Goal: Task Accomplishment & Management: Manage account settings

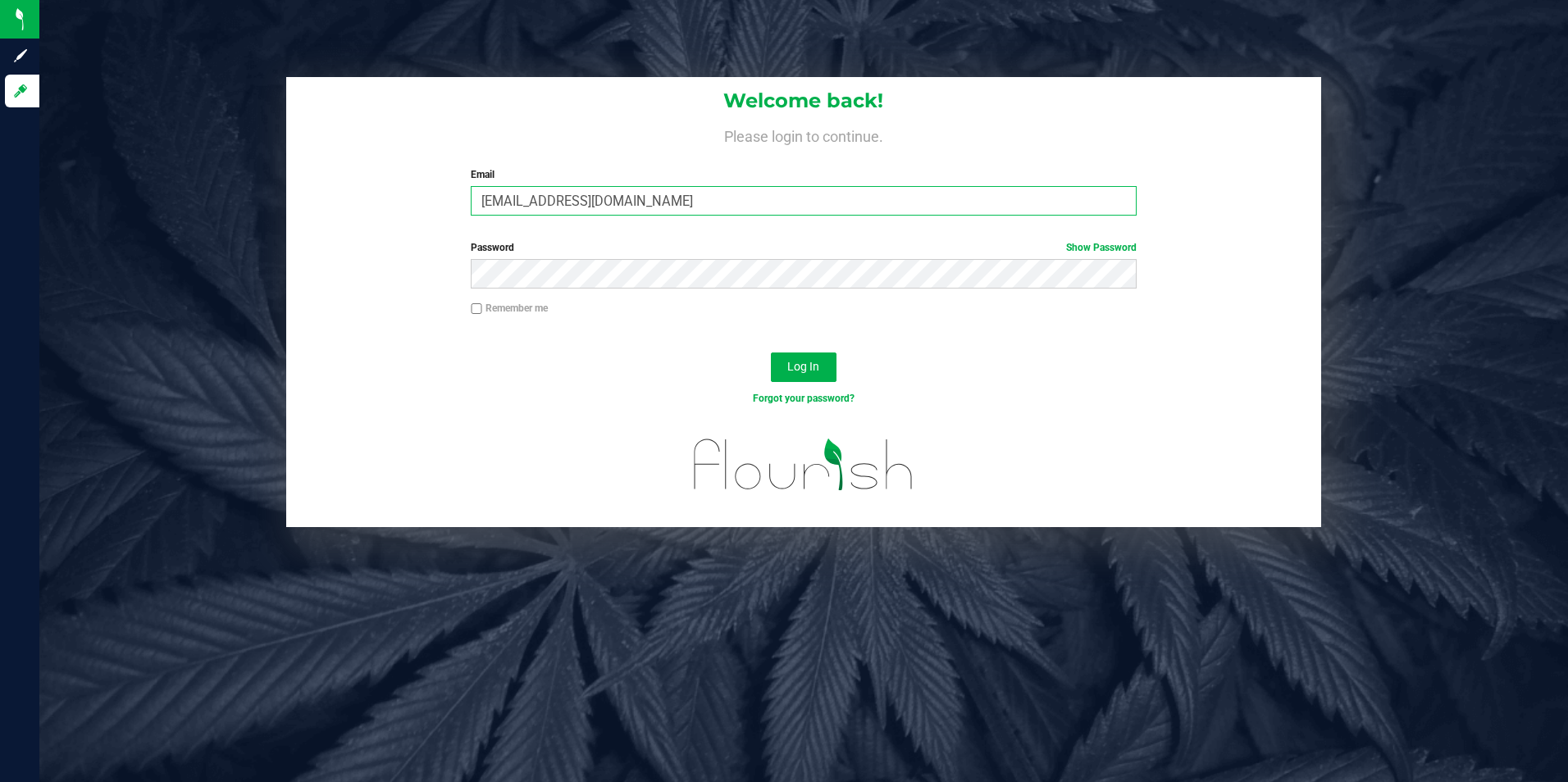
click at [495, 198] on input "[EMAIL_ADDRESS][DOMAIN_NAME]" at bounding box center [803, 201] width 666 height 30
click at [505, 196] on input "[EMAIL_ADDRESS][DOMAIN_NAME]" at bounding box center [803, 201] width 666 height 30
click at [537, 202] on input "[EMAIL_ADDRESS][DOMAIN_NAME]" at bounding box center [803, 201] width 666 height 30
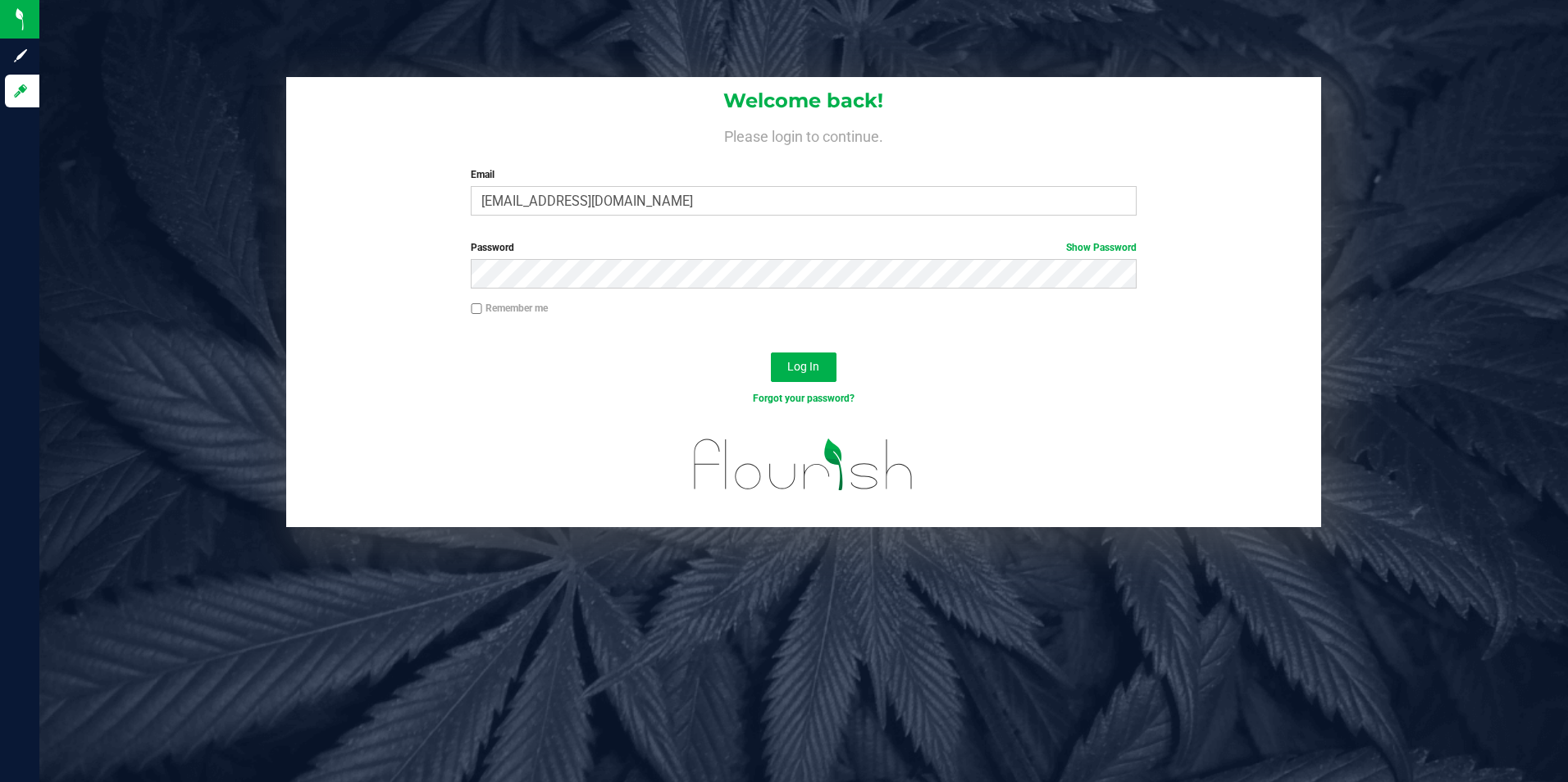
drag, startPoint x: 303, startPoint y: 358, endPoint x: 306, endPoint y: 346, distance: 12.4
click at [306, 346] on div "Log In" at bounding box center [804, 372] width 1035 height 55
click at [581, 384] on div "Log In" at bounding box center [804, 372] width 1035 height 55
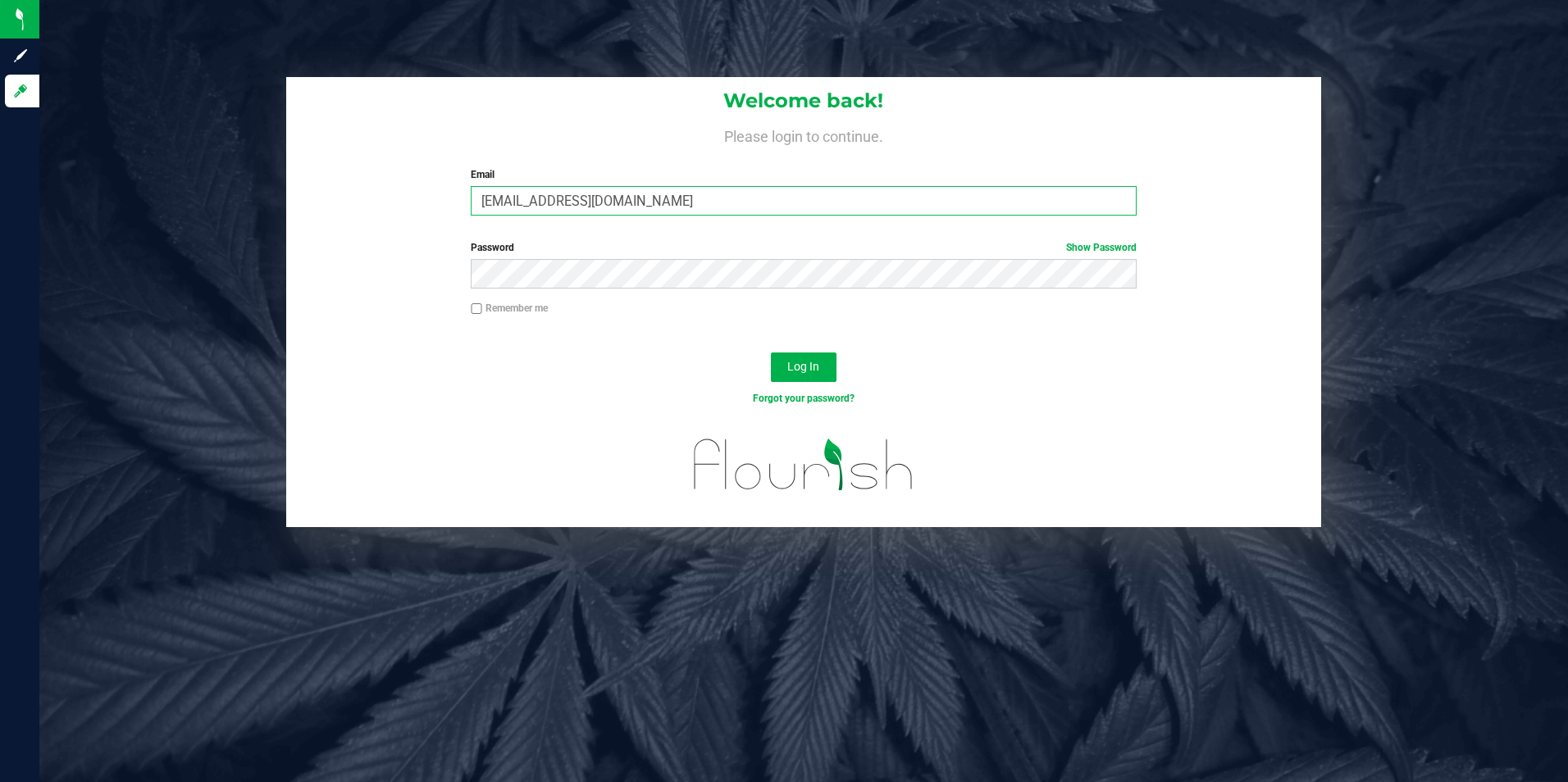
click at [505, 201] on input "[EMAIL_ADDRESS][DOMAIN_NAME]" at bounding box center [803, 201] width 666 height 30
type input "[EMAIL_ADDRESS][DOMAIN_NAME]"
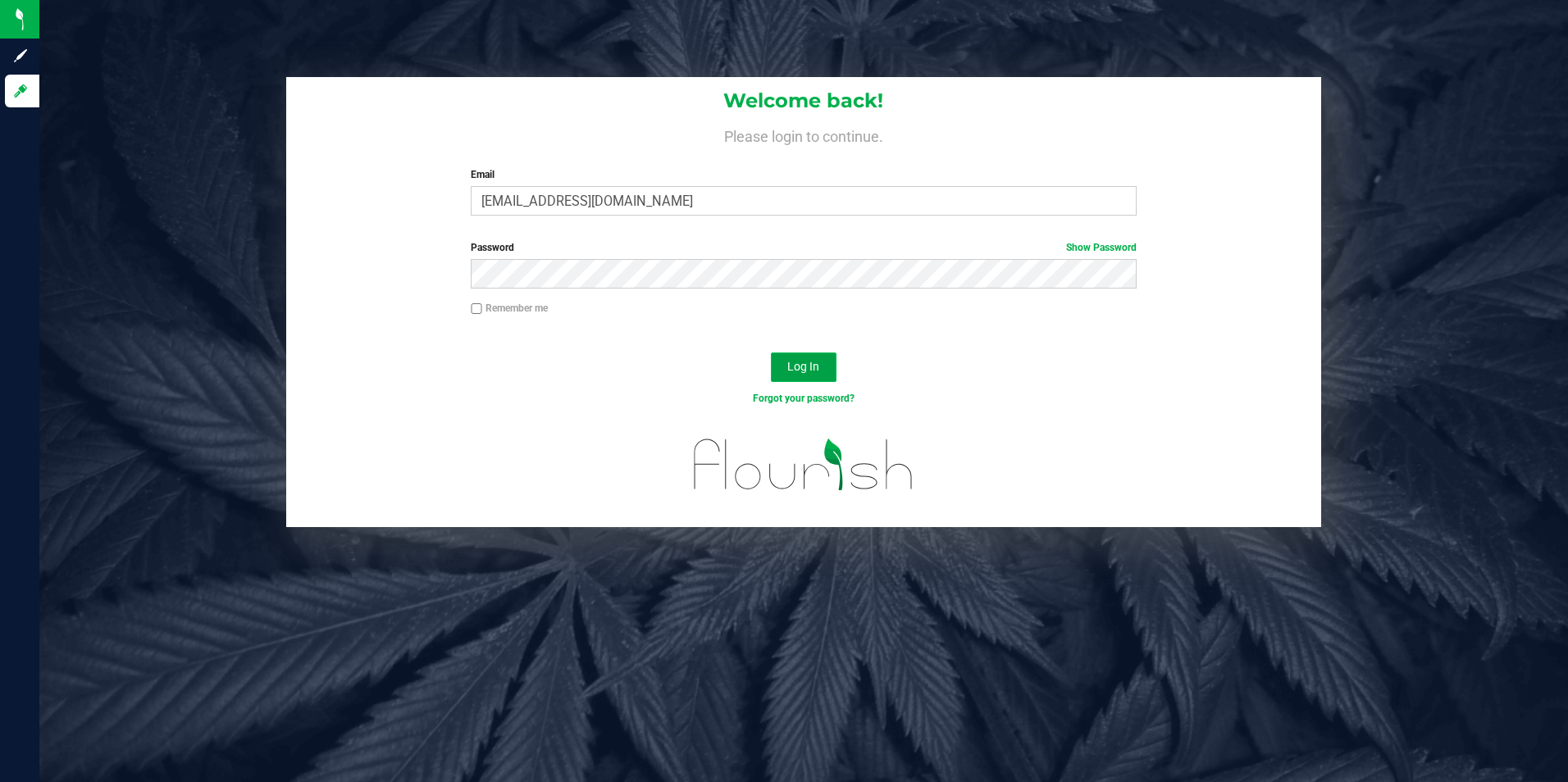
click at [800, 357] on button "Log In" at bounding box center [803, 367] width 65 height 30
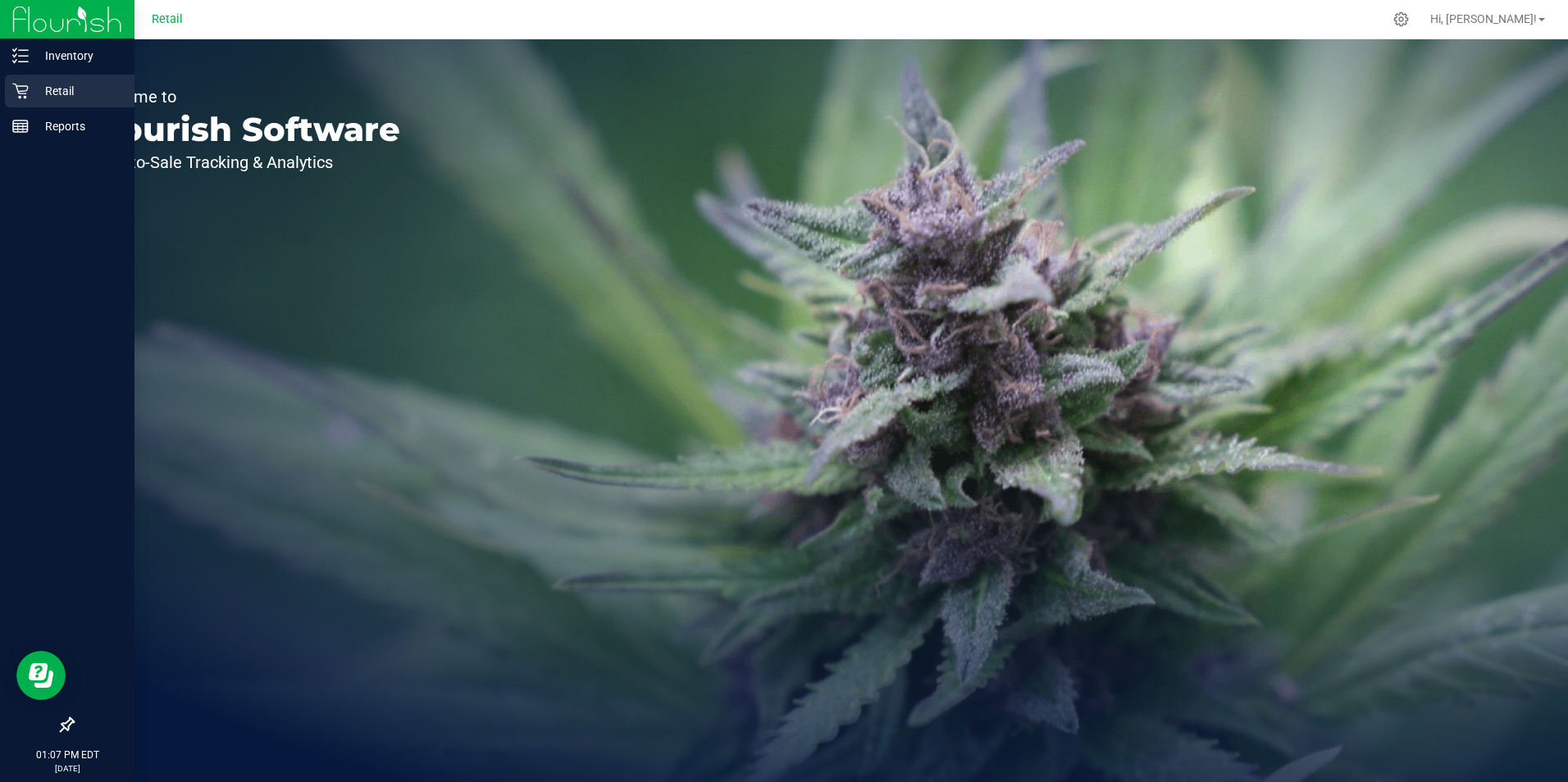
click at [19, 85] on icon at bounding box center [20, 91] width 17 height 17
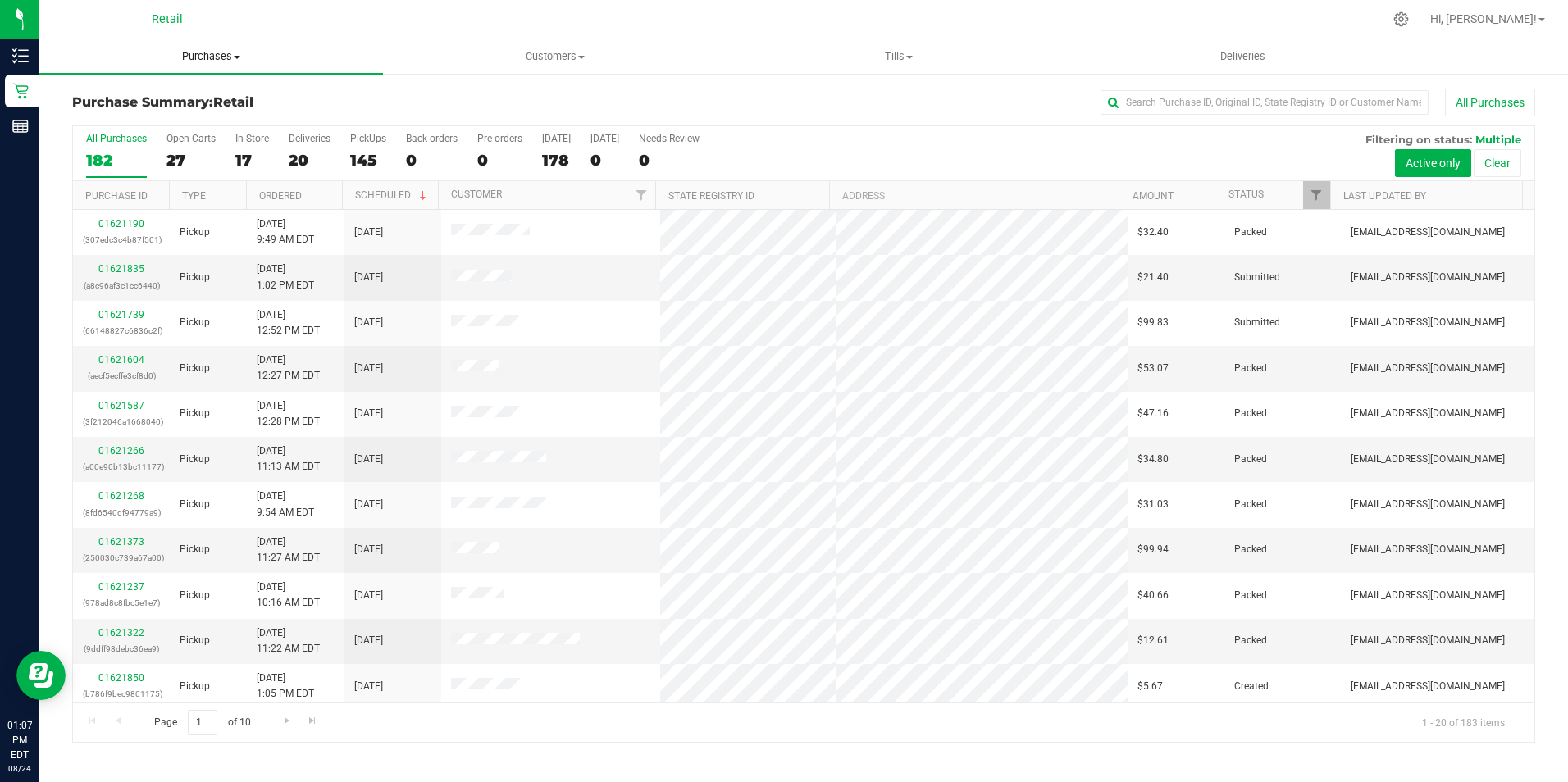
click at [214, 58] on span "Purchases" at bounding box center [211, 56] width 344 height 15
click at [144, 105] on span "Summary of purchases" at bounding box center [123, 99] width 168 height 14
click at [1154, 100] on input "text" at bounding box center [1264, 102] width 328 height 24
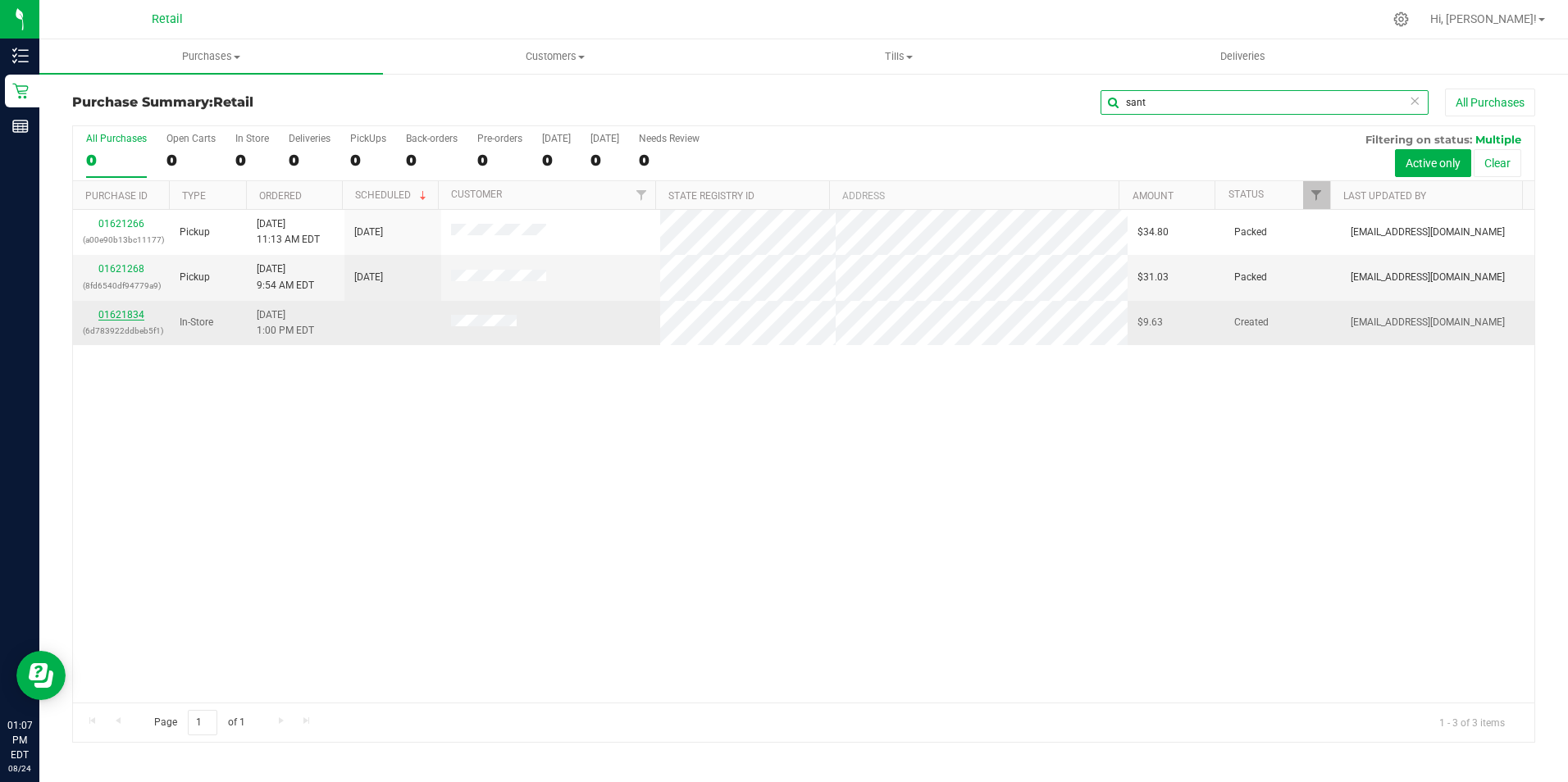
type input "sant"
click at [137, 316] on link "01621834" at bounding box center [121, 314] width 46 height 11
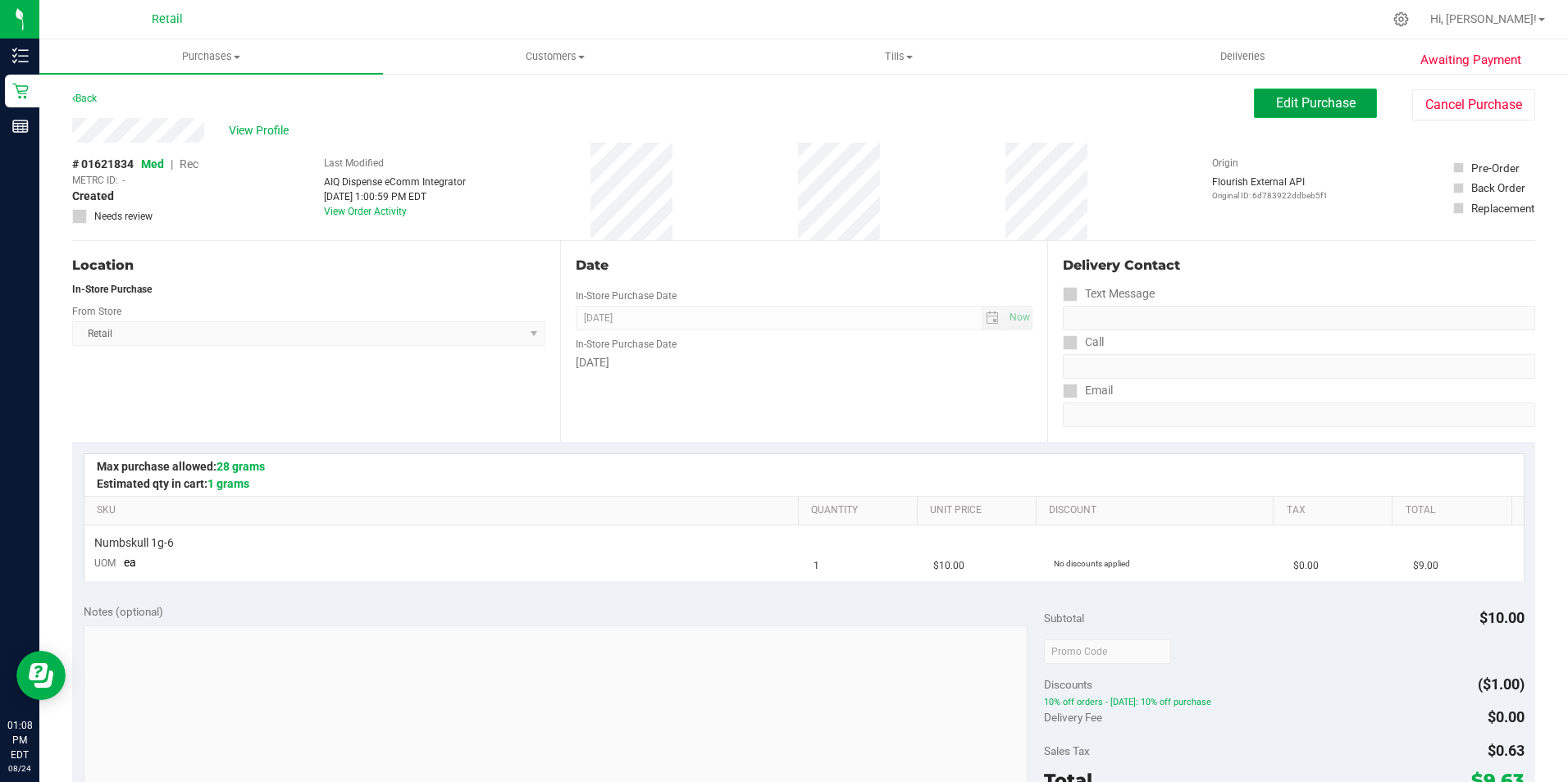
click at [1256, 91] on button "Edit Purchase" at bounding box center [1315, 103] width 123 height 30
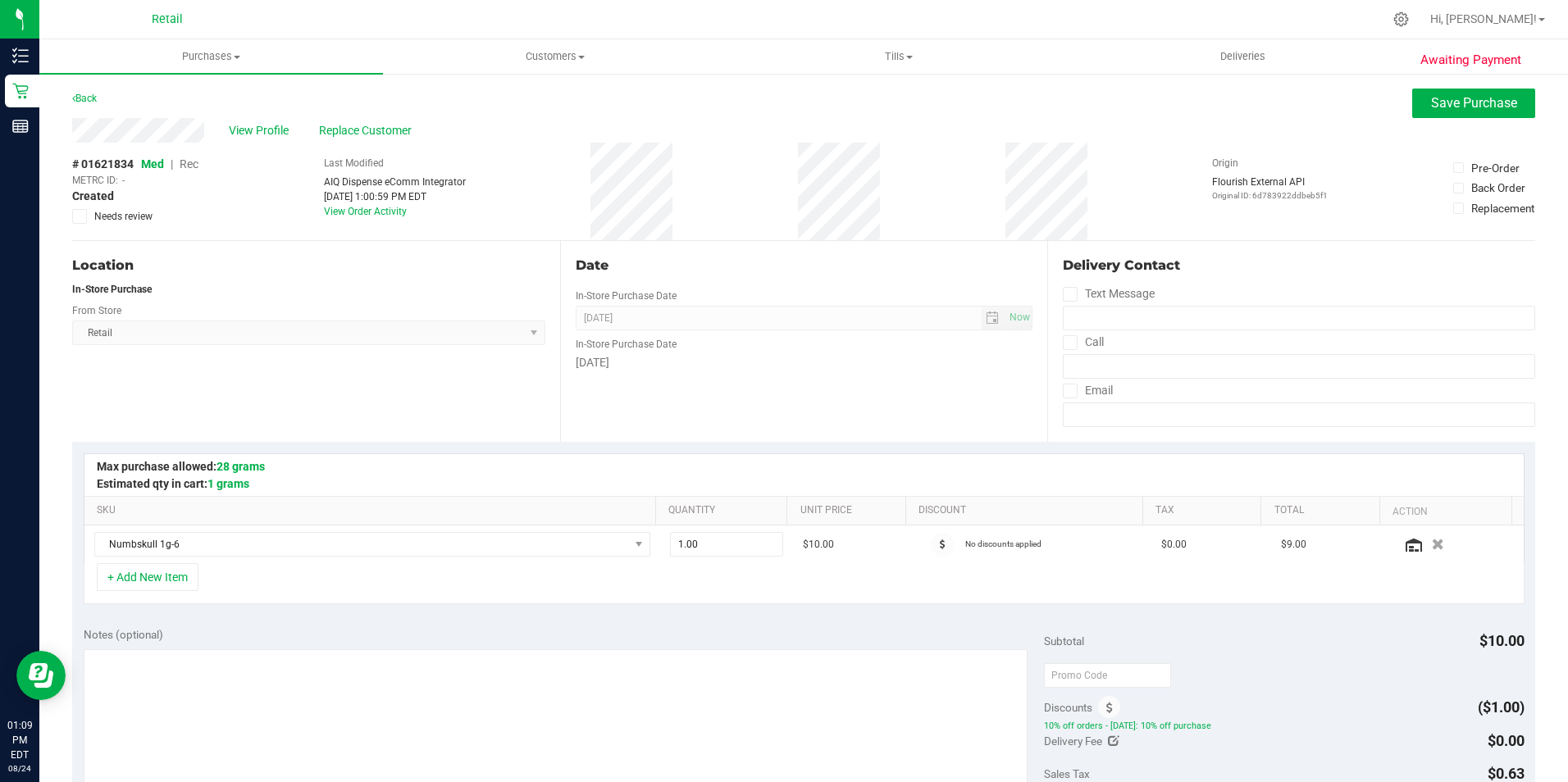
click at [192, 172] on div "# 01621834 Med | Rec METRC ID: - Created Needs review" at bounding box center [135, 189] width 127 height 68
click at [191, 163] on span "Rec" at bounding box center [189, 163] width 19 height 13
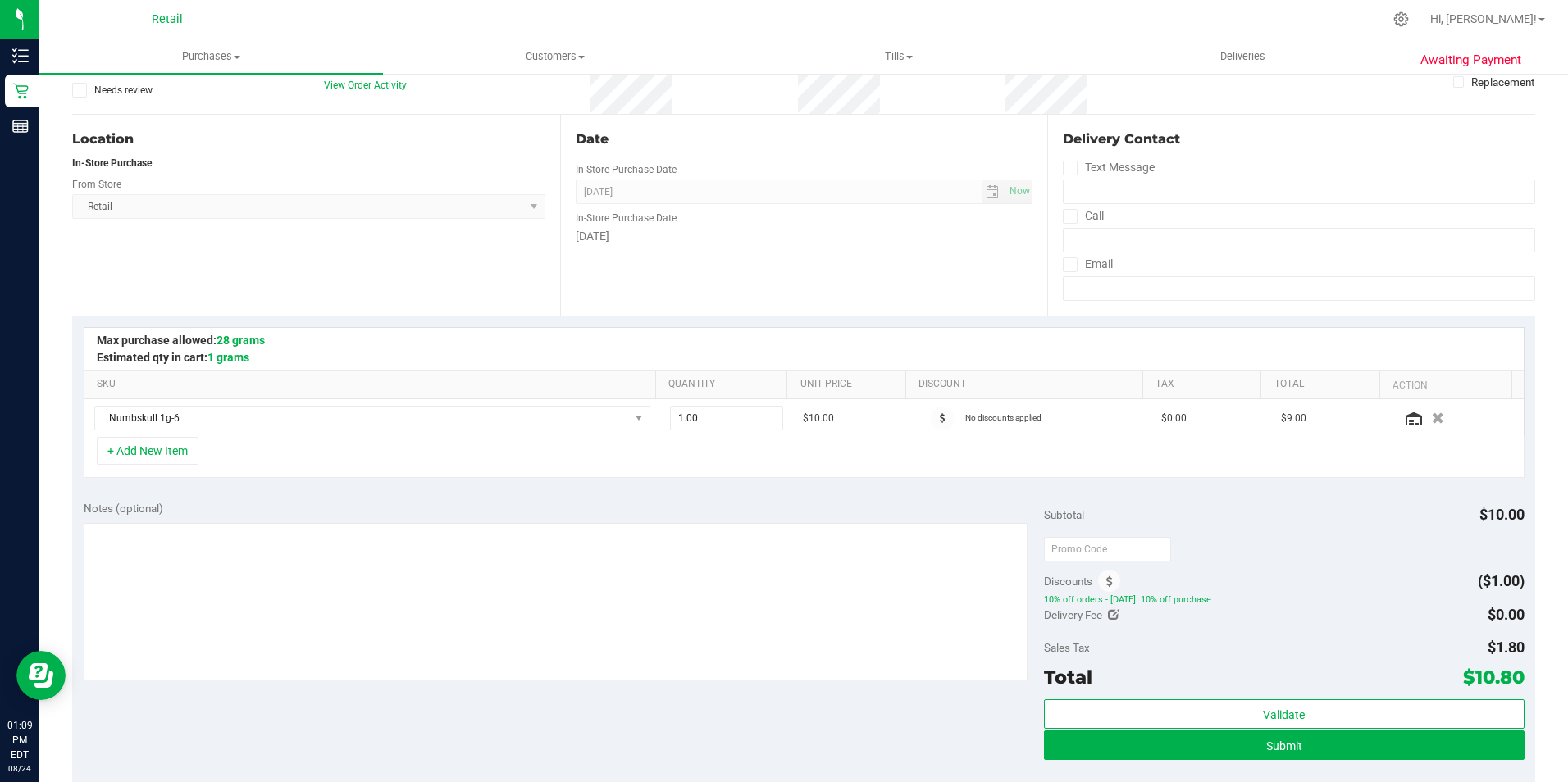
scroll to position [246, 0]
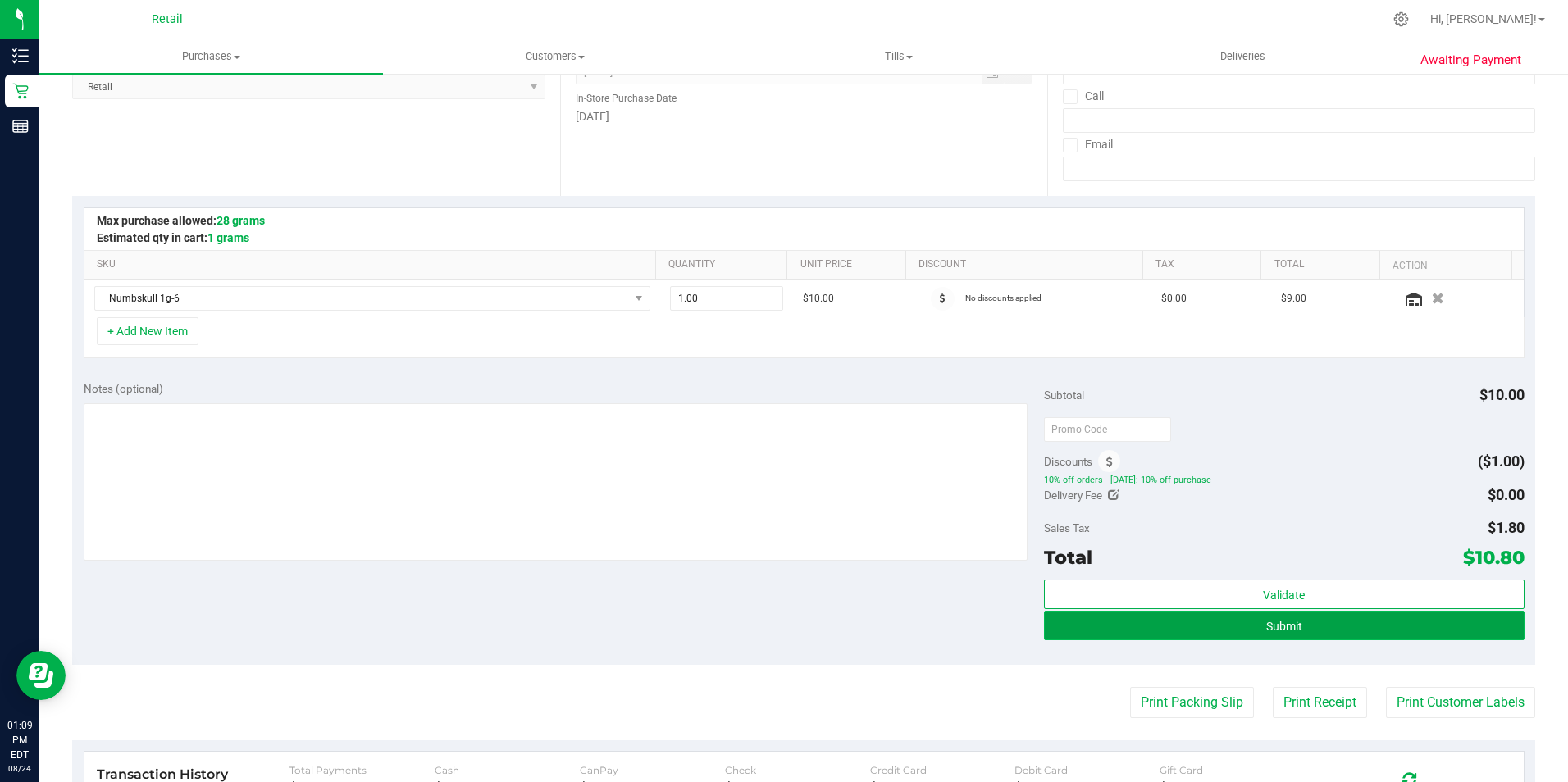
click at [1266, 623] on span "Submit" at bounding box center [1283, 626] width 36 height 13
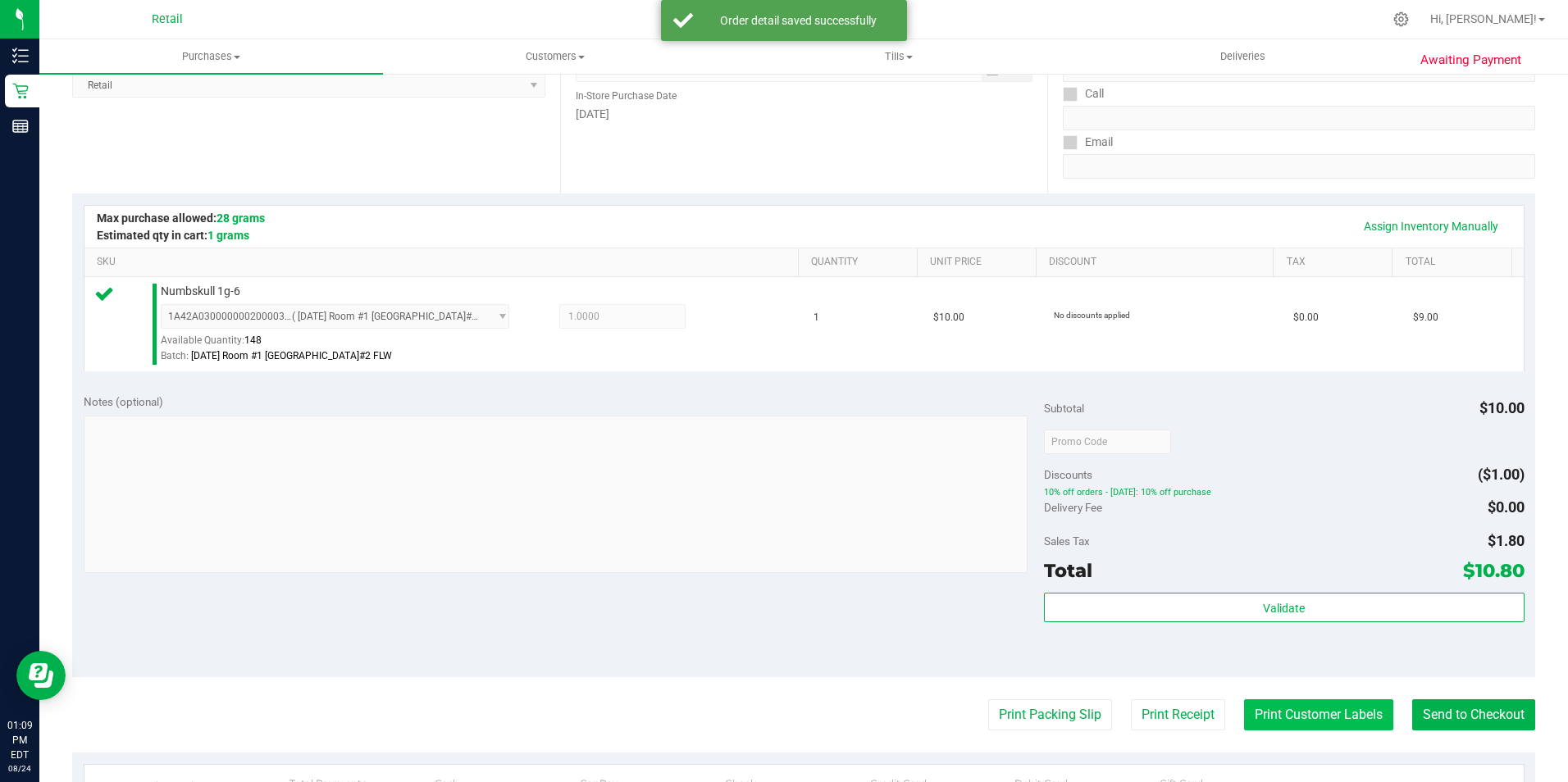
scroll to position [328, 0]
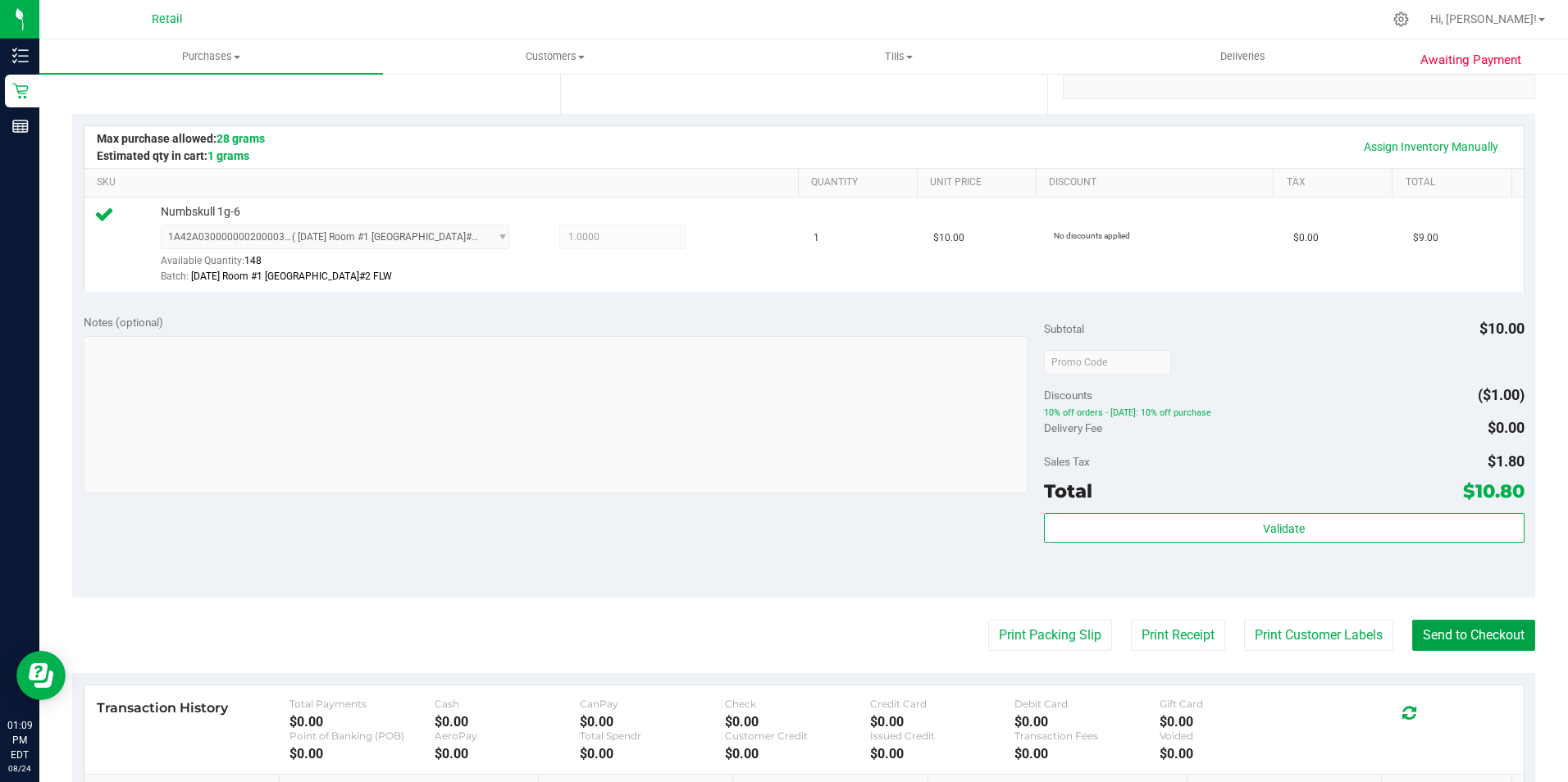
click at [1428, 619] on purchase-details "Back Edit Purchase Cancel Purchase View Profile # 01621834 Med | Rec METRC ID: …" at bounding box center [803, 370] width 1462 height 1219
click at [1451, 633] on button "Send to Checkout" at bounding box center [1473, 635] width 123 height 31
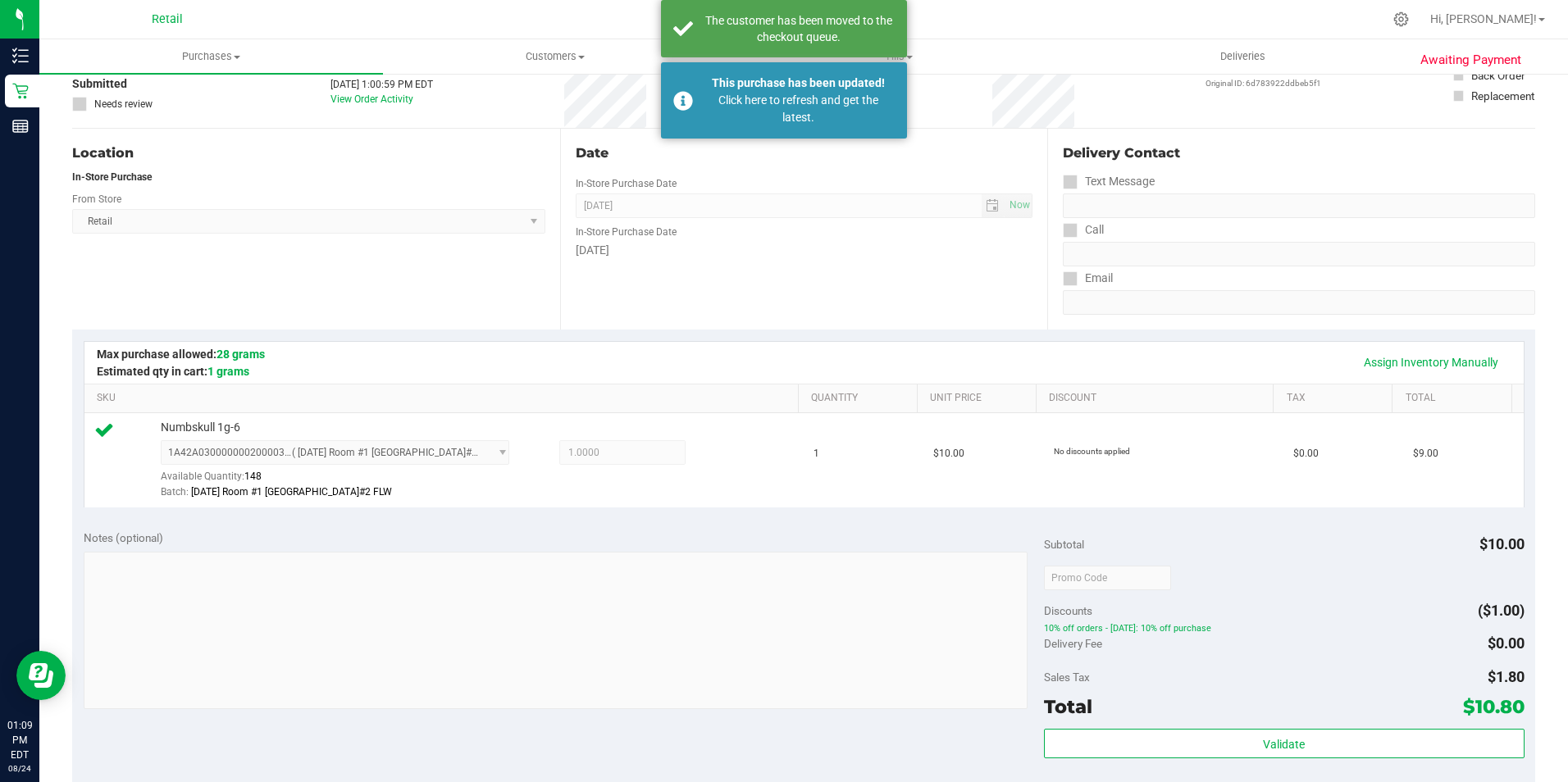
scroll to position [82, 0]
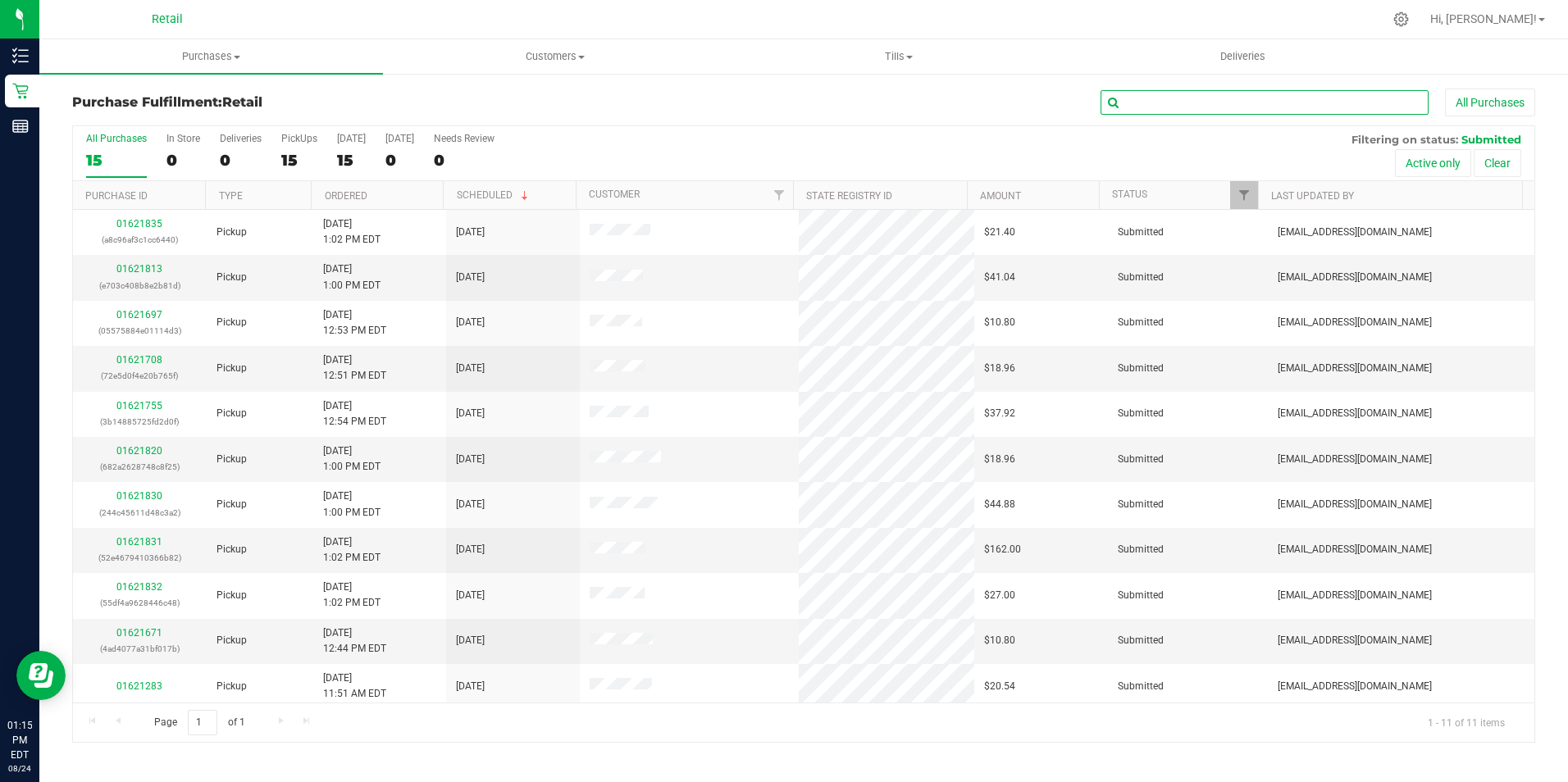
click at [1220, 103] on input "text" at bounding box center [1264, 102] width 328 height 24
type input "oscar"
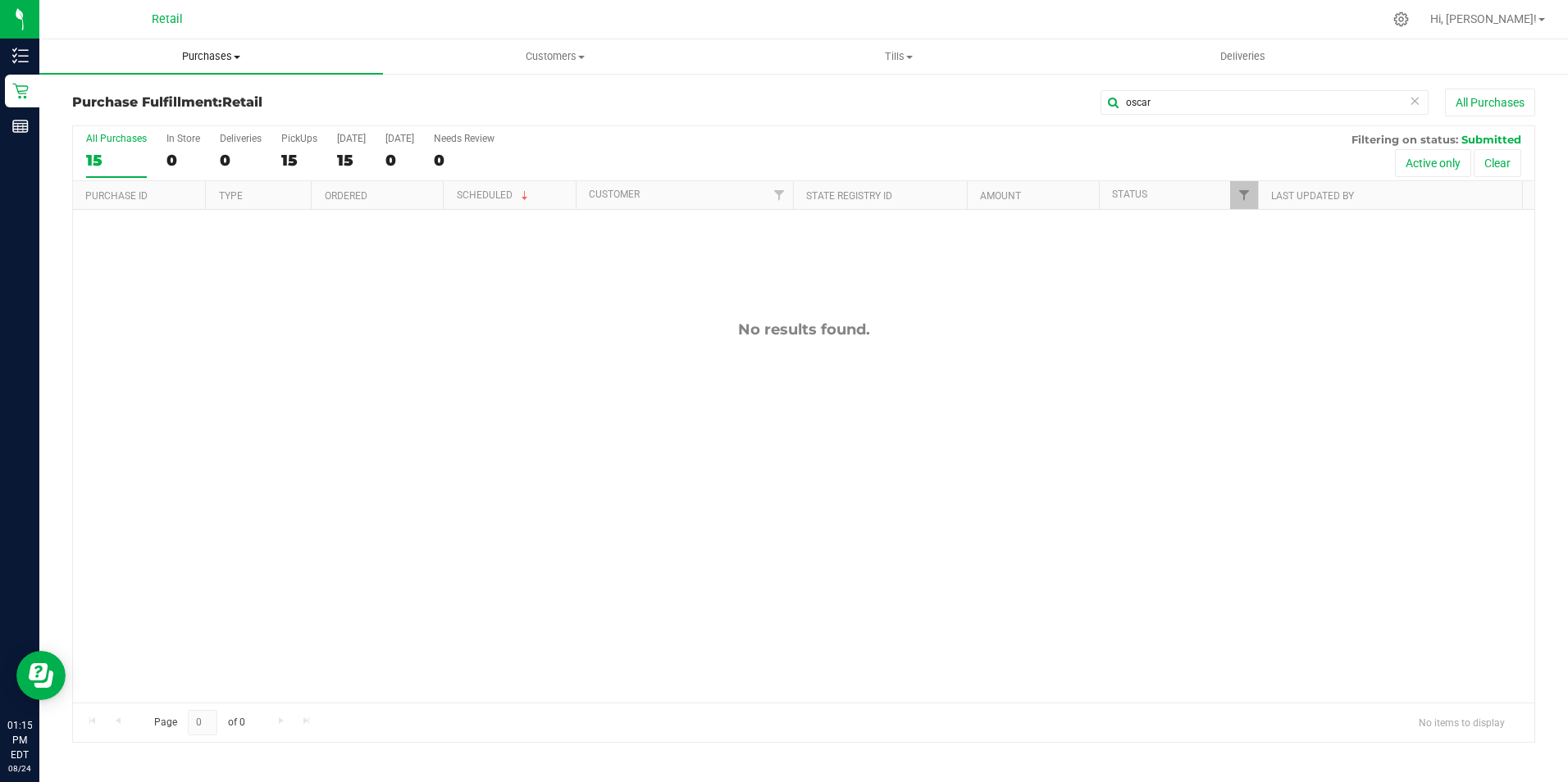
click at [194, 49] on uib-tab-heading "Purchases Summary of purchases Fulfillment All purchases" at bounding box center [211, 56] width 344 height 34
click at [124, 102] on span "Summary of purchases" at bounding box center [123, 99] width 168 height 14
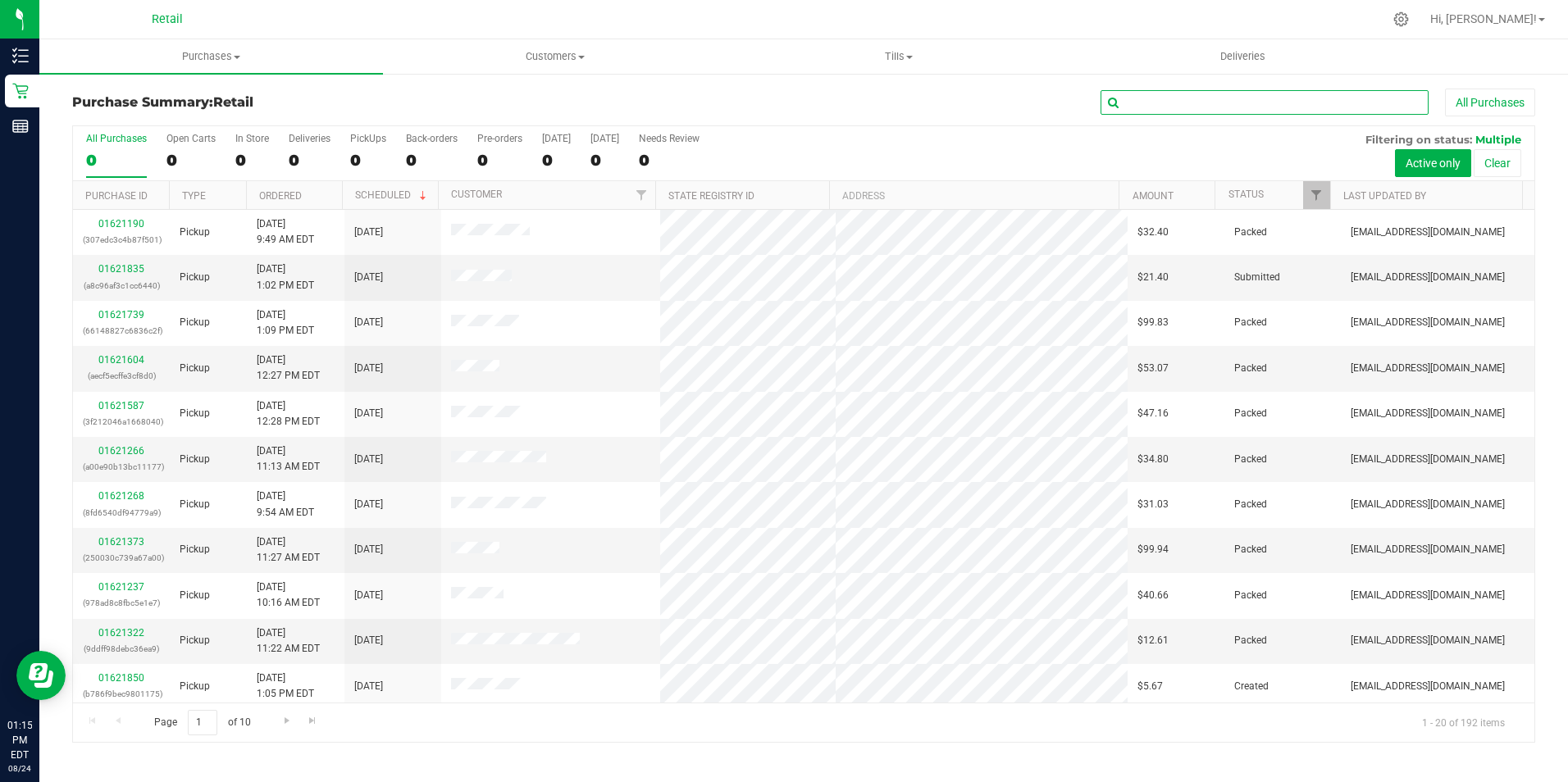
drag, startPoint x: 1230, startPoint y: 109, endPoint x: 1210, endPoint y: 101, distance: 21.5
click at [1225, 110] on input "text" at bounding box center [1264, 102] width 328 height 24
click at [1210, 101] on input "text" at bounding box center [1264, 102] width 328 height 24
type input "p"
type input "oscar"
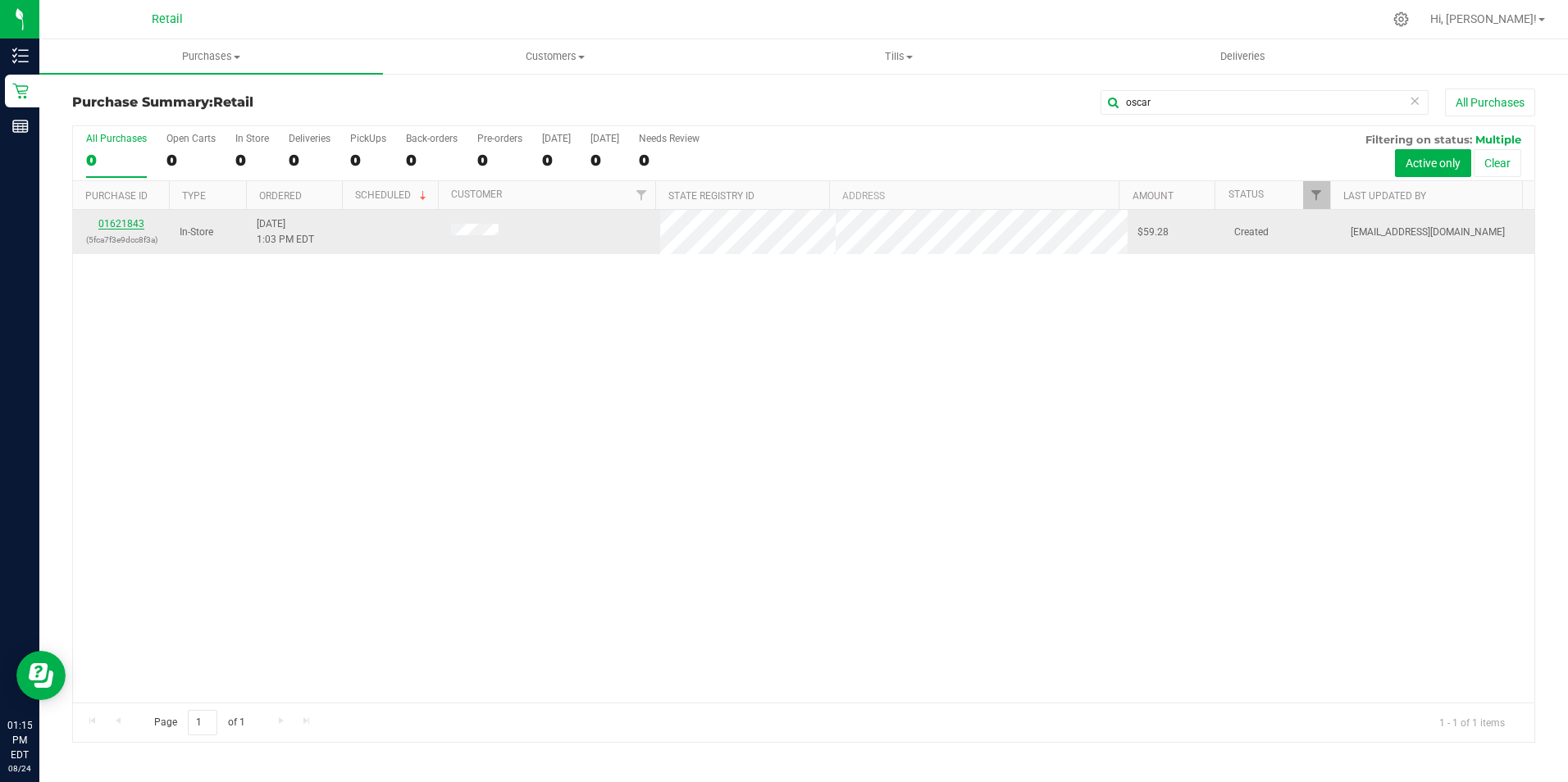
click at [116, 219] on link "01621843" at bounding box center [121, 223] width 46 height 11
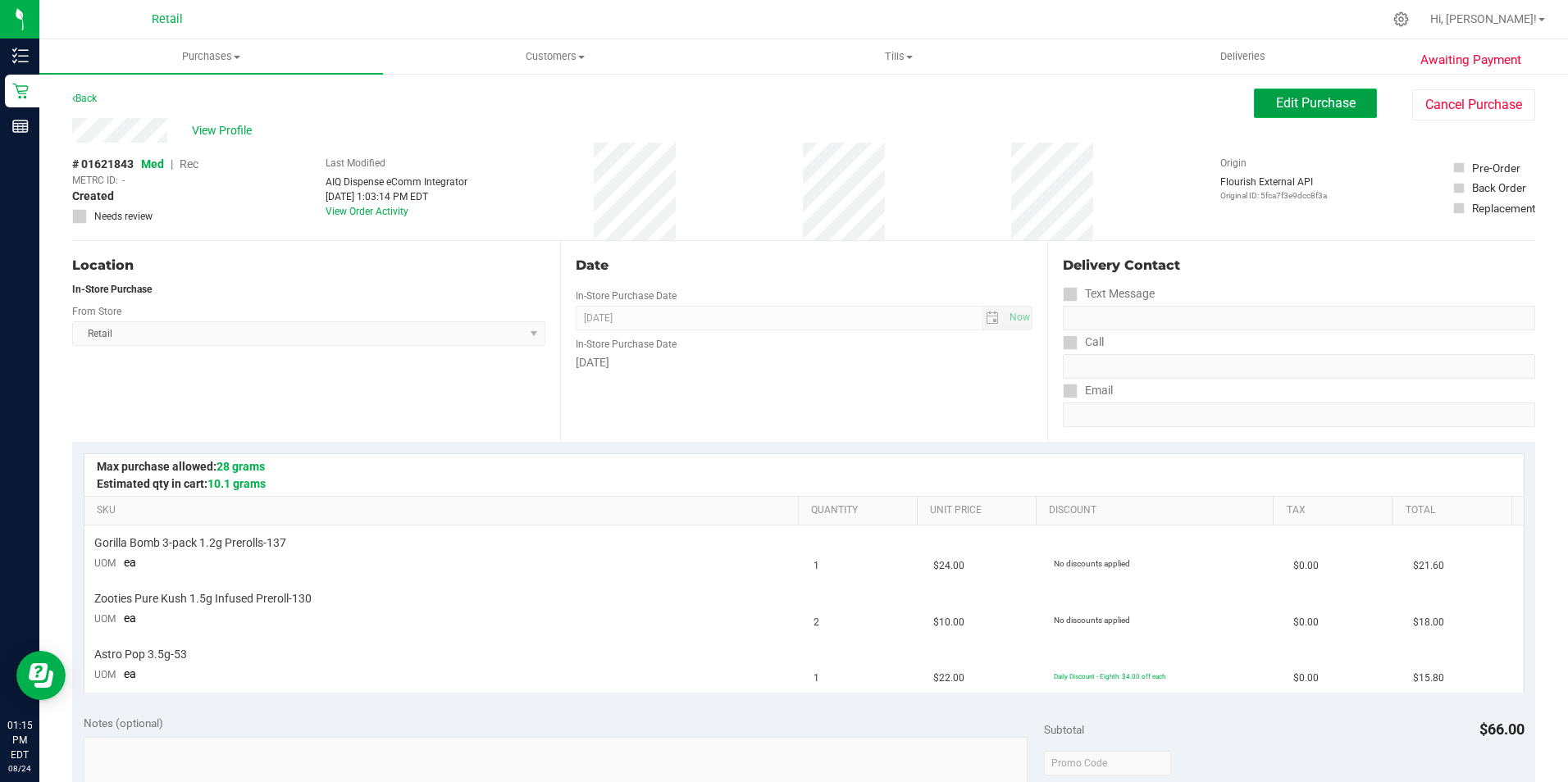
click at [1278, 102] on span "Edit Purchase" at bounding box center [1315, 103] width 79 height 16
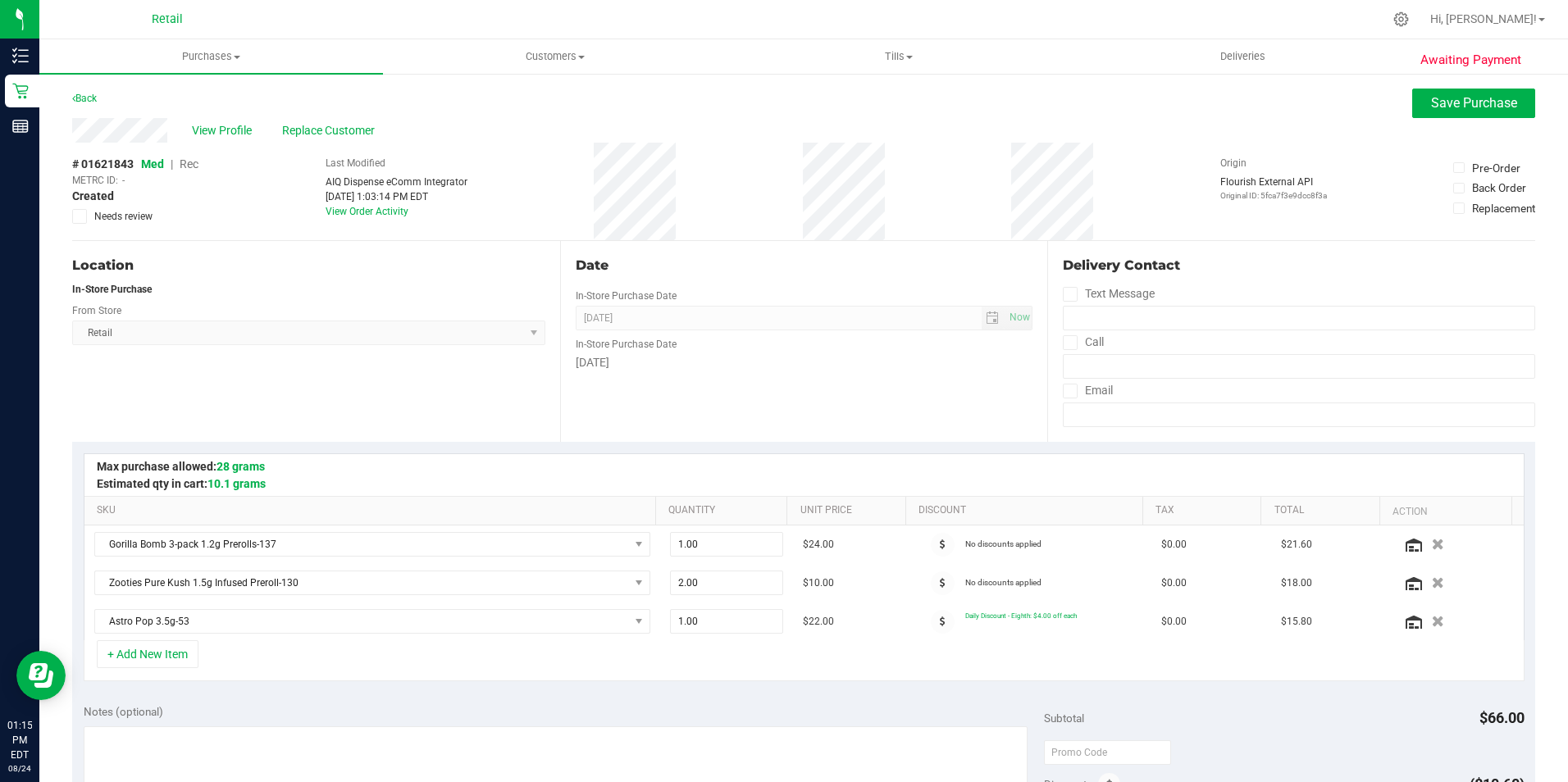
click at [191, 161] on span "Rec" at bounding box center [189, 163] width 19 height 13
click at [1432, 91] on button "Save Purchase" at bounding box center [1473, 103] width 123 height 30
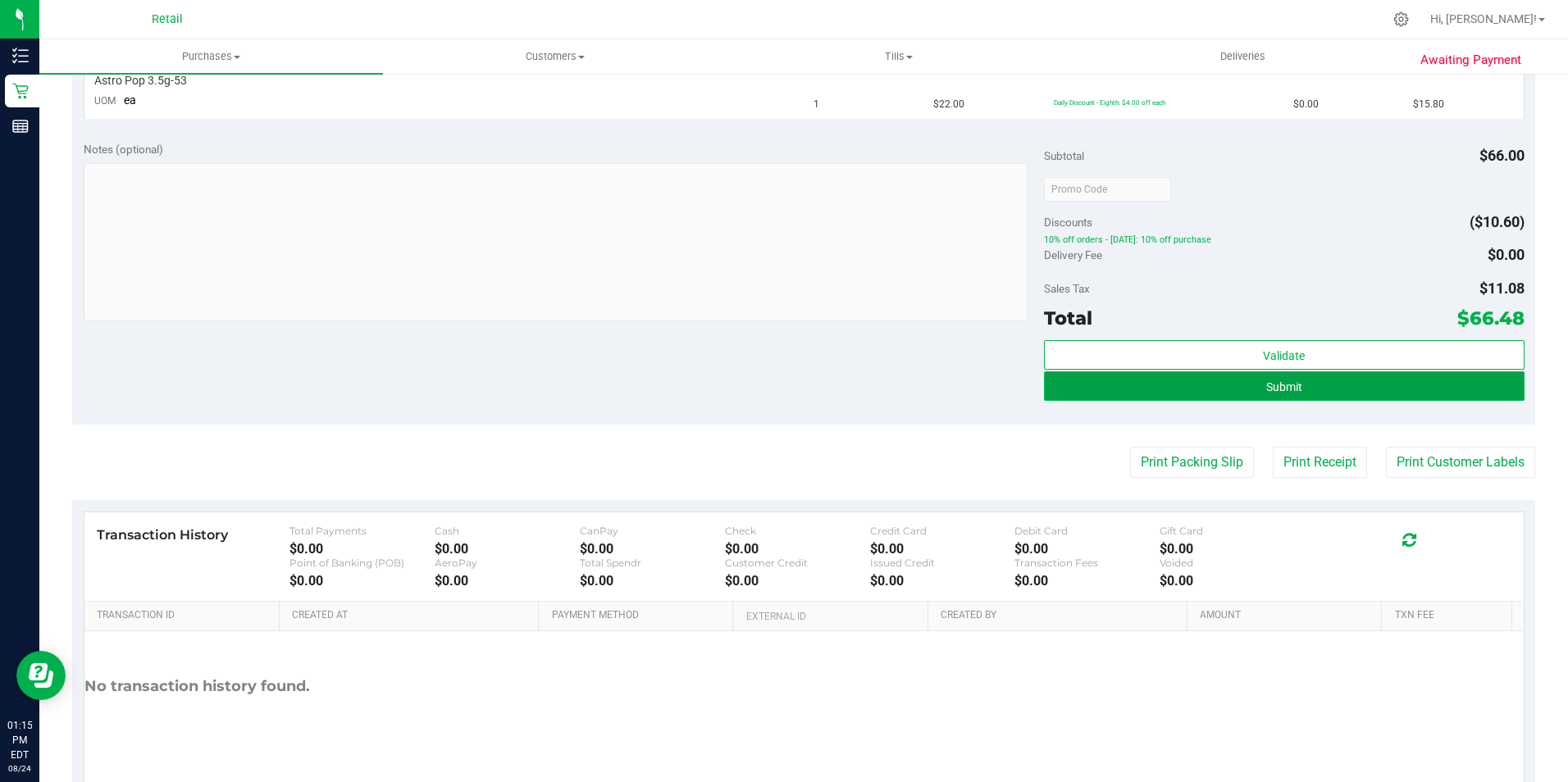
click at [1247, 390] on button "Submit" at bounding box center [1284, 386] width 480 height 30
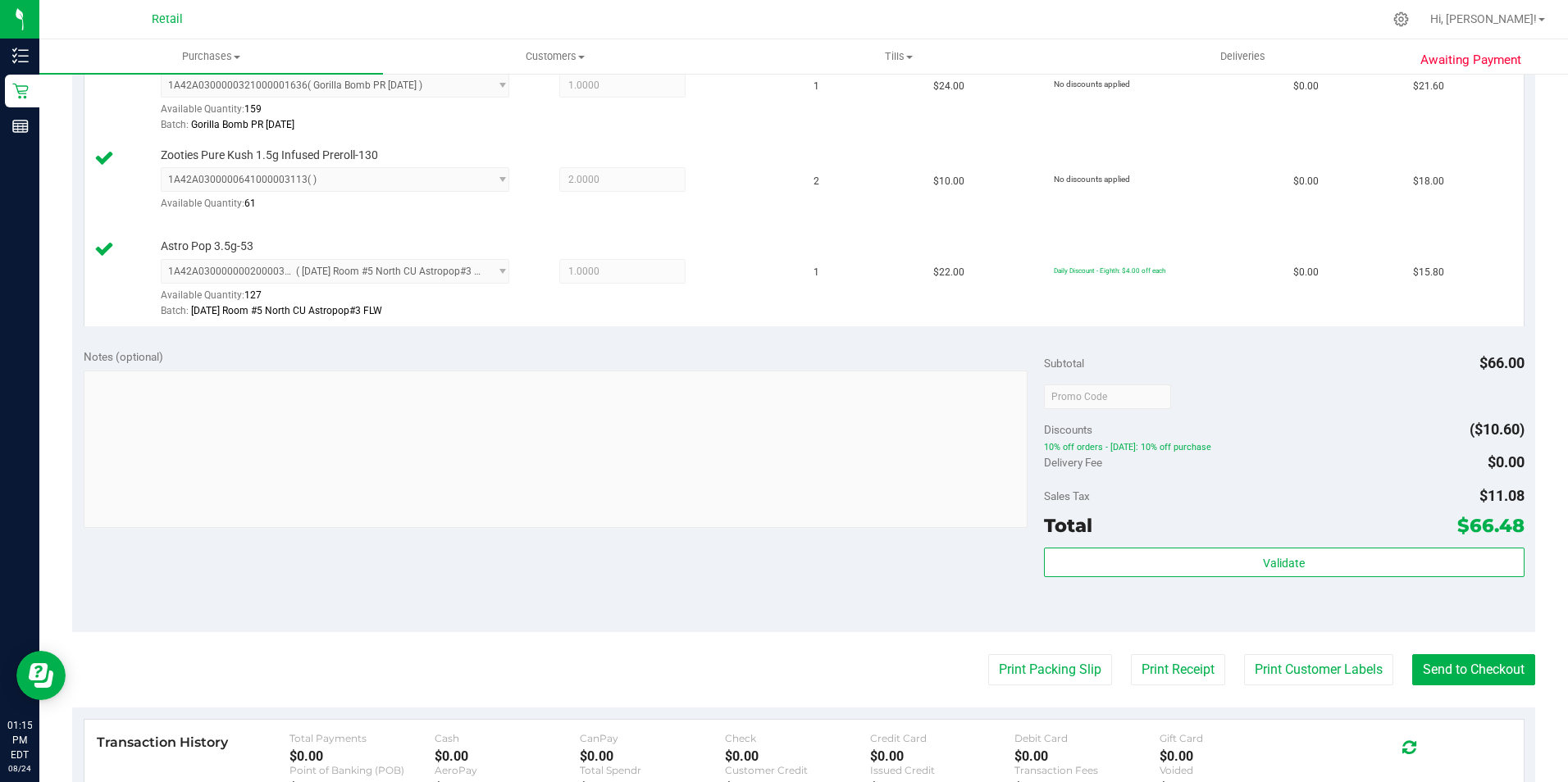
scroll to position [491, 0]
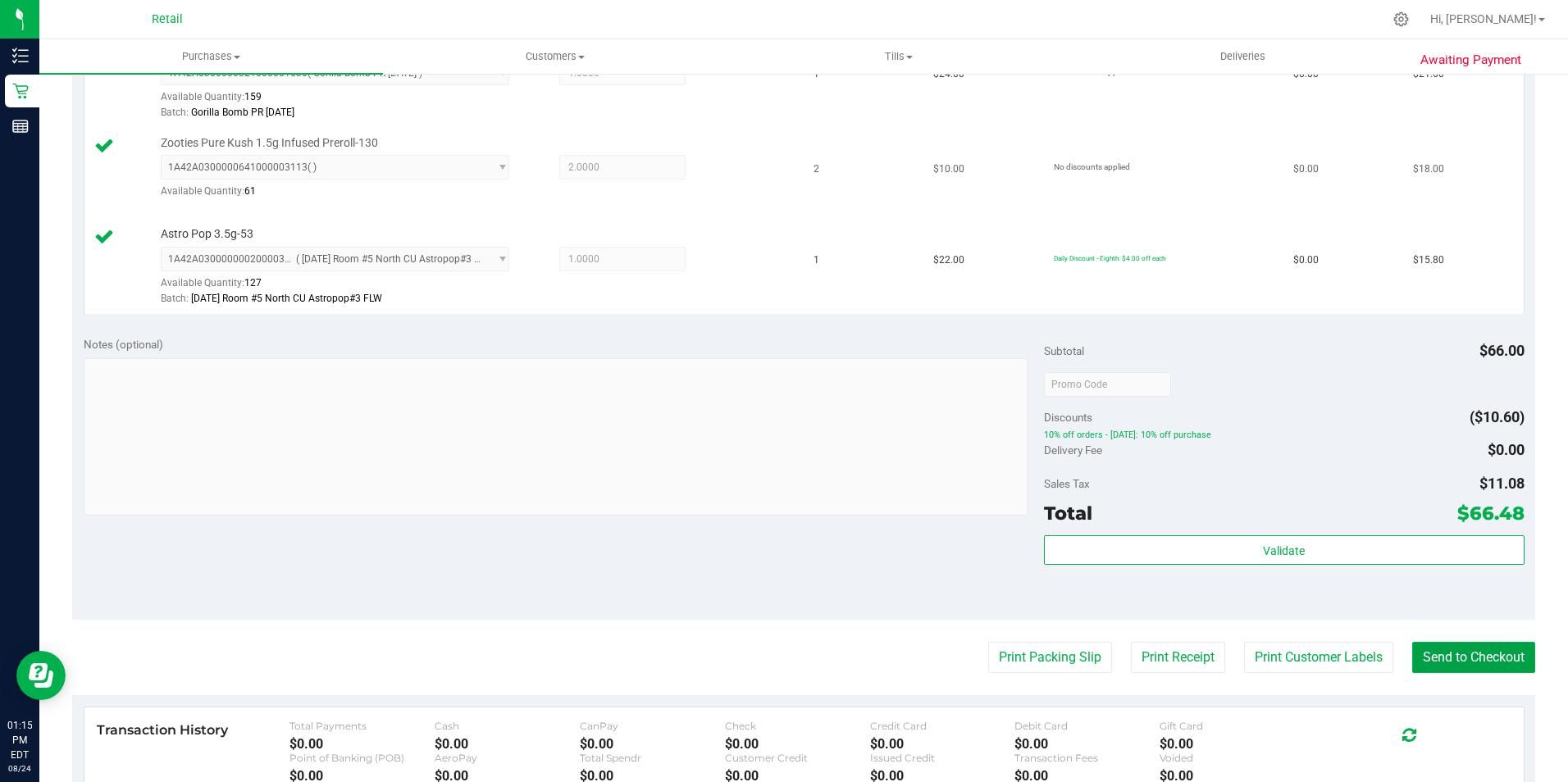
drag, startPoint x: 1461, startPoint y: 654, endPoint x: 376, endPoint y: 214, distance: 1170.8
click at [1302, 595] on purchase-details "Back Edit Purchase Cancel Purchase View Profile # 01621843 Med | Rec METRC ID: …" at bounding box center [803, 299] width 1462 height 1405
click at [1448, 667] on button "Send to Checkout" at bounding box center [1473, 657] width 123 height 31
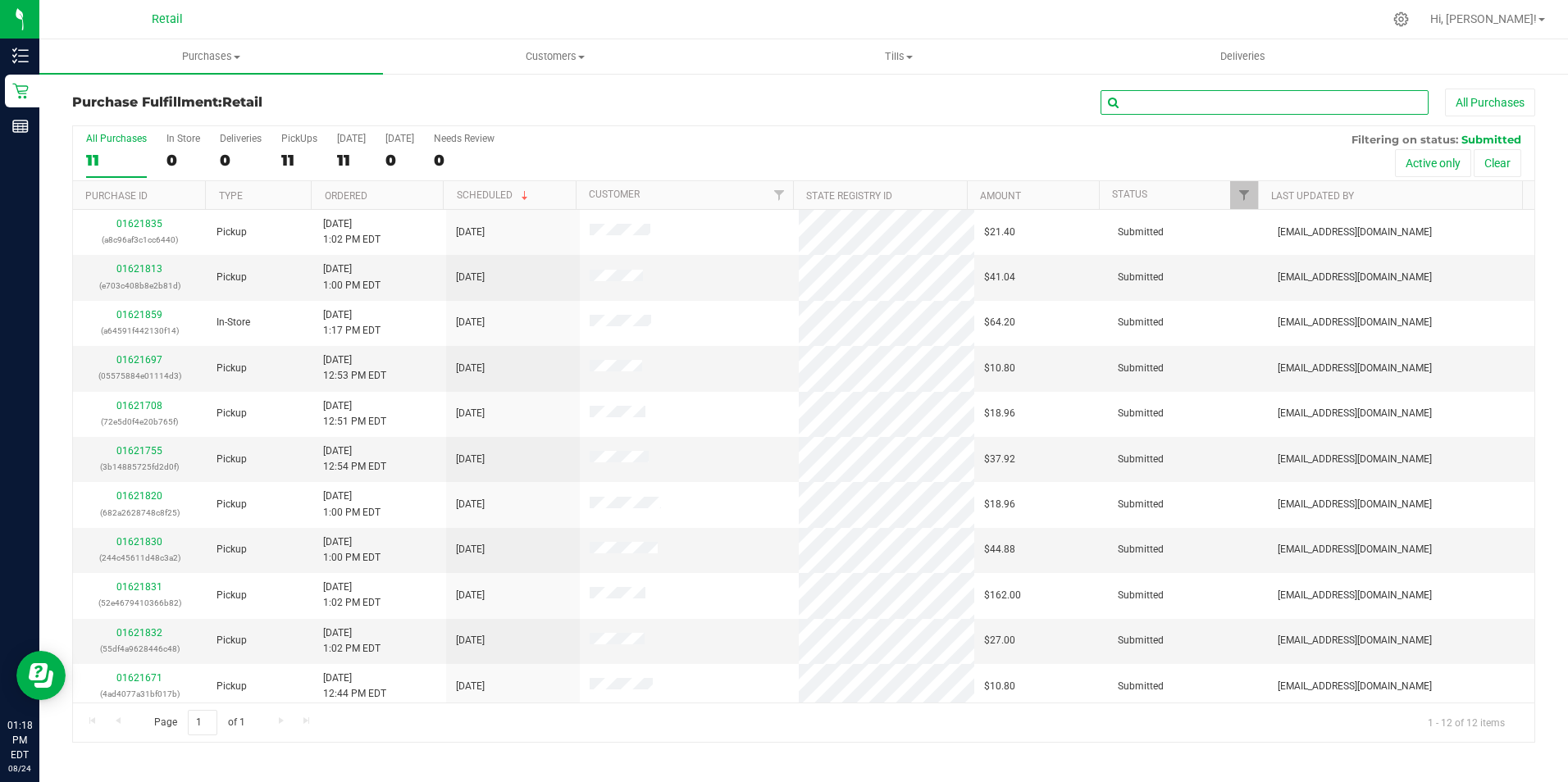
click at [1179, 106] on input "text" at bounding box center [1264, 102] width 328 height 24
type input "kiara"
click at [1445, 88] on button "All Purchases" at bounding box center [1489, 102] width 90 height 28
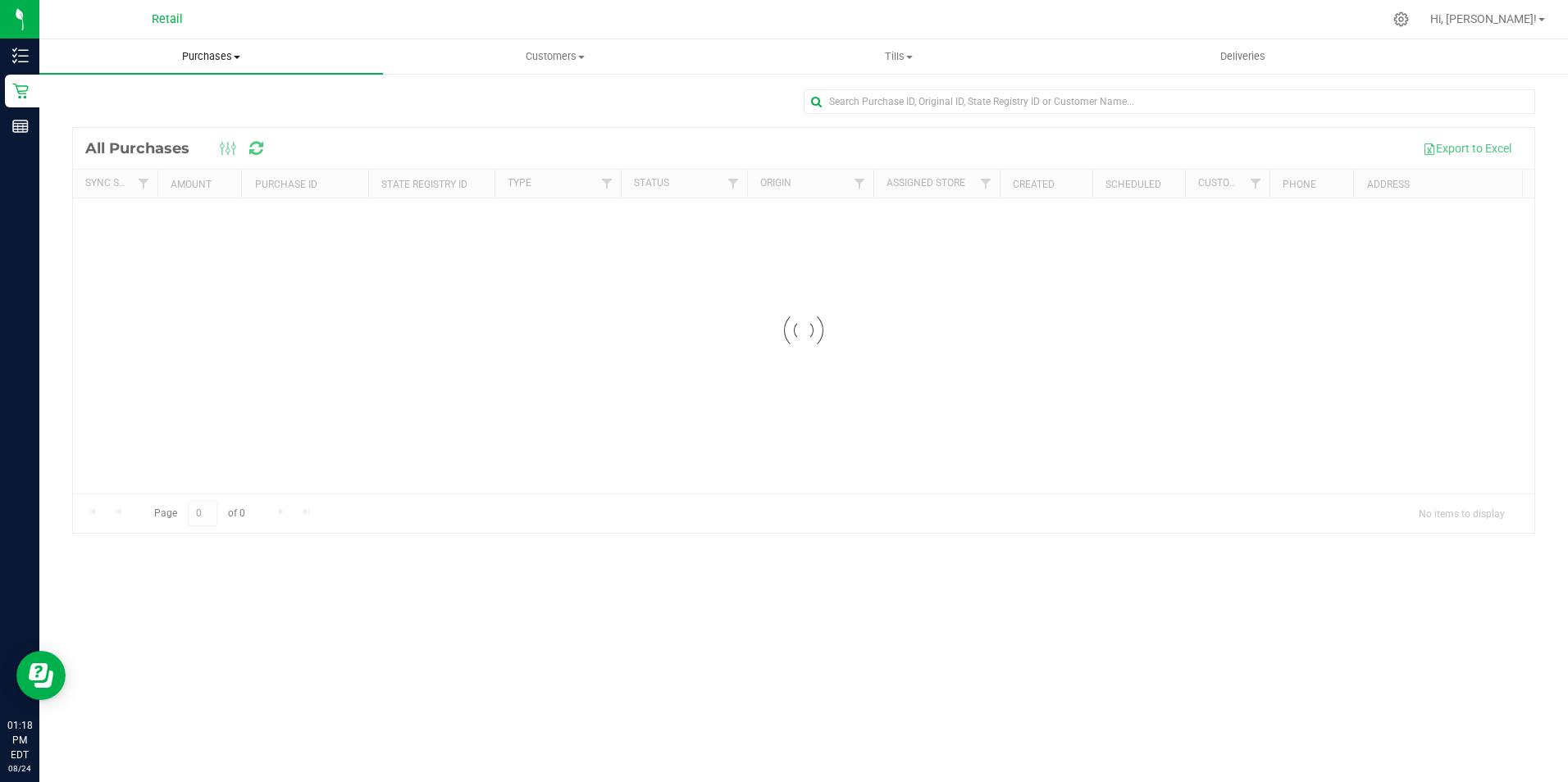
drag, startPoint x: 196, startPoint y: 53, endPoint x: 182, endPoint y: 86, distance: 35.8
click at [196, 52] on span "Purchases" at bounding box center [211, 56] width 344 height 15
click at [168, 98] on span "Summary of purchases" at bounding box center [123, 99] width 168 height 14
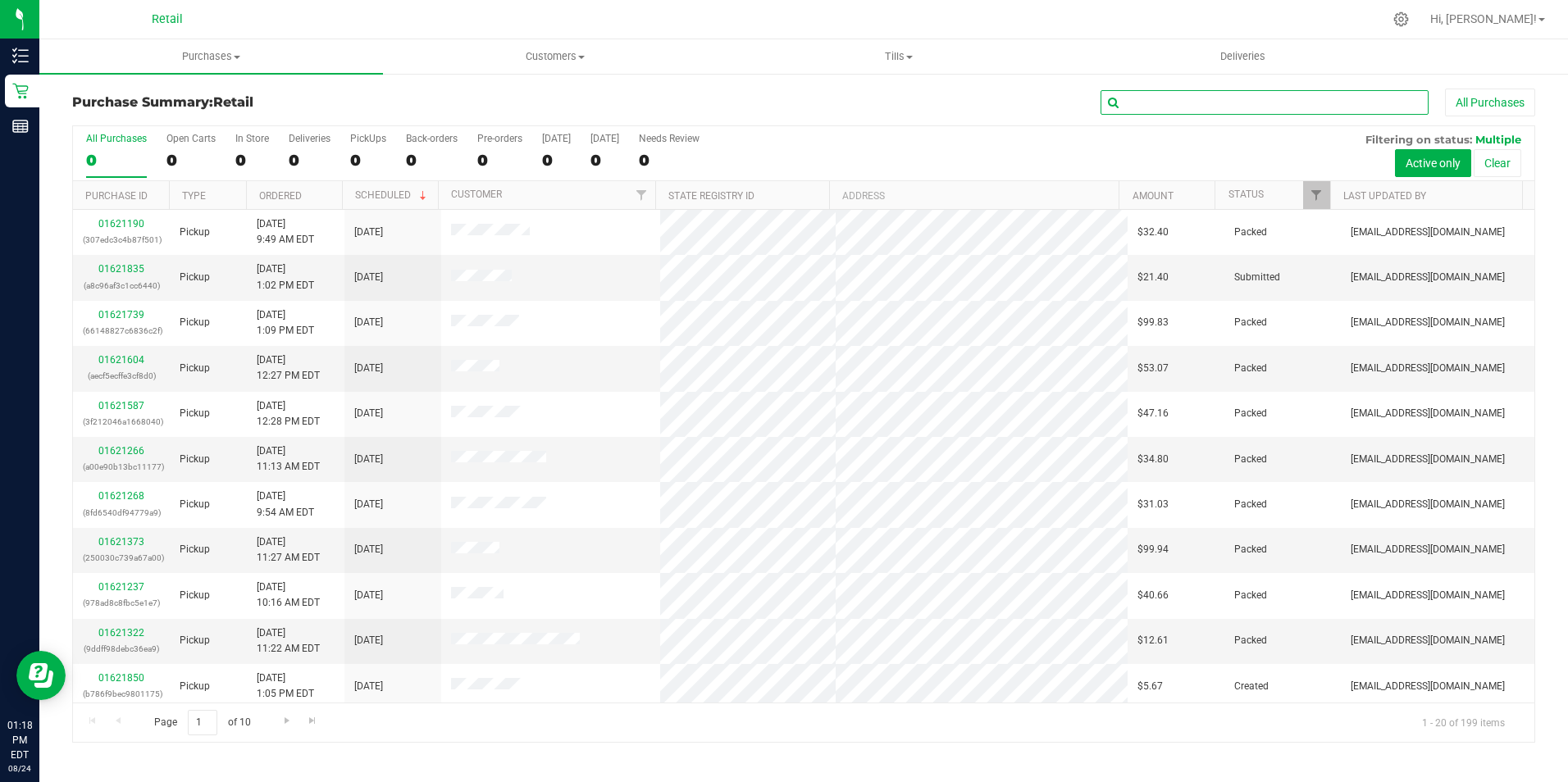
click at [1180, 111] on input "text" at bounding box center [1264, 102] width 328 height 24
type input "kiara"
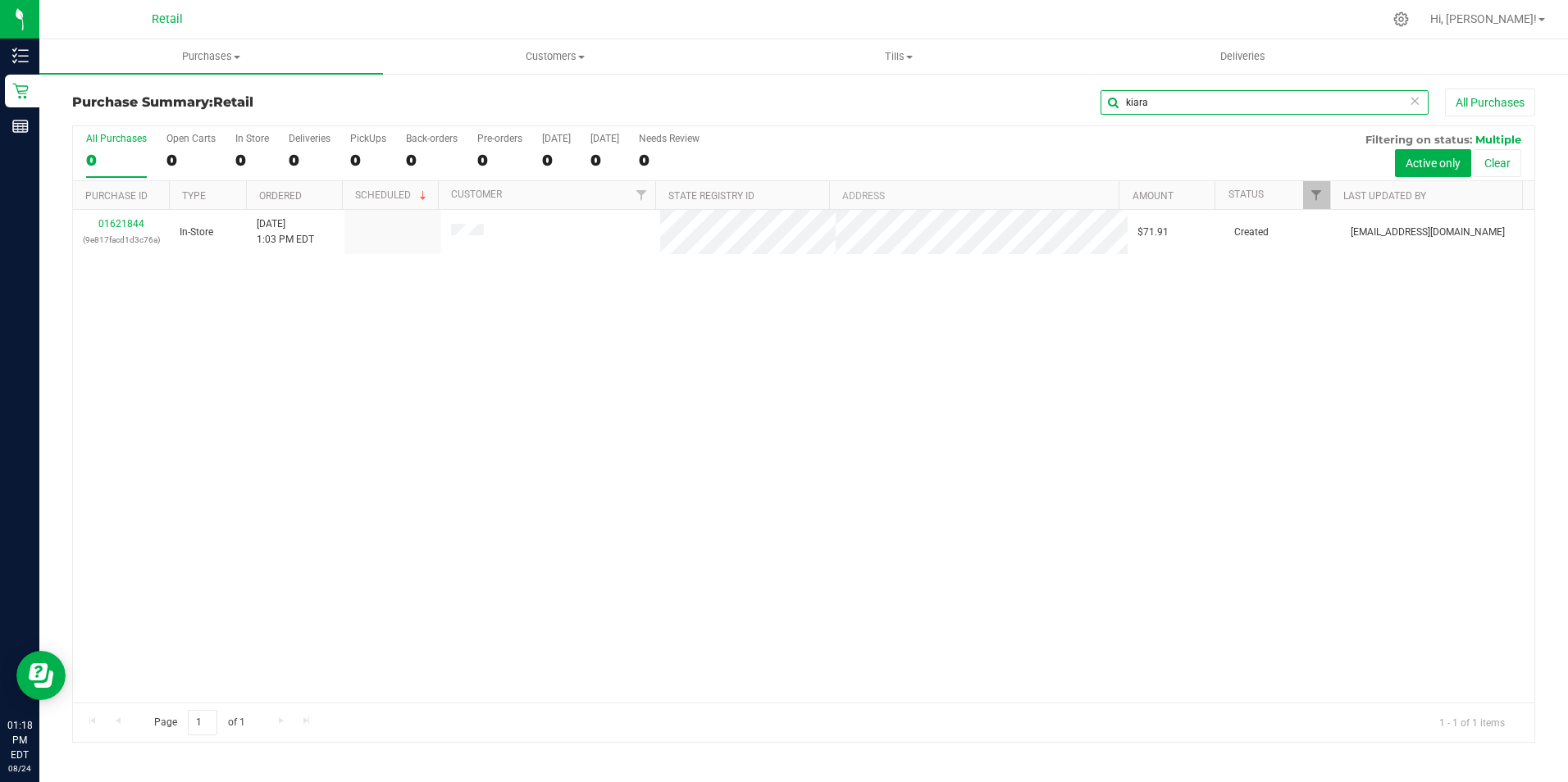
click at [1161, 108] on input "kiara" at bounding box center [1264, 102] width 328 height 24
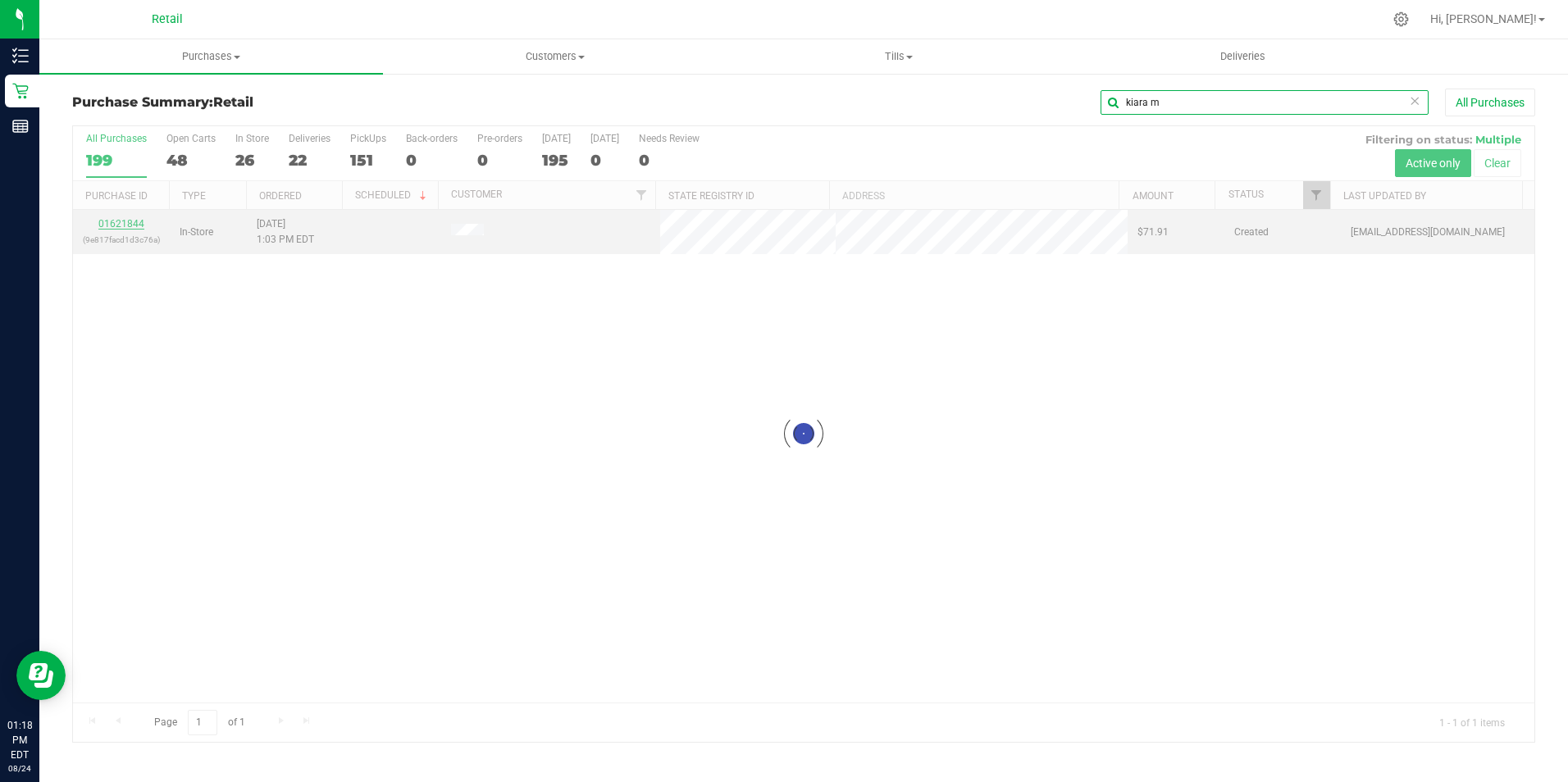
type input "kiara m"
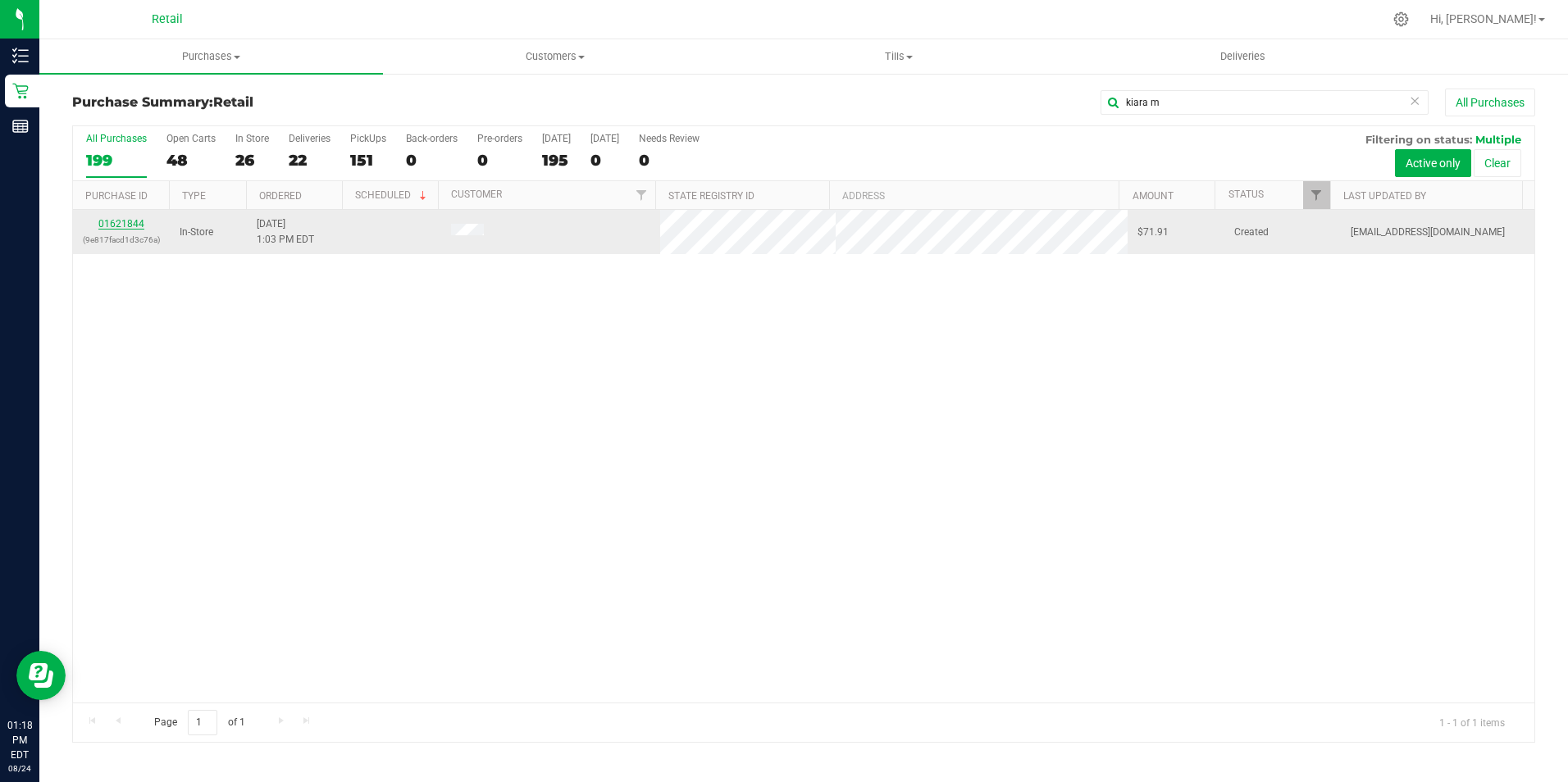
click at [127, 221] on link "01621844" at bounding box center [121, 223] width 46 height 11
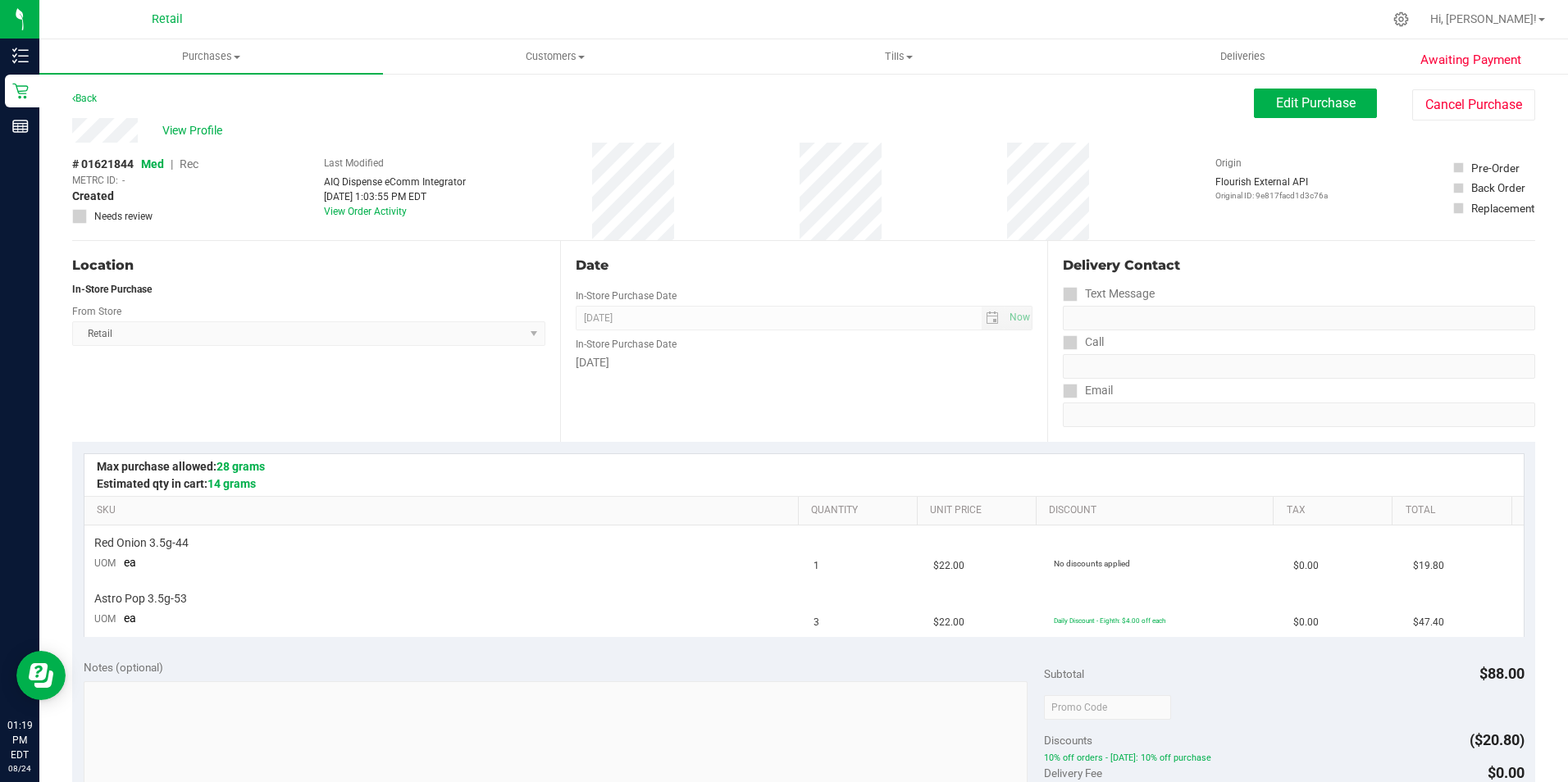
drag, startPoint x: 453, startPoint y: 332, endPoint x: 462, endPoint y: 316, distance: 18.4
click at [454, 331] on span "Retail Select Store Retail" at bounding box center [309, 333] width 473 height 24
click at [1254, 100] on button "Edit Purchase" at bounding box center [1315, 103] width 123 height 30
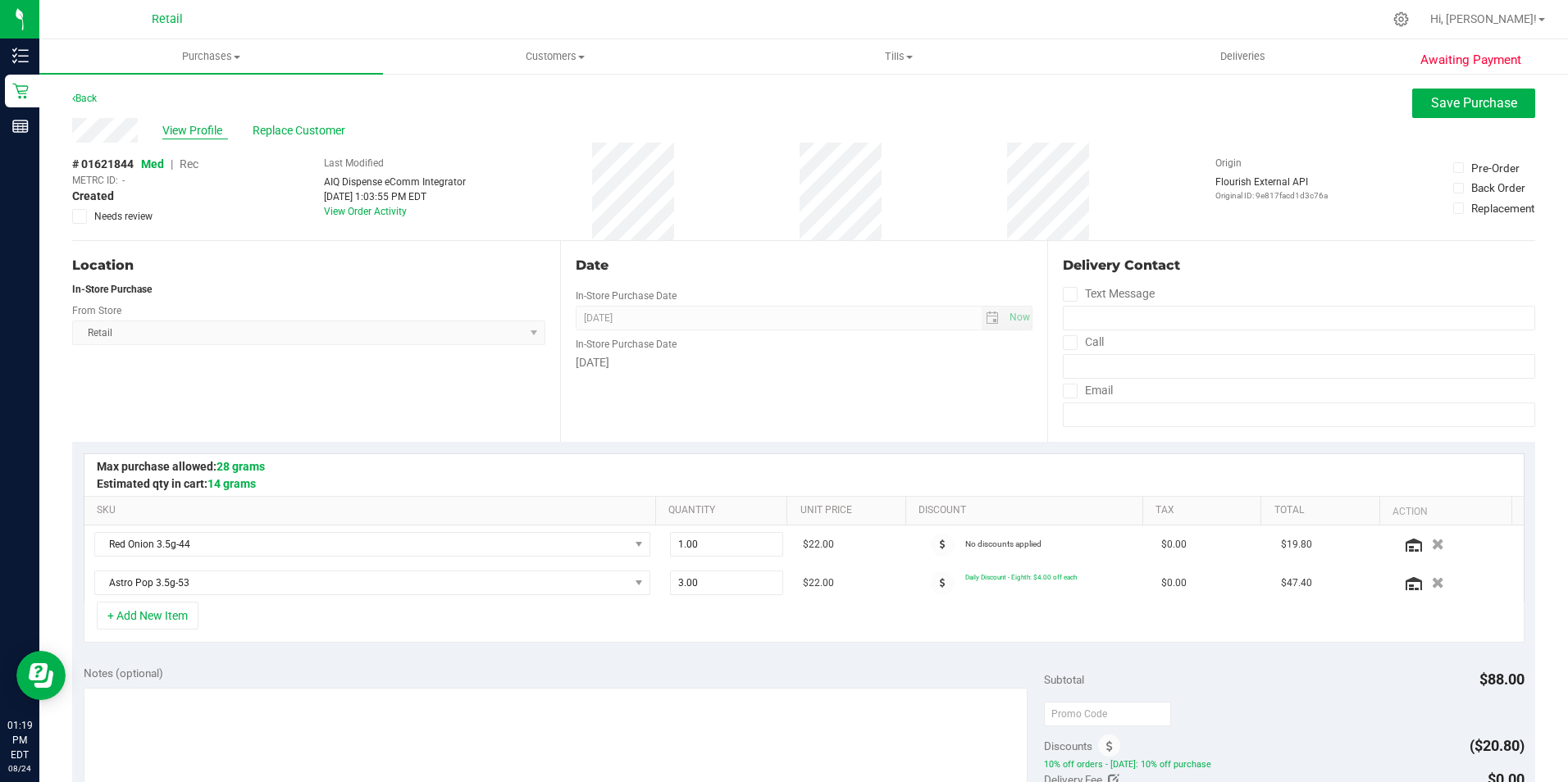
click at [182, 133] on span "View Profile" at bounding box center [195, 131] width 65 height 17
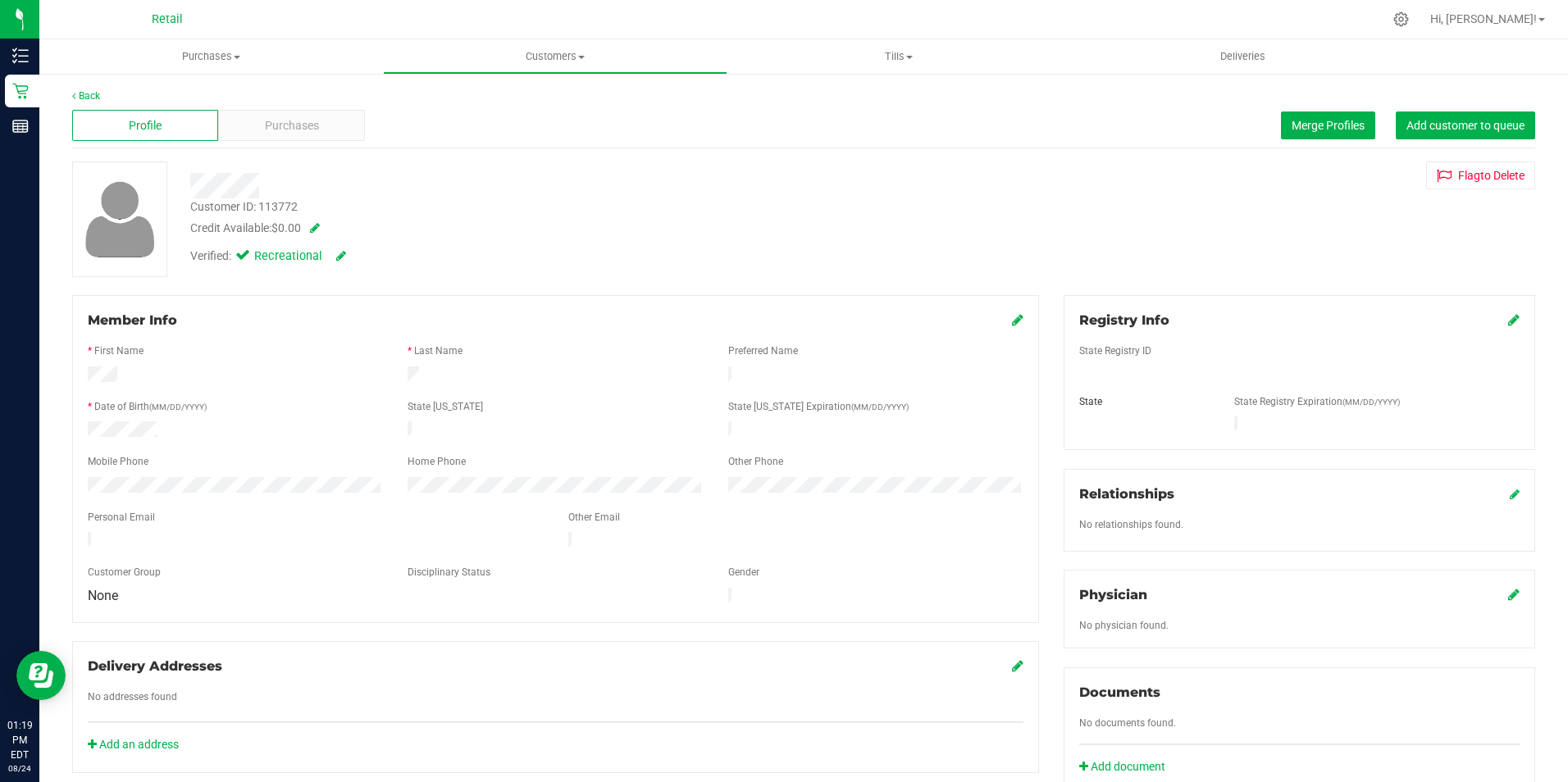
click at [1012, 318] on icon at bounding box center [1017, 319] width 11 height 13
drag, startPoint x: 1002, startPoint y: 326, endPoint x: 650, endPoint y: 222, distance: 367.0
click at [1008, 326] on icon at bounding box center [1015, 321] width 15 height 13
click at [264, 111] on div "Purchases" at bounding box center [291, 126] width 146 height 31
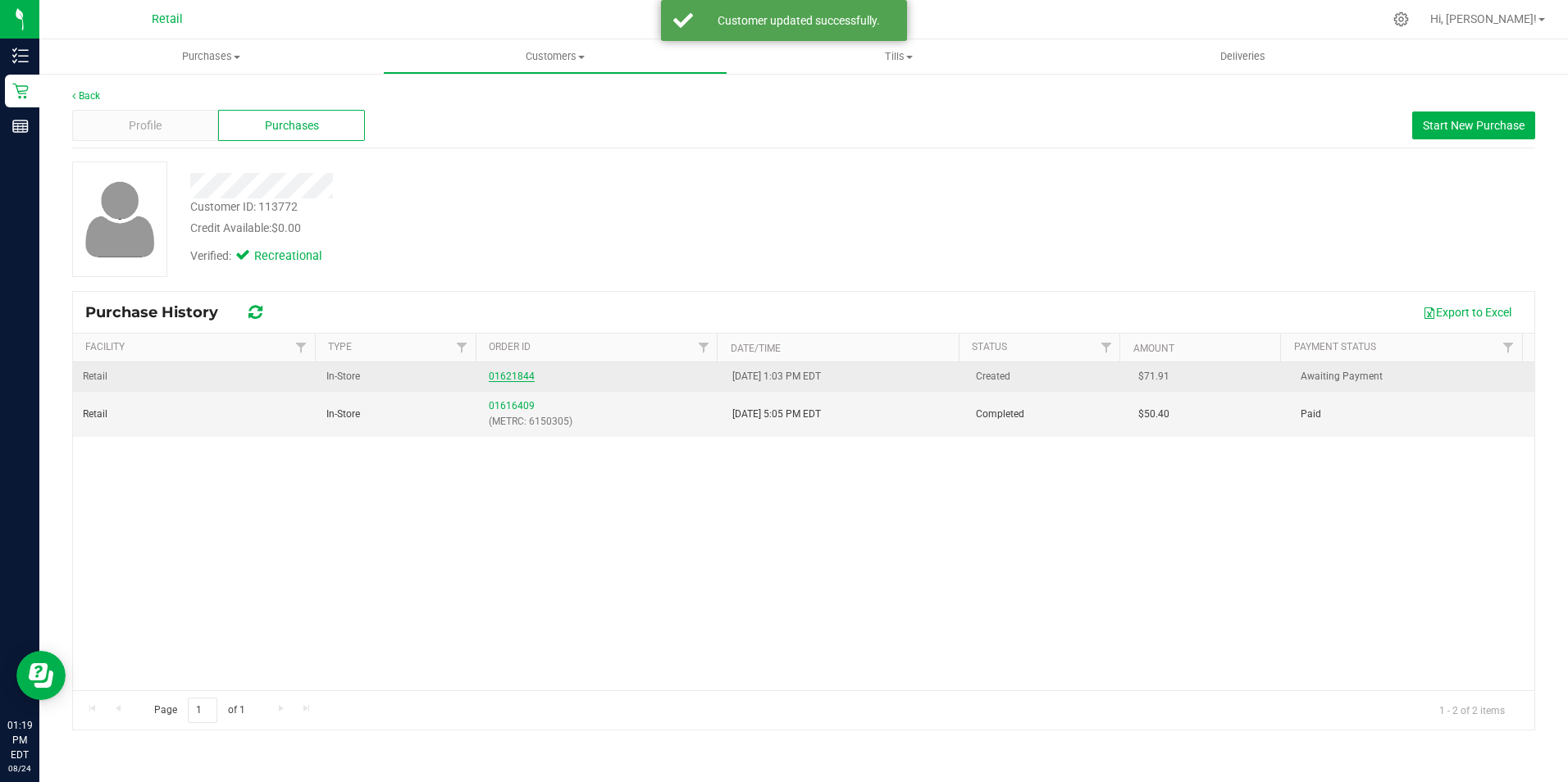
click at [492, 370] on link "01621844" at bounding box center [512, 375] width 46 height 11
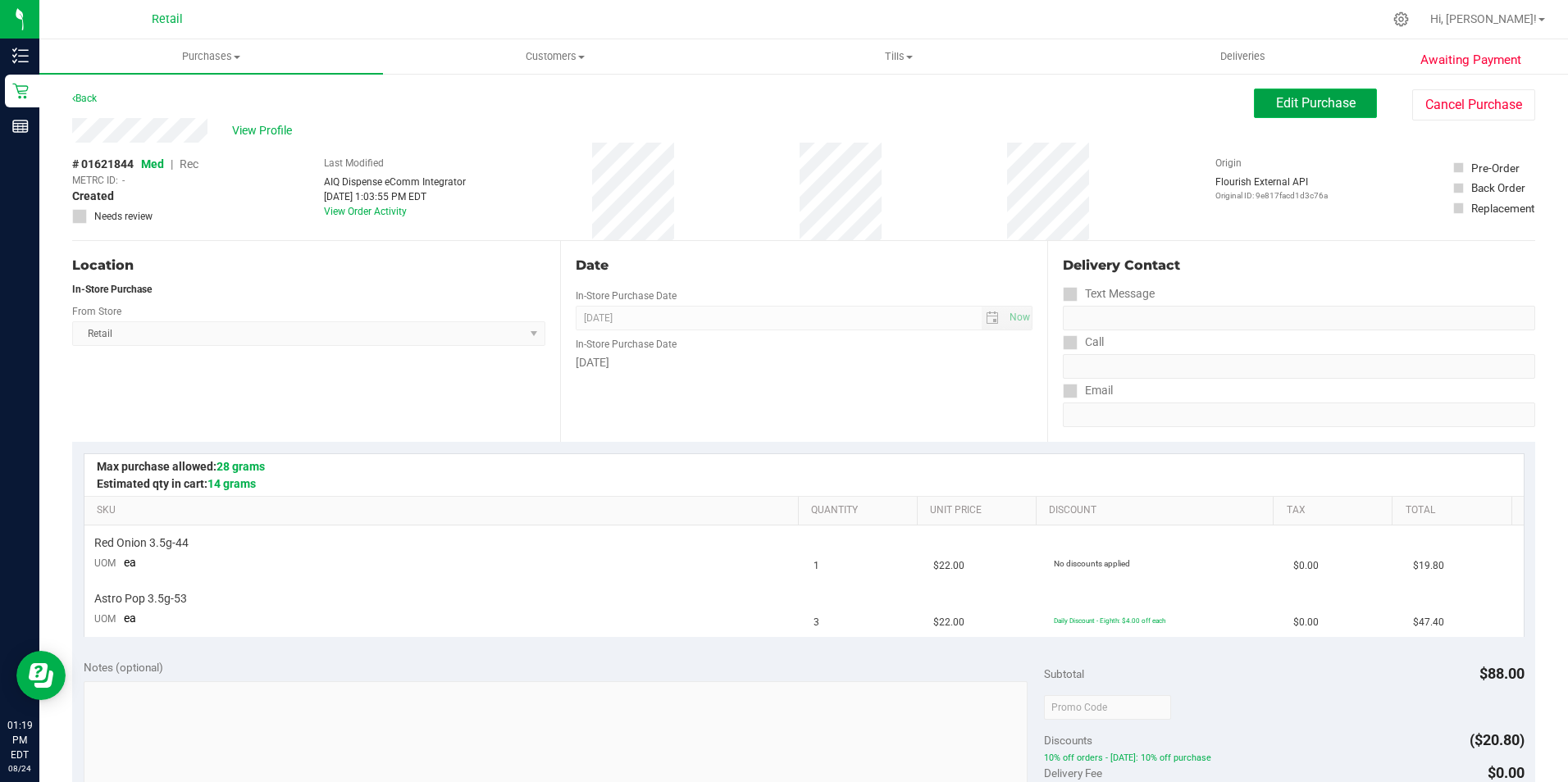
drag, startPoint x: 1269, startPoint y: 99, endPoint x: 1063, endPoint y: 99, distance: 206.0
click at [1276, 99] on span "Edit Purchase" at bounding box center [1315, 103] width 79 height 16
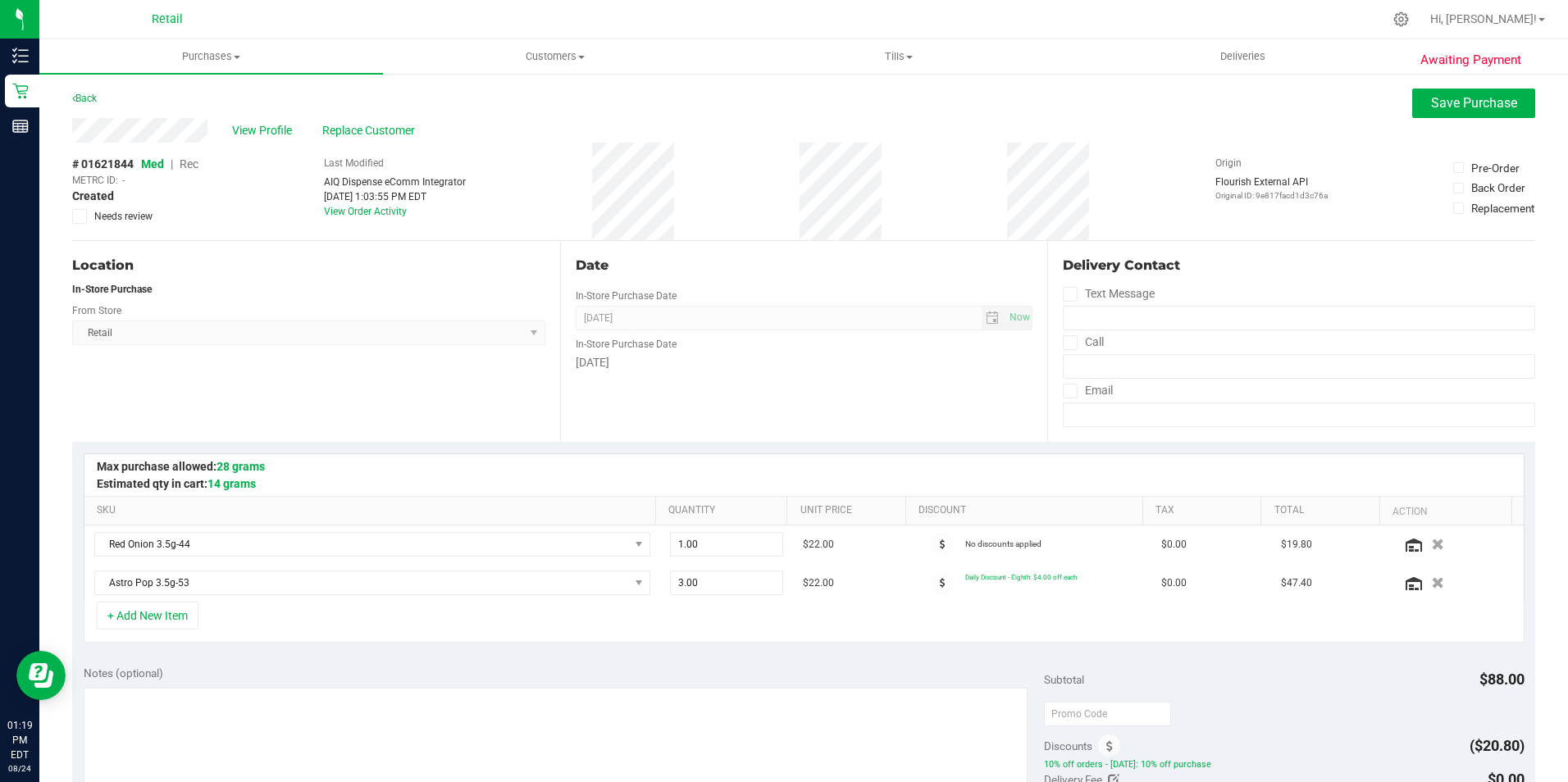
click at [193, 161] on span "Rec" at bounding box center [189, 163] width 19 height 13
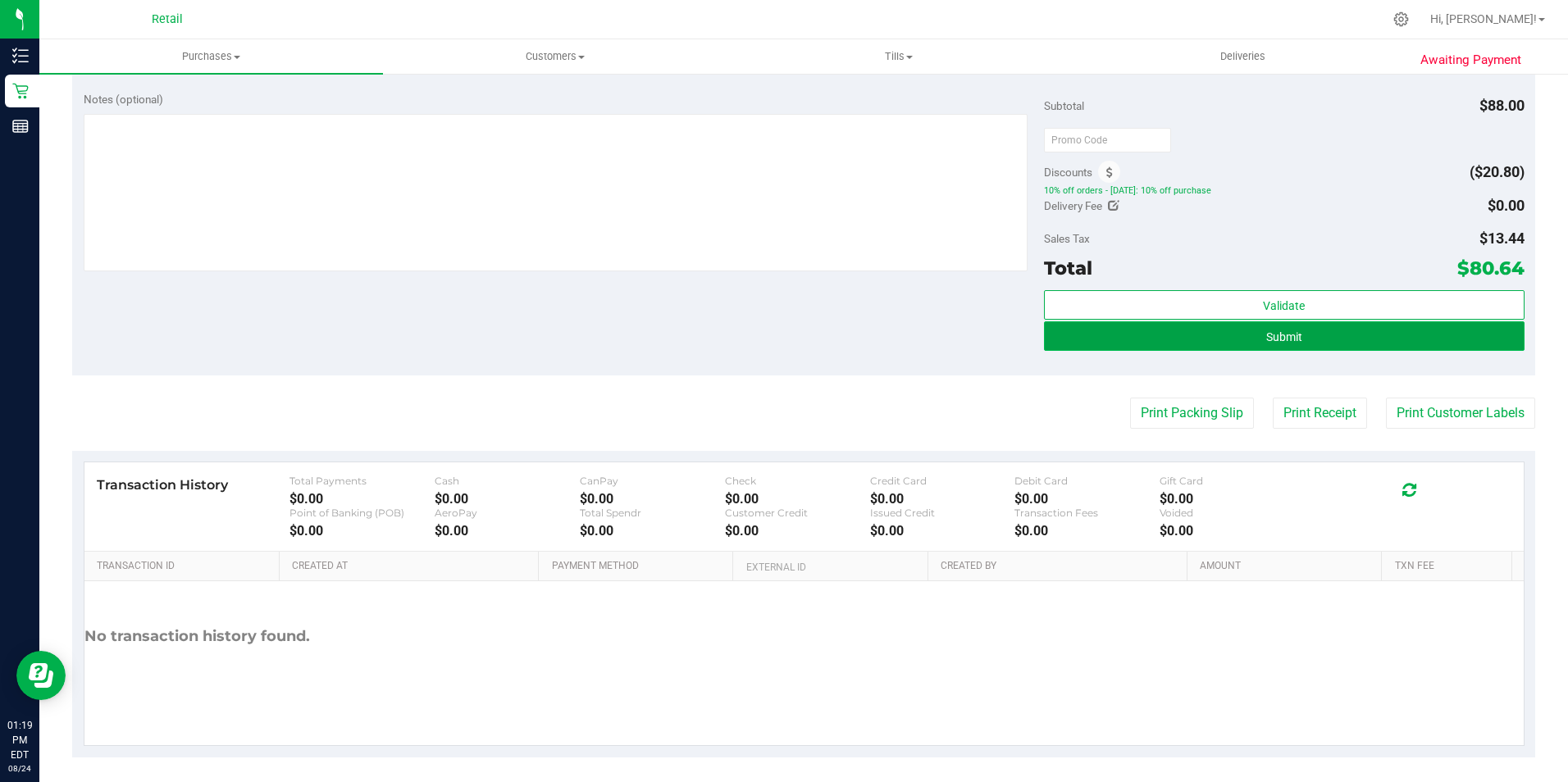
click at [1276, 341] on span "Submit" at bounding box center [1283, 336] width 36 height 13
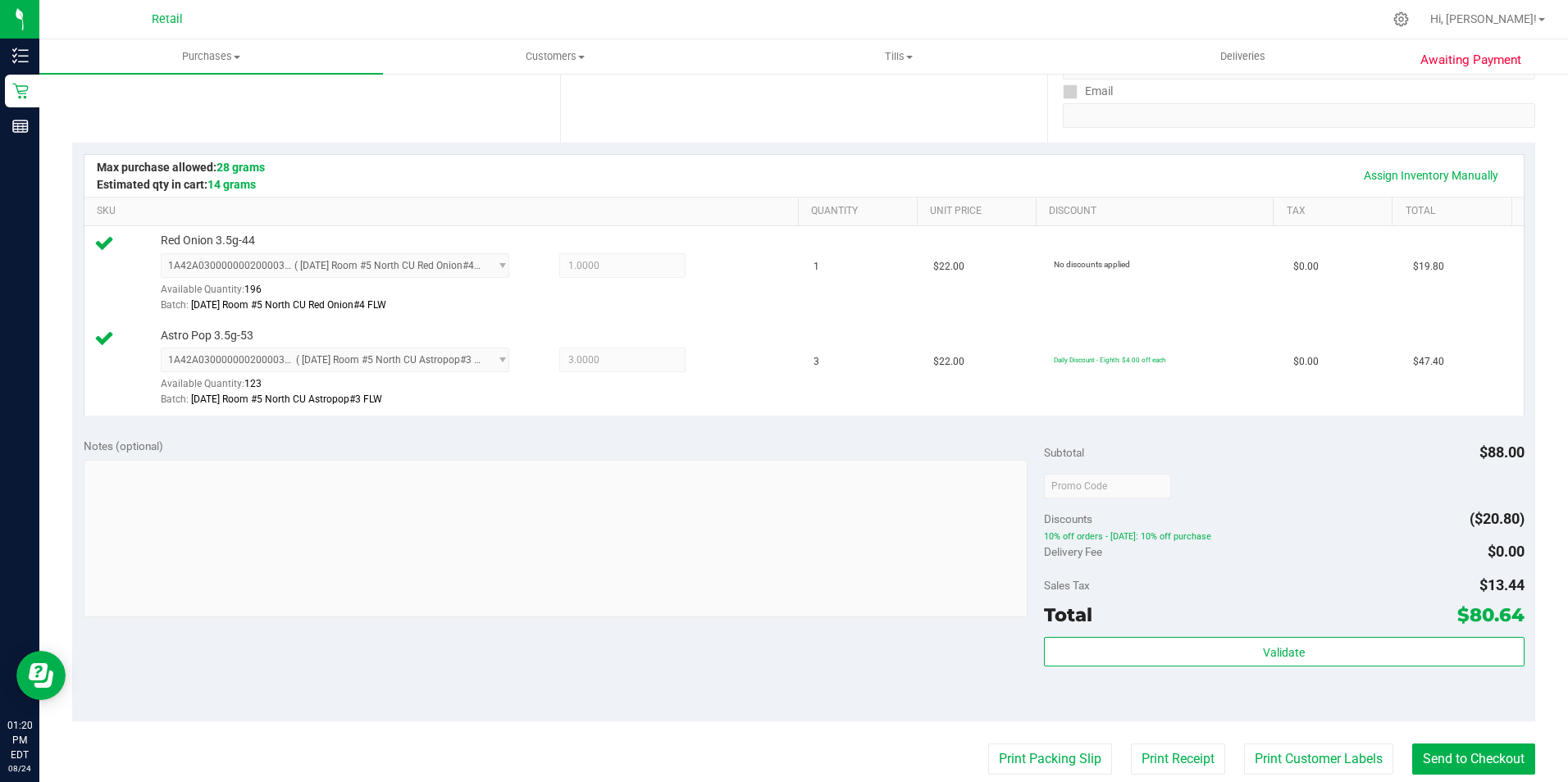
scroll to position [328, 0]
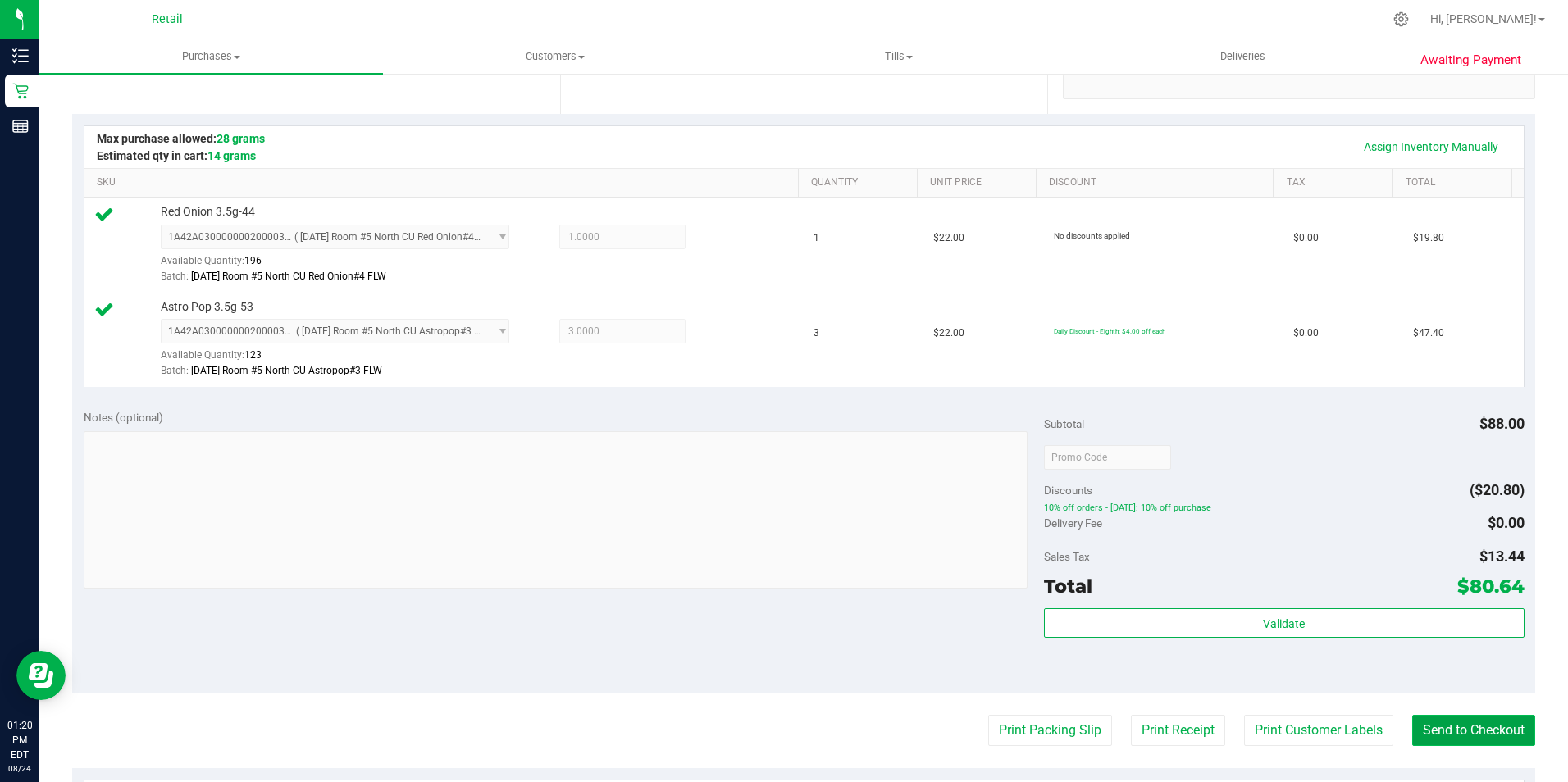
click at [1461, 742] on button "Send to Checkout" at bounding box center [1473, 731] width 123 height 31
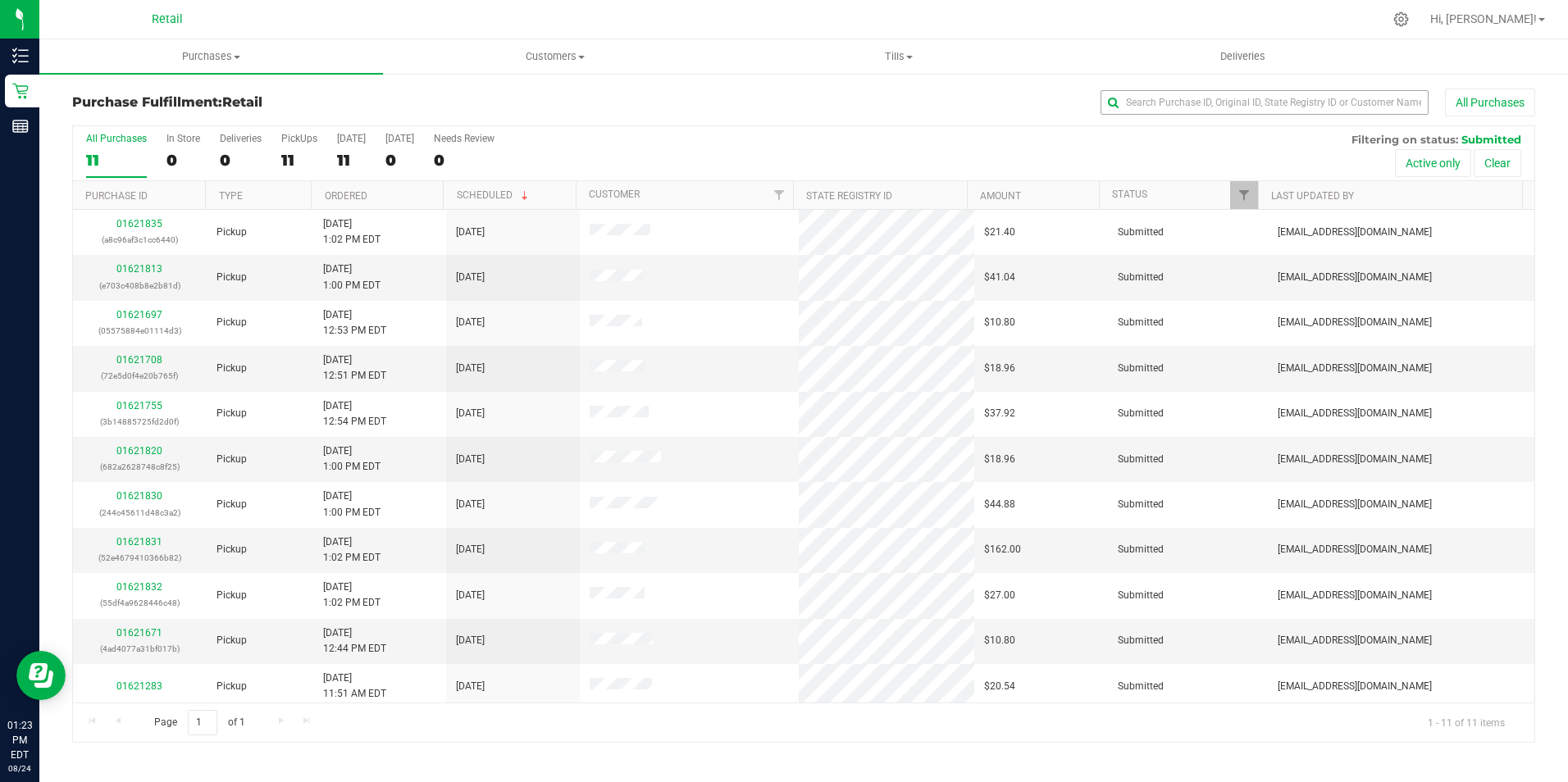
drag, startPoint x: 1166, startPoint y: 89, endPoint x: 1168, endPoint y: 99, distance: 10.2
click at [1166, 92] on div "All Purchases" at bounding box center [1047, 102] width 975 height 28
click at [191, 53] on span "Purchases" at bounding box center [211, 56] width 344 height 15
click at [128, 104] on span "Summary of purchases" at bounding box center [123, 99] width 168 height 14
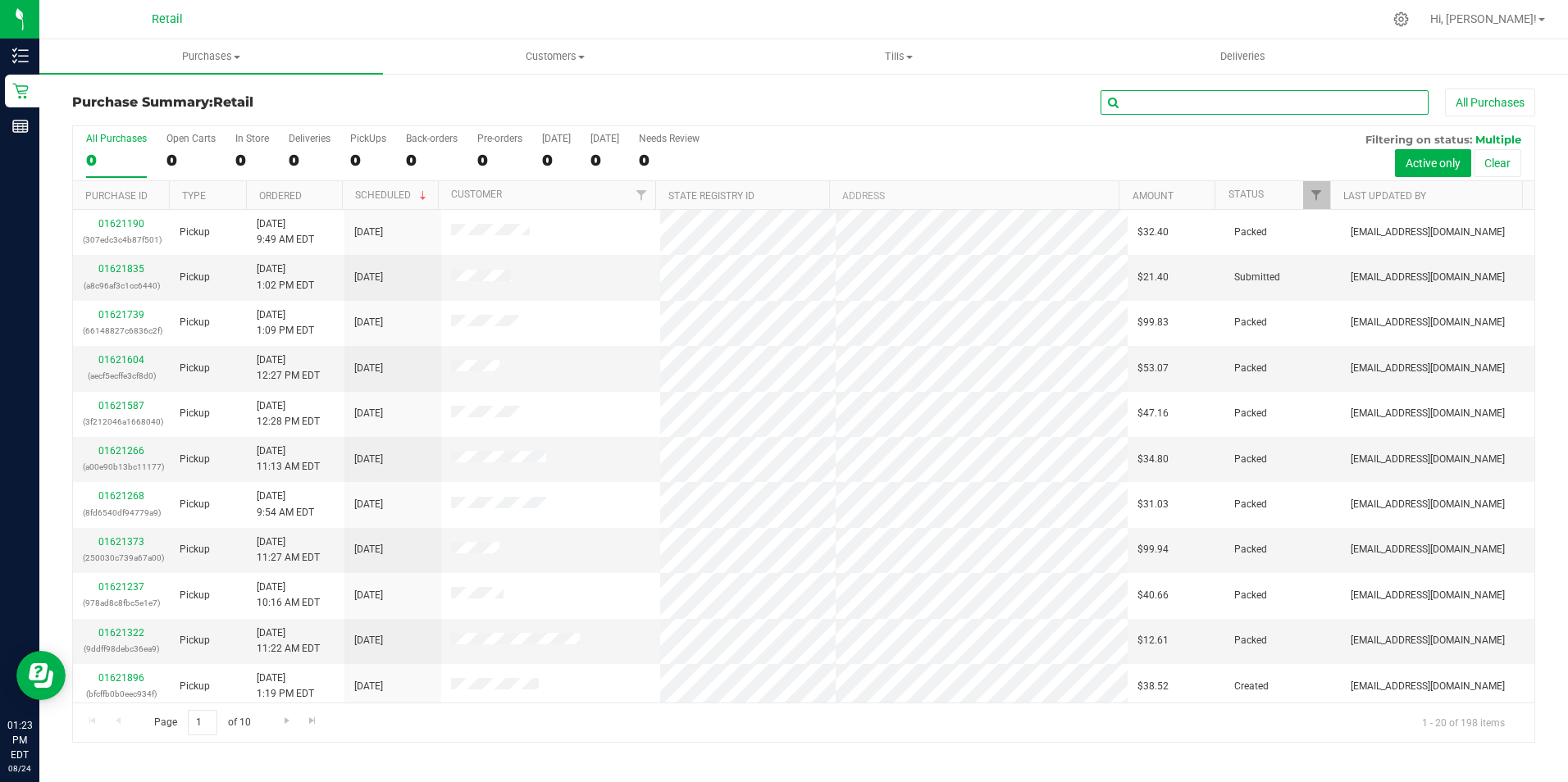
click at [1206, 110] on input "text" at bounding box center [1264, 102] width 328 height 24
type input "marg"
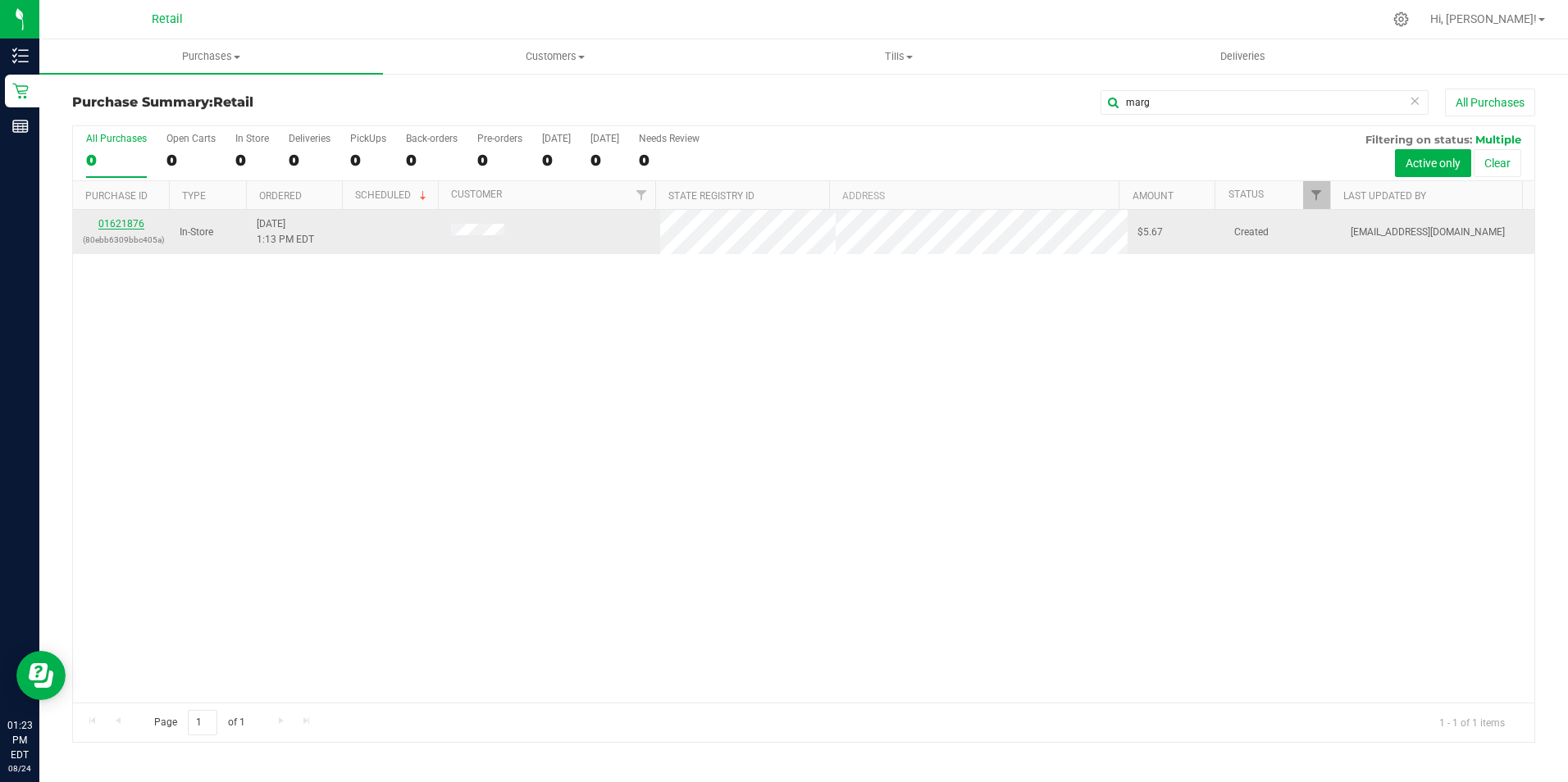
click at [127, 223] on link "01621876" at bounding box center [121, 223] width 46 height 11
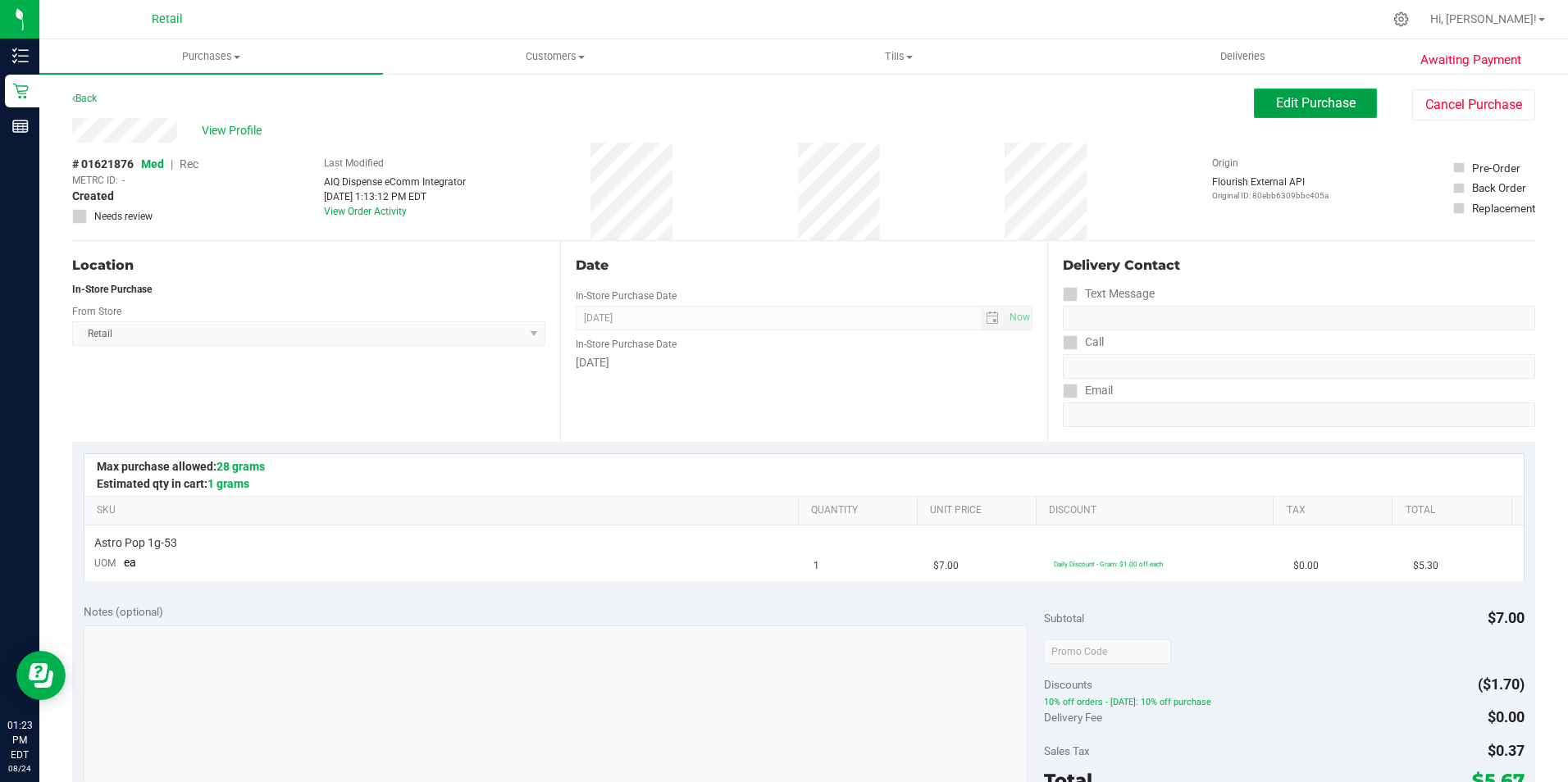
click at [1290, 97] on span "Edit Purchase" at bounding box center [1315, 103] width 79 height 16
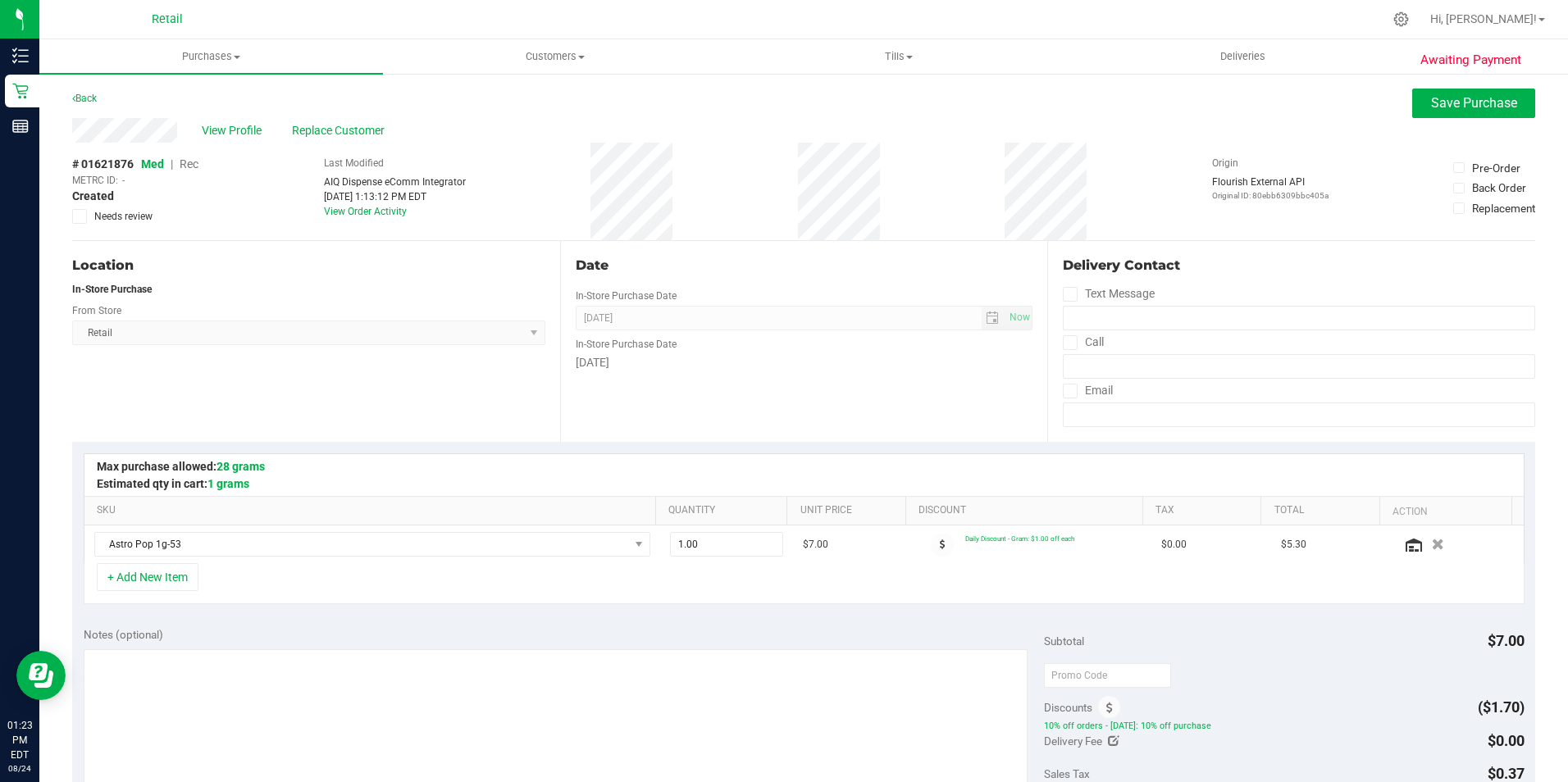
click at [196, 161] on span "Rec" at bounding box center [189, 163] width 19 height 13
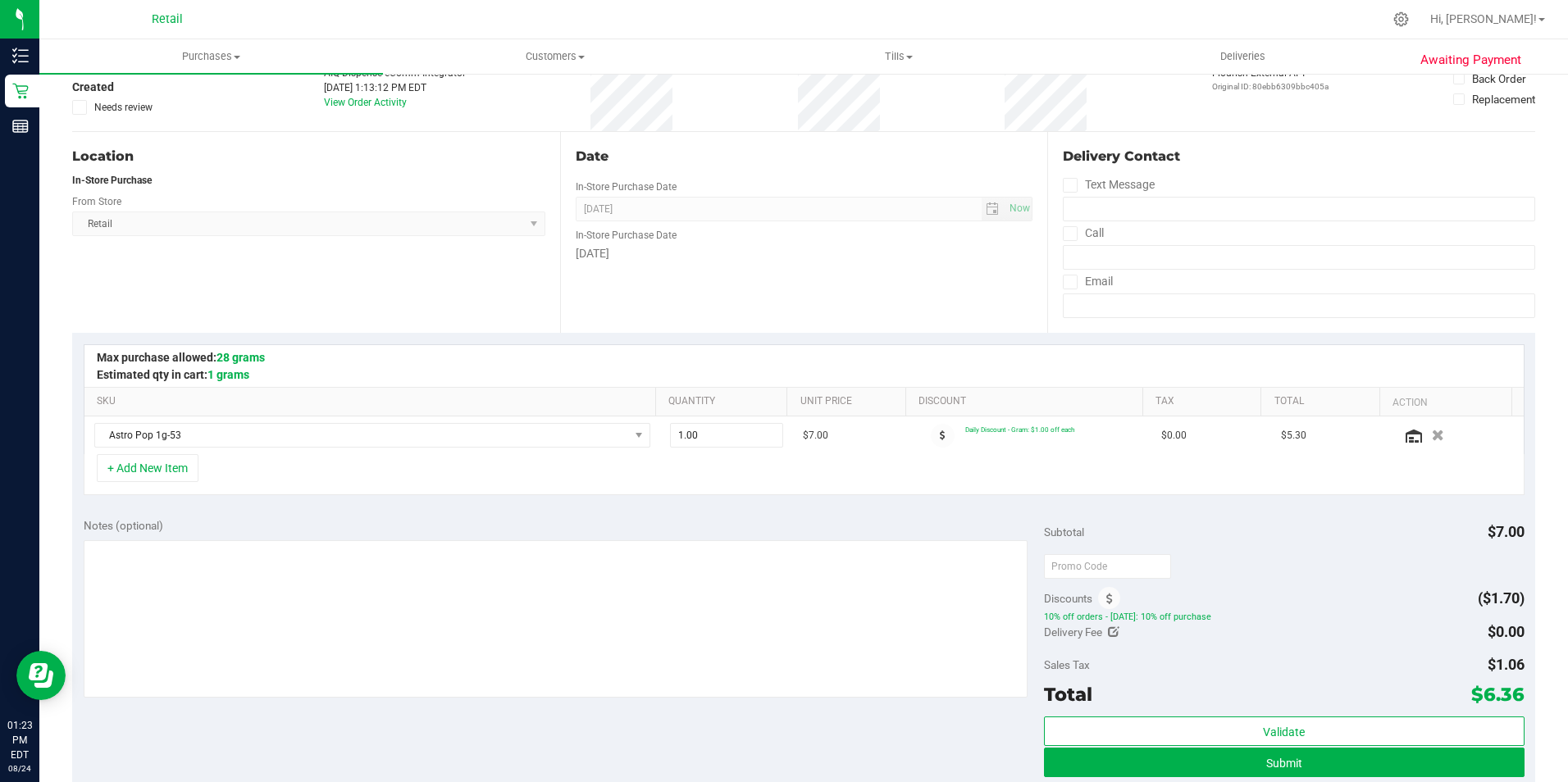
scroll to position [164, 0]
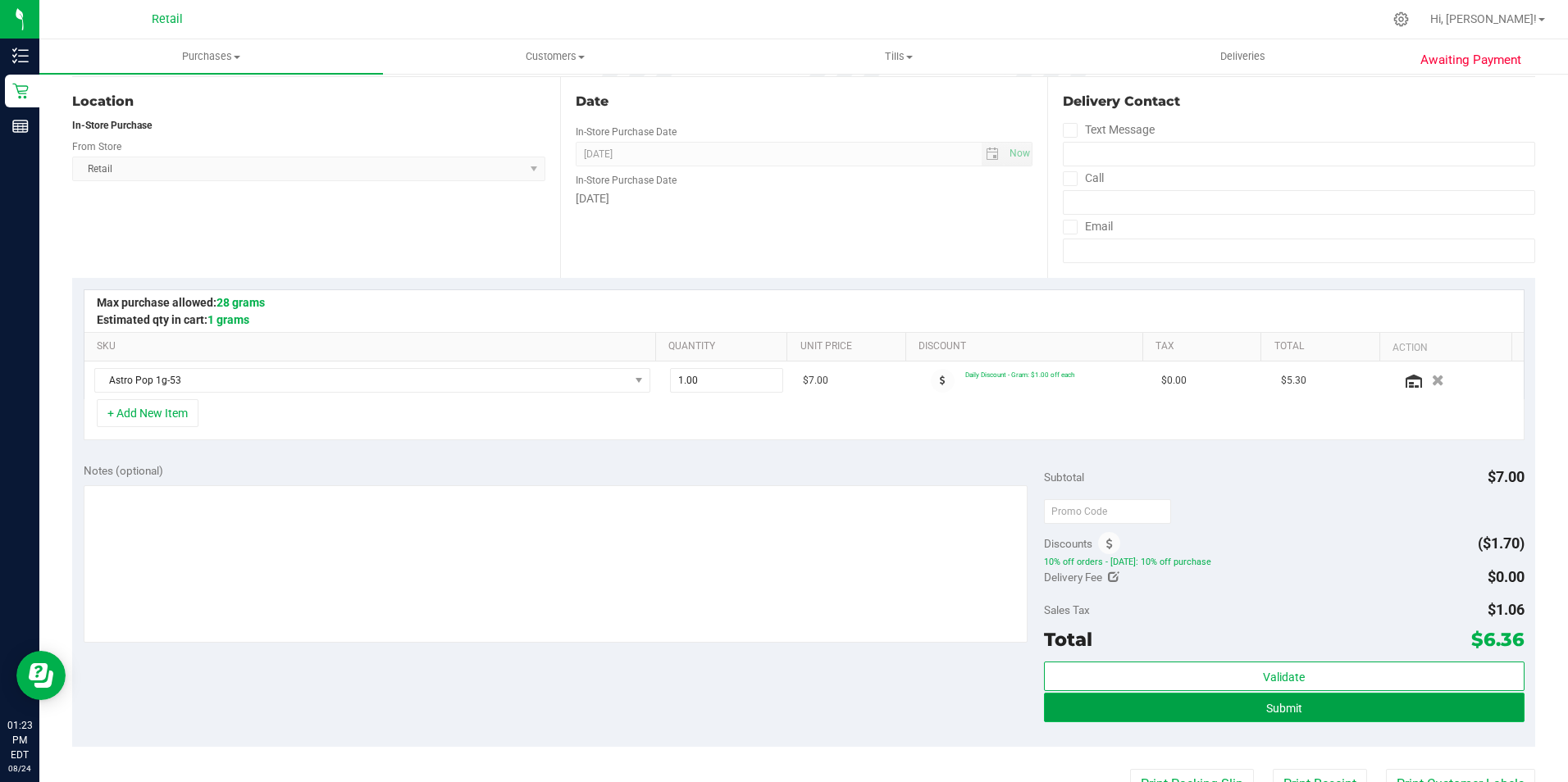
click at [1300, 703] on button "Submit" at bounding box center [1284, 708] width 480 height 30
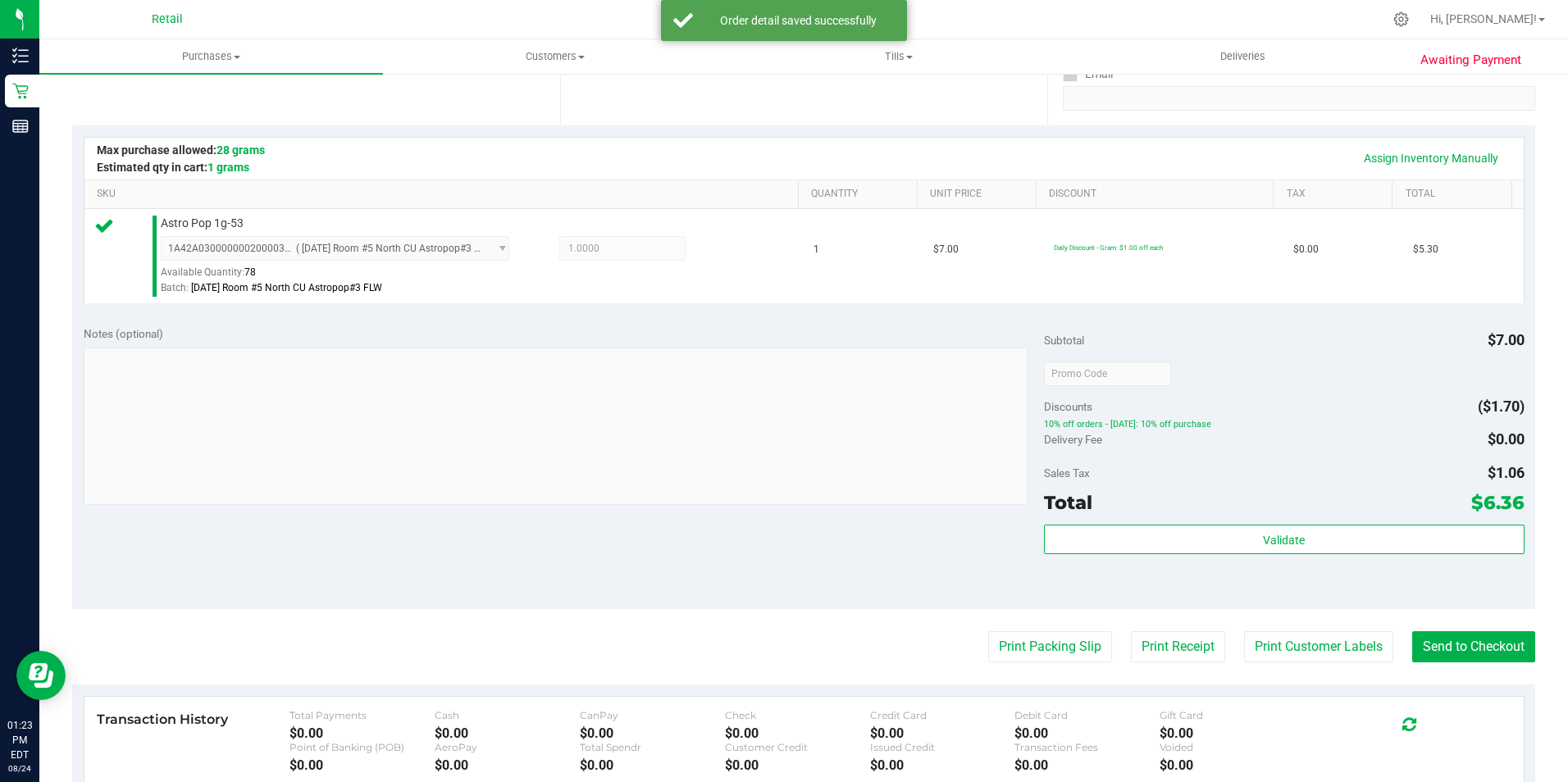
scroll to position [328, 0]
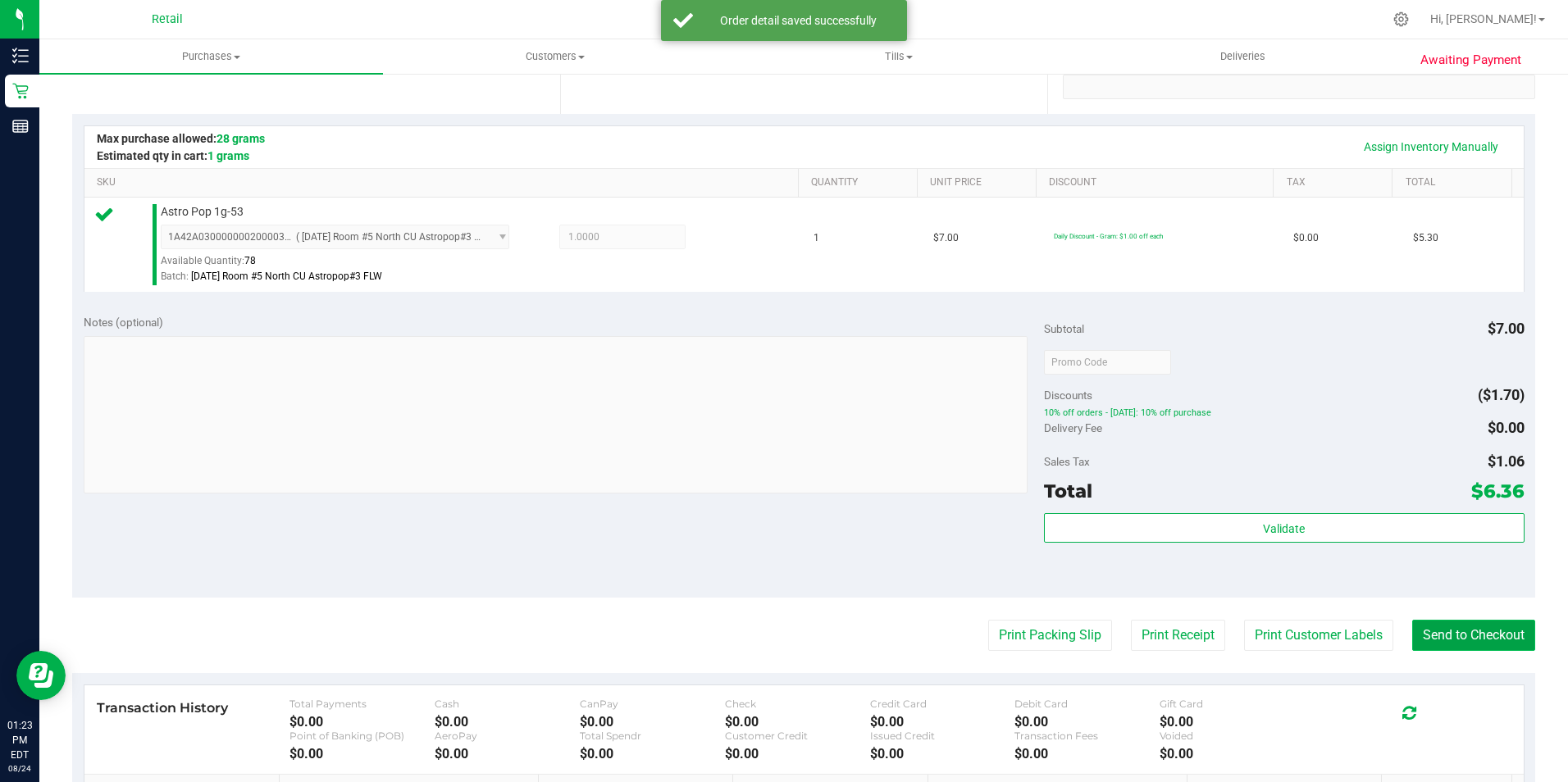
click at [1459, 632] on button "Send to Checkout" at bounding box center [1473, 635] width 123 height 31
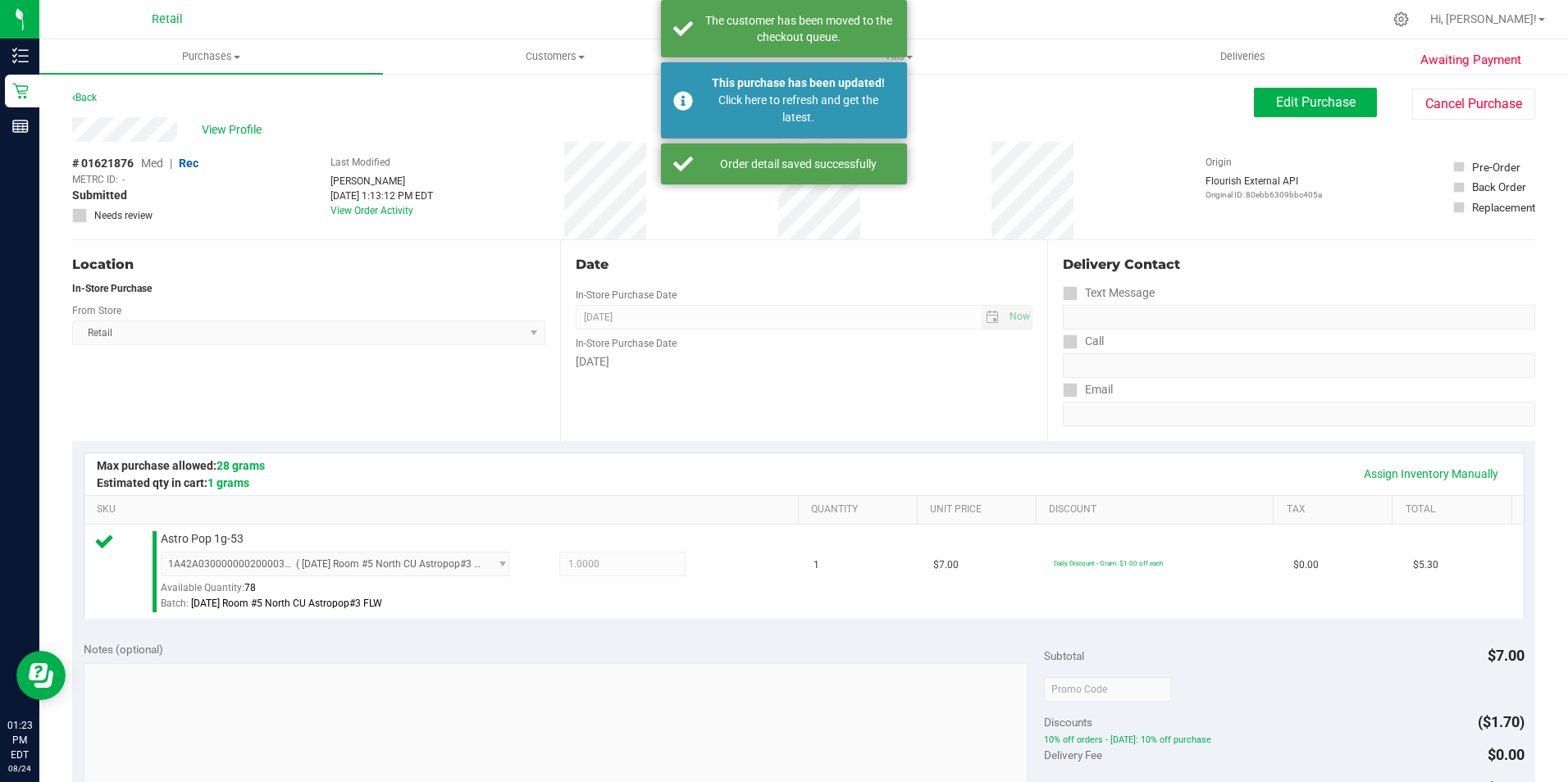
scroll to position [0, 0]
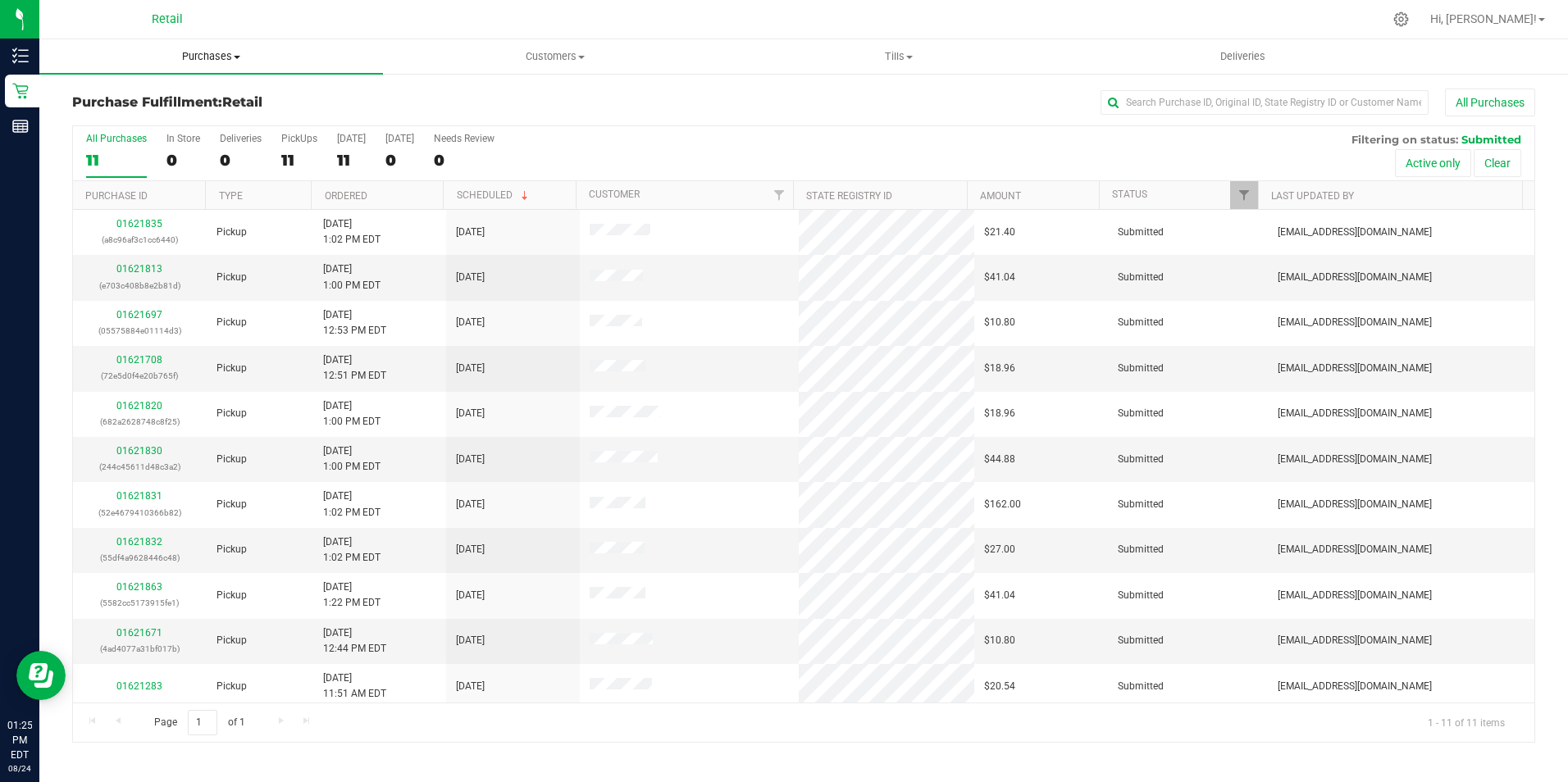
click at [182, 60] on span "Purchases" at bounding box center [211, 56] width 344 height 15
click at [134, 100] on span "Summary of purchases" at bounding box center [123, 99] width 168 height 14
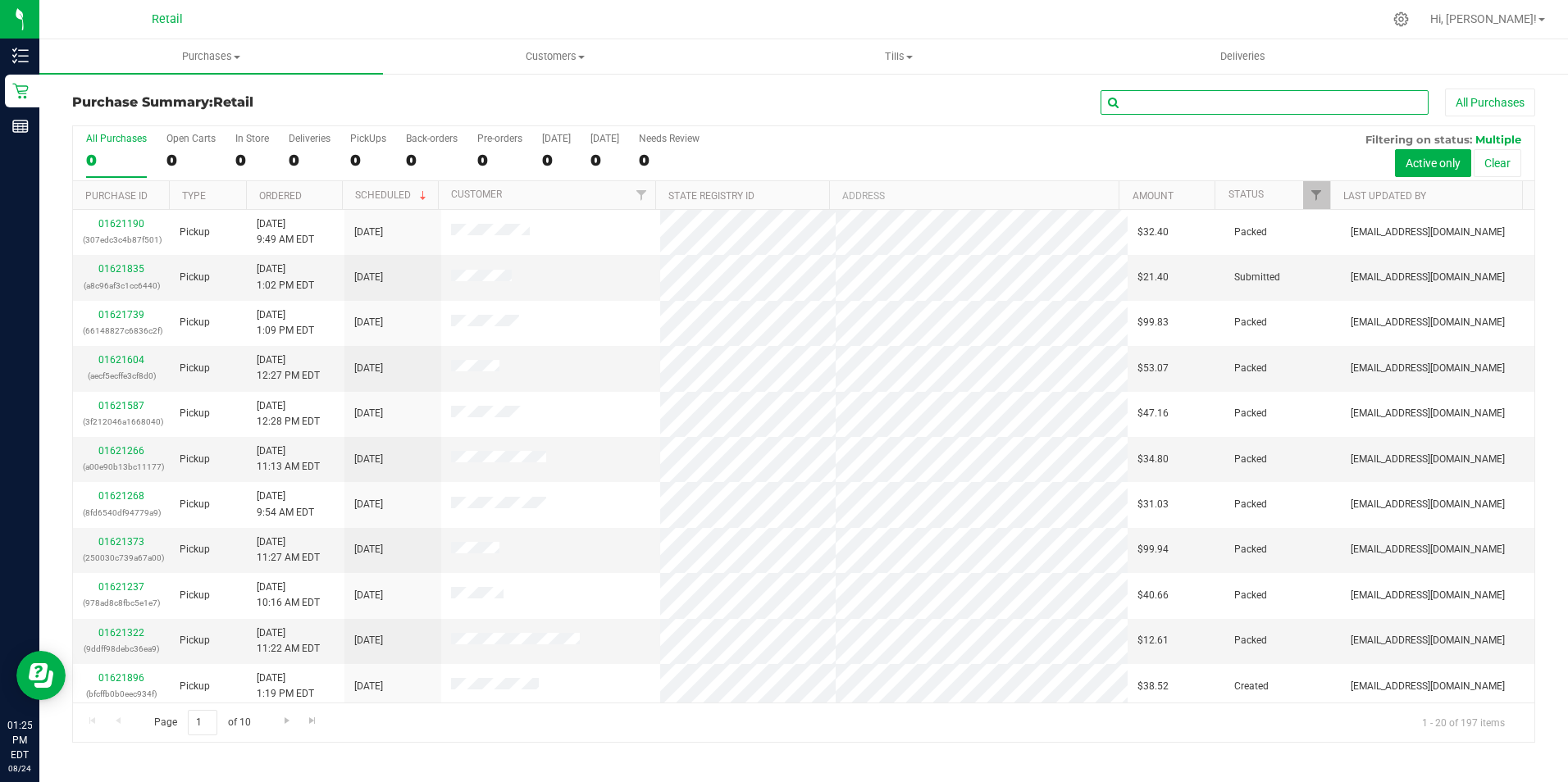
click at [1164, 113] on input "text" at bounding box center [1264, 102] width 328 height 24
click at [1162, 99] on input "text" at bounding box center [1264, 102] width 328 height 24
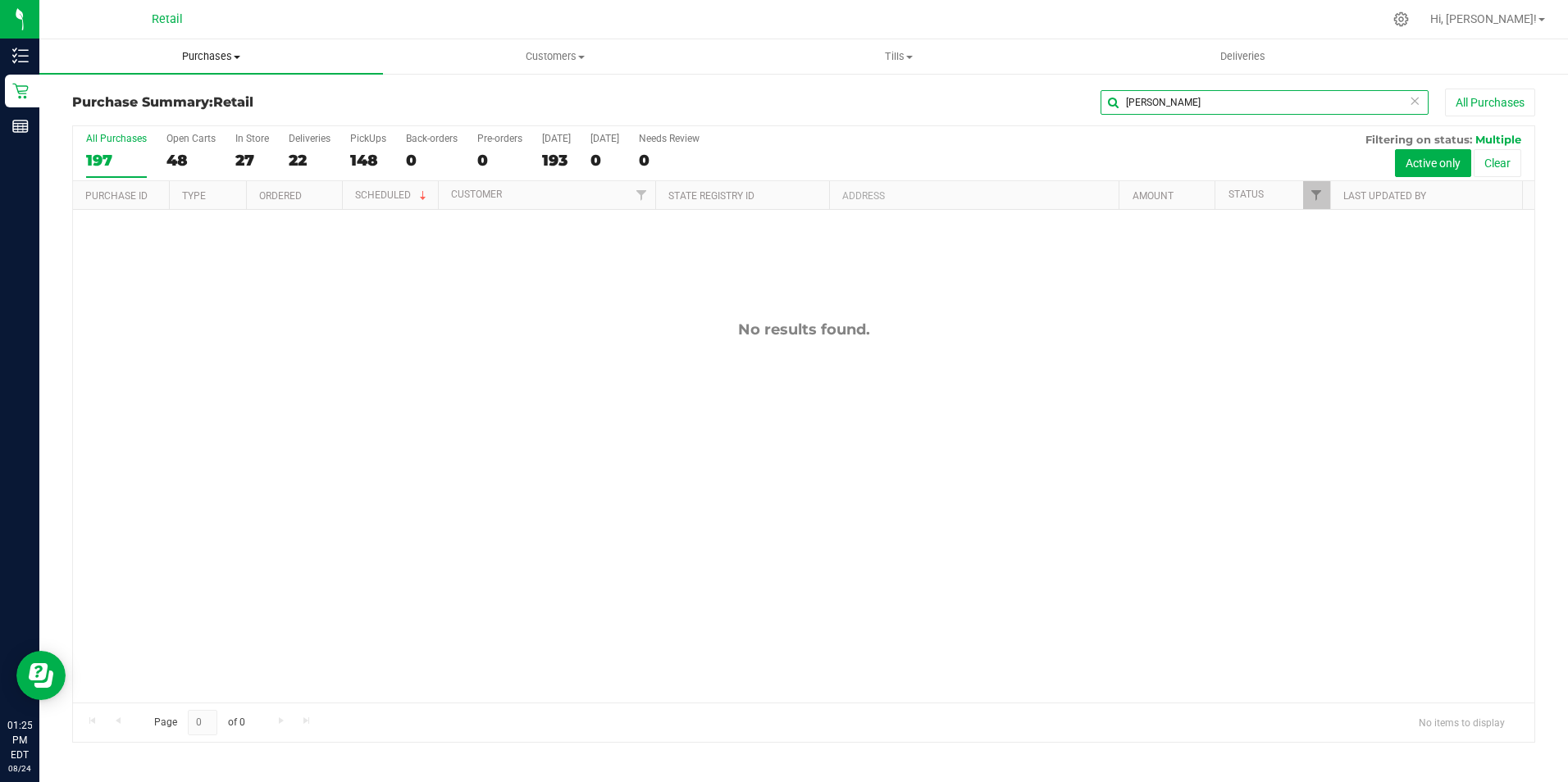
type input "[PERSON_NAME]"
drag, startPoint x: 191, startPoint y: 57, endPoint x: 176, endPoint y: 100, distance: 45.5
click at [191, 57] on span "Purchases" at bounding box center [211, 56] width 344 height 15
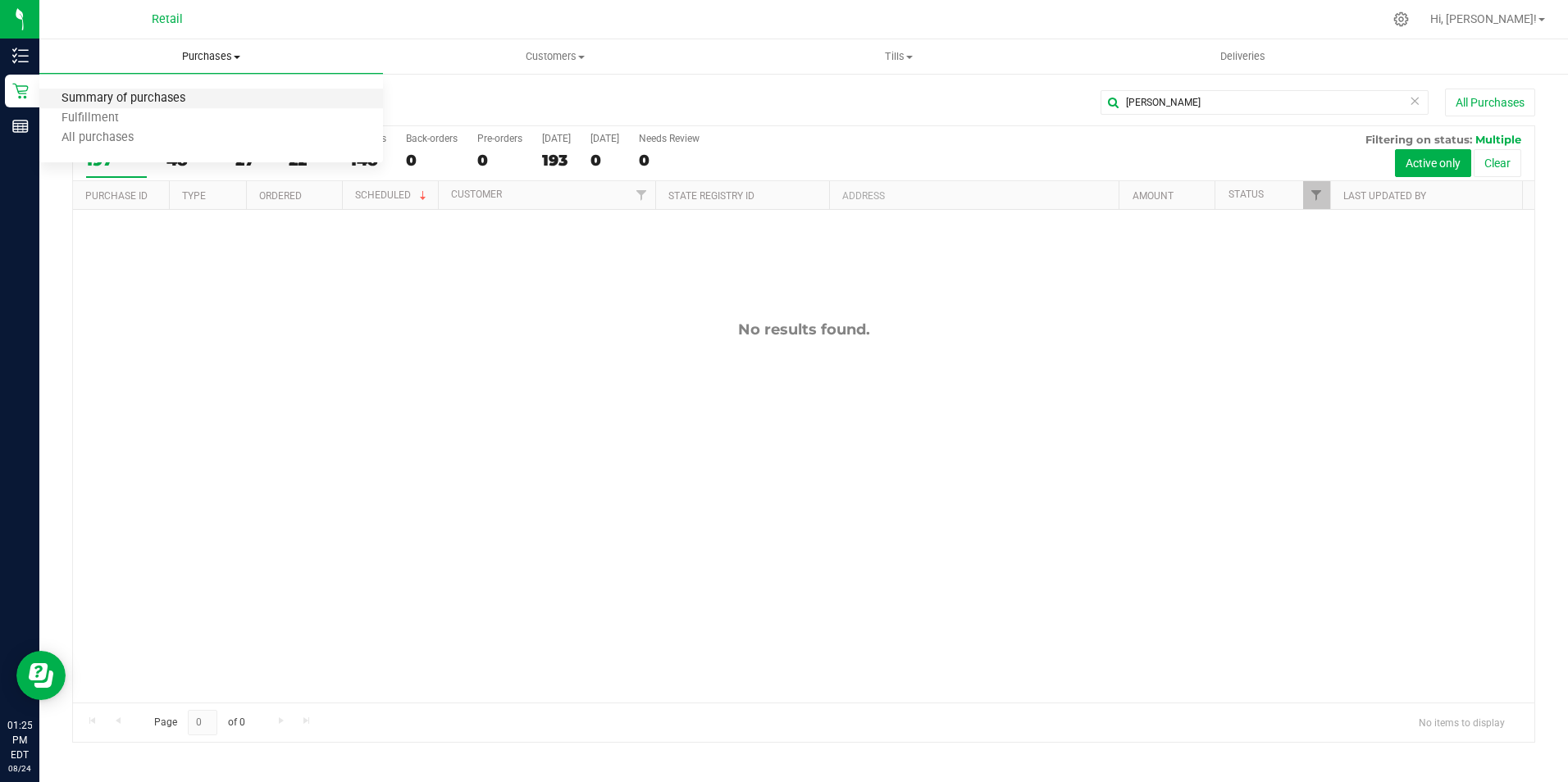
click at [168, 102] on span "Summary of purchases" at bounding box center [123, 99] width 168 height 14
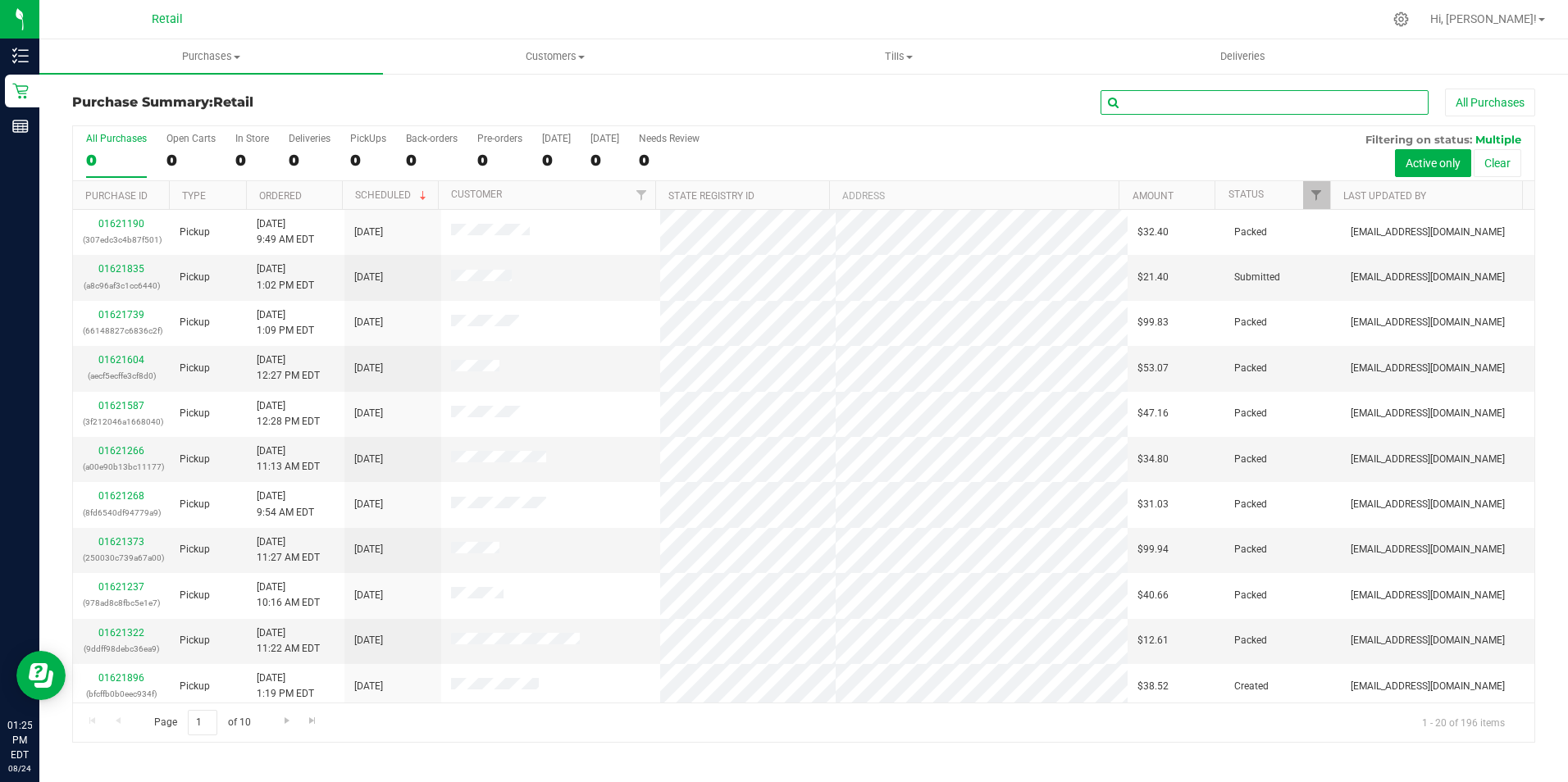
click at [1165, 101] on input "text" at bounding box center [1264, 102] width 328 height 24
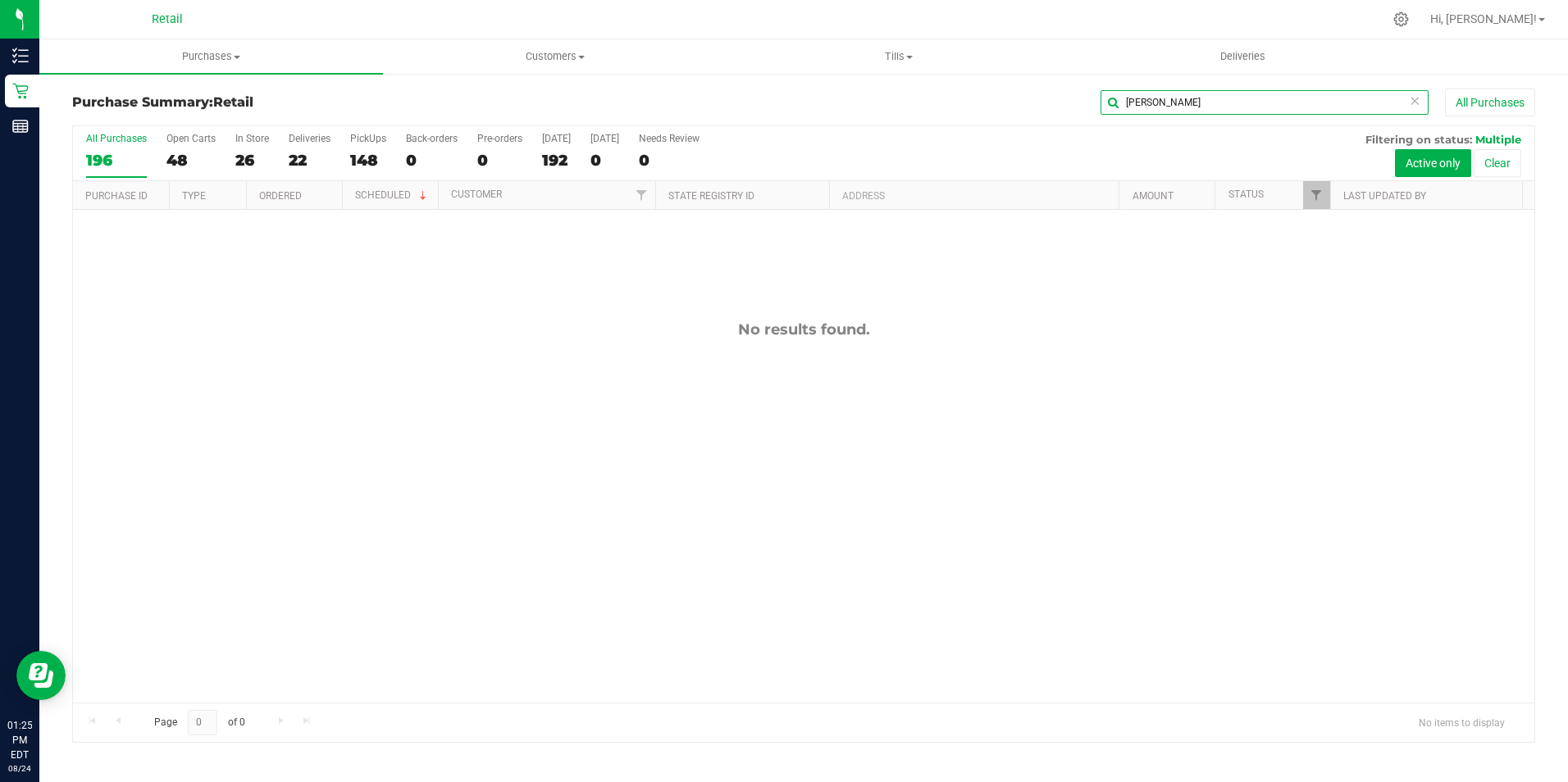
type input "[PERSON_NAME]"
click at [188, 58] on span "Purchases" at bounding box center [211, 56] width 344 height 15
drag, startPoint x: 1201, startPoint y: 103, endPoint x: 982, endPoint y: 93, distance: 219.2
click at [982, 99] on div "[PERSON_NAME] All Purchases" at bounding box center [1047, 102] width 975 height 28
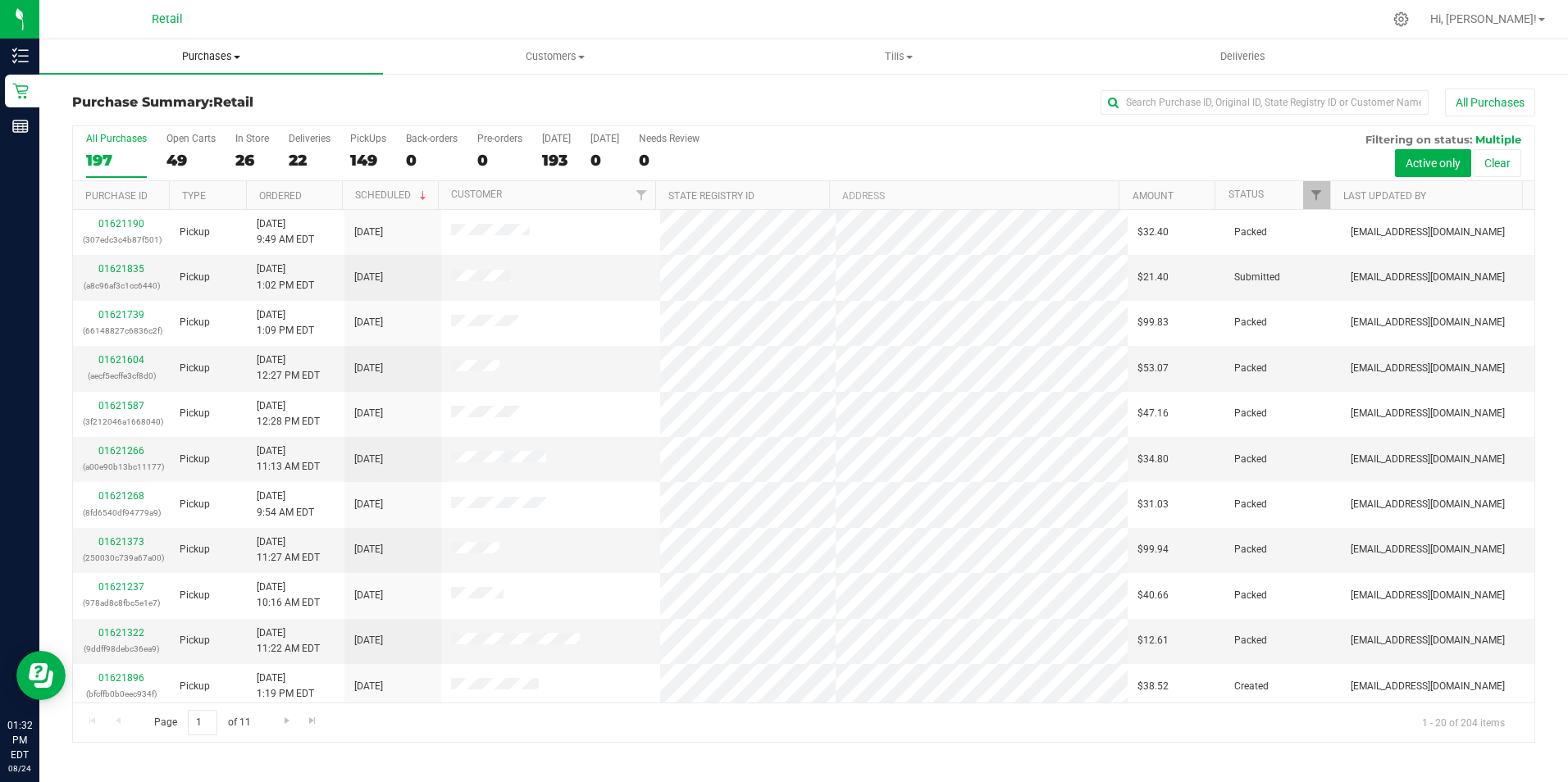
click at [211, 60] on span "Purchases" at bounding box center [211, 56] width 344 height 15
click at [1135, 99] on input "text" at bounding box center [1264, 102] width 328 height 24
type input "[PERSON_NAME]"
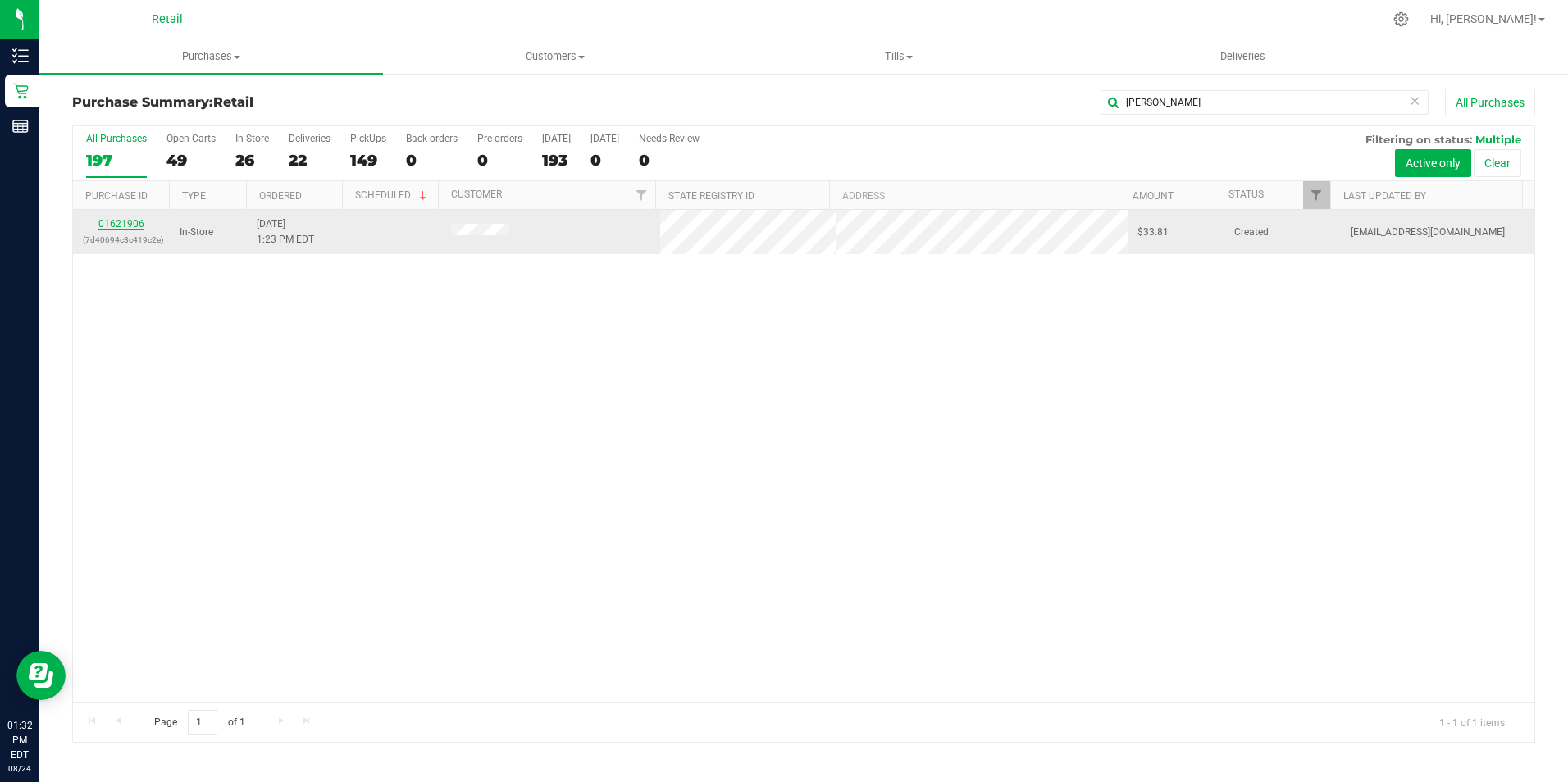
click at [108, 228] on link "01621906" at bounding box center [121, 223] width 46 height 11
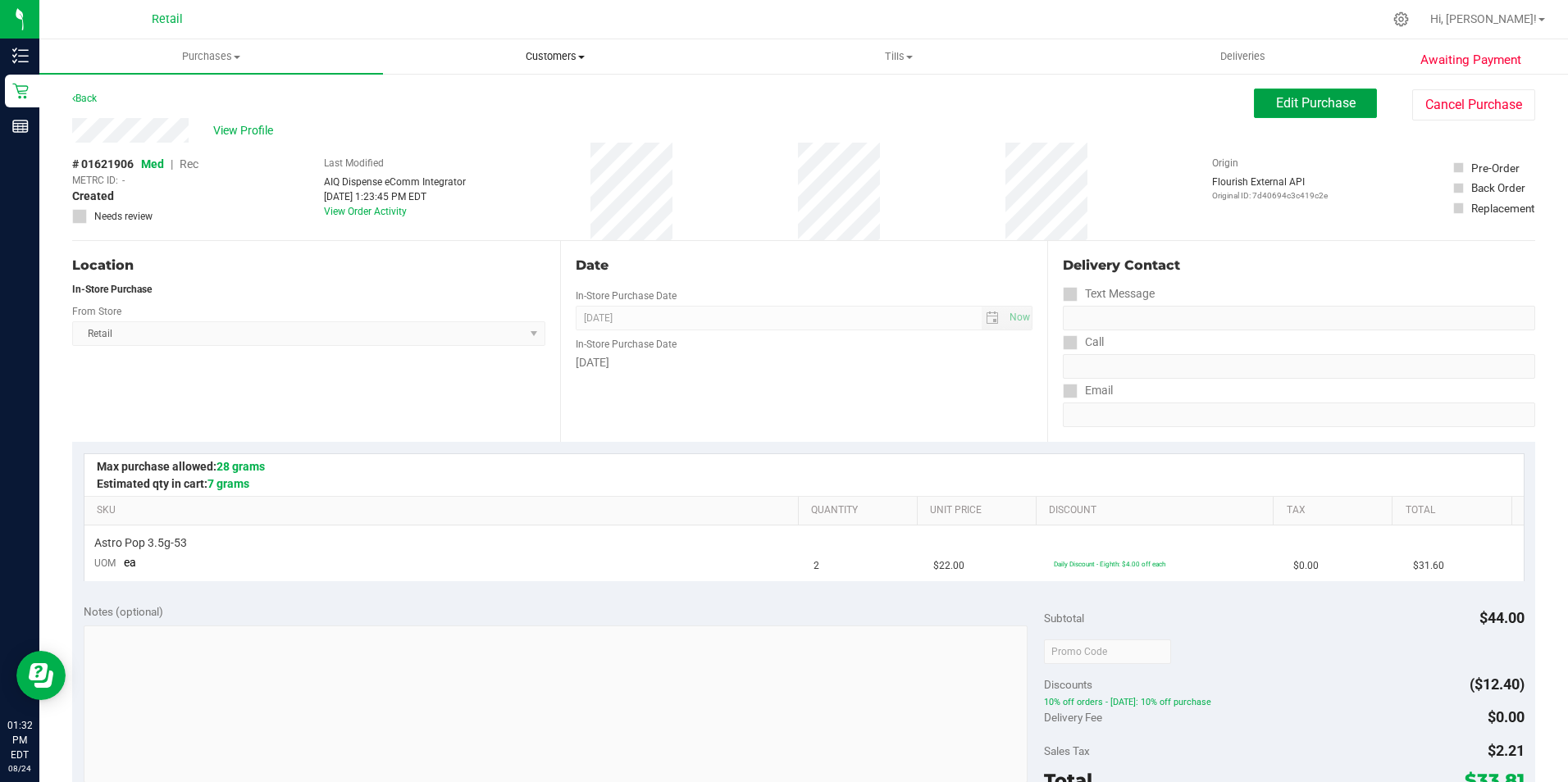
drag, startPoint x: 1327, startPoint y: 103, endPoint x: 690, endPoint y: 40, distance: 640.1
click at [1167, 83] on div "Awaiting Payment Back Edit Purchase Cancel Purchase View Profile # 01621906 Med…" at bounding box center [803, 687] width 1529 height 1230
click at [182, 157] on div "# 01621906 Med | Rec METRC ID: - Created Needs review" at bounding box center [135, 189] width 127 height 68
click at [196, 165] on span "Rec" at bounding box center [189, 163] width 19 height 13
click at [193, 159] on span "Rec" at bounding box center [189, 163] width 19 height 13
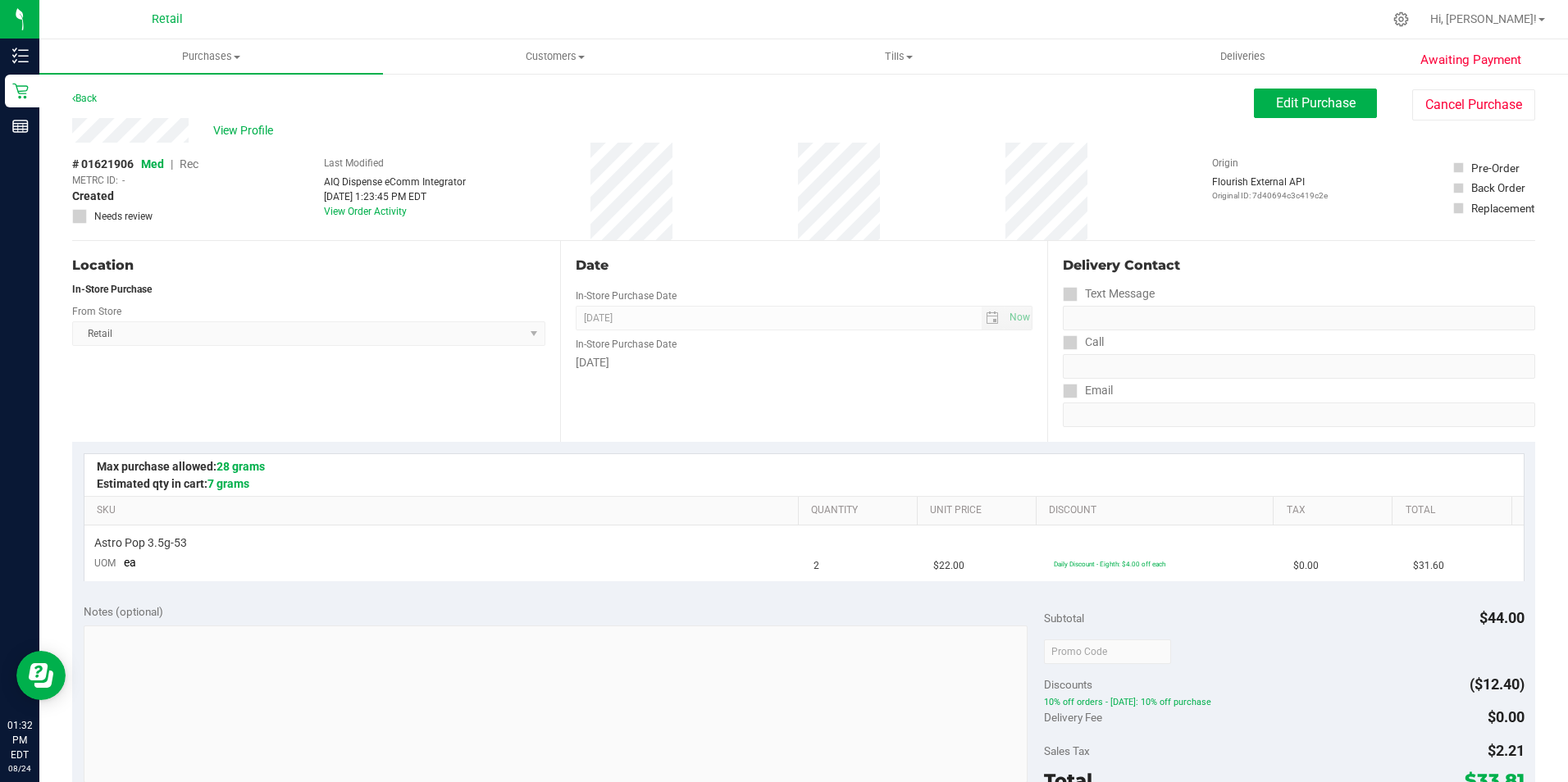
click at [183, 164] on span "Rec" at bounding box center [189, 163] width 19 height 13
click at [207, 163] on div "# 01621906 Med | Rec METRC ID: - Created Needs review Last Modified AIQ Dispens…" at bounding box center [803, 191] width 1462 height 98
click at [196, 168] on span "Rec" at bounding box center [189, 163] width 19 height 13
click at [1298, 110] on span "Edit Purchase" at bounding box center [1315, 103] width 79 height 16
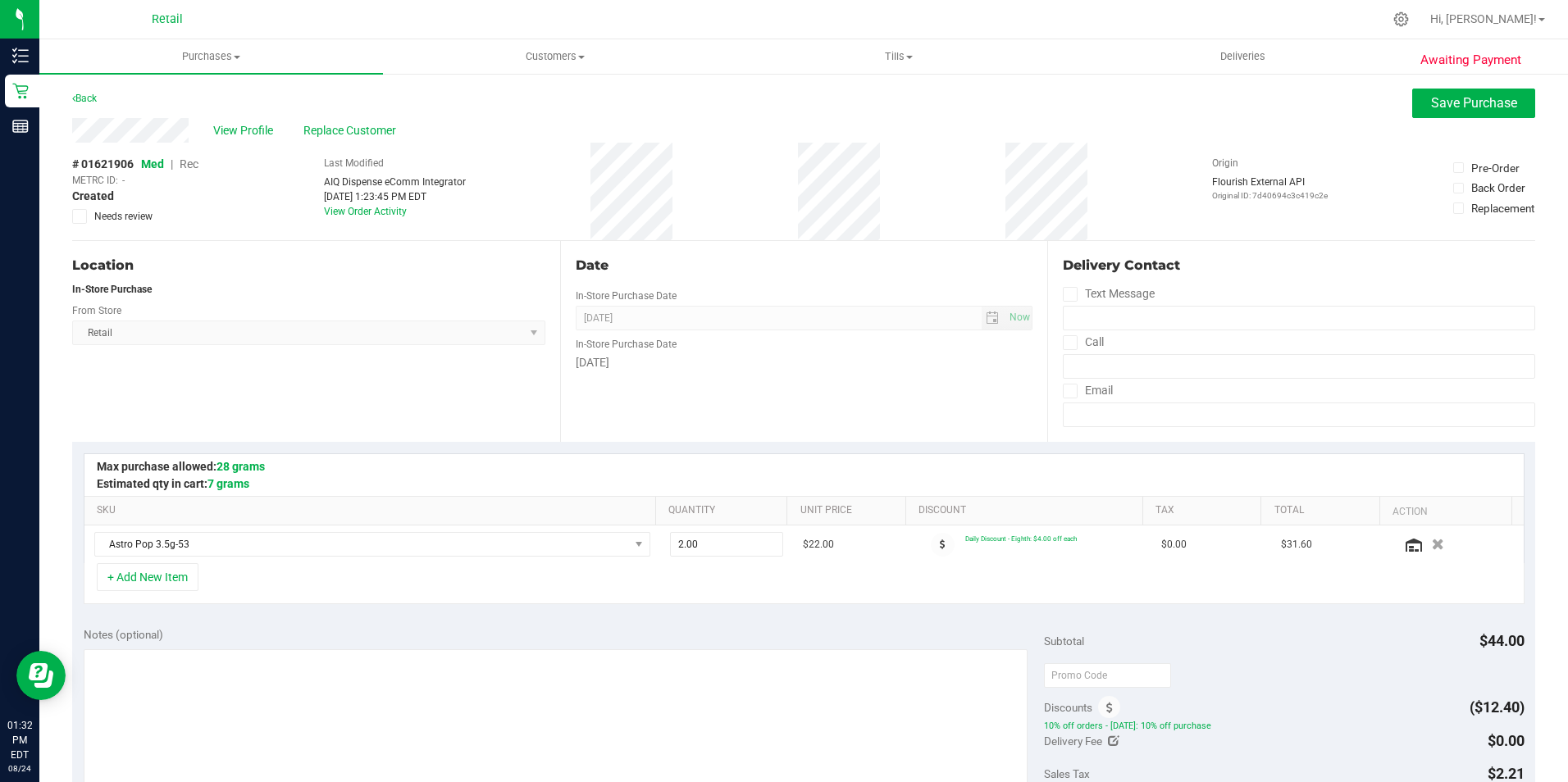
click at [192, 161] on span "Rec" at bounding box center [189, 163] width 19 height 13
click at [192, 163] on span "Rec" at bounding box center [189, 163] width 19 height 13
drag, startPoint x: 192, startPoint y: 163, endPoint x: 425, endPoint y: 309, distance: 275.0
click at [192, 164] on span "Rec" at bounding box center [189, 163] width 20 height 13
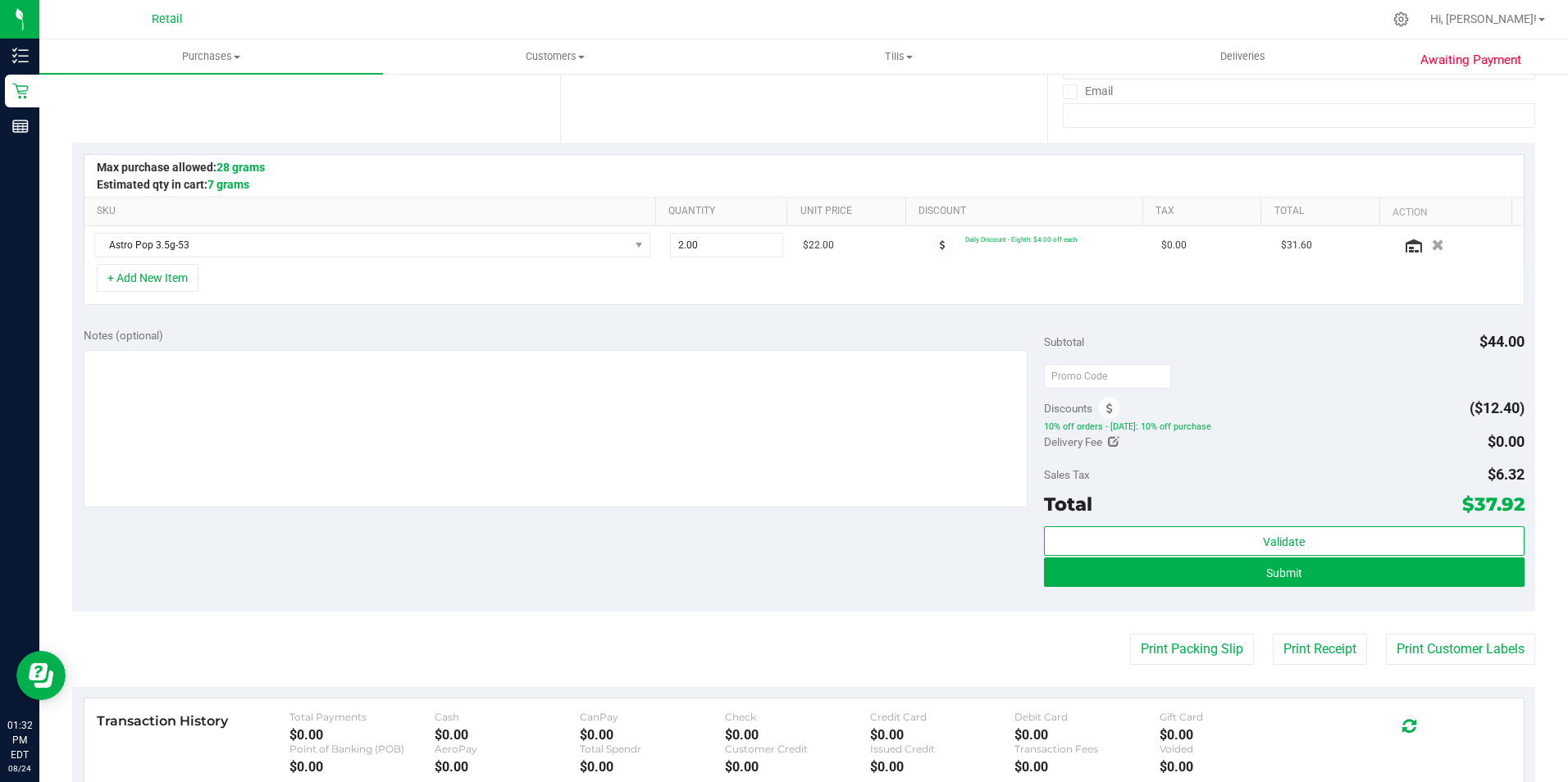
scroll to position [328, 0]
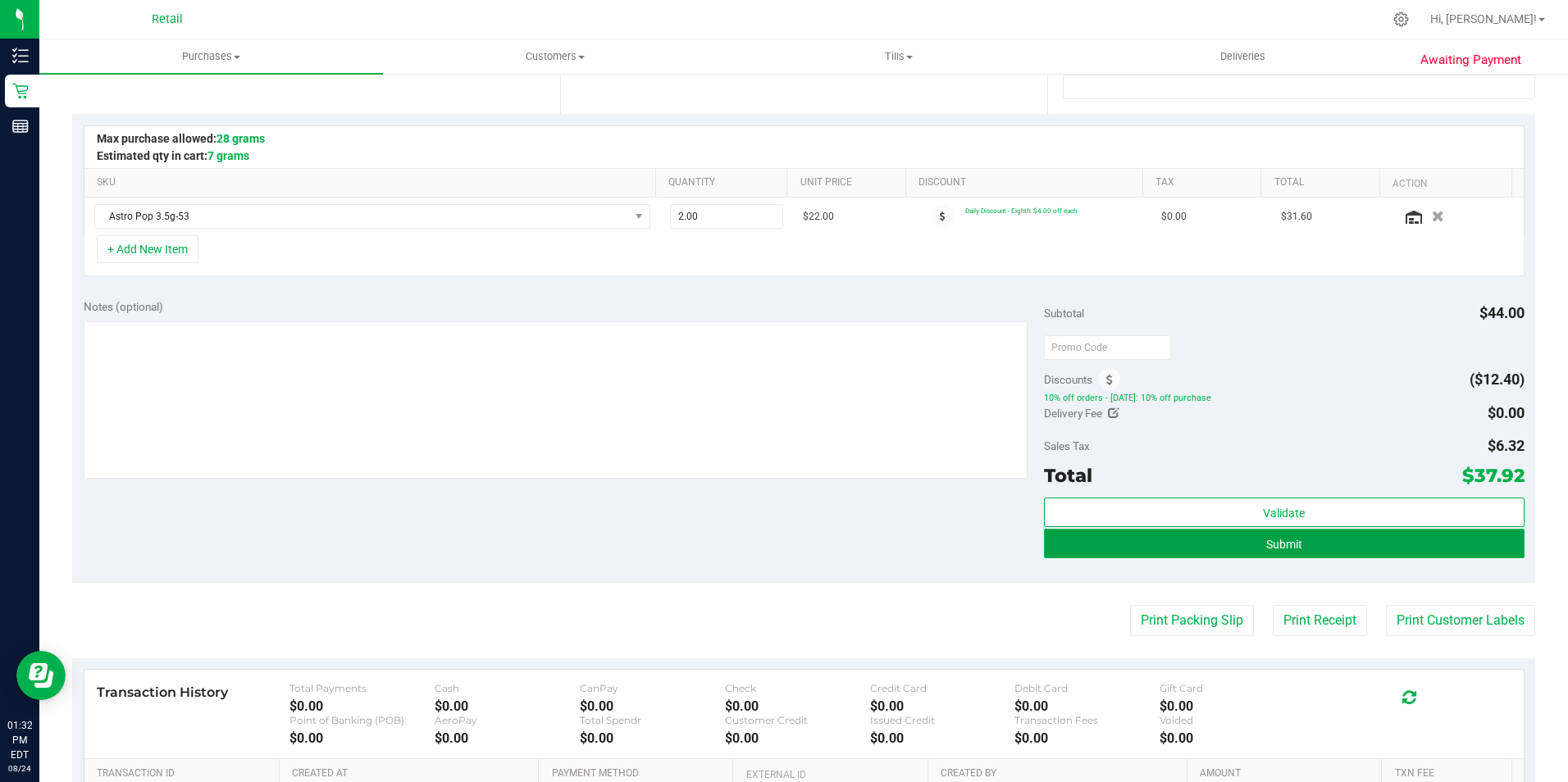
click at [1271, 555] on button "Submit" at bounding box center [1284, 544] width 480 height 30
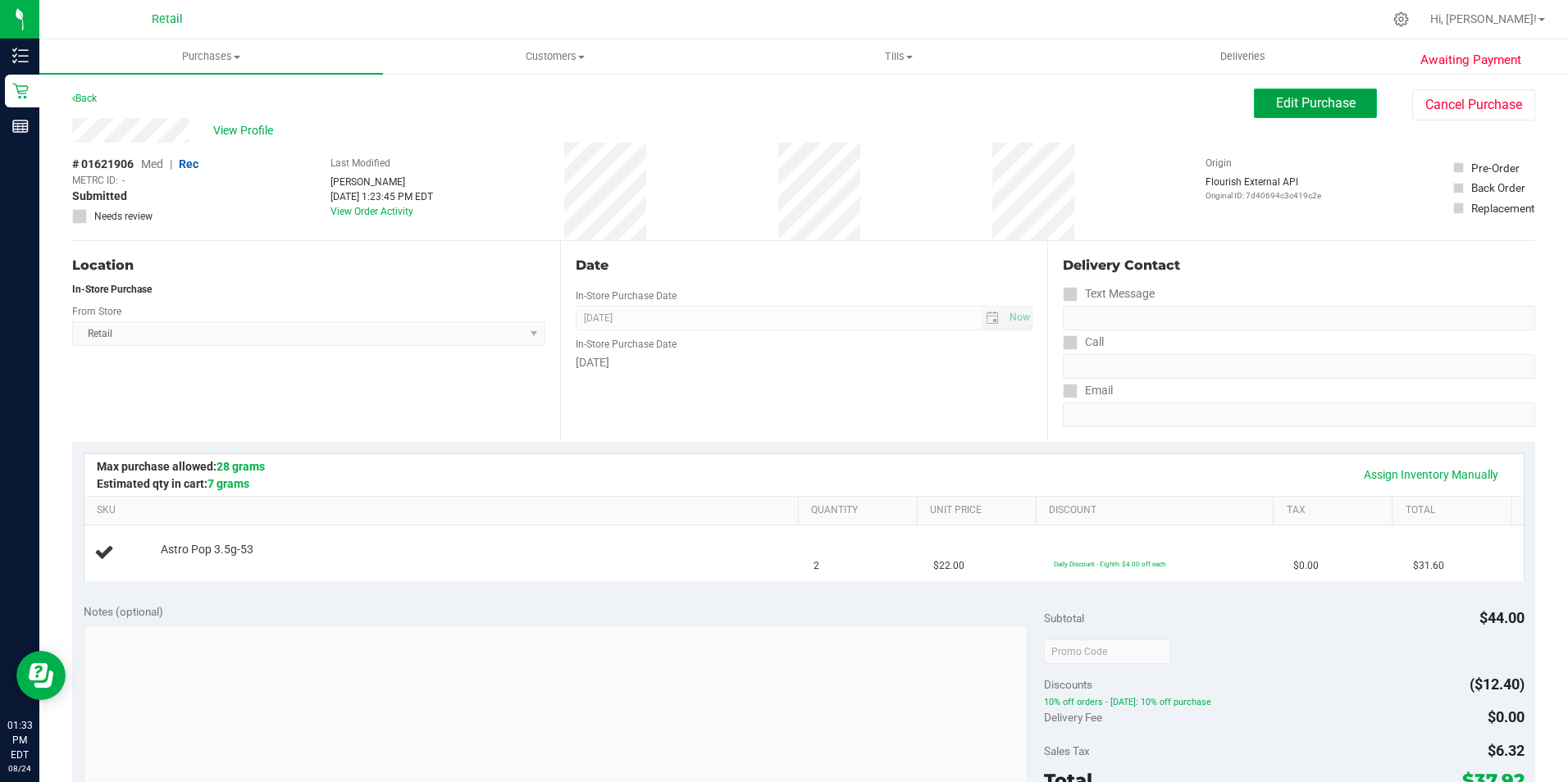
click at [1326, 96] on span "Edit Purchase" at bounding box center [1315, 103] width 79 height 16
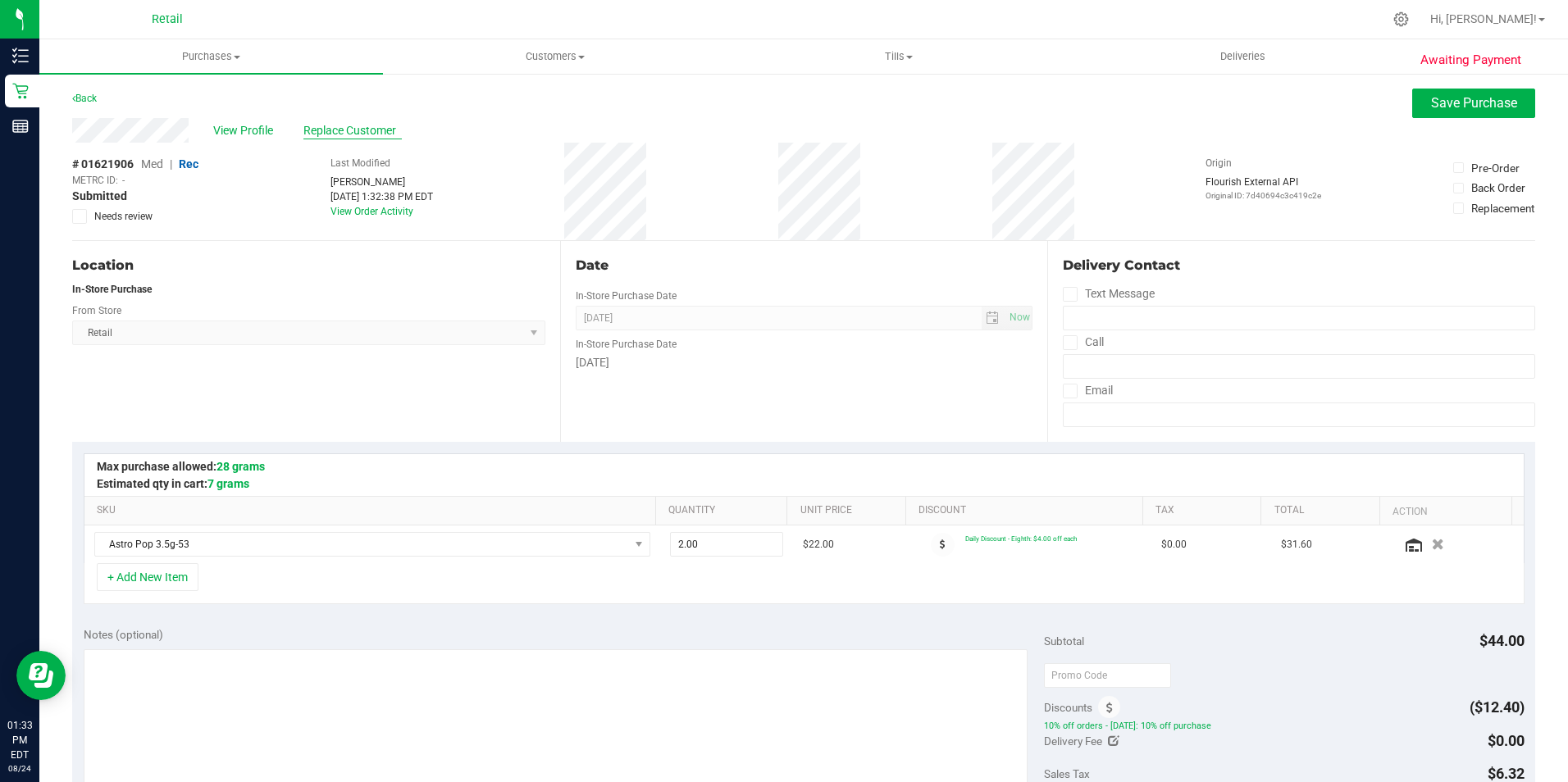
click at [333, 122] on span "Replace Customer" at bounding box center [352, 131] width 99 height 17
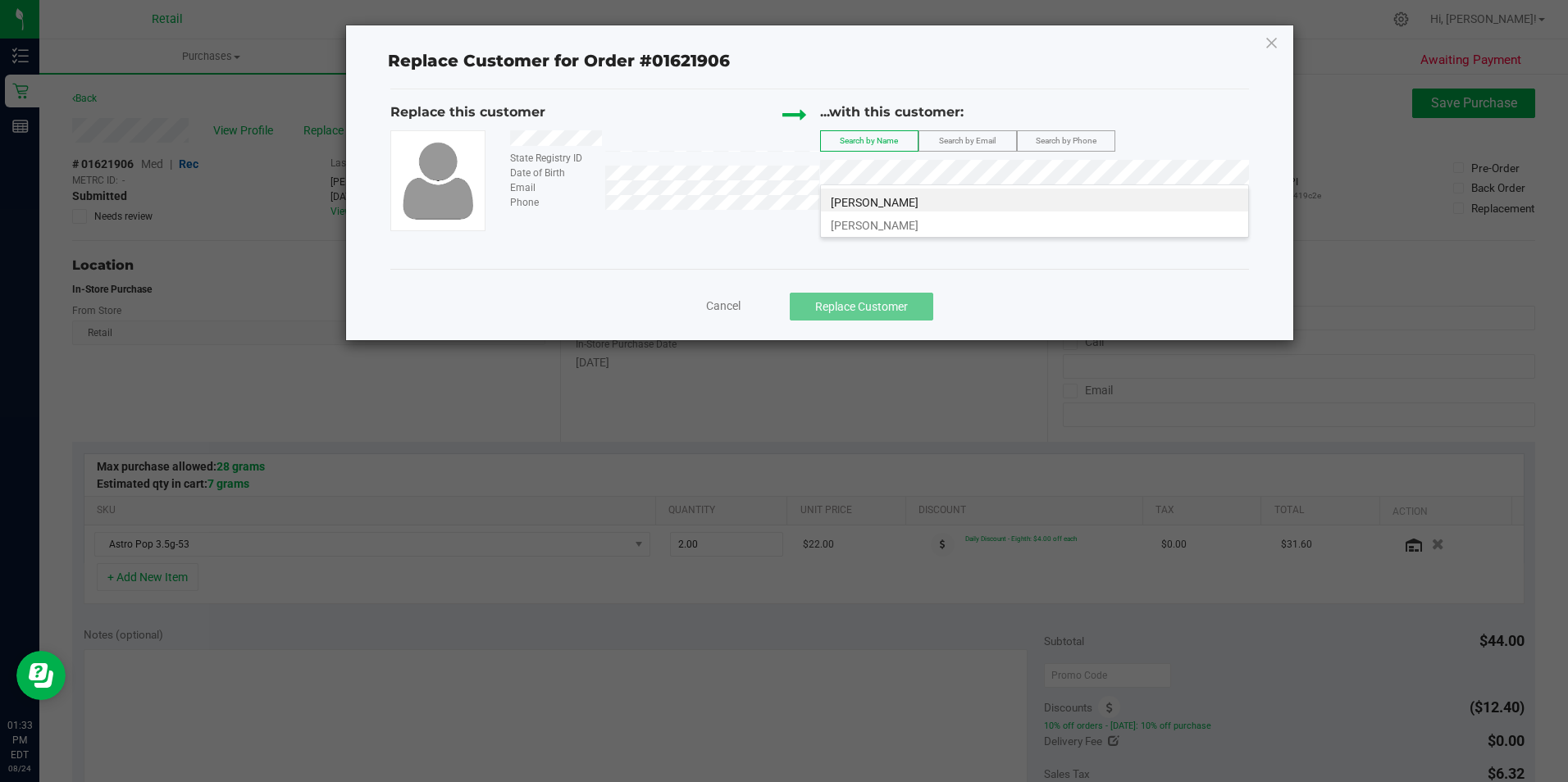
click at [870, 206] on span "[PERSON_NAME]" at bounding box center [874, 202] width 87 height 13
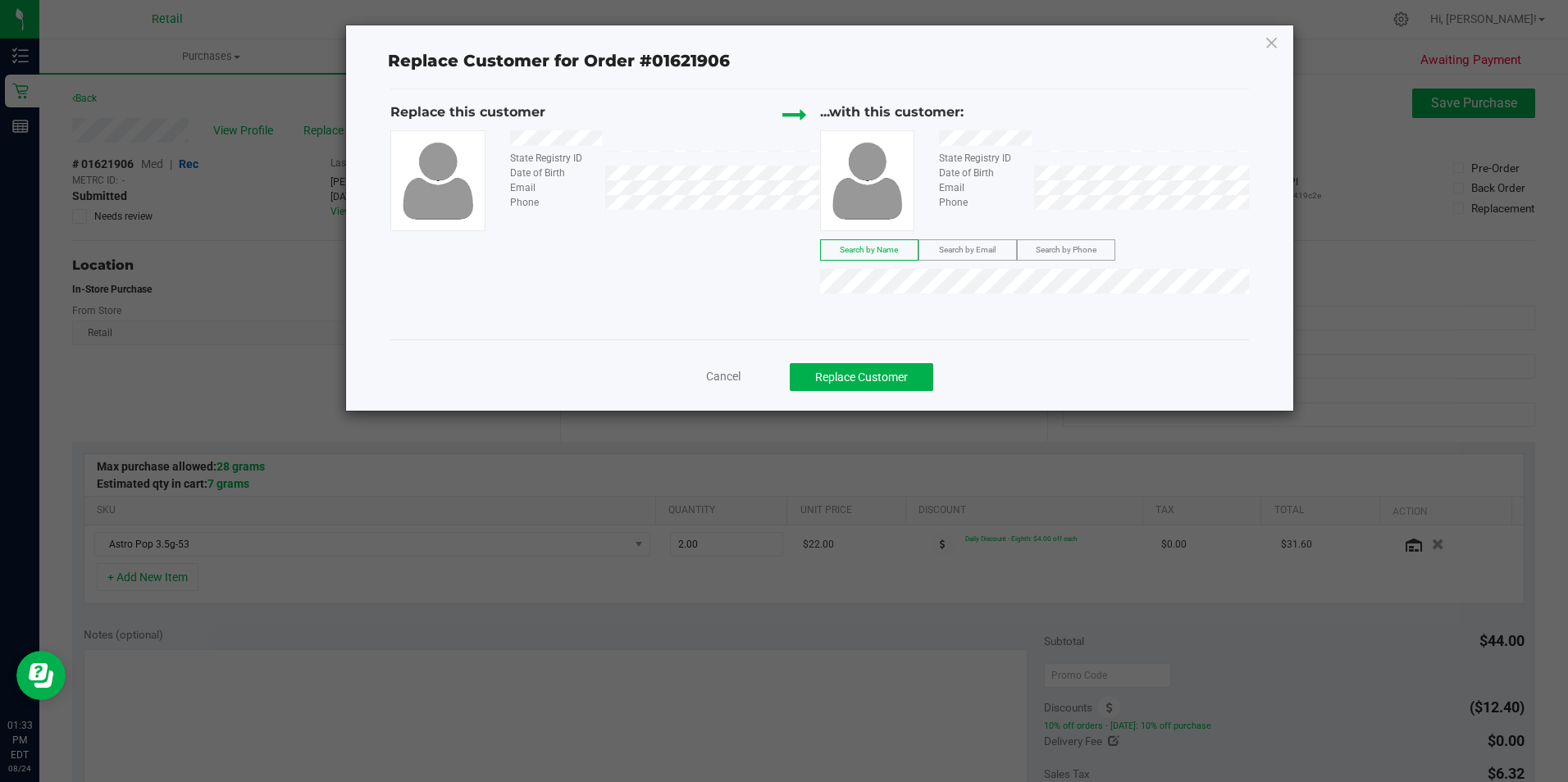
click at [842, 354] on div "Cancel Replace Customer" at bounding box center [819, 372] width 857 height 65
click at [842, 370] on button "Replace Customer" at bounding box center [861, 377] width 143 height 28
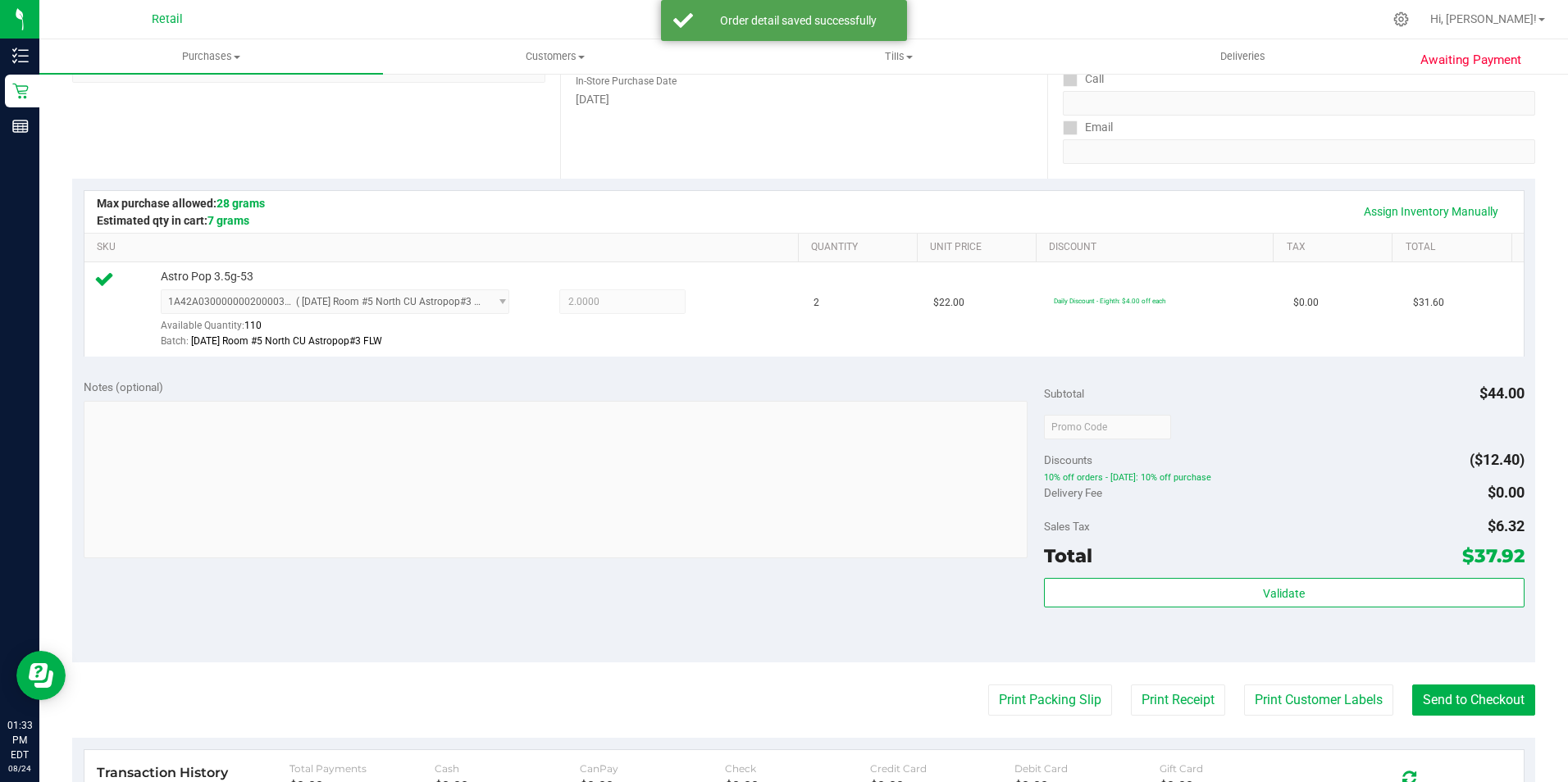
scroll to position [410, 0]
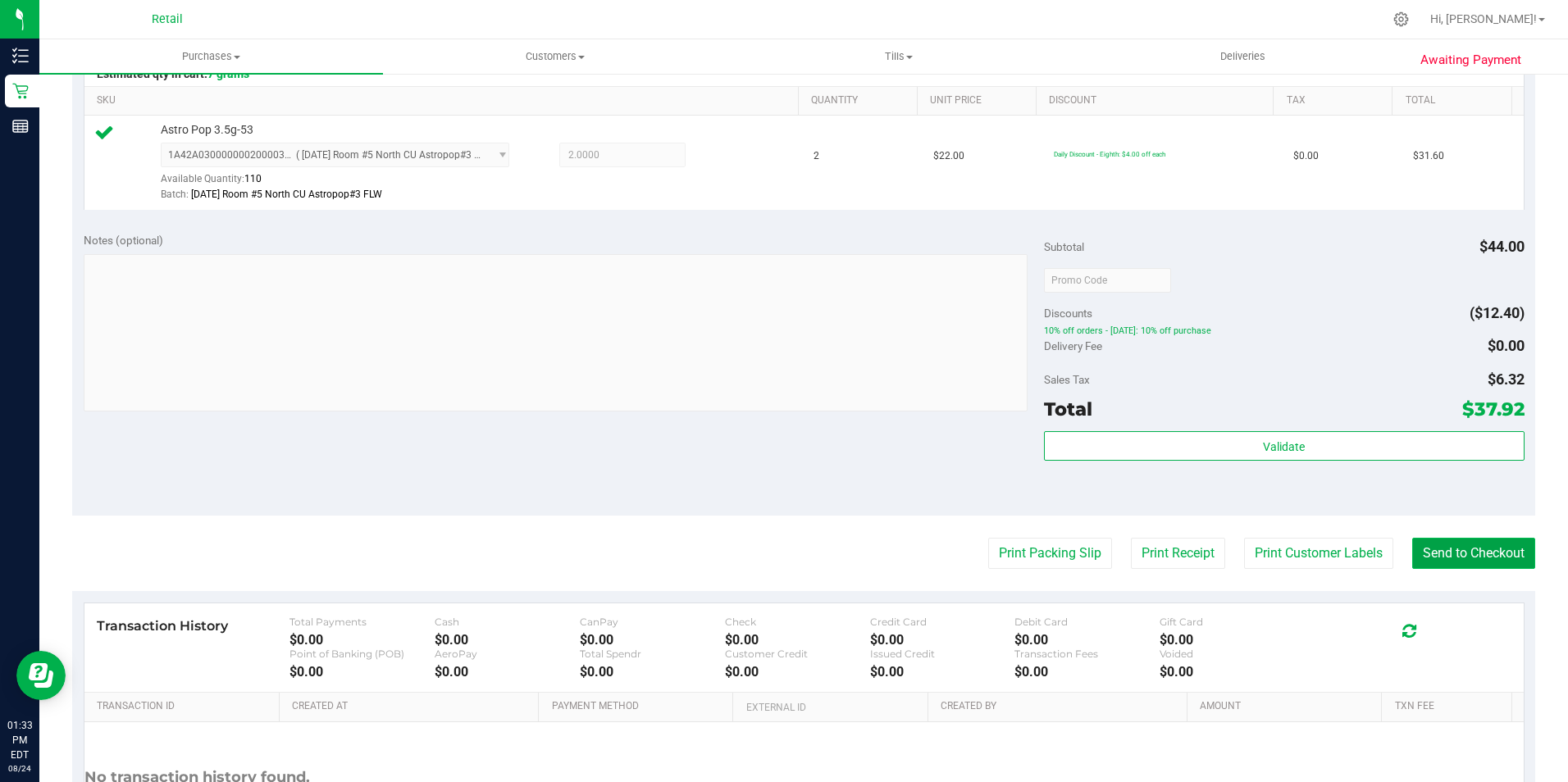
click at [1418, 545] on button "Send to Checkout" at bounding box center [1473, 553] width 123 height 31
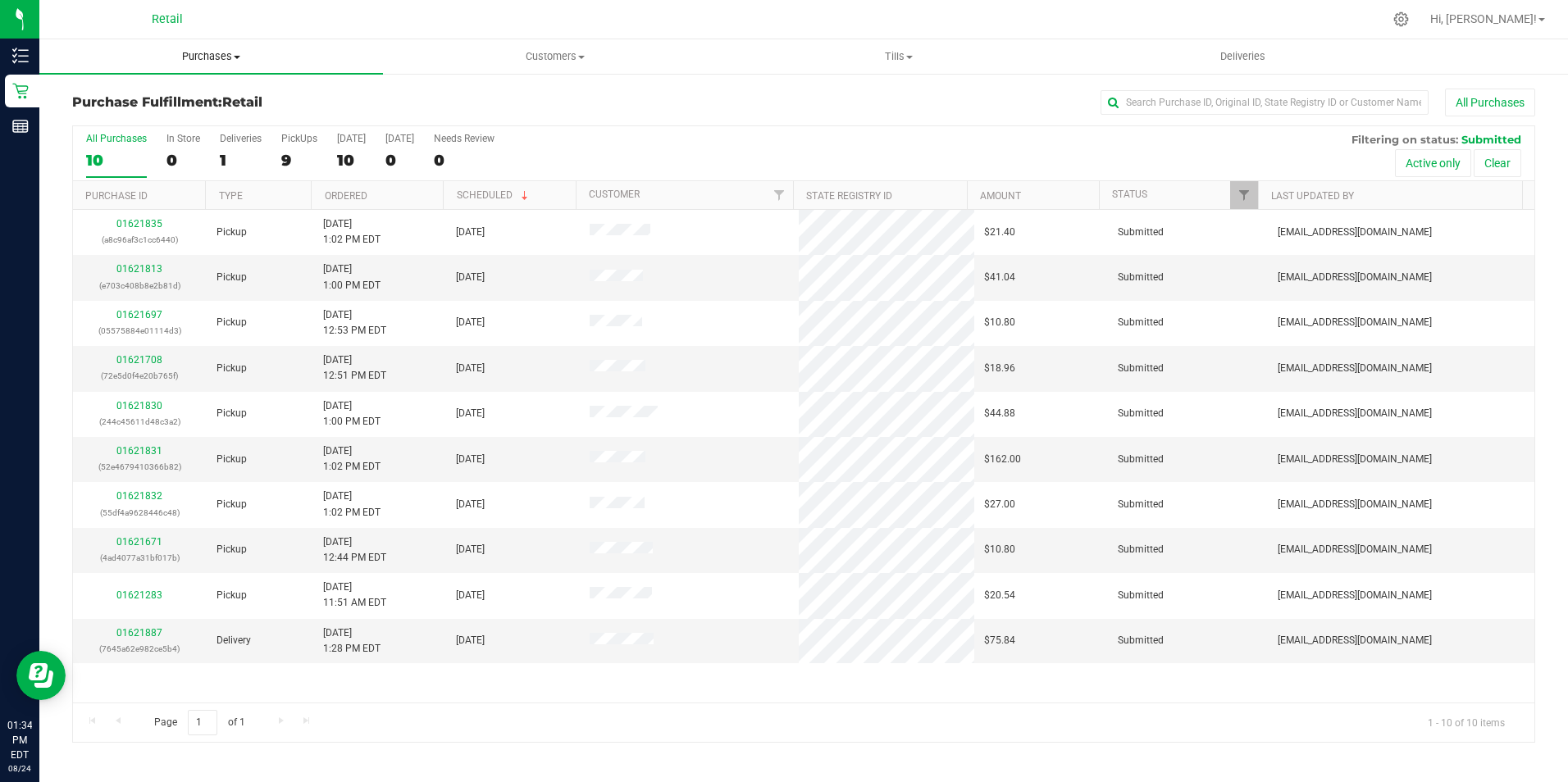
click at [182, 55] on span "Purchases" at bounding box center [211, 56] width 344 height 15
click at [179, 106] on span "Summary of purchases" at bounding box center [123, 99] width 168 height 14
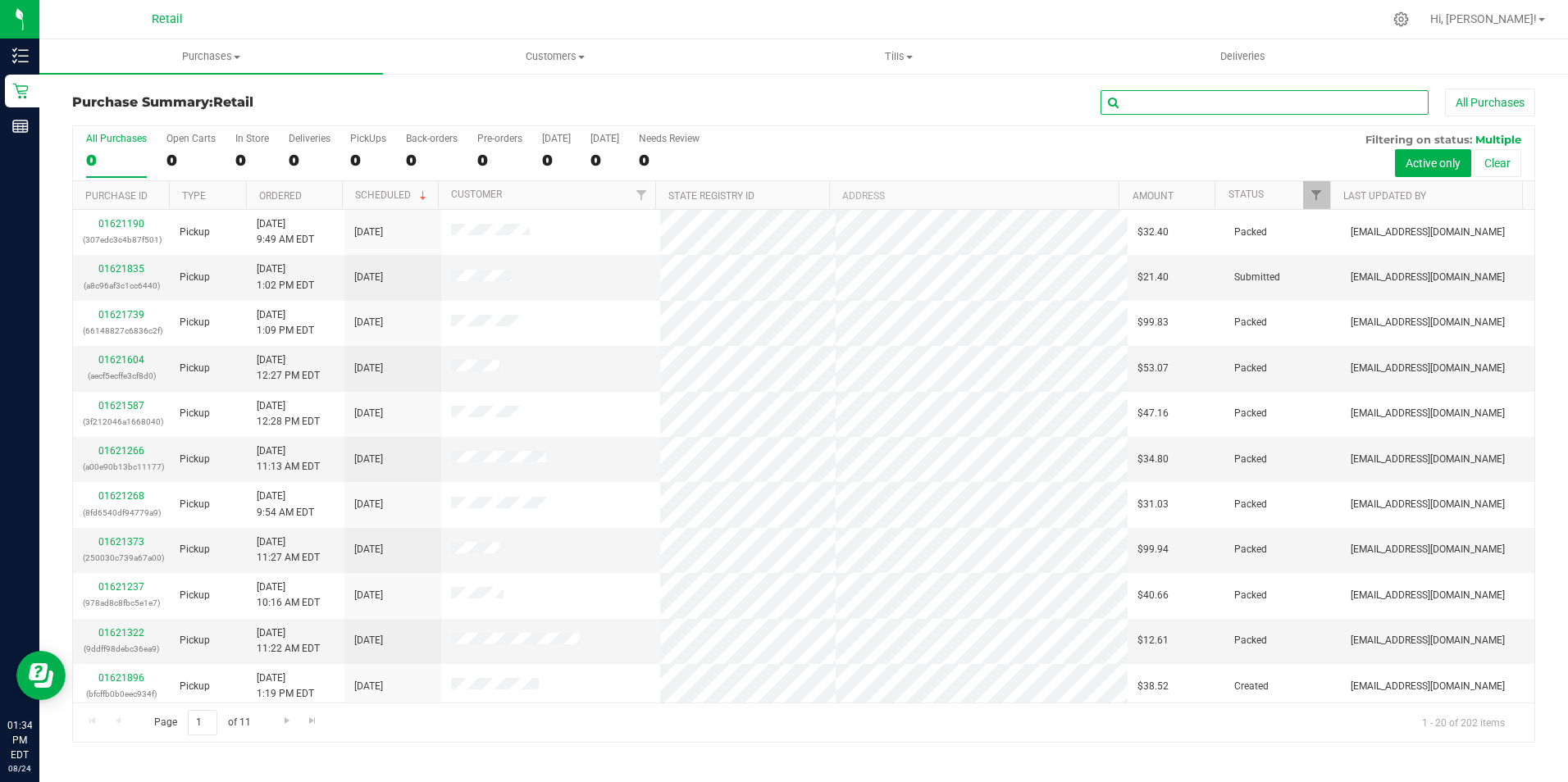
click at [1183, 101] on input "text" at bounding box center [1264, 102] width 328 height 24
type input "[PERSON_NAME]"
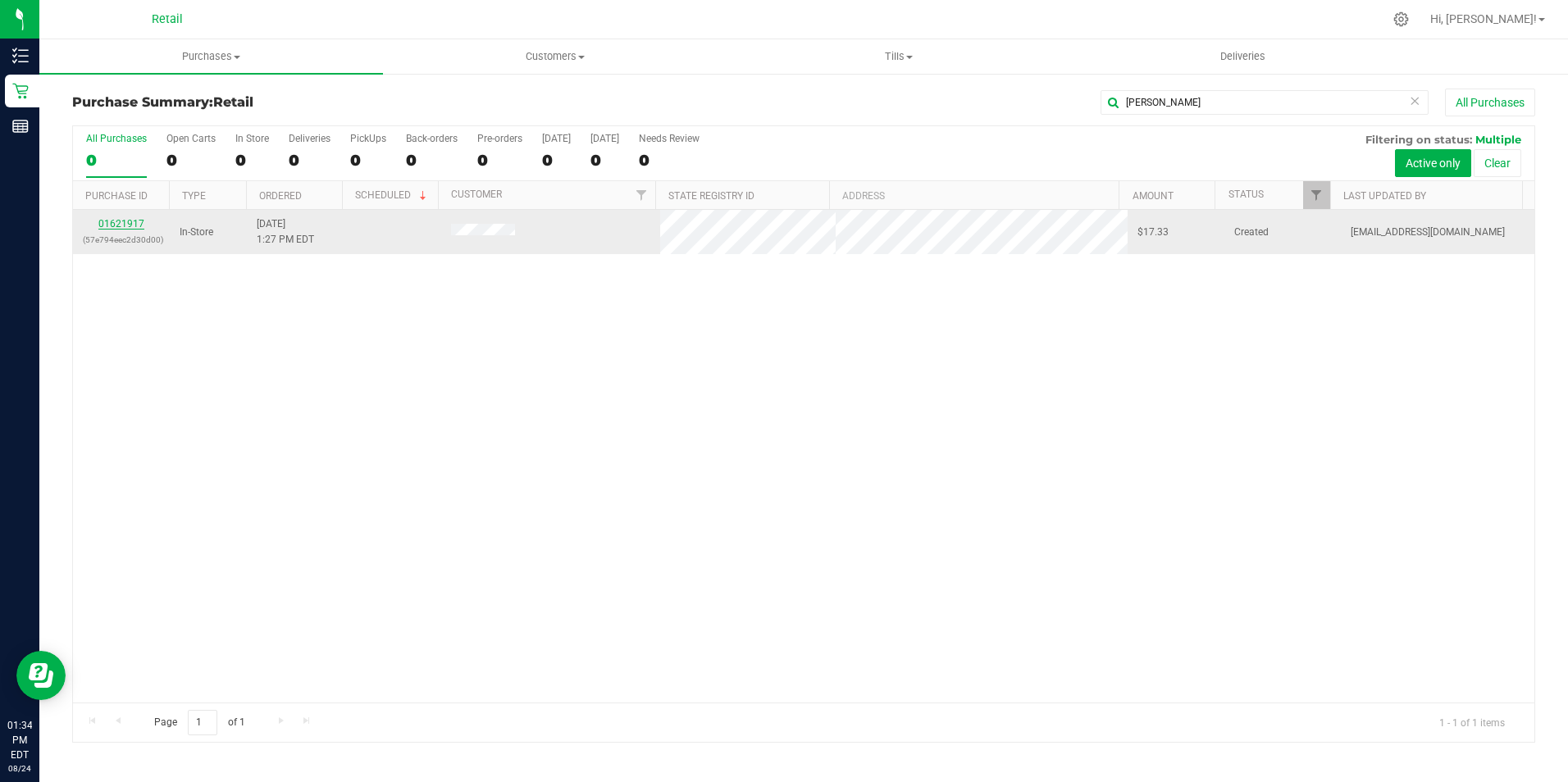
click at [128, 223] on link "01621917" at bounding box center [121, 223] width 46 height 11
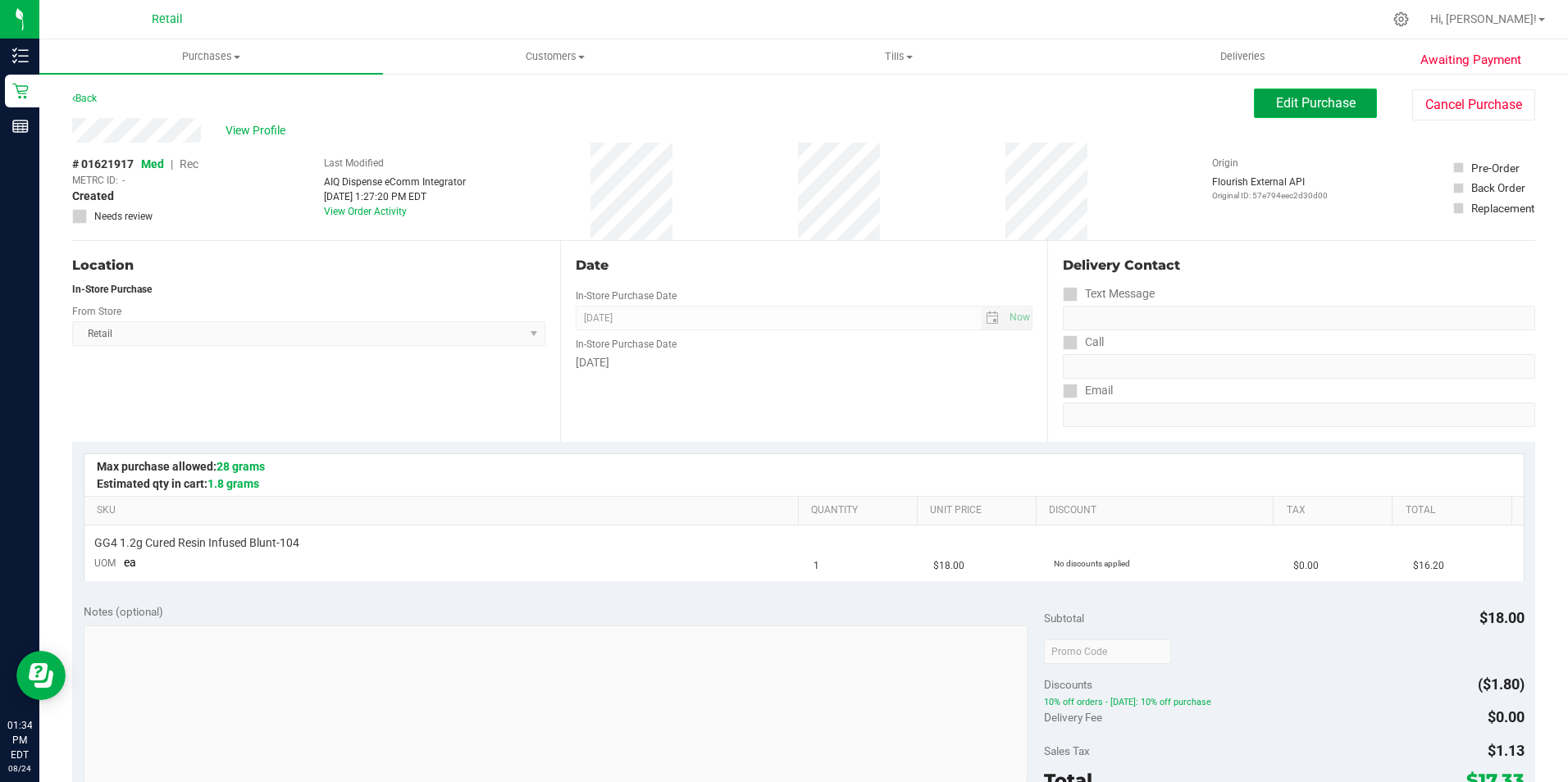
click at [1336, 110] on span "Edit Purchase" at bounding box center [1315, 103] width 79 height 16
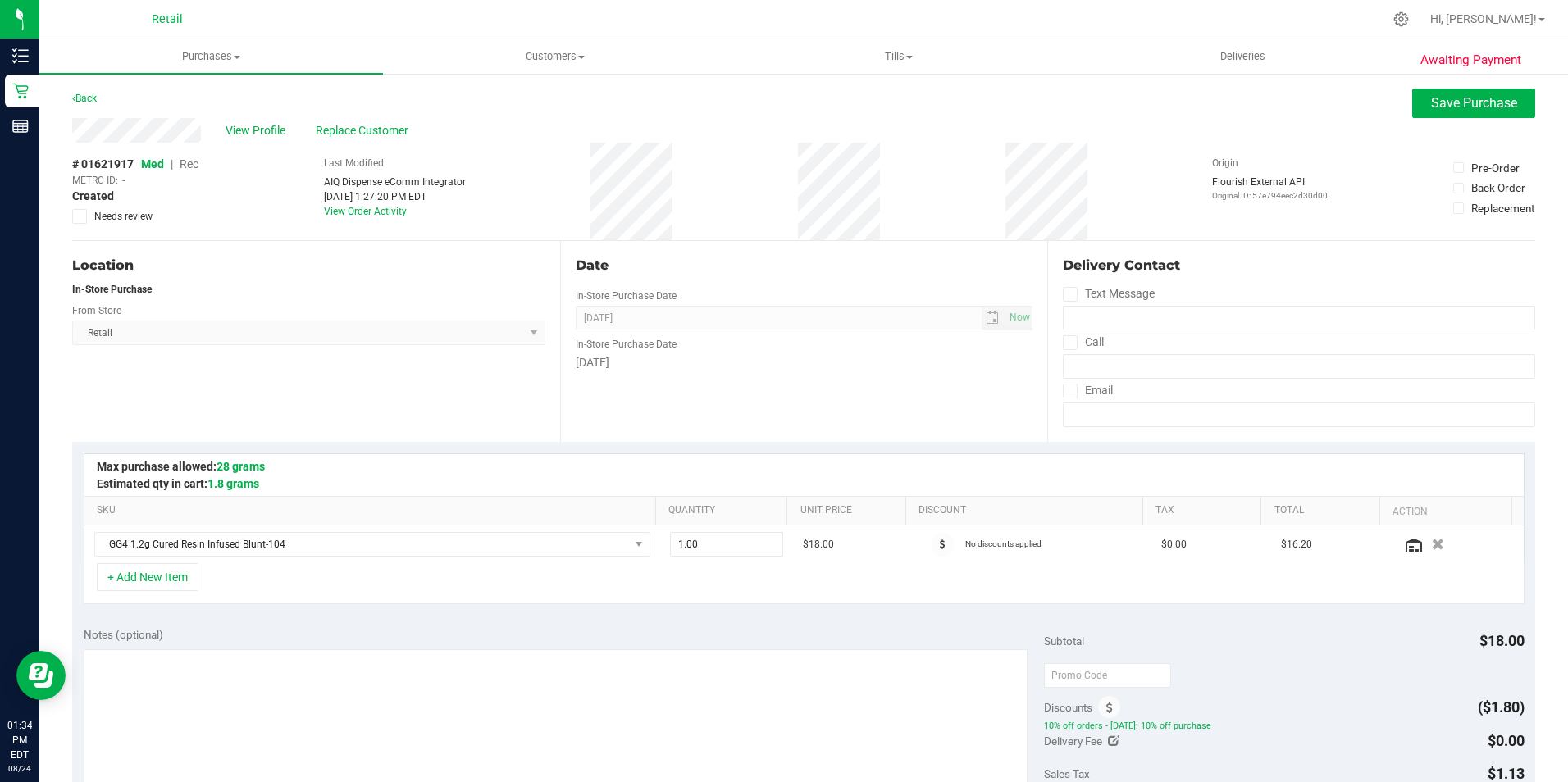
click at [192, 160] on span "Rec" at bounding box center [189, 163] width 19 height 13
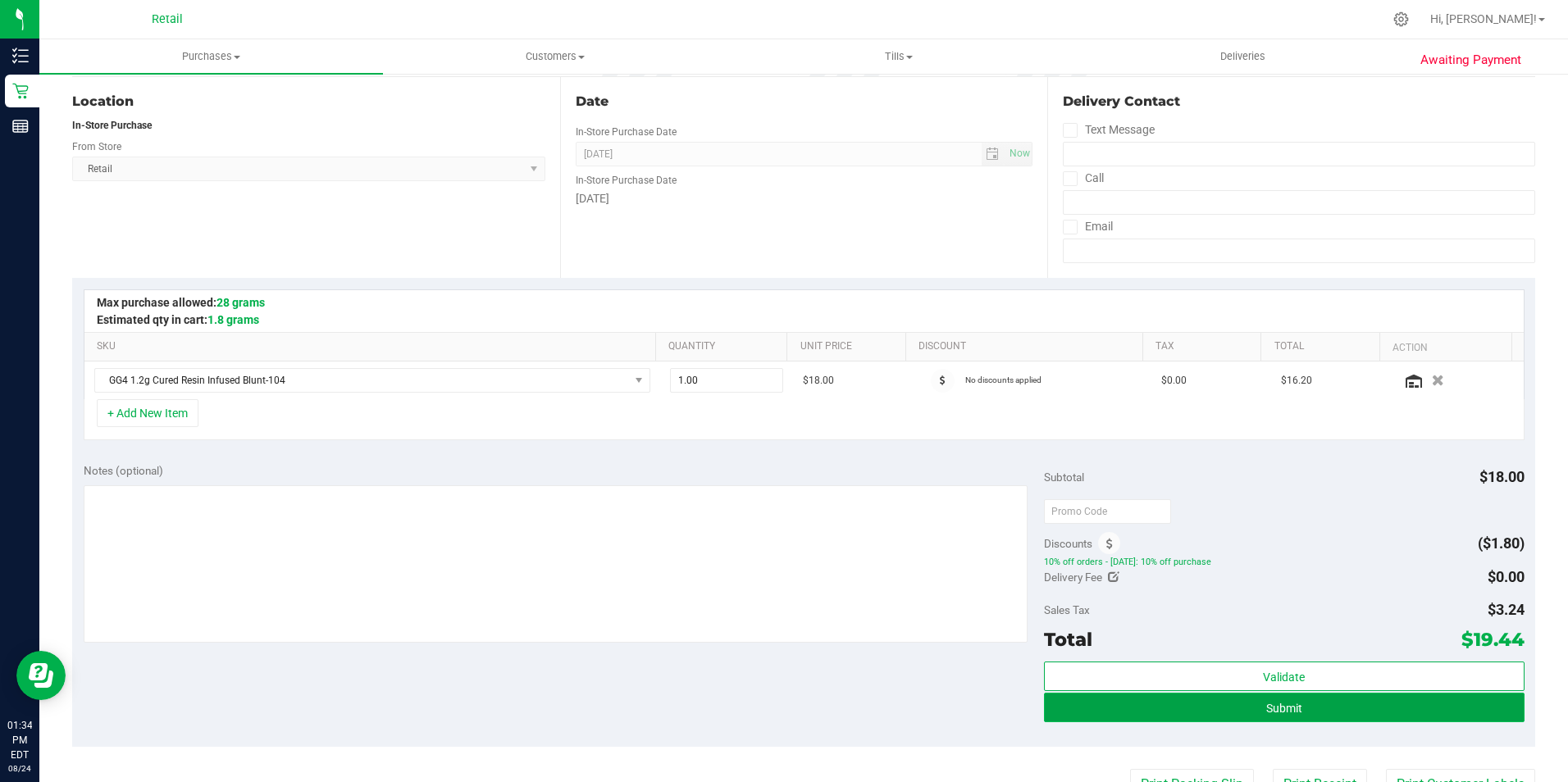
click at [1238, 698] on button "Submit" at bounding box center [1284, 708] width 480 height 30
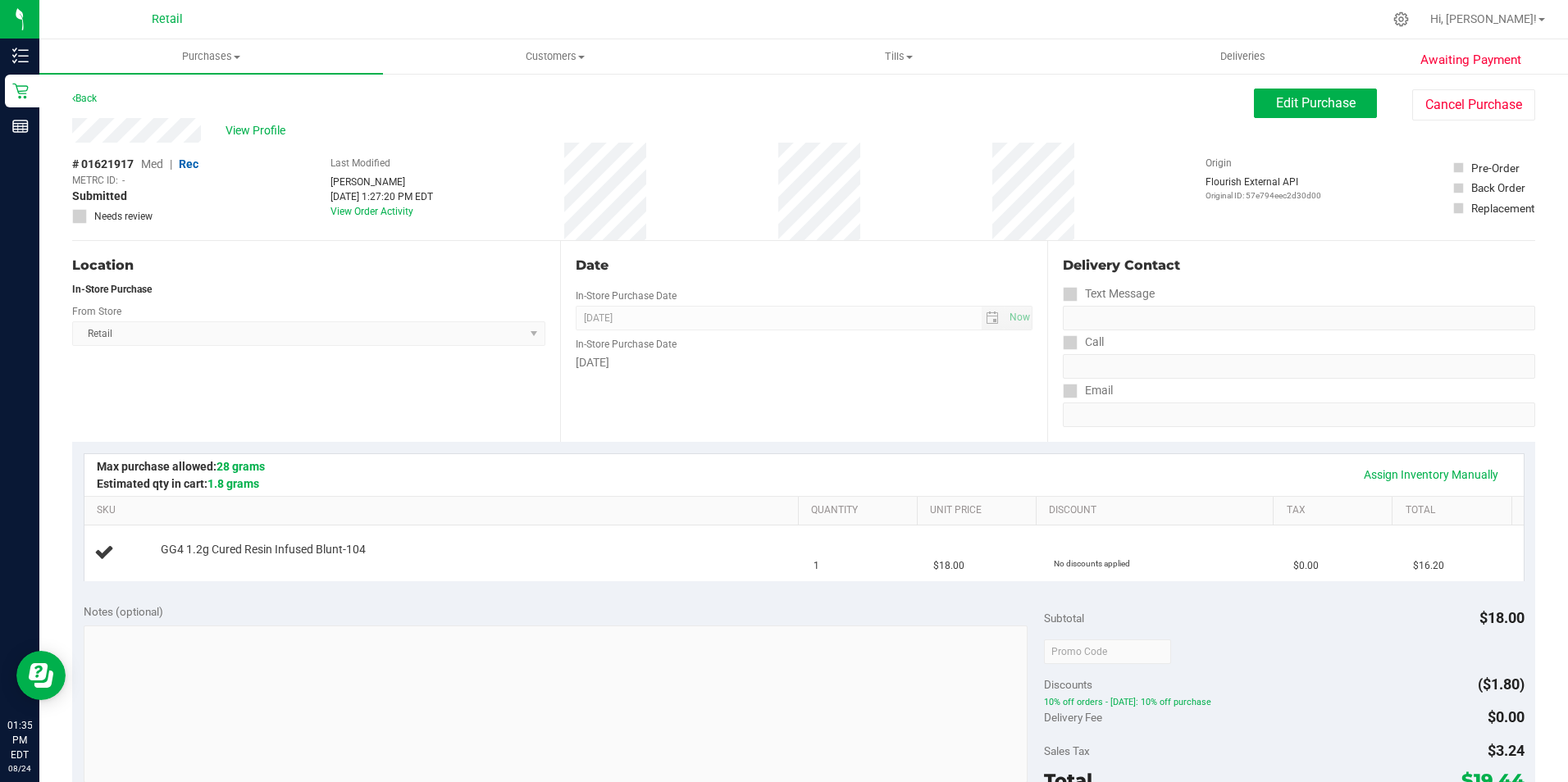
click at [1102, 179] on div "# 01621917 Med | Rec METRC ID: - Submitted Needs review Last Modified [PERSON_N…" at bounding box center [803, 191] width 1462 height 98
click at [1338, 99] on span "Edit Purchase" at bounding box center [1315, 103] width 79 height 16
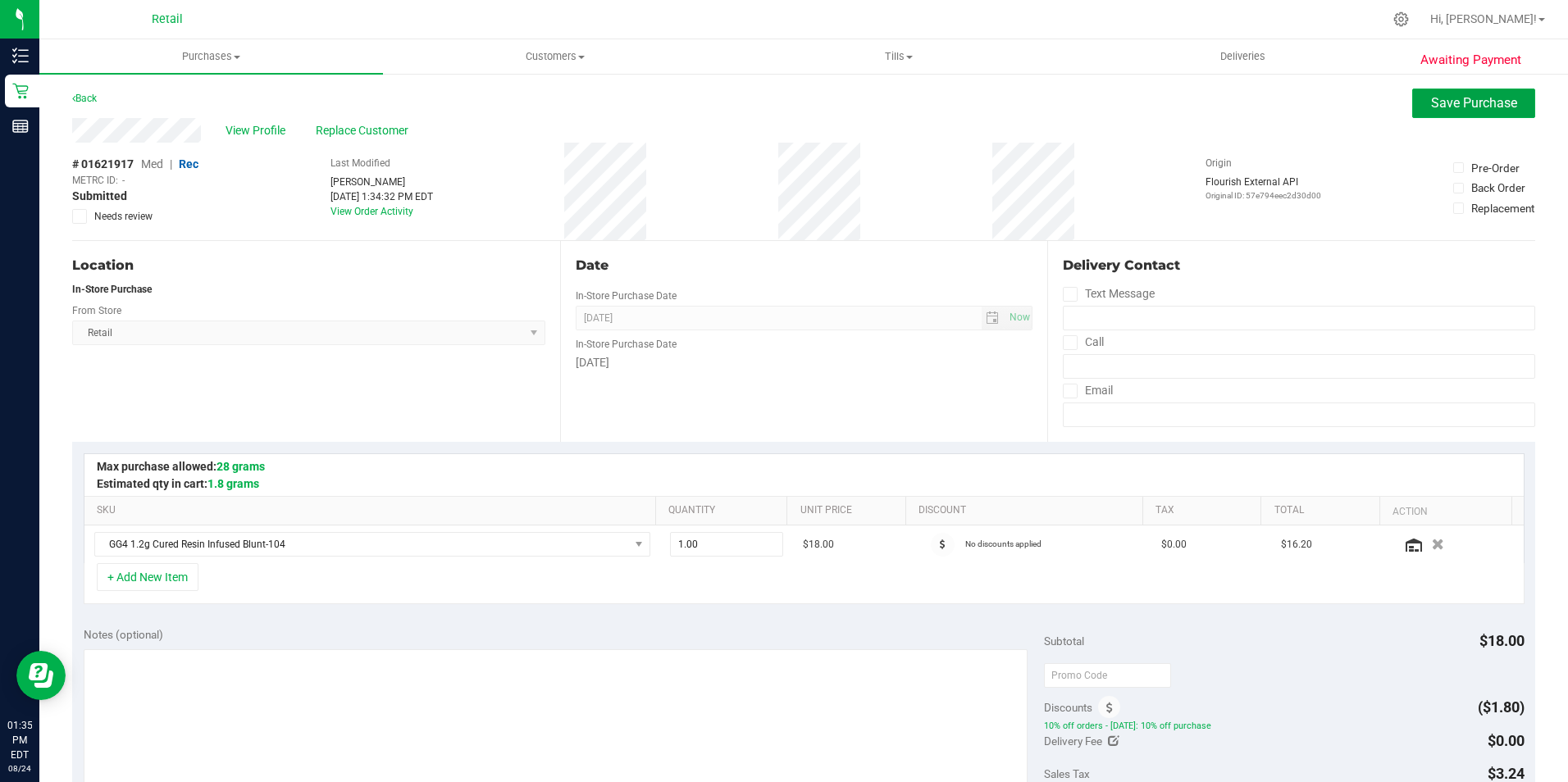
click at [1475, 100] on span "Save Purchase" at bounding box center [1474, 103] width 86 height 16
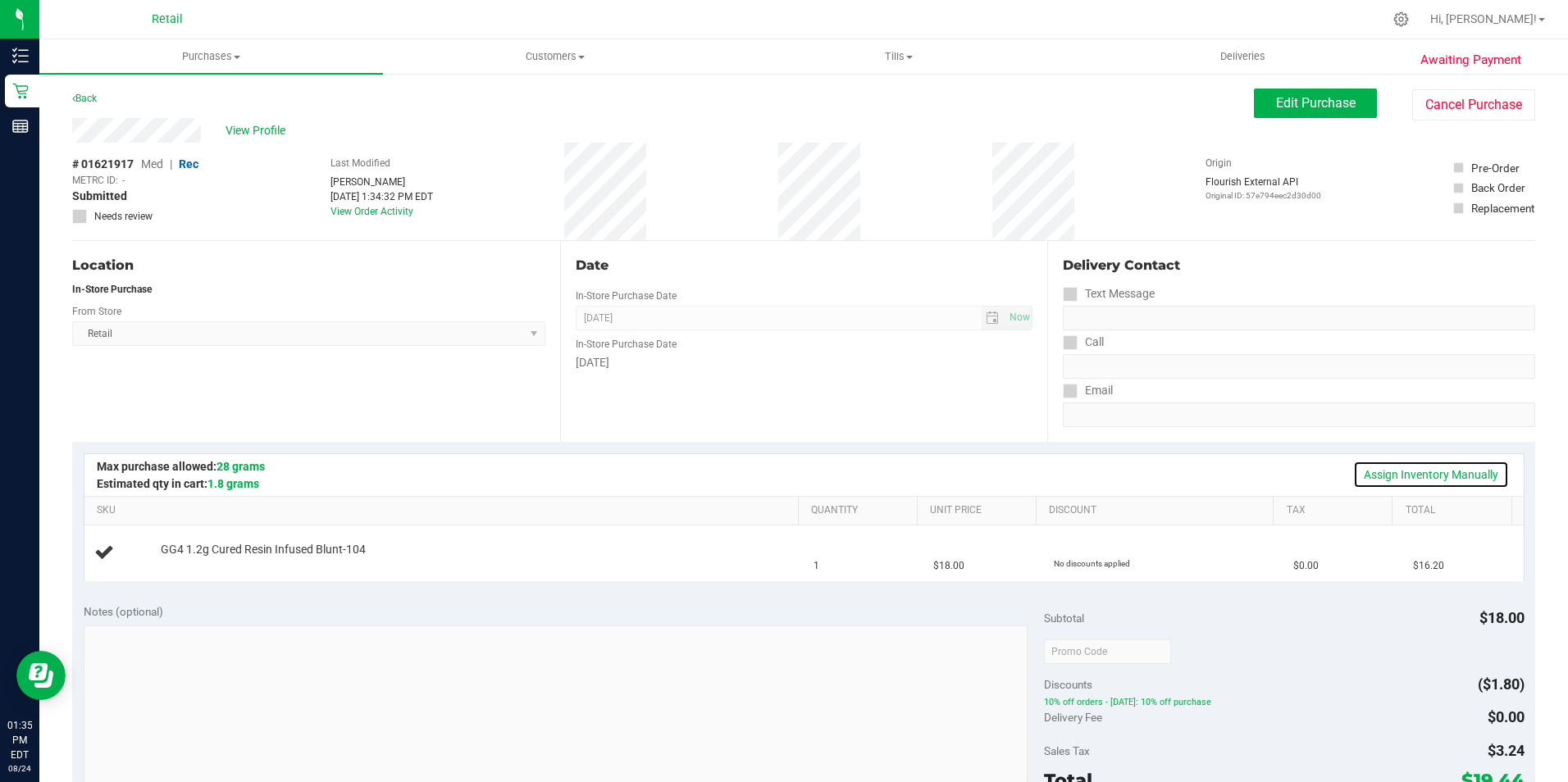
click at [1365, 473] on link "Assign Inventory Manually" at bounding box center [1431, 475] width 155 height 28
drag, startPoint x: 1365, startPoint y: 473, endPoint x: 205, endPoint y: 569, distance: 1164.0
click at [205, 569] on div "Add Package" at bounding box center [475, 561] width 629 height 16
click at [204, 564] on link "Add Package" at bounding box center [190, 560] width 59 height 11
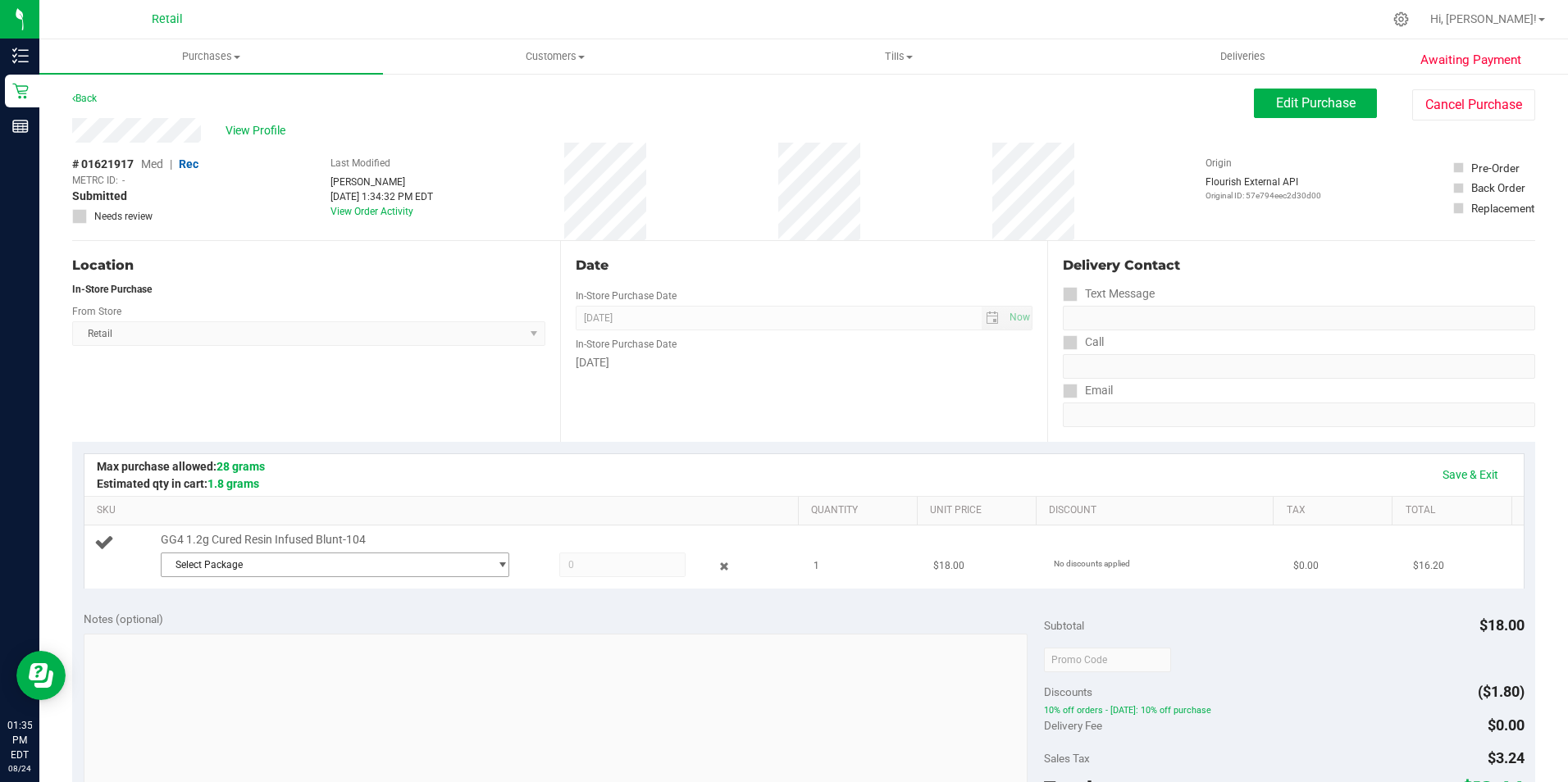
click at [347, 559] on span "Select Package" at bounding box center [325, 565] width 327 height 23
drag, startPoint x: 287, startPoint y: 635, endPoint x: 549, endPoint y: 573, distance: 269.2
click at [294, 635] on span "1A42A0300000002000032334" at bounding box center [239, 632] width 140 height 11
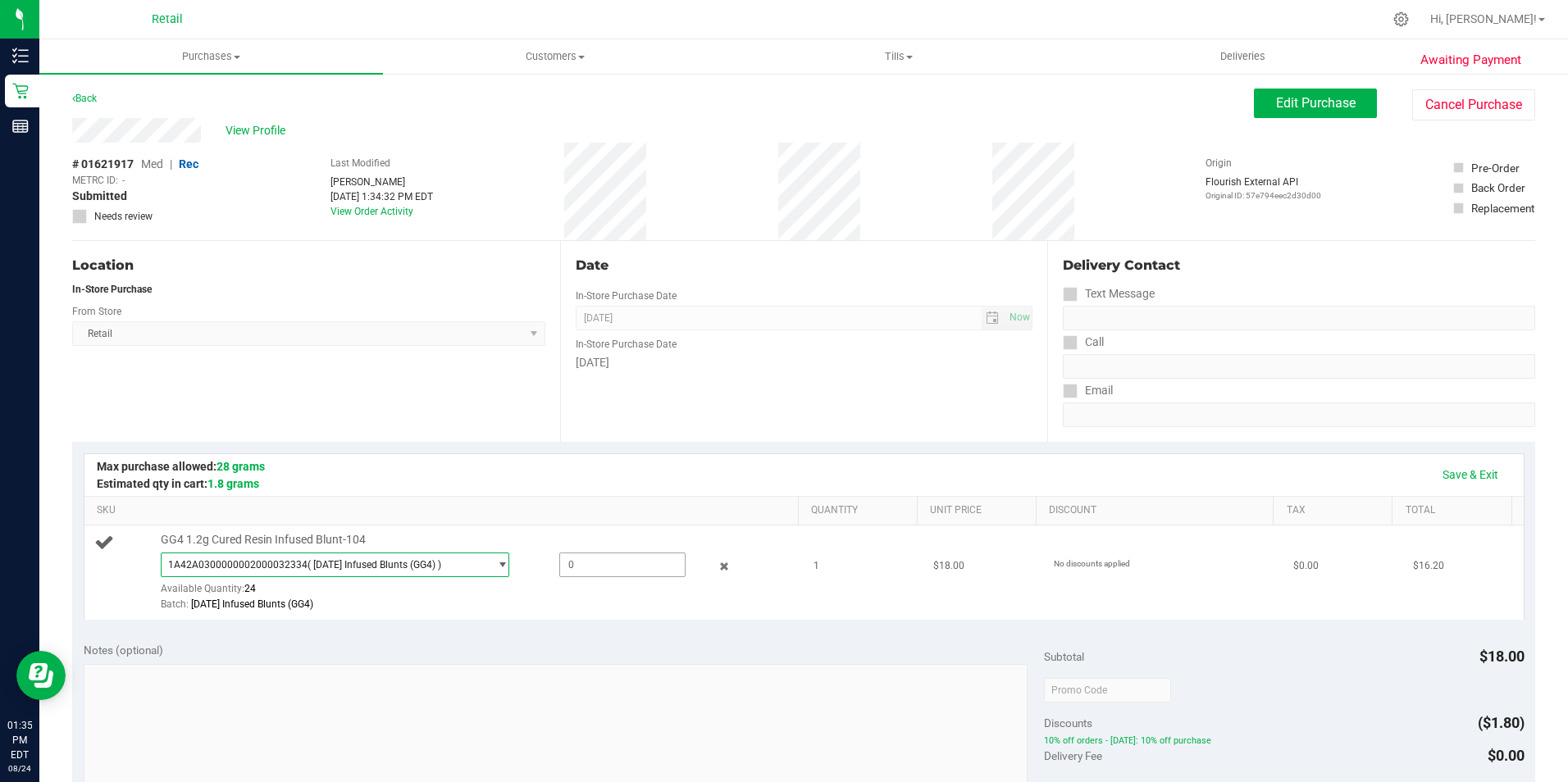
click at [589, 564] on span at bounding box center [622, 565] width 127 height 24
type input "1"
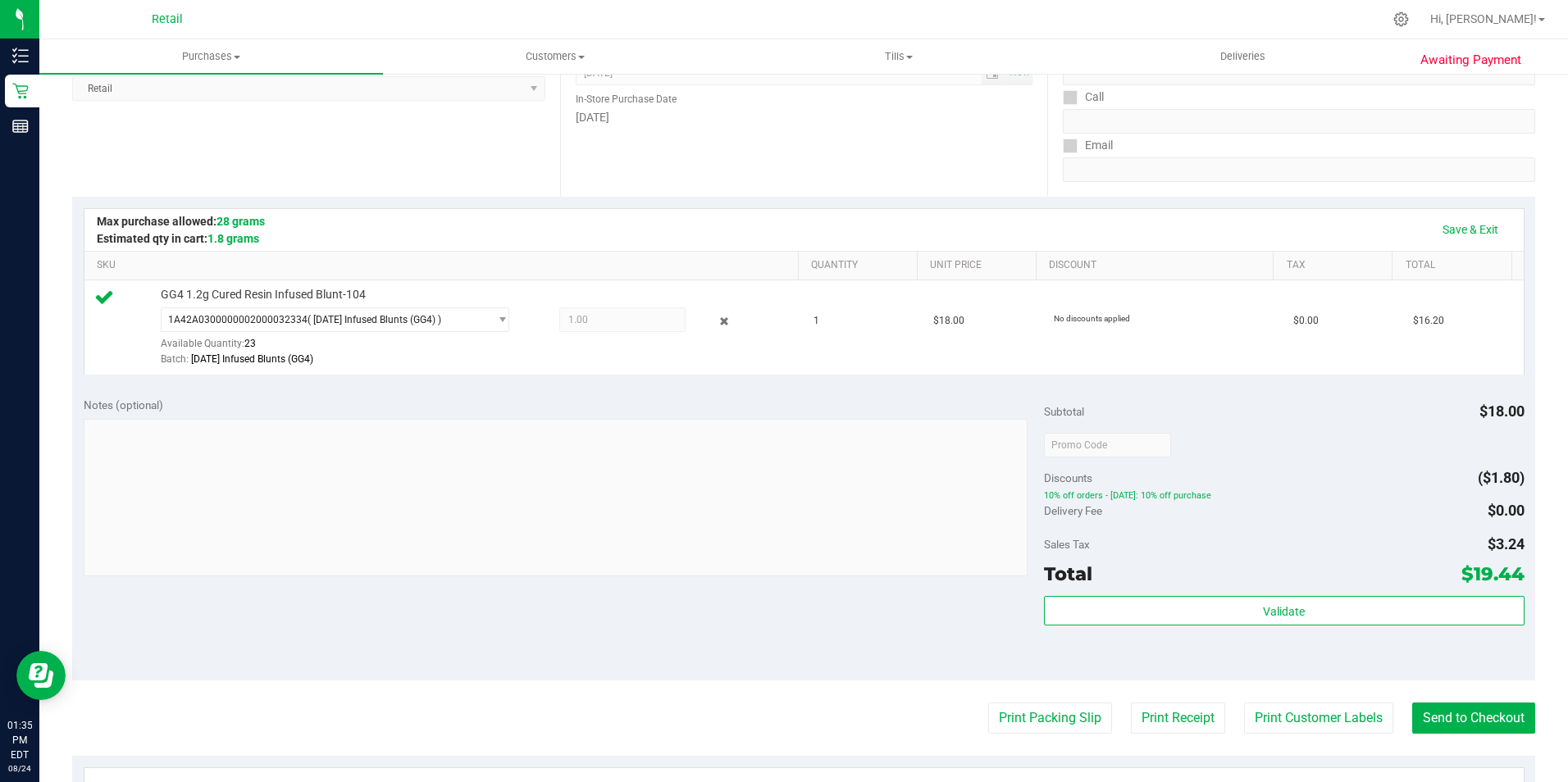
scroll to position [246, 0]
drag, startPoint x: 1462, startPoint y: 722, endPoint x: 1287, endPoint y: 635, distance: 195.4
click at [1434, 709] on button "Send to Checkout" at bounding box center [1473, 717] width 123 height 31
drag, startPoint x: 240, startPoint y: 164, endPoint x: 249, endPoint y: 173, distance: 12.7
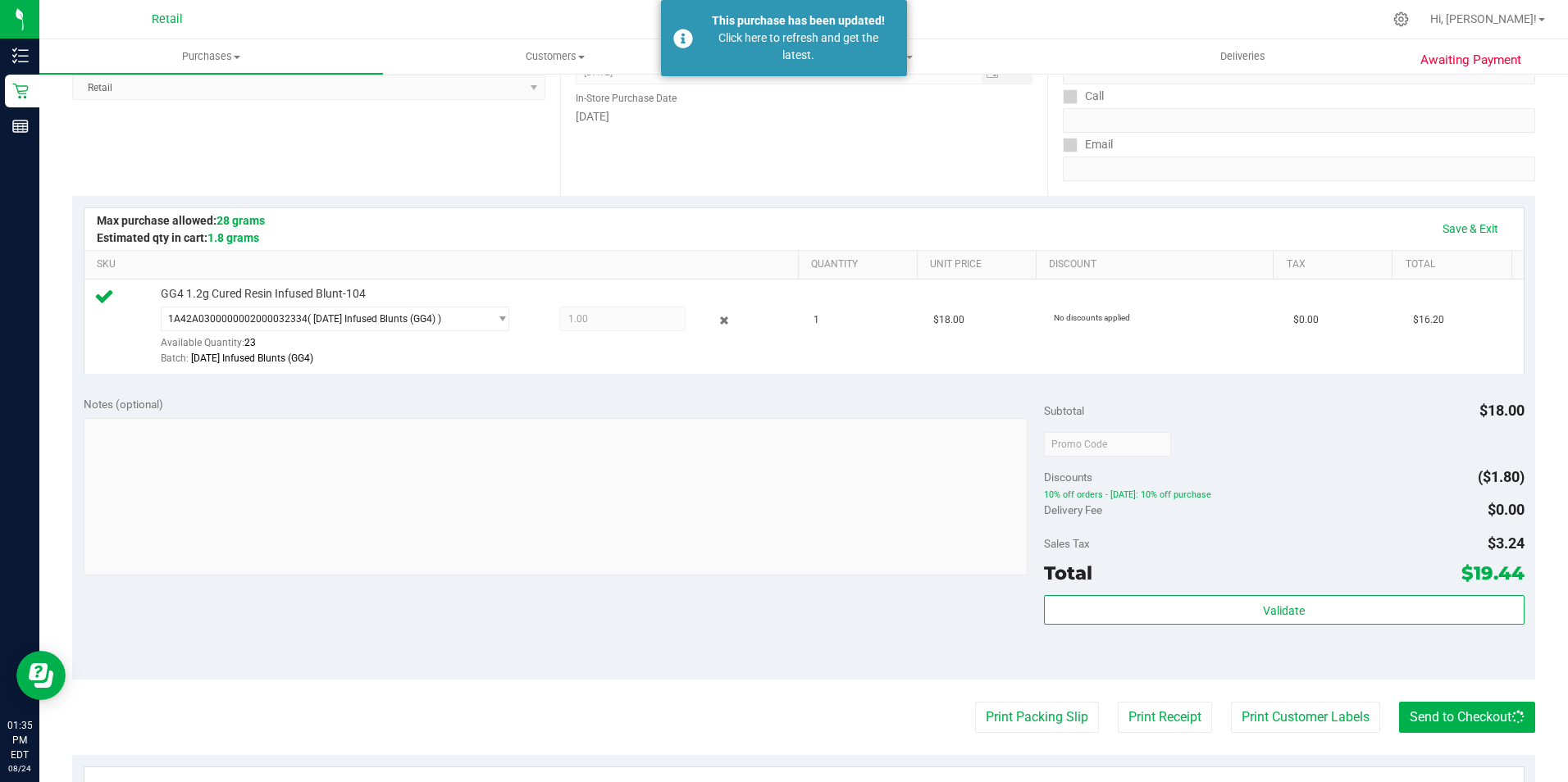
scroll to position [0, 0]
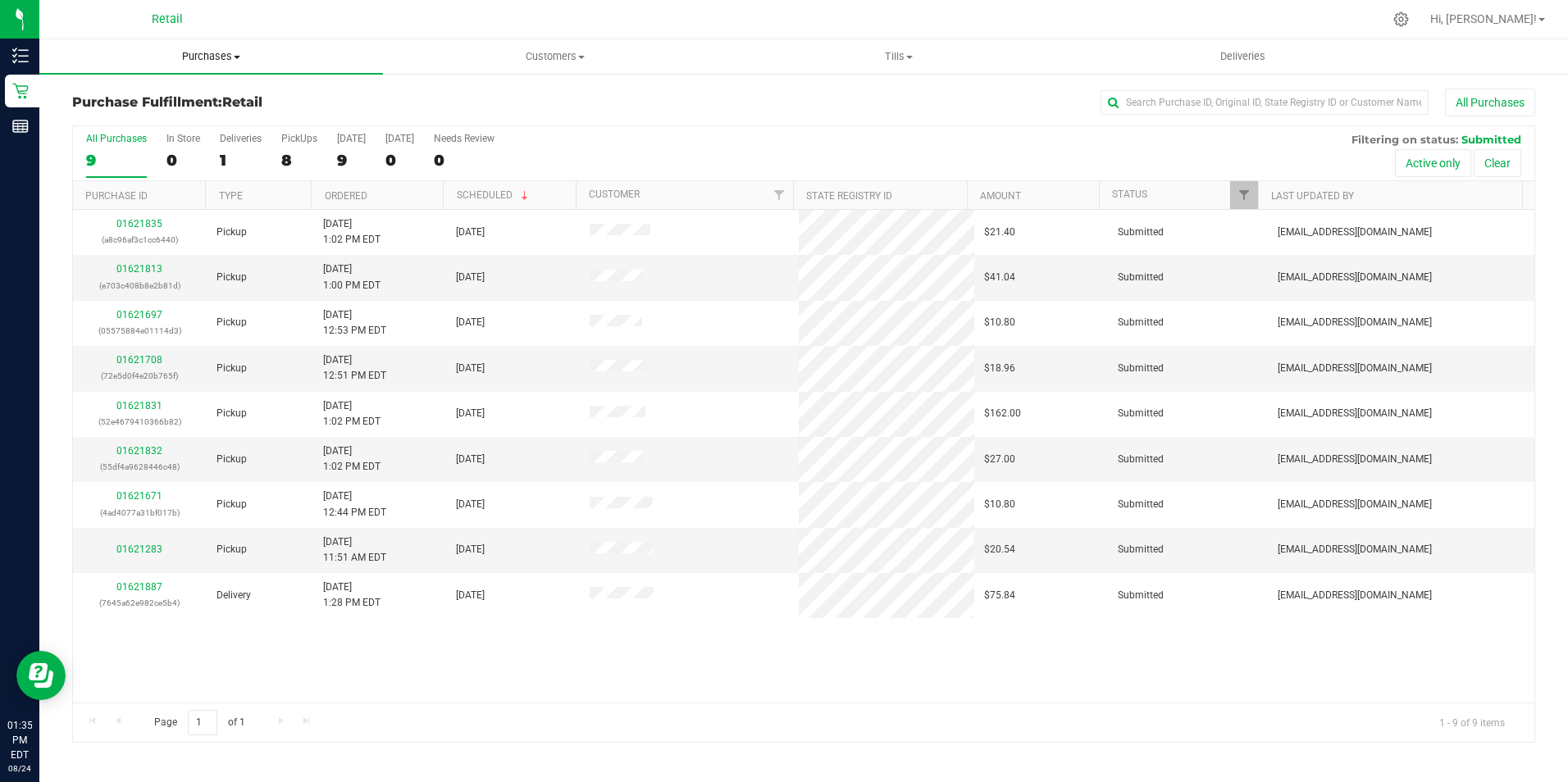
click at [182, 52] on span "Purchases" at bounding box center [211, 56] width 344 height 15
click at [155, 104] on span "Summary of purchases" at bounding box center [123, 99] width 168 height 14
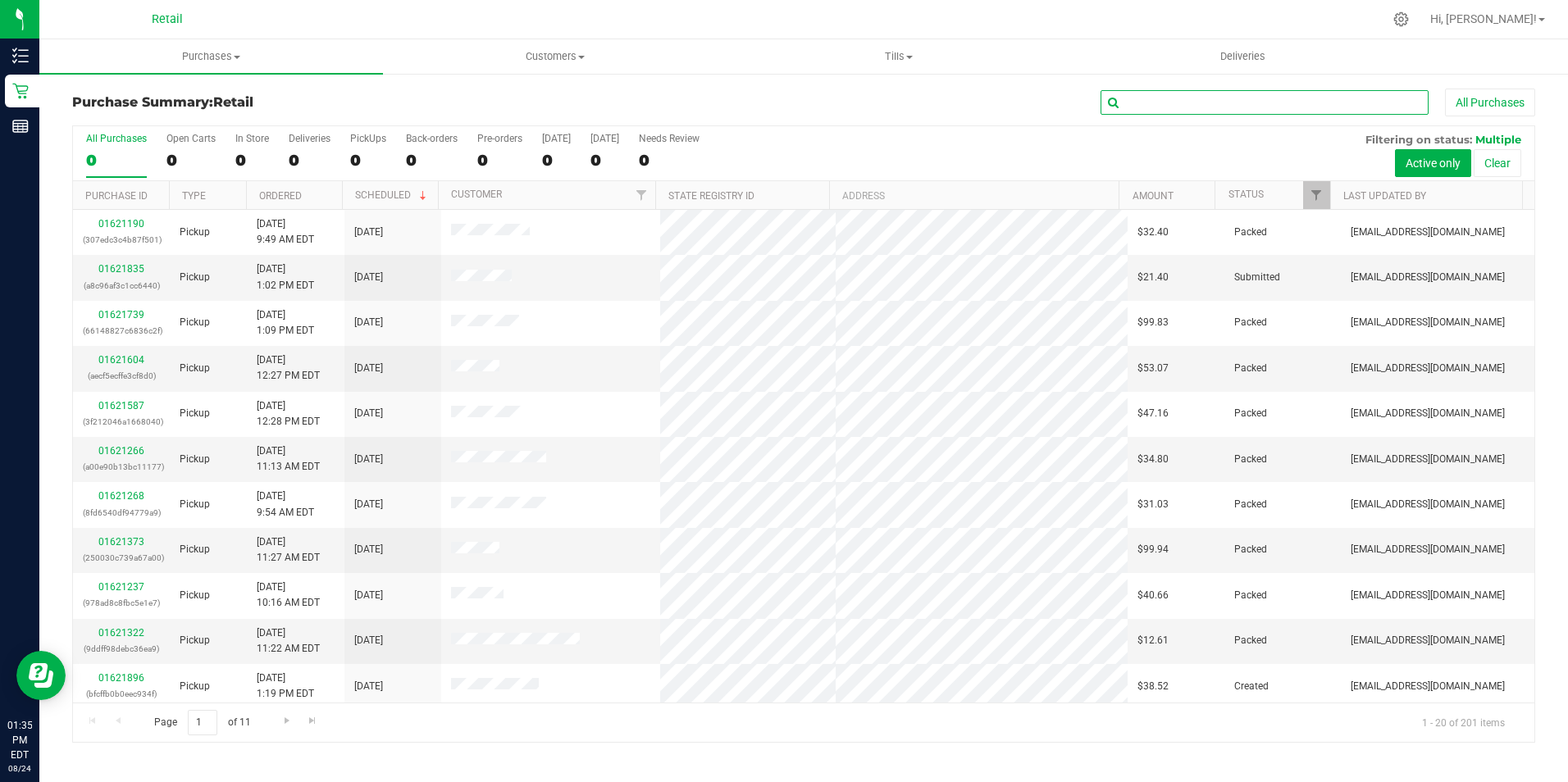
click at [1173, 106] on input "text" at bounding box center [1264, 102] width 328 height 24
type input "[PERSON_NAME]"
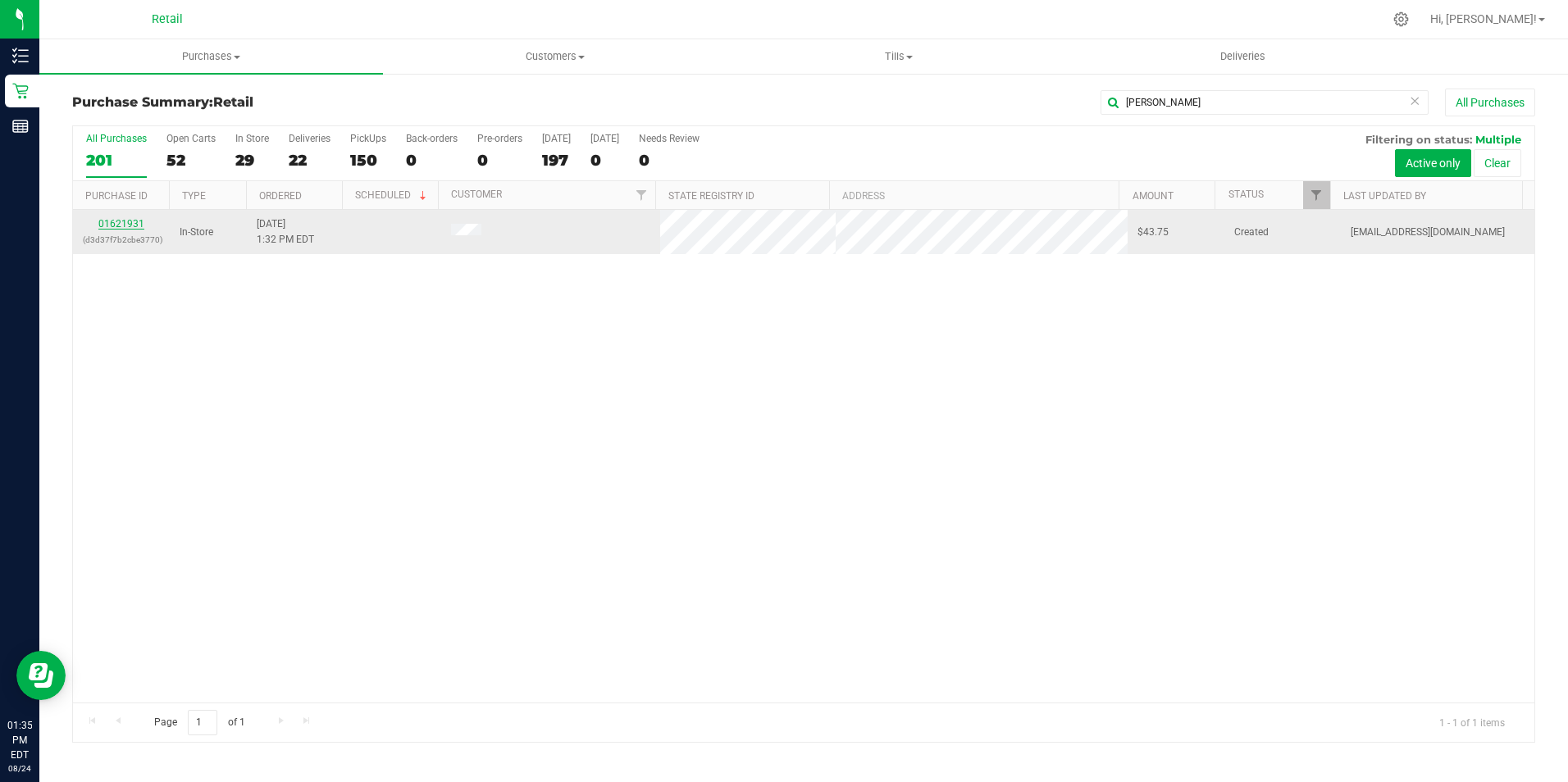
click at [132, 223] on link "01621931" at bounding box center [121, 223] width 46 height 11
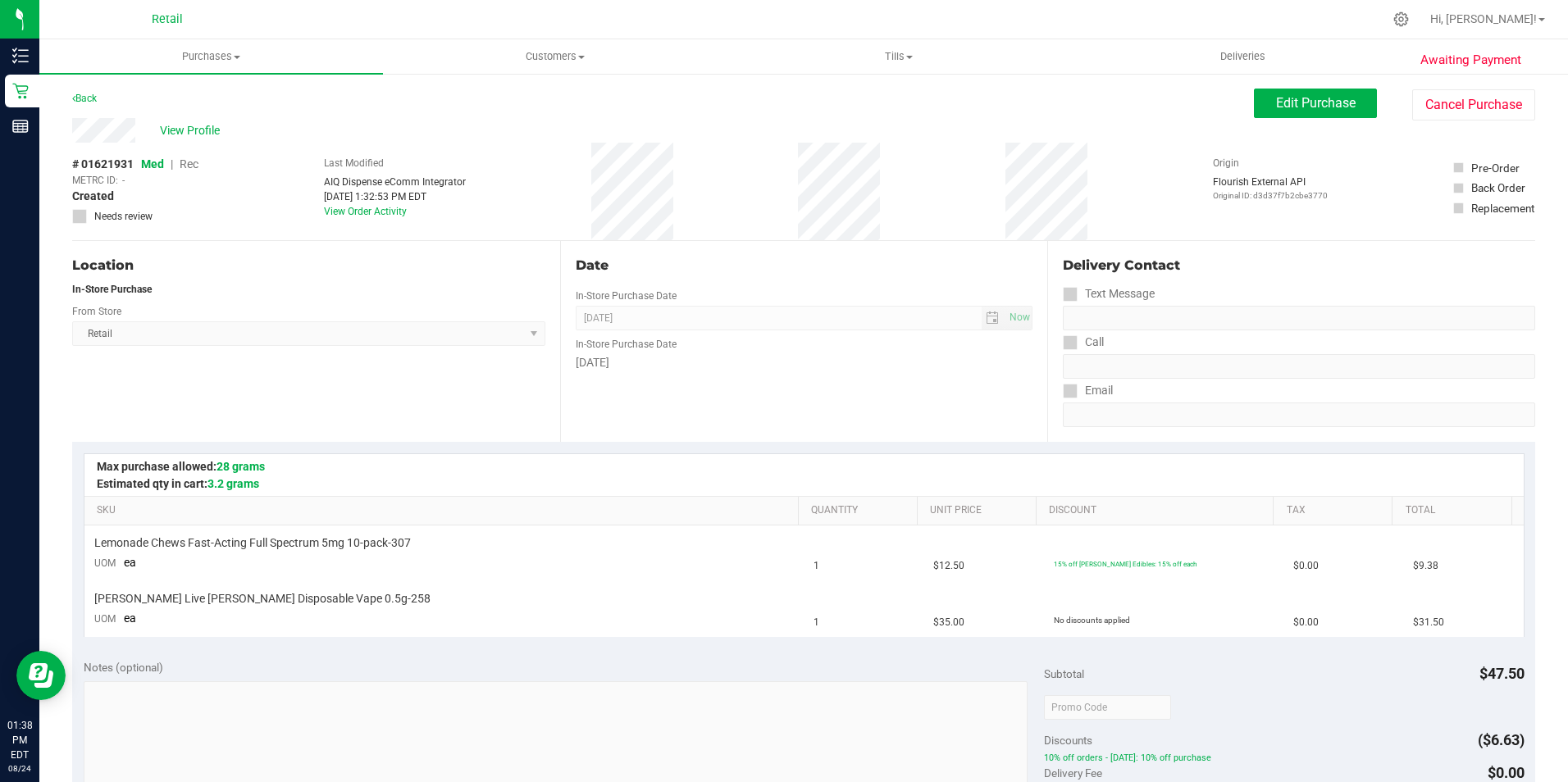
click at [1454, 124] on div "View Profile # 01621931 Med | Rec METRC ID: - Created Needs review Last Modifie…" at bounding box center [803, 179] width 1462 height 123
click at [1453, 116] on button "Cancel Purchase" at bounding box center [1473, 105] width 123 height 31
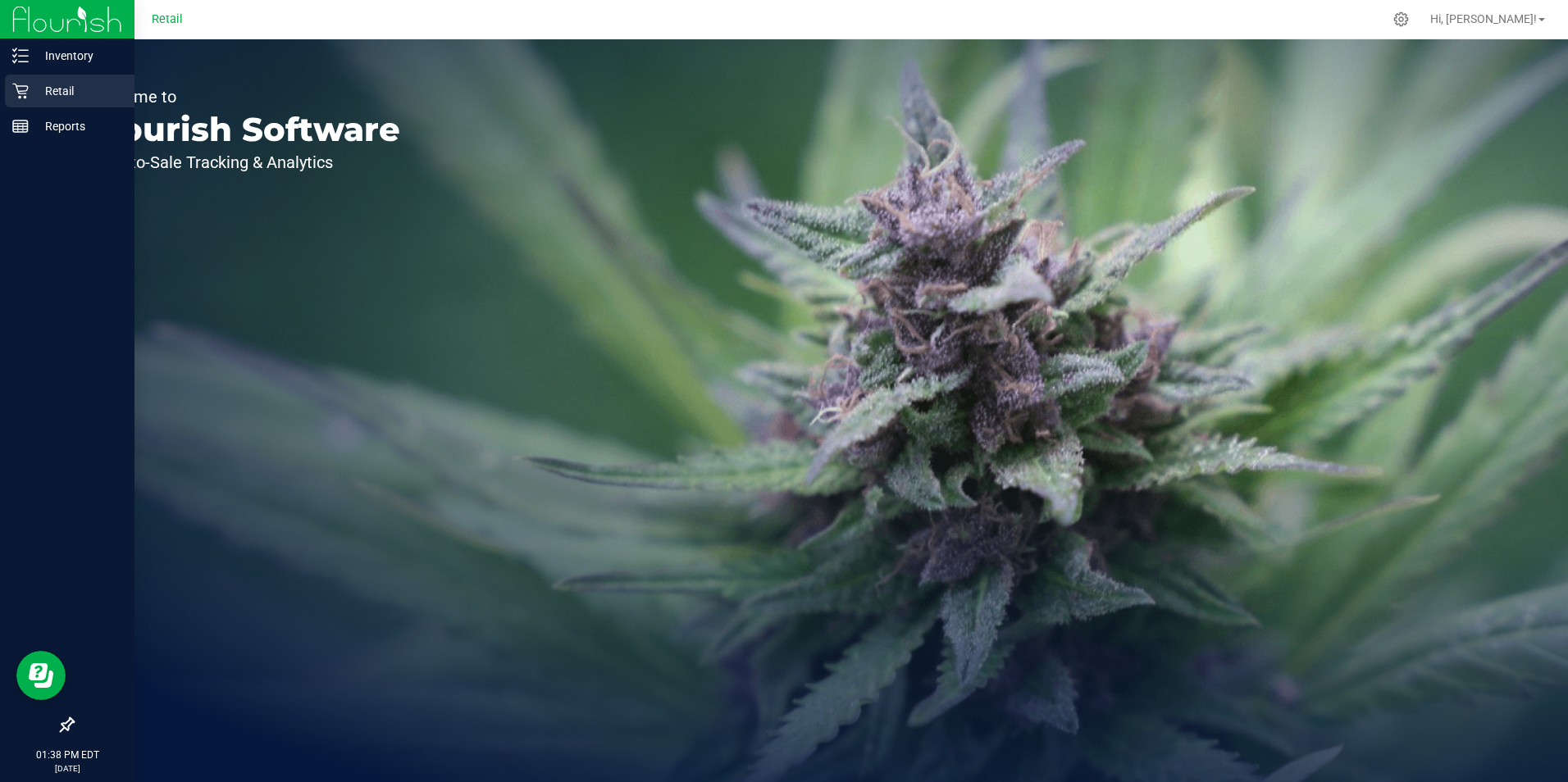
click at [37, 91] on p "Retail" at bounding box center [78, 91] width 99 height 20
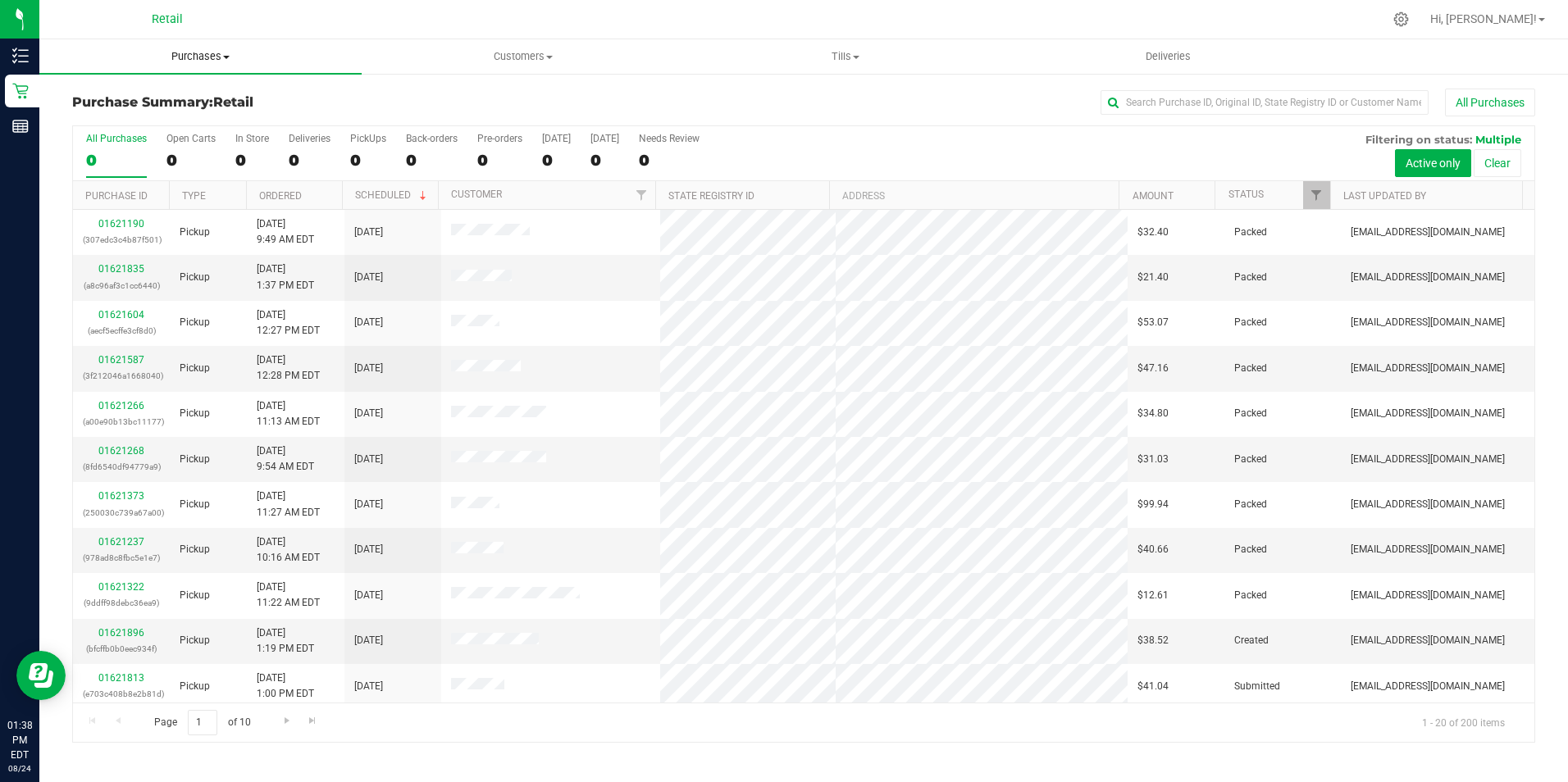
click at [218, 50] on span "Purchases" at bounding box center [200, 56] width 322 height 15
click at [175, 59] on span "Purchases" at bounding box center [200, 56] width 322 height 15
click at [185, 55] on span "Purchases" at bounding box center [200, 56] width 322 height 15
click at [160, 98] on span "Summary of purchases" at bounding box center [123, 99] width 168 height 14
click at [1271, 99] on input "text" at bounding box center [1264, 102] width 328 height 24
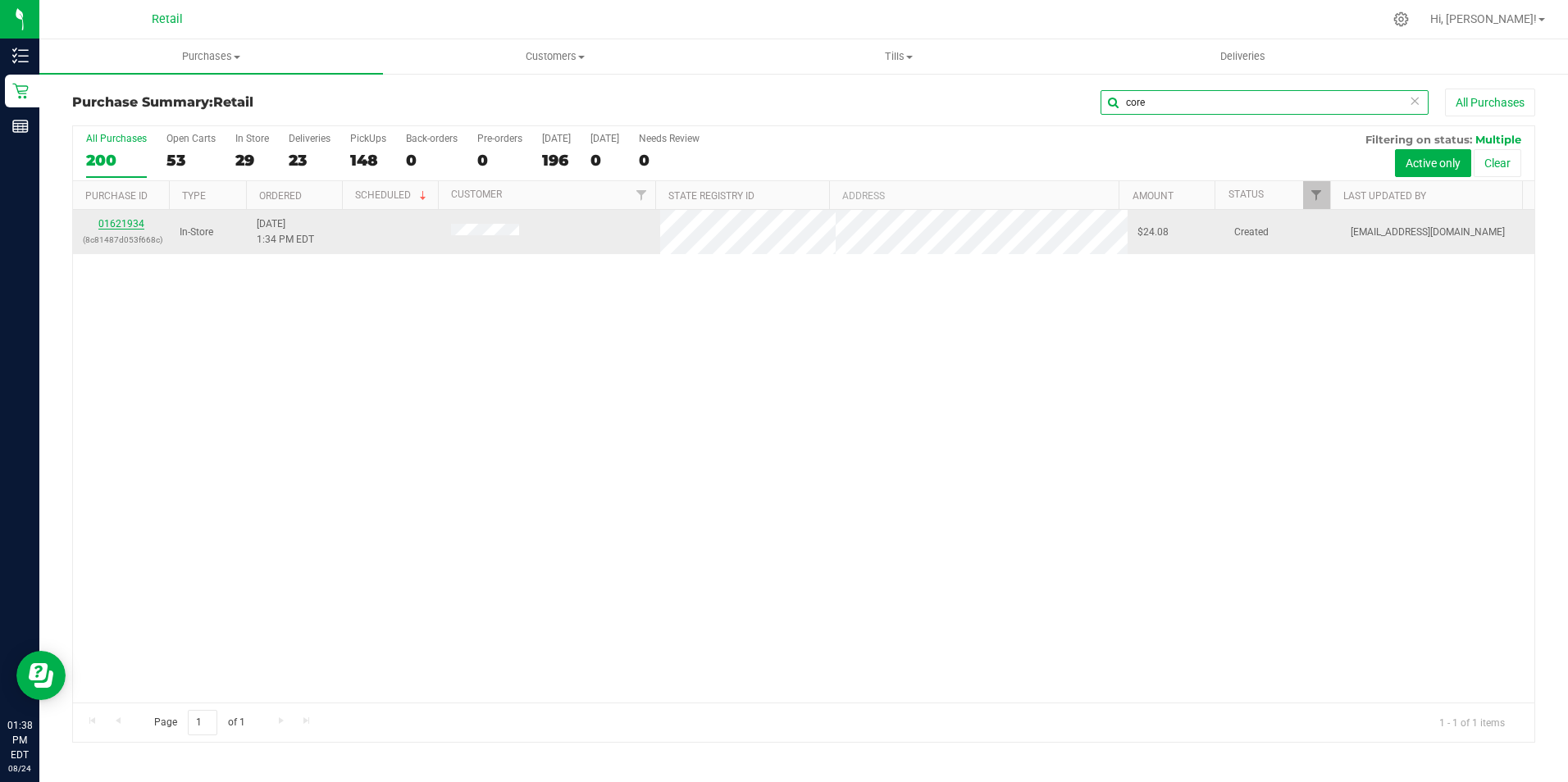
type input "core"
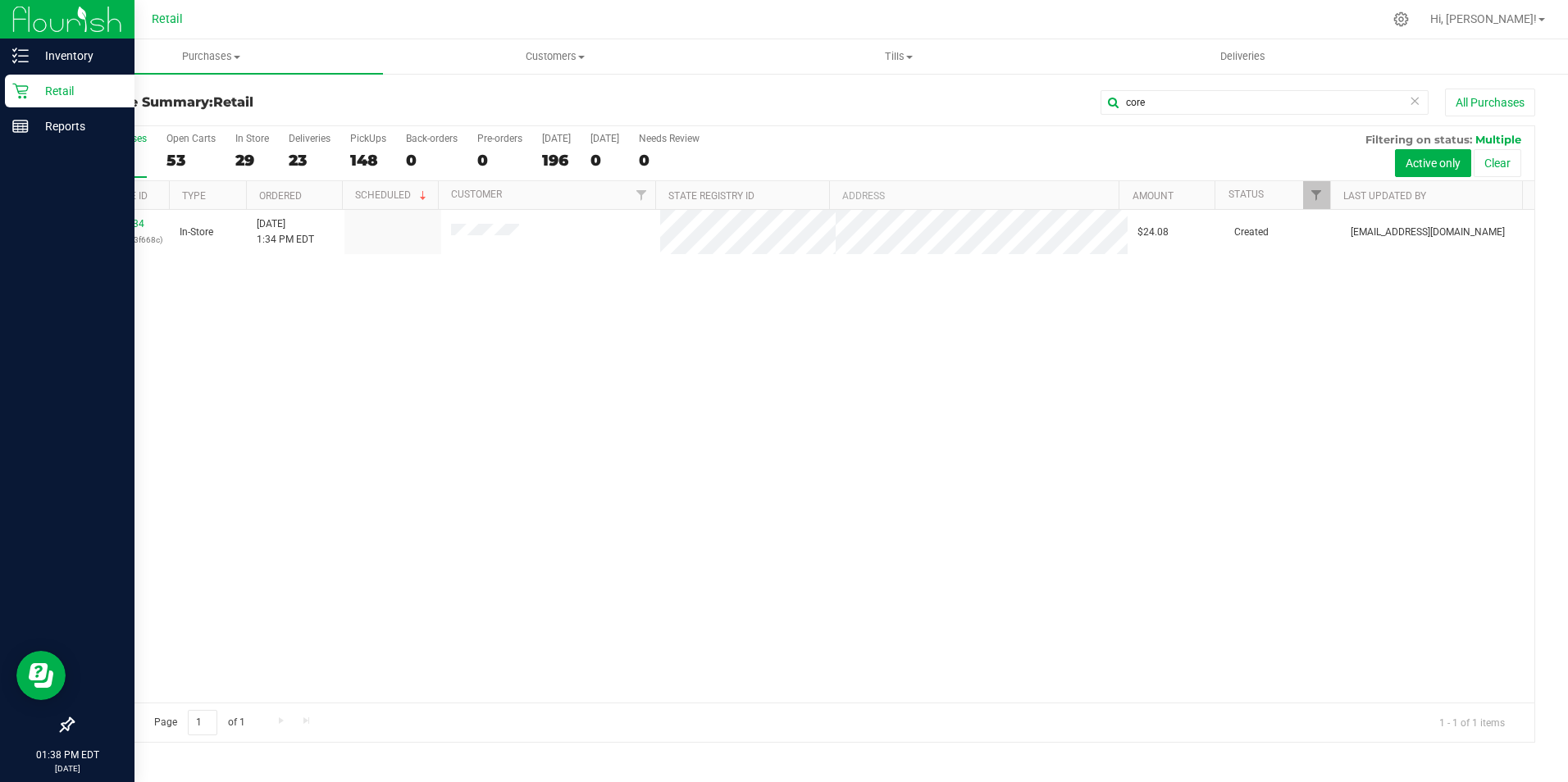
drag, startPoint x: 136, startPoint y: 221, endPoint x: 6, endPoint y: 273, distance: 140.0
click at [523, 333] on div "01621934 (8c81487d053f668c) In-Store 8/24/2025 1:34 PM EDT $24.08 Created aiqec…" at bounding box center [804, 456] width 1461 height 492
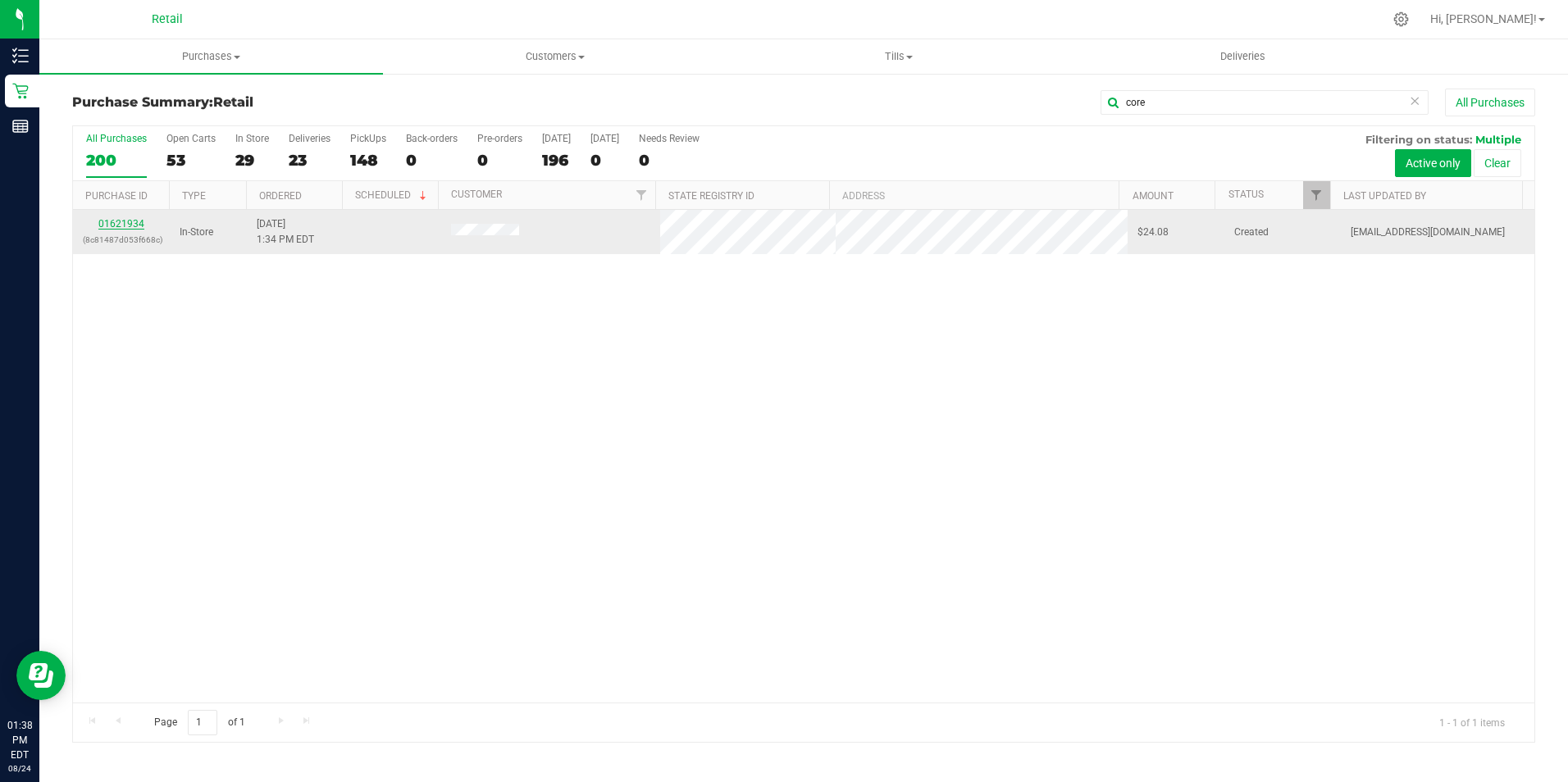
click at [126, 222] on link "01621934" at bounding box center [121, 223] width 46 height 11
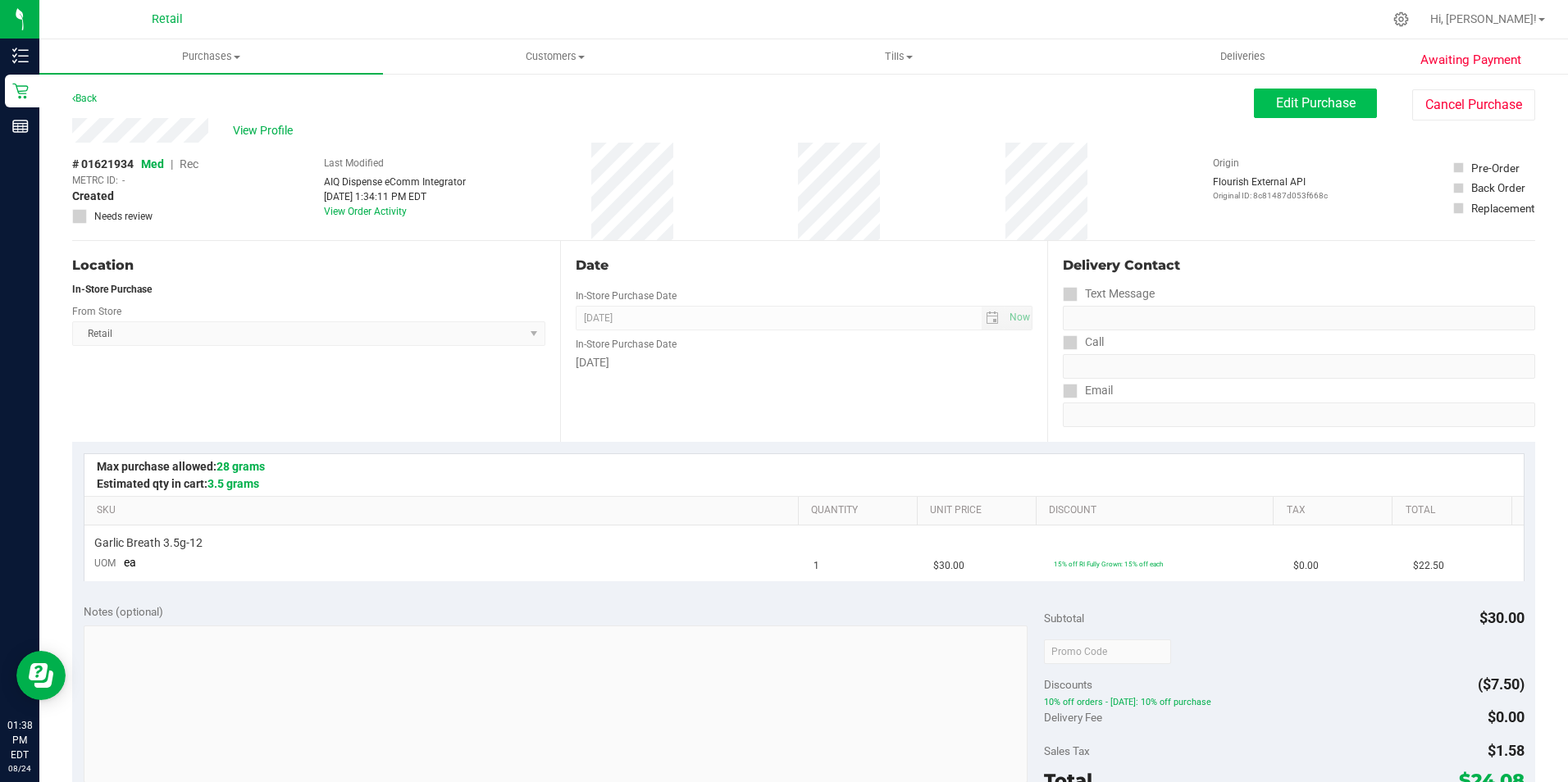
click at [1055, 356] on div "Location In-Store Purchase From Store Retail Select Store Retail Date In-Store …" at bounding box center [803, 341] width 1462 height 201
click at [1296, 110] on span "Edit Purchase" at bounding box center [1315, 103] width 79 height 16
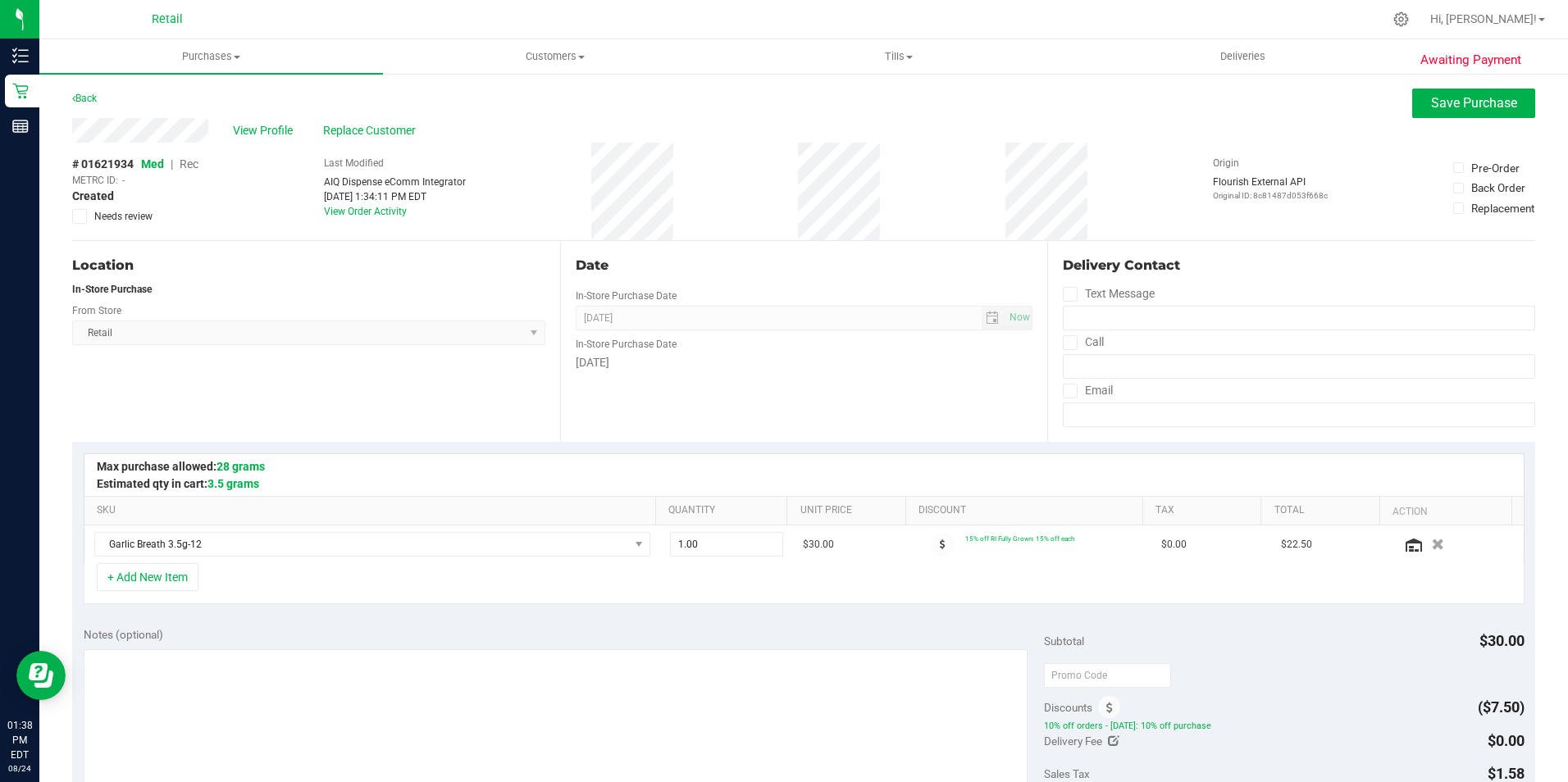
click at [191, 163] on span "Rec" at bounding box center [189, 163] width 19 height 13
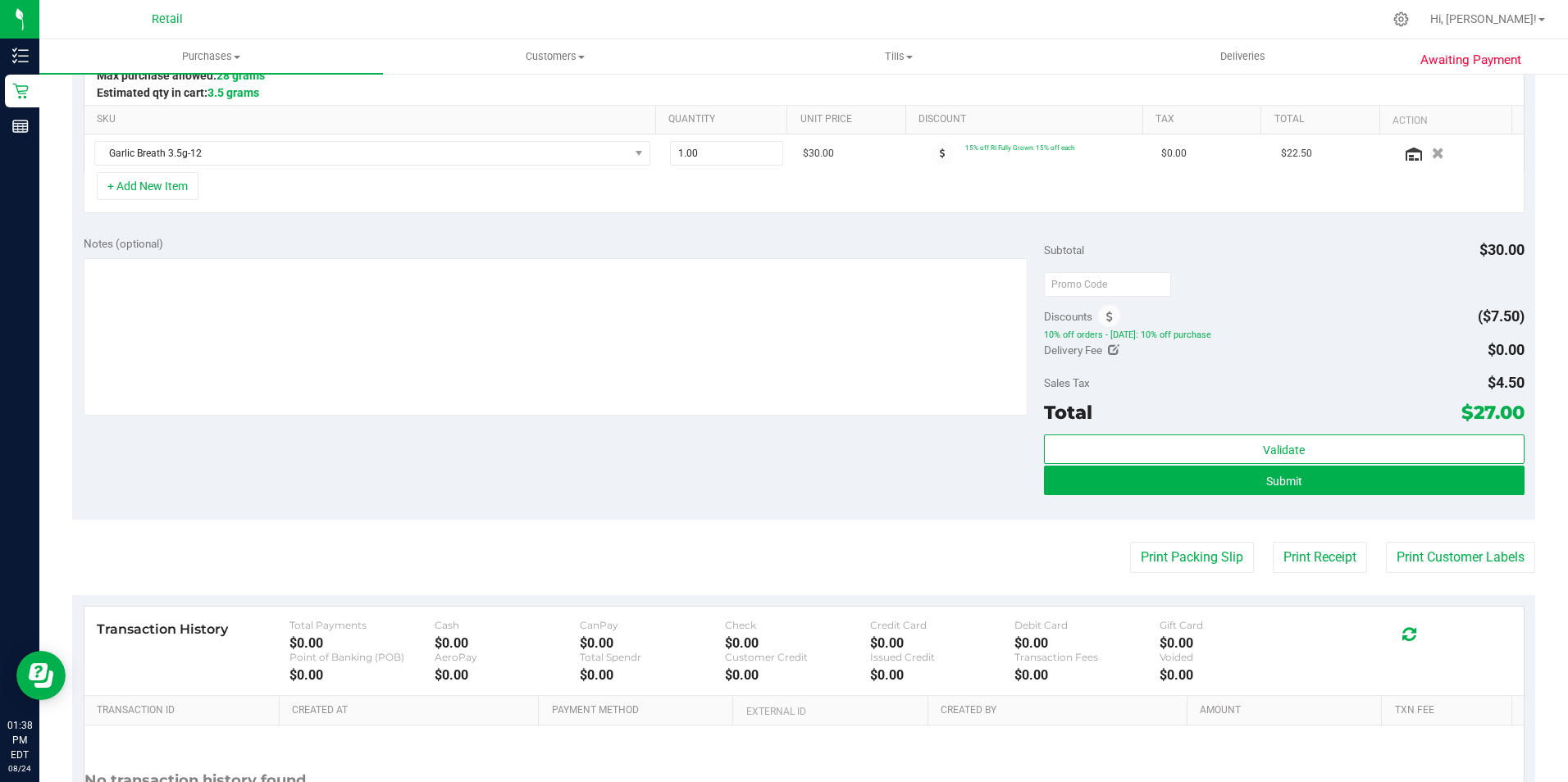
scroll to position [544, 0]
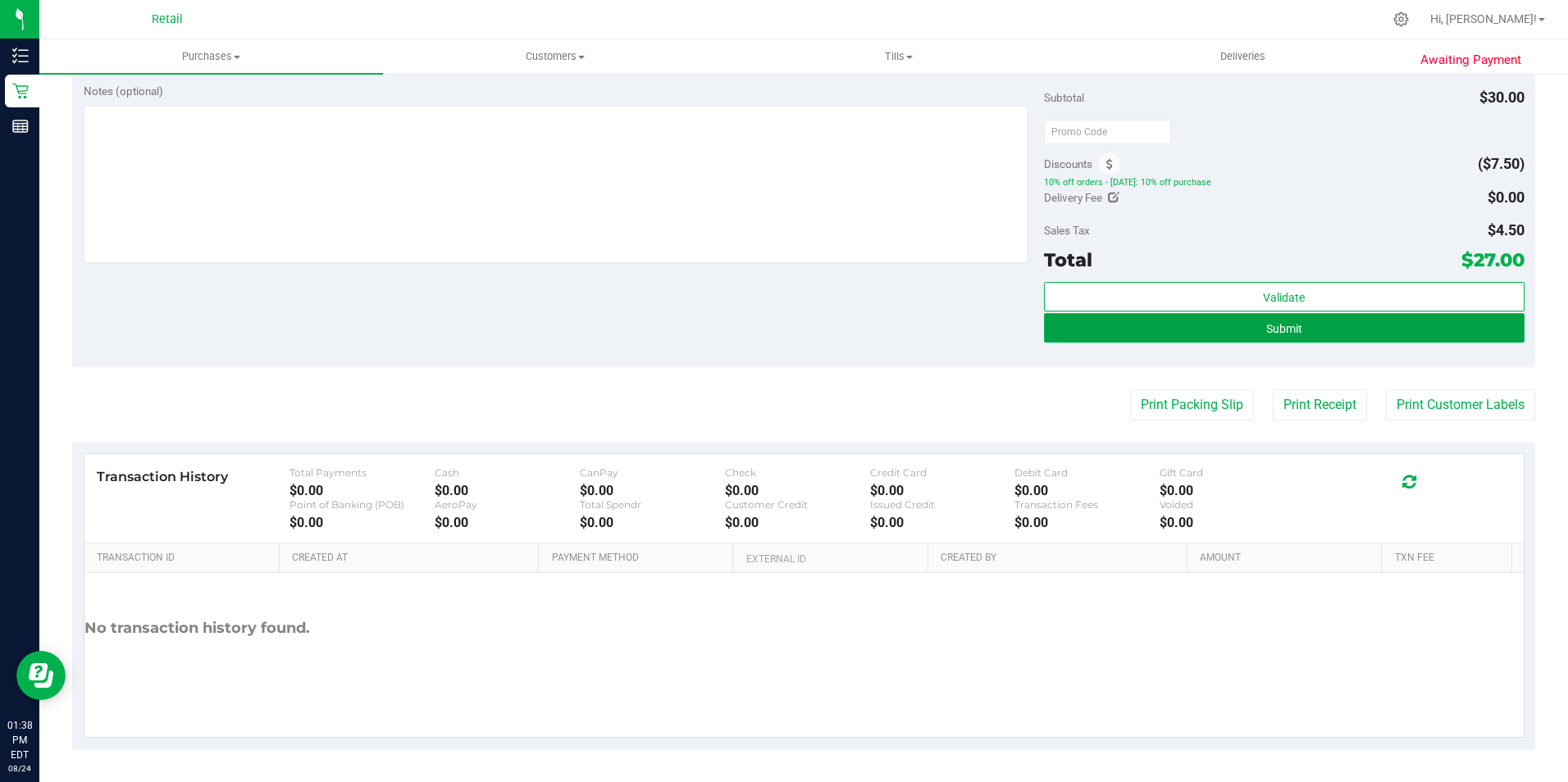
click at [1266, 327] on span "Submit" at bounding box center [1283, 328] width 36 height 13
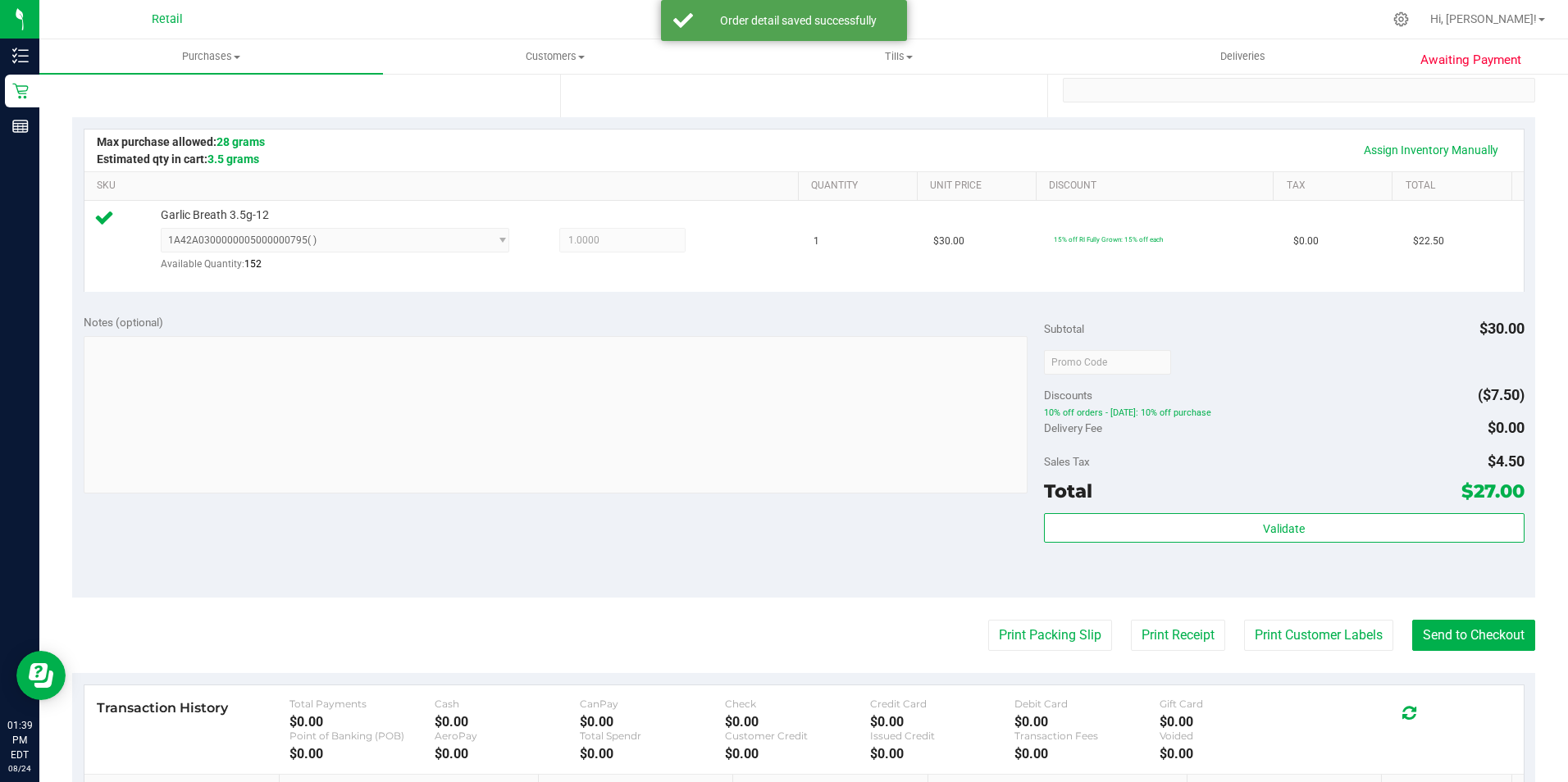
scroll to position [491, 0]
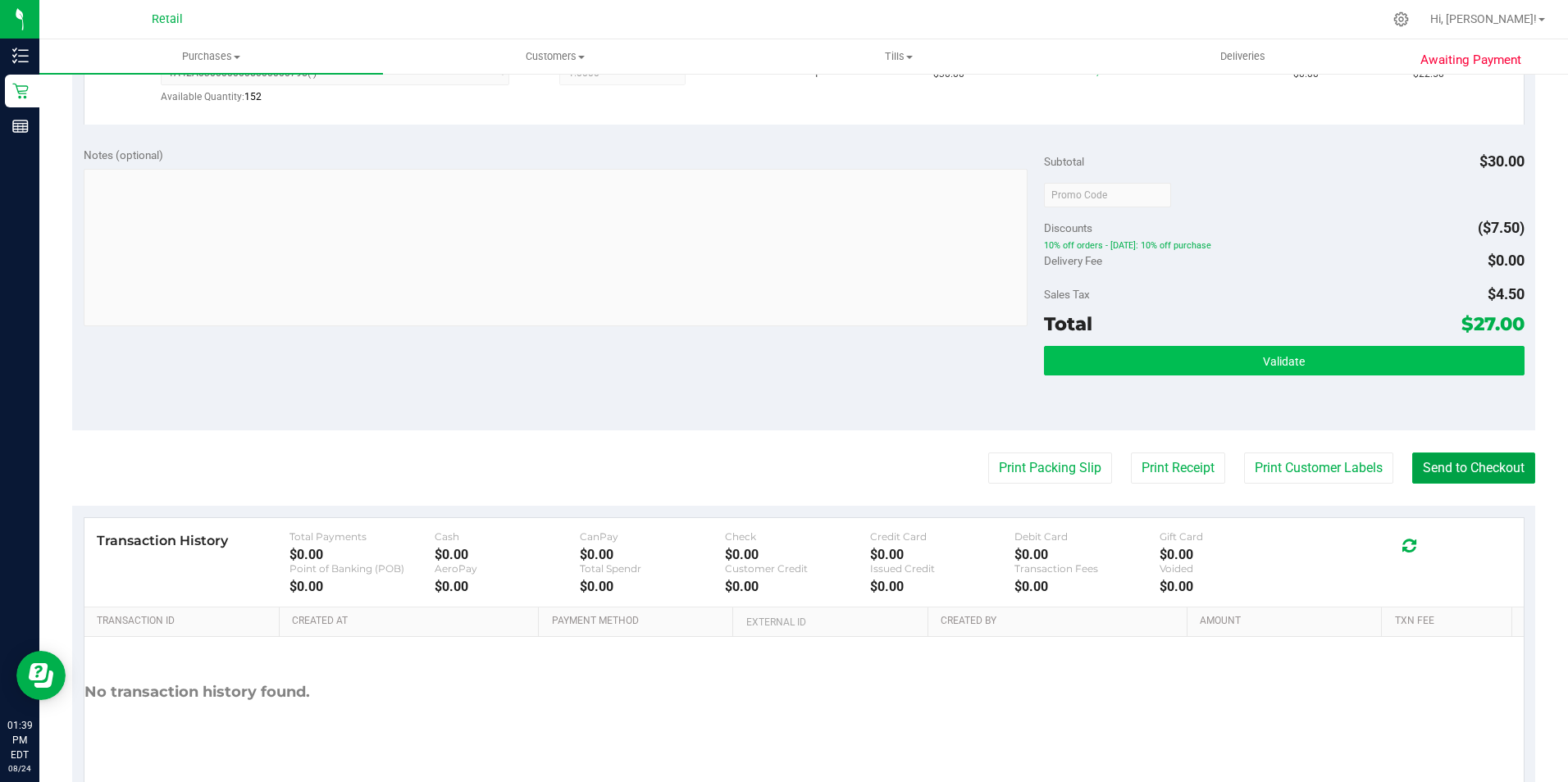
drag, startPoint x: 1460, startPoint y: 471, endPoint x: 1128, endPoint y: 345, distance: 355.1
click at [1412, 456] on button "Send to Checkout" at bounding box center [1473, 468] width 123 height 31
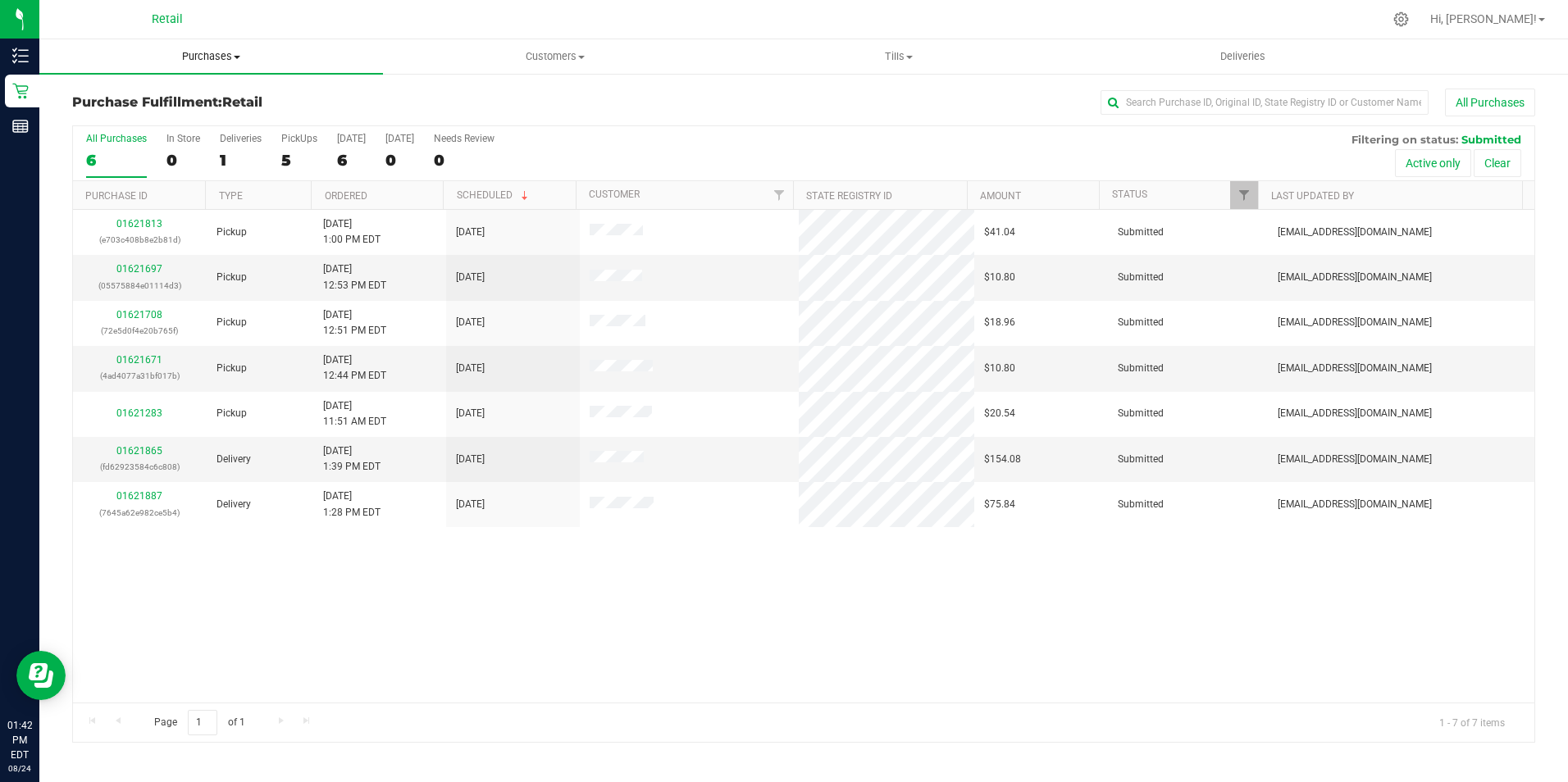
click at [195, 60] on span "Purchases" at bounding box center [211, 56] width 344 height 15
click at [169, 93] on span "Summary of purchases" at bounding box center [123, 99] width 168 height 14
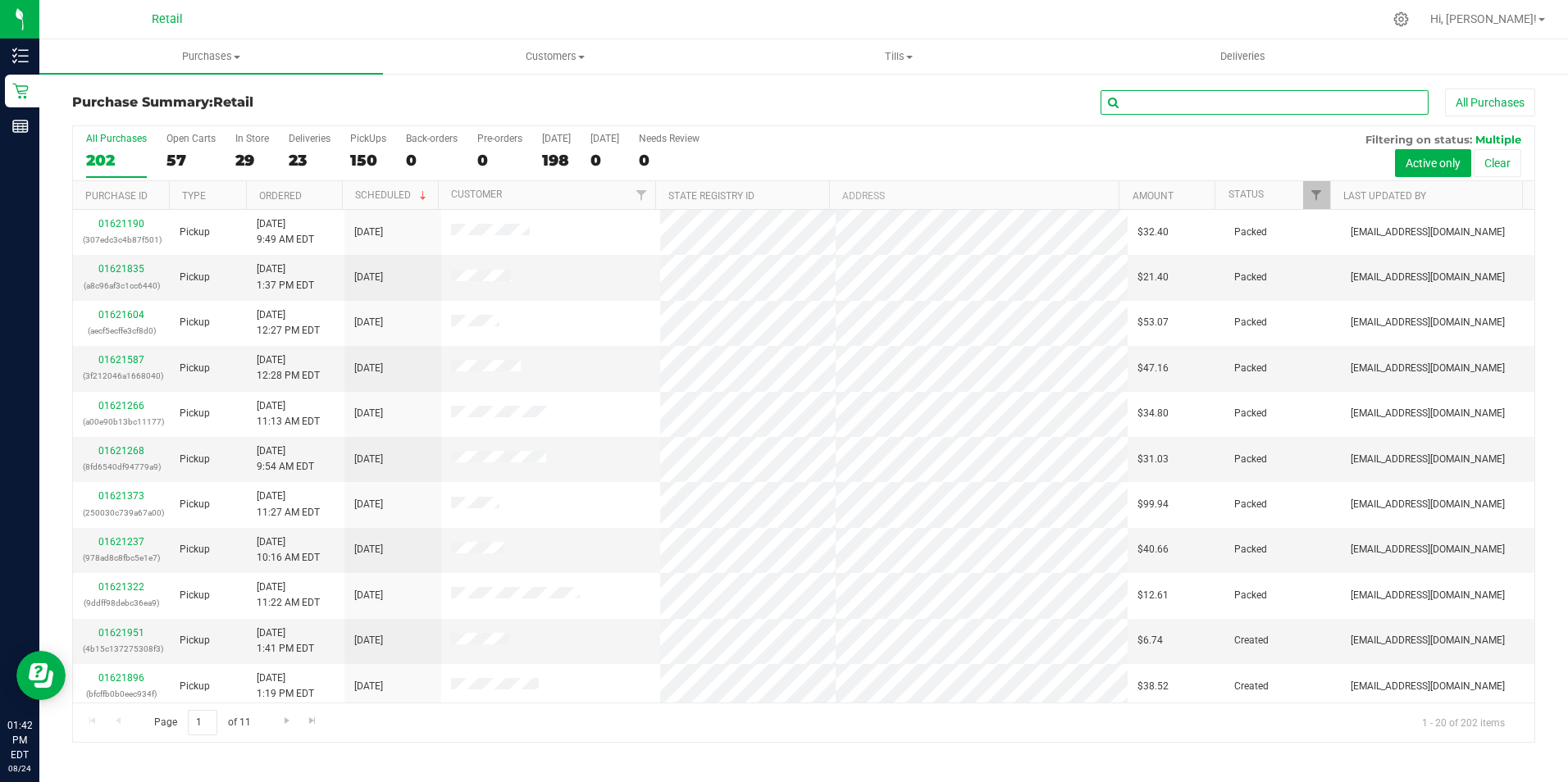
click at [1176, 113] on input "text" at bounding box center [1264, 102] width 328 height 24
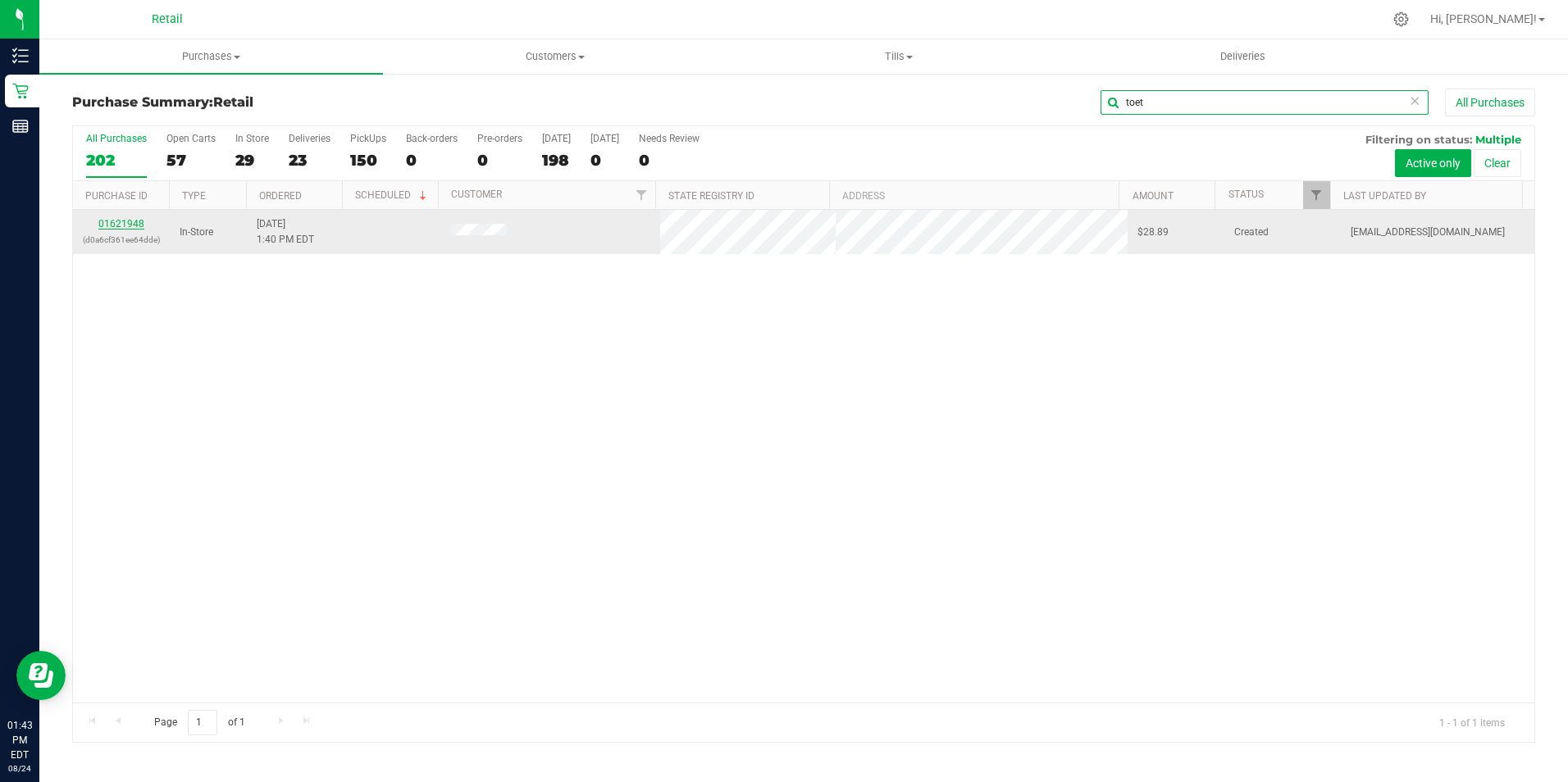
type input "toet"
click at [108, 223] on link "01621948" at bounding box center [121, 223] width 46 height 11
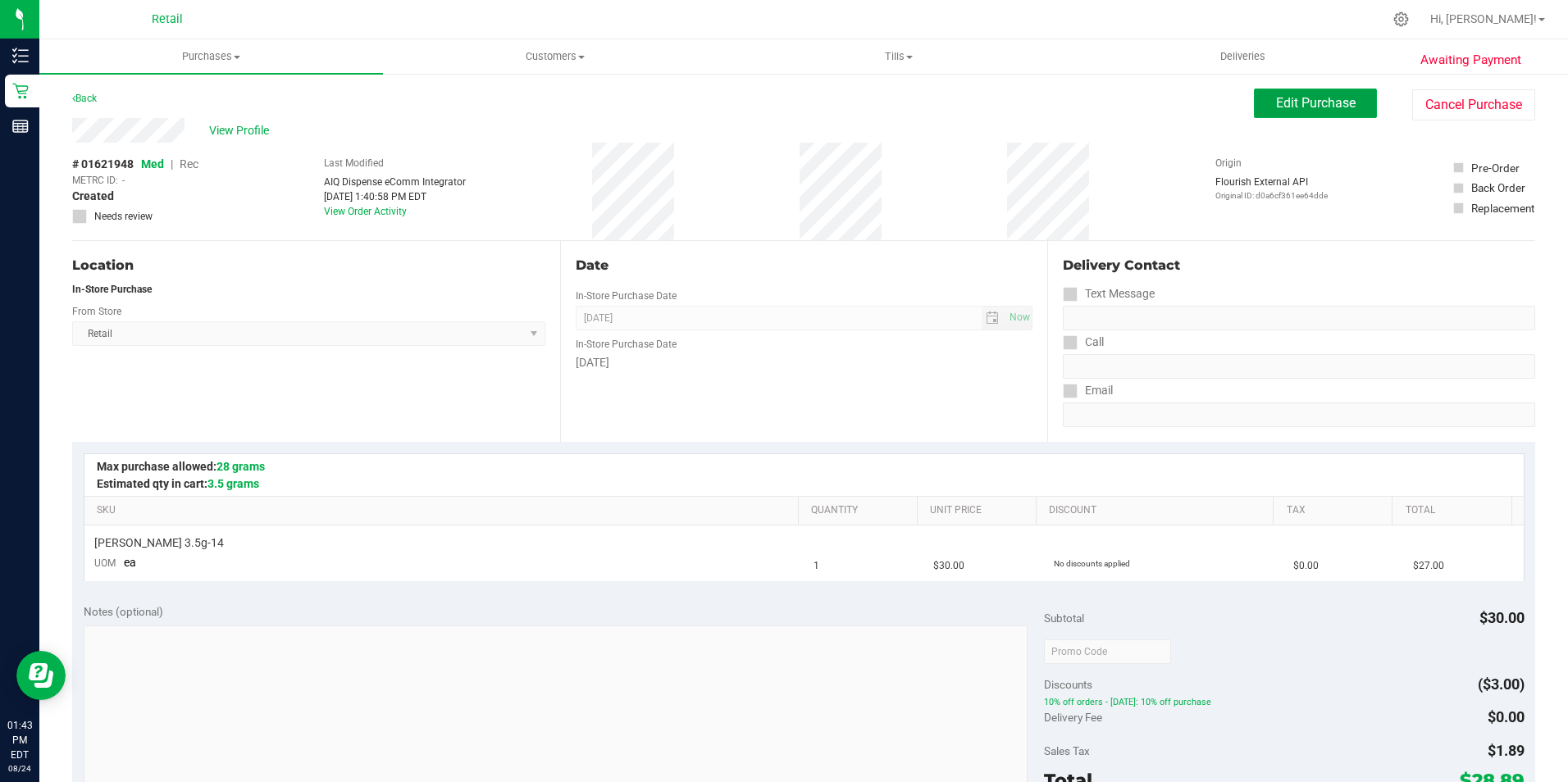
drag, startPoint x: 1260, startPoint y: 97, endPoint x: 1191, endPoint y: 106, distance: 69.6
click at [1260, 97] on button "Edit Purchase" at bounding box center [1315, 103] width 123 height 30
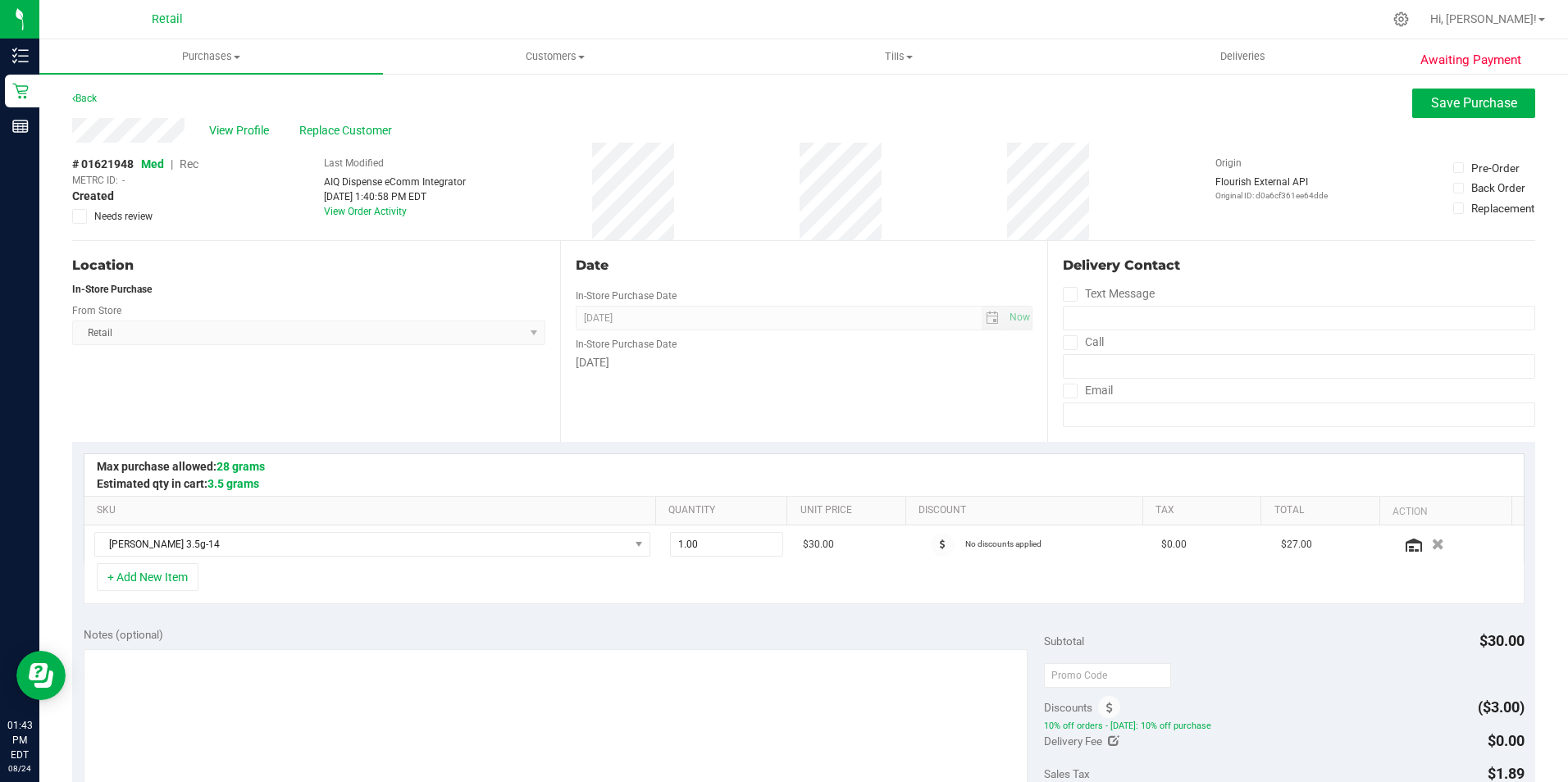
click at [184, 163] on span "Rec" at bounding box center [189, 163] width 19 height 13
click at [184, 163] on span "Rec" at bounding box center [189, 163] width 20 height 13
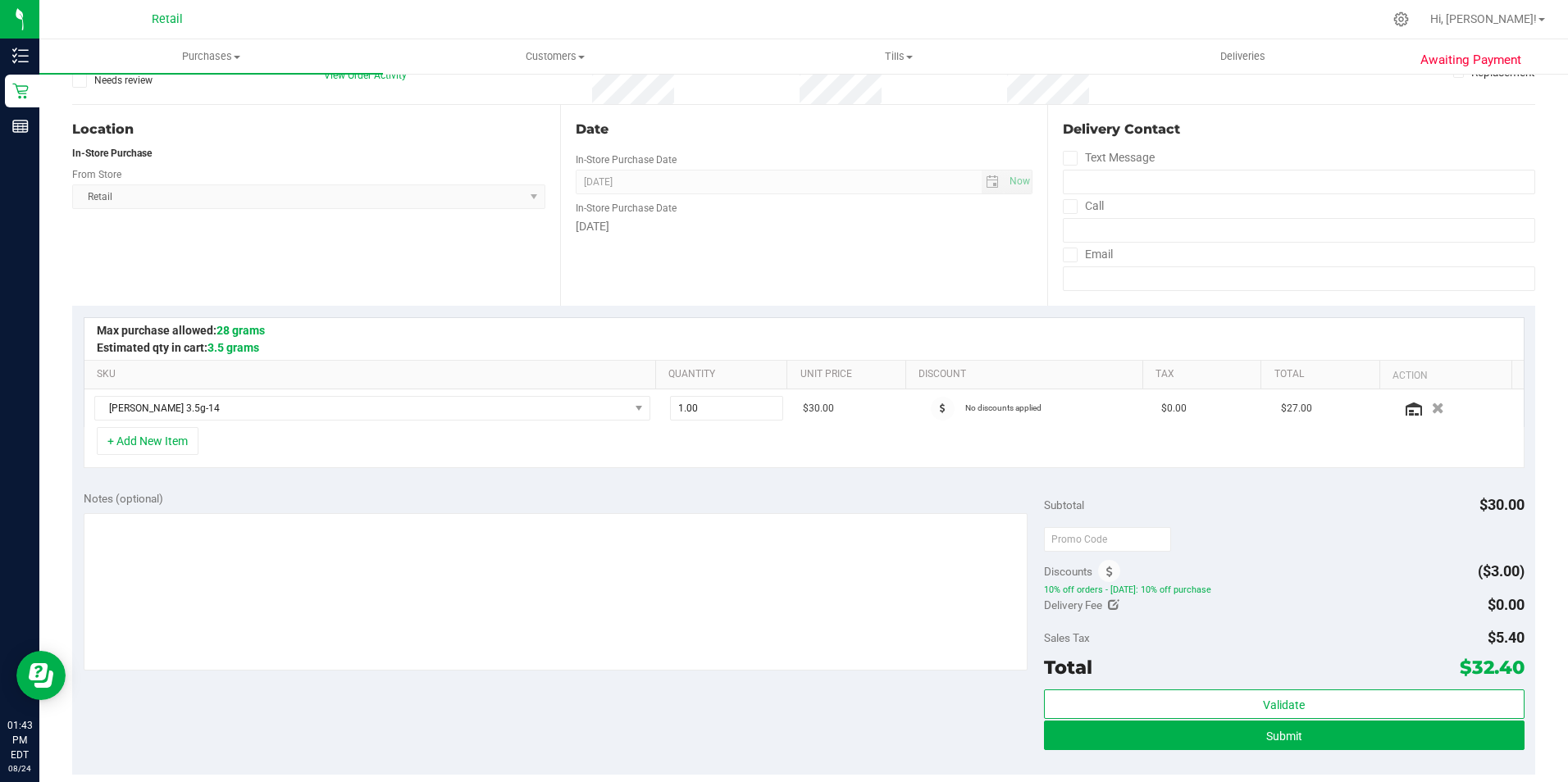
scroll to position [164, 0]
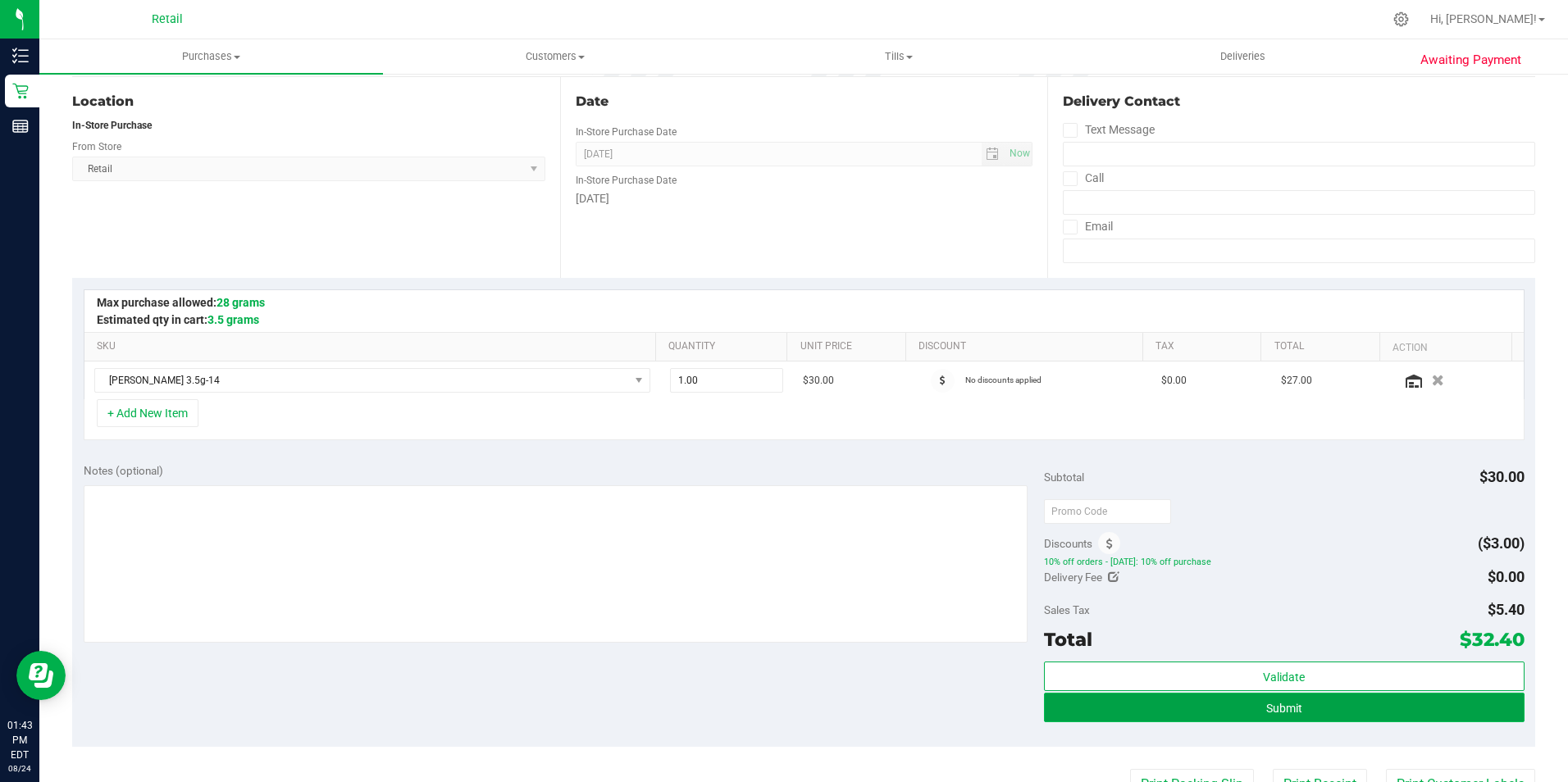
click at [1250, 704] on button "Submit" at bounding box center [1284, 708] width 480 height 30
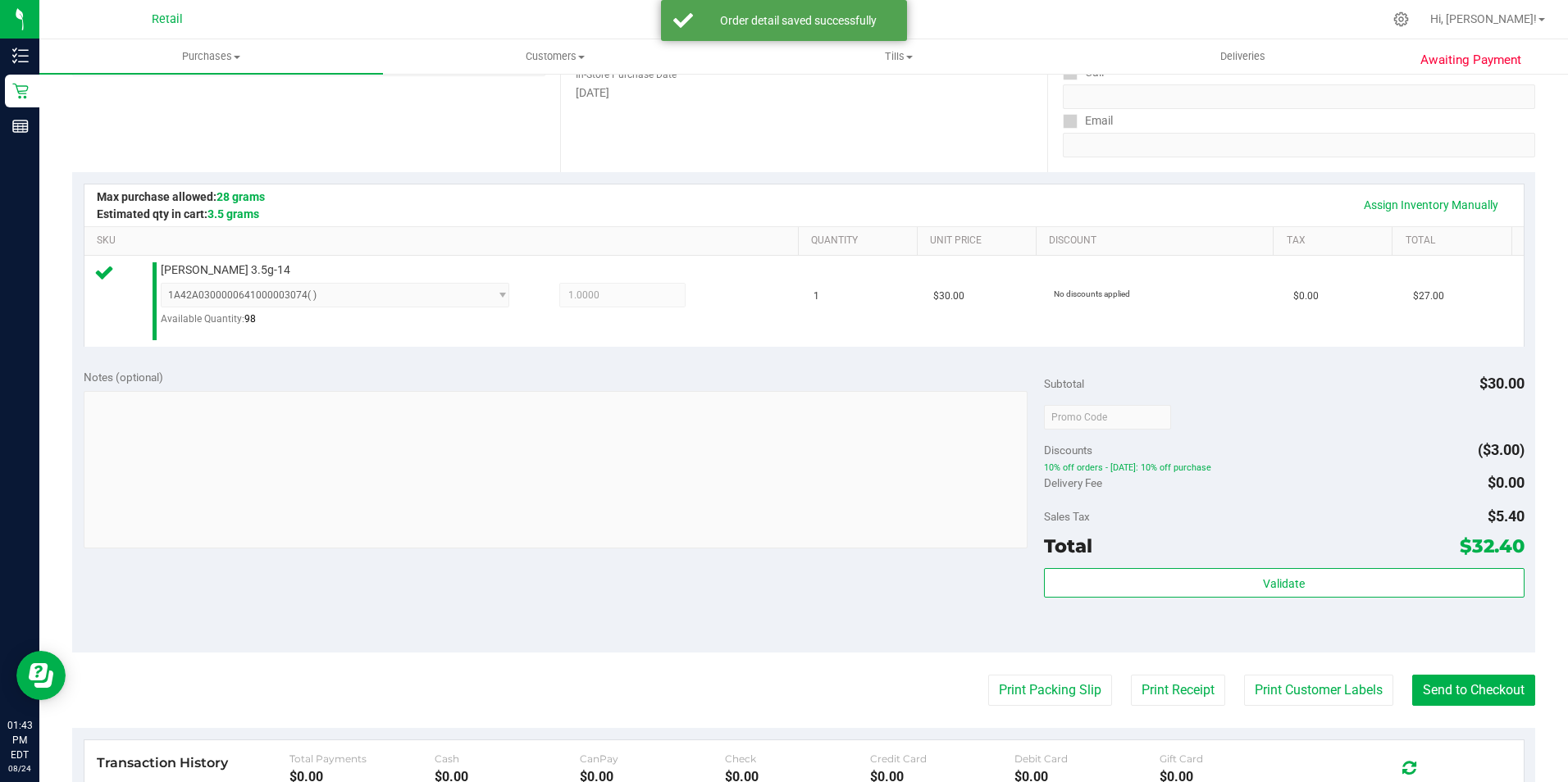
scroll to position [328, 0]
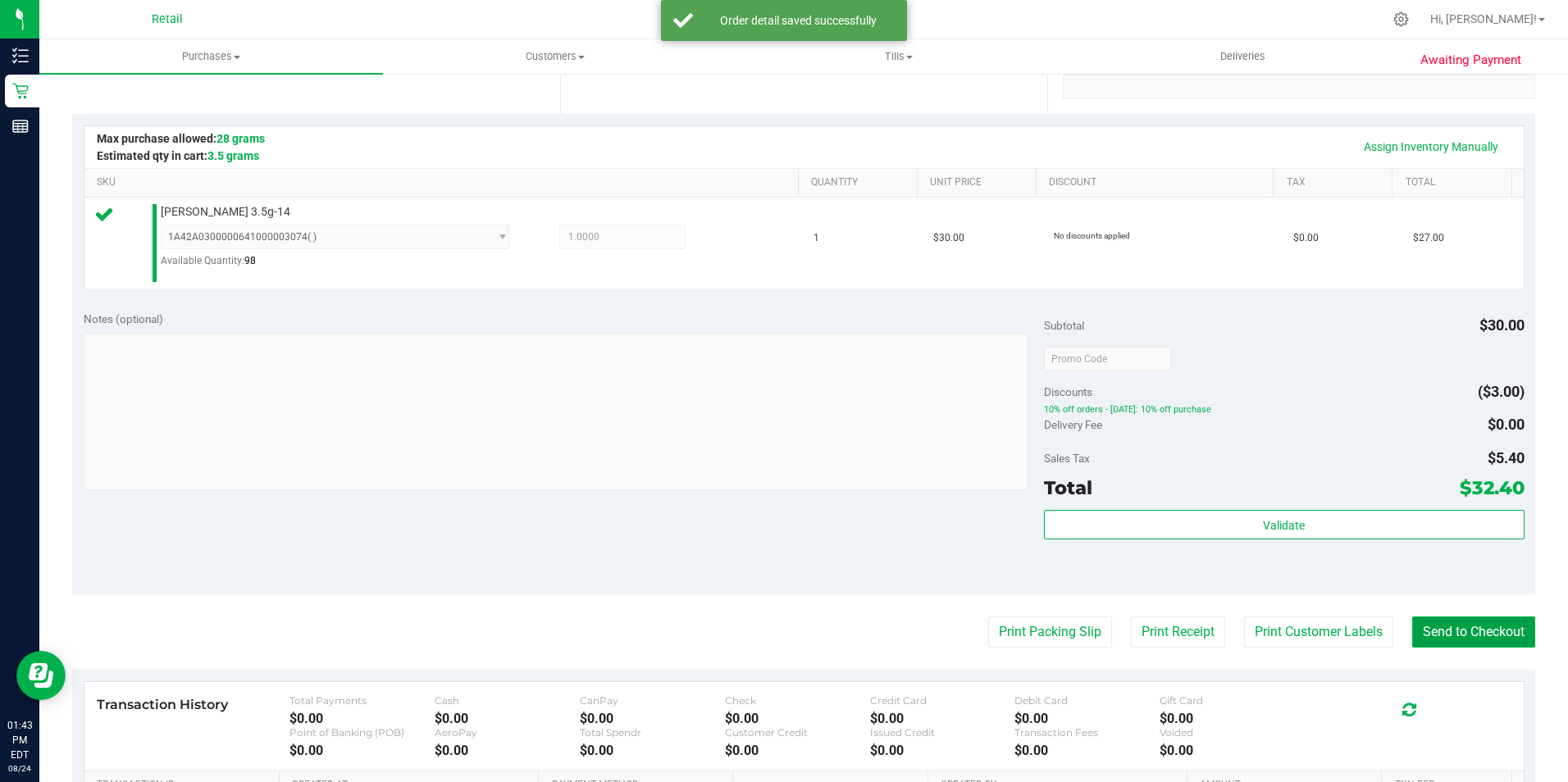
drag, startPoint x: 1432, startPoint y: 633, endPoint x: 371, endPoint y: 102, distance: 1186.5
click at [1429, 625] on button "Send to Checkout" at bounding box center [1473, 632] width 123 height 31
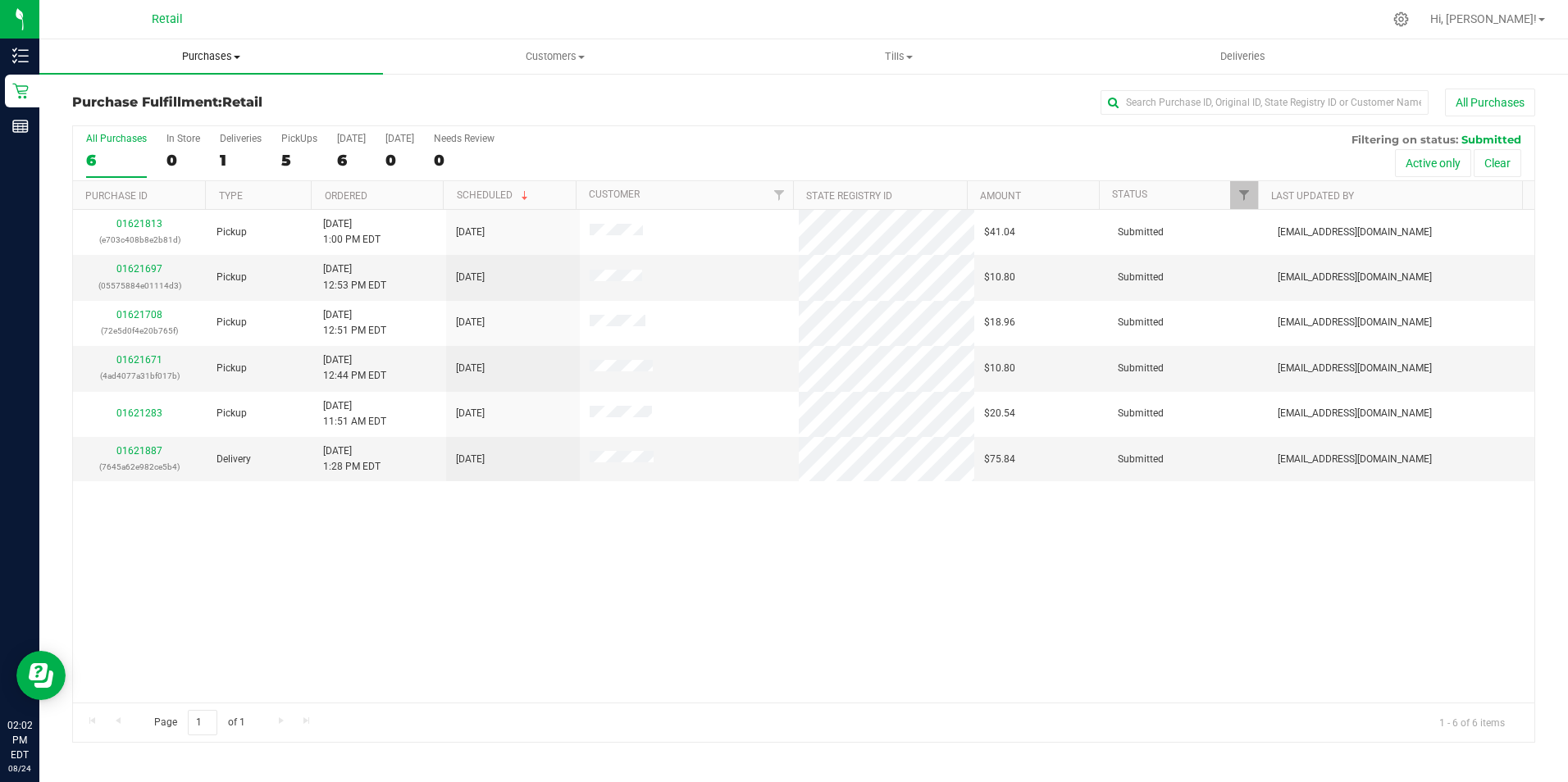
click at [196, 51] on span "Purchases" at bounding box center [211, 56] width 344 height 15
click at [134, 106] on span "Summary of purchases" at bounding box center [123, 99] width 168 height 14
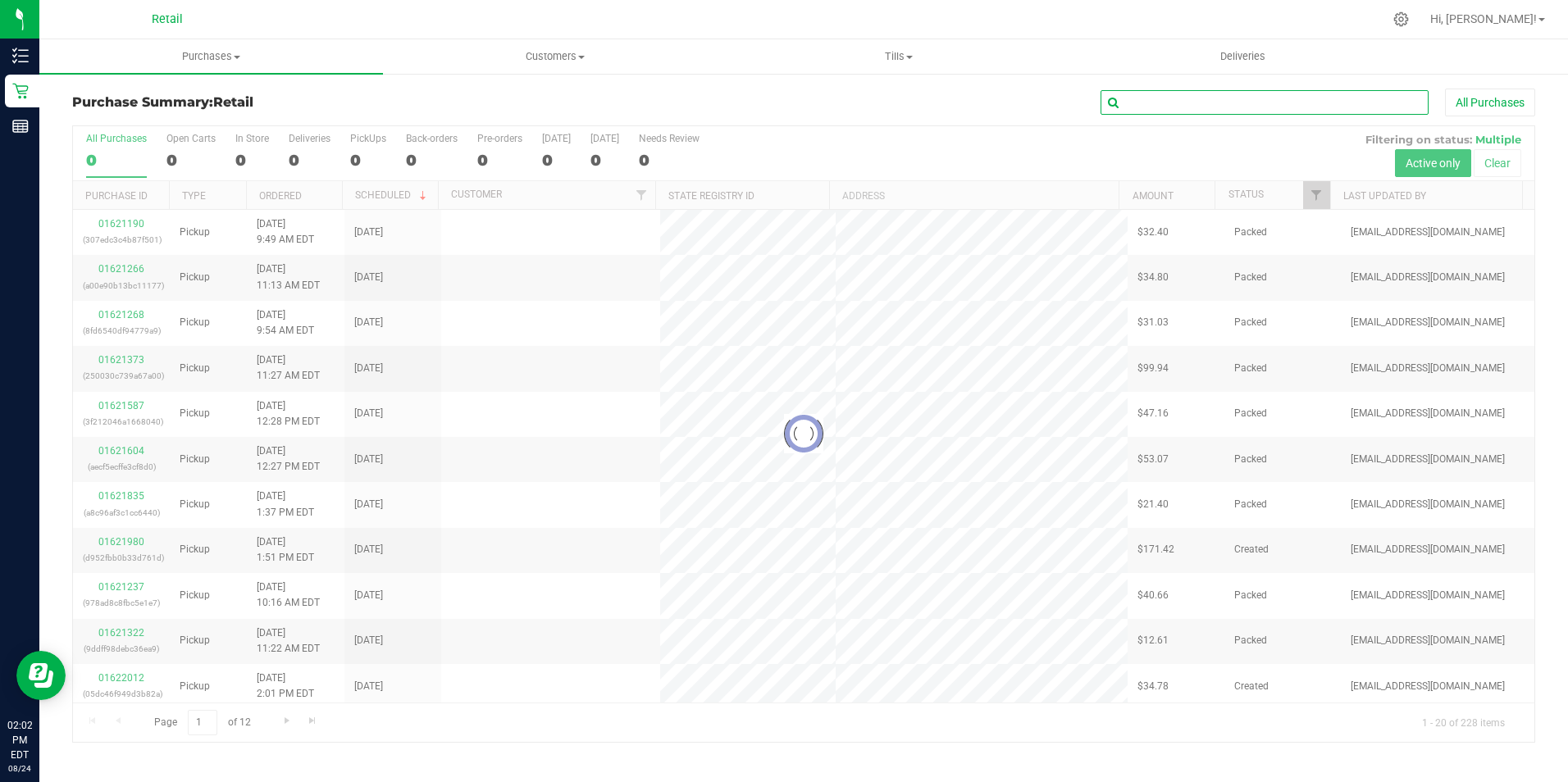
click at [1251, 106] on input "text" at bounding box center [1264, 102] width 328 height 24
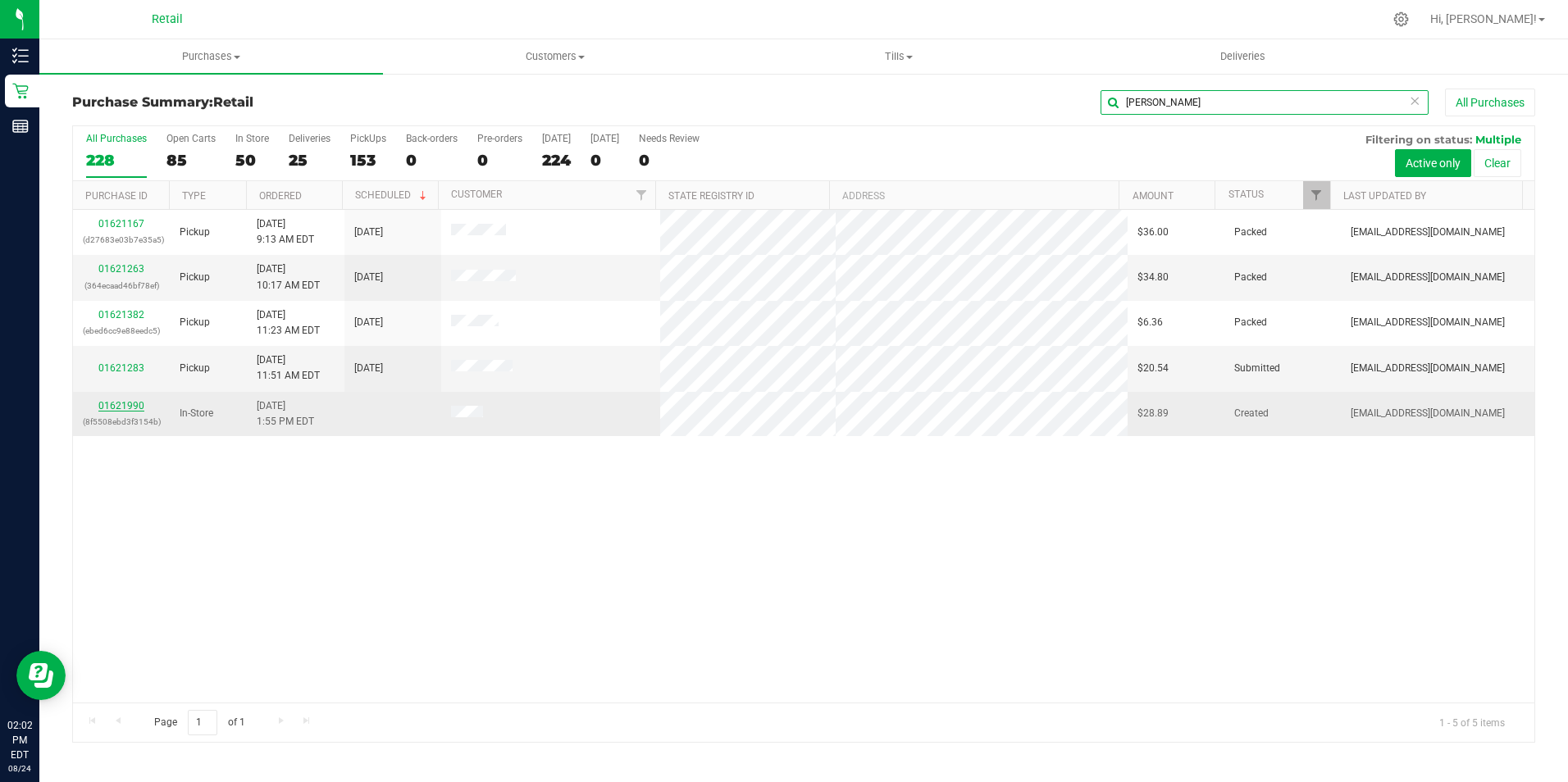
type input "kevin"
click at [103, 409] on link "01621990" at bounding box center [121, 405] width 46 height 11
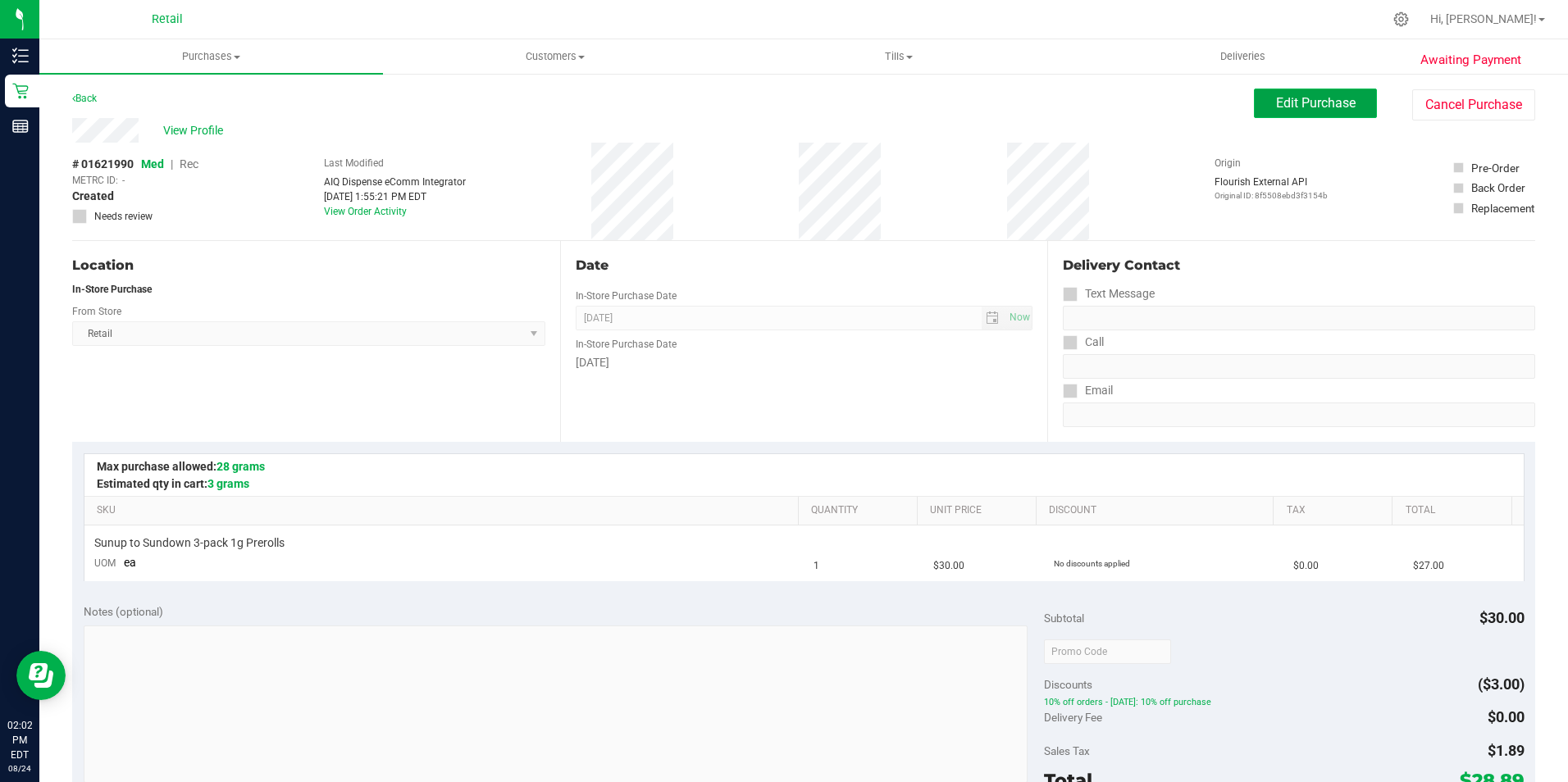
click at [1288, 97] on span "Edit Purchase" at bounding box center [1315, 103] width 79 height 16
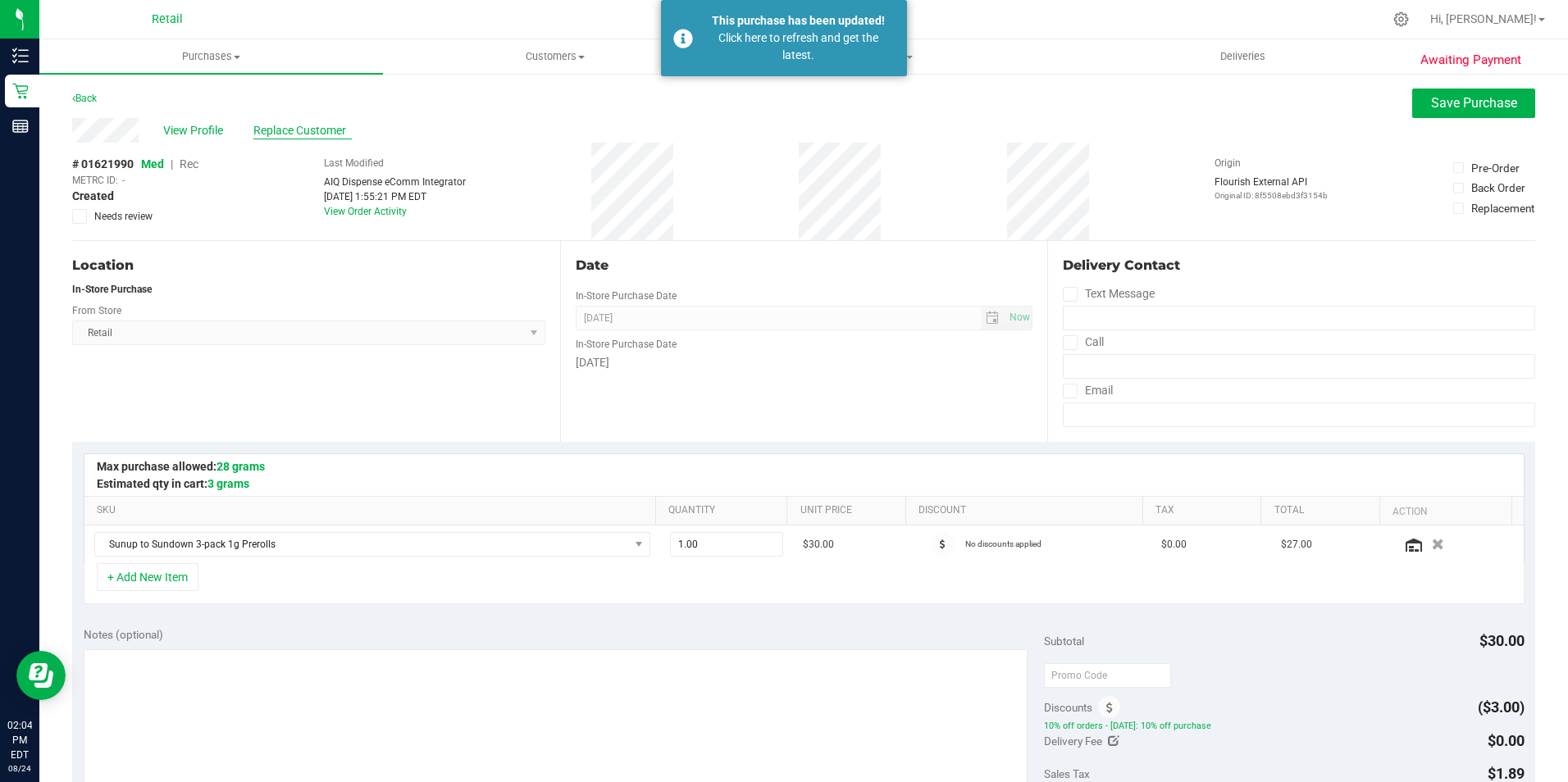
click at [285, 137] on span "Replace Customer" at bounding box center [302, 131] width 99 height 17
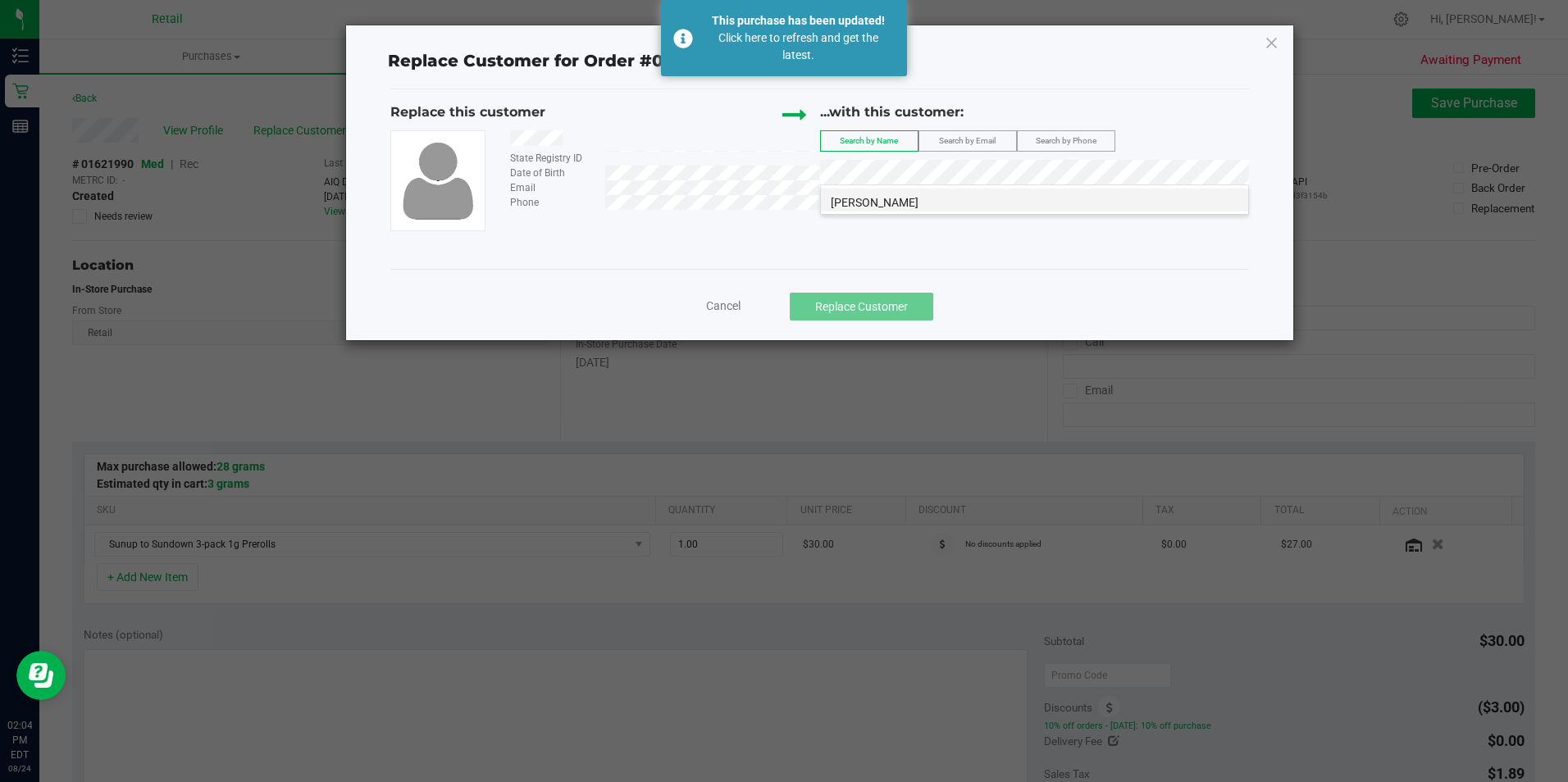
click at [869, 196] on span "Kevin Arnold" at bounding box center [874, 202] width 87 height 13
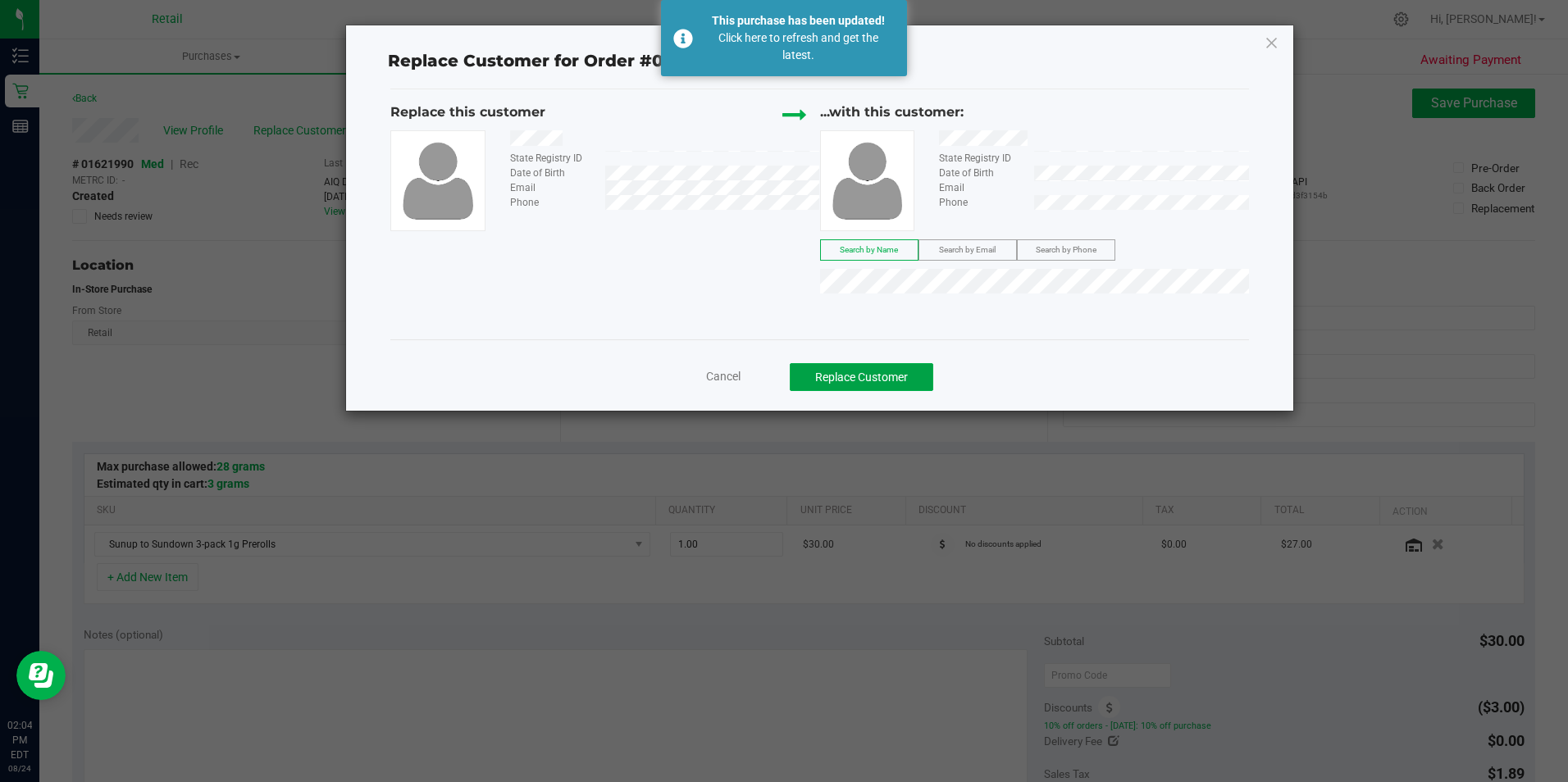
drag, startPoint x: 833, startPoint y: 377, endPoint x: 638, endPoint y: 387, distance: 195.3
click at [492, 384] on div "Cancel Replace Customer" at bounding box center [819, 377] width 833 height 28
click at [837, 371] on button "Replace Customer" at bounding box center [861, 377] width 143 height 28
click at [842, 371] on button "Replace Customer" at bounding box center [861, 377] width 143 height 28
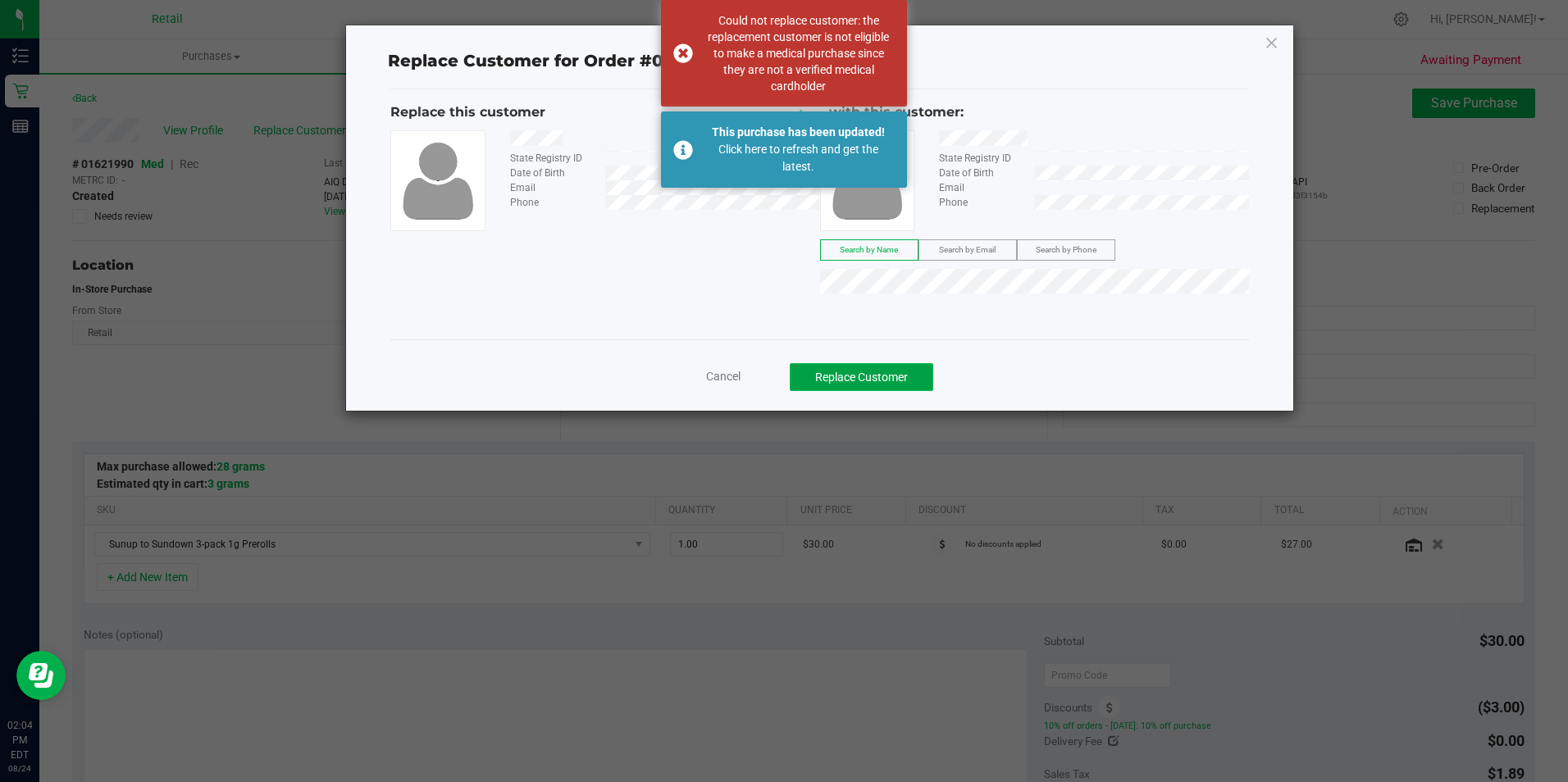
click at [839, 374] on button "Replace Customer" at bounding box center [861, 377] width 143 height 28
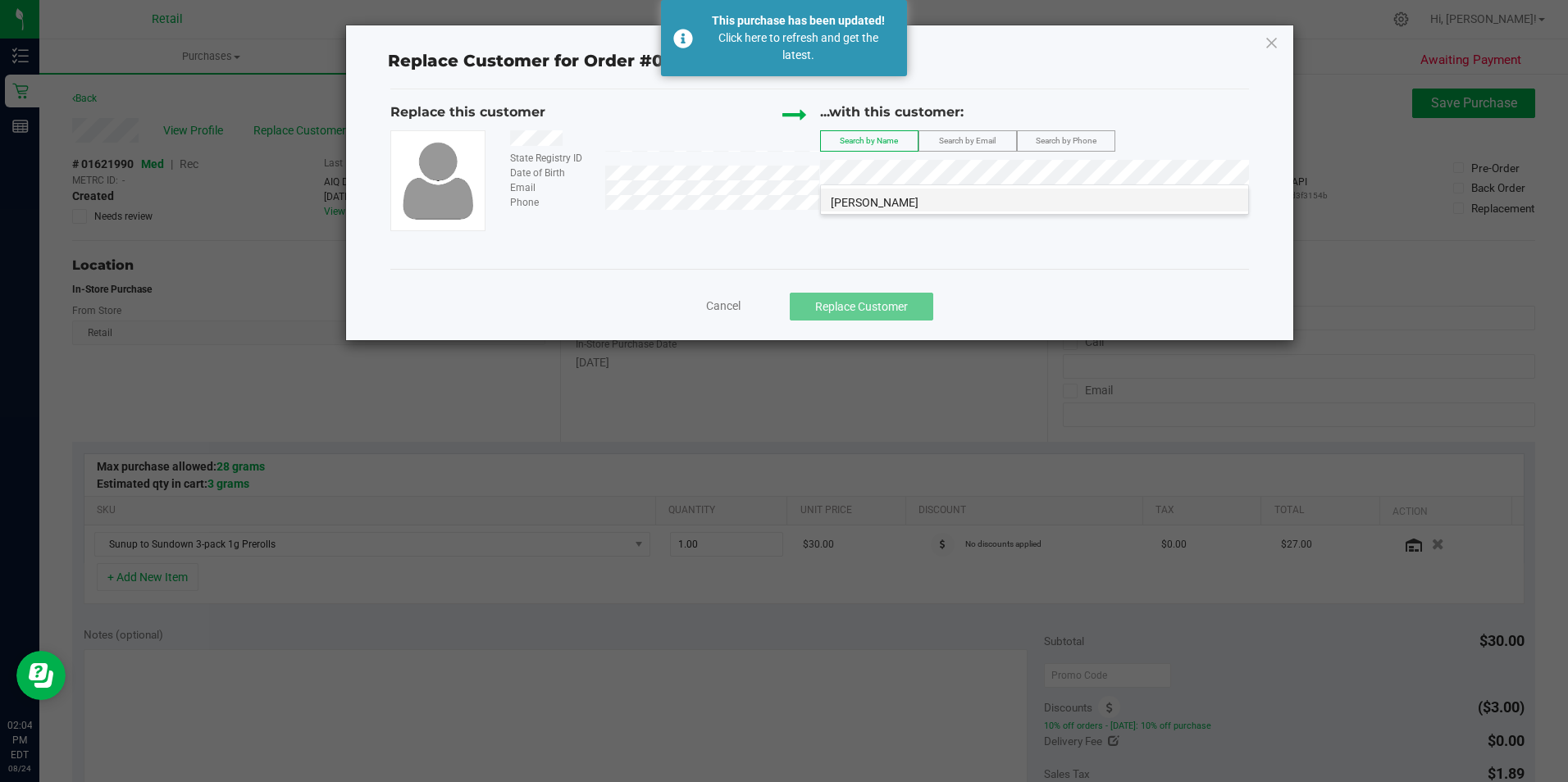
click at [873, 196] on span "Kevin Arnold" at bounding box center [874, 202] width 87 height 13
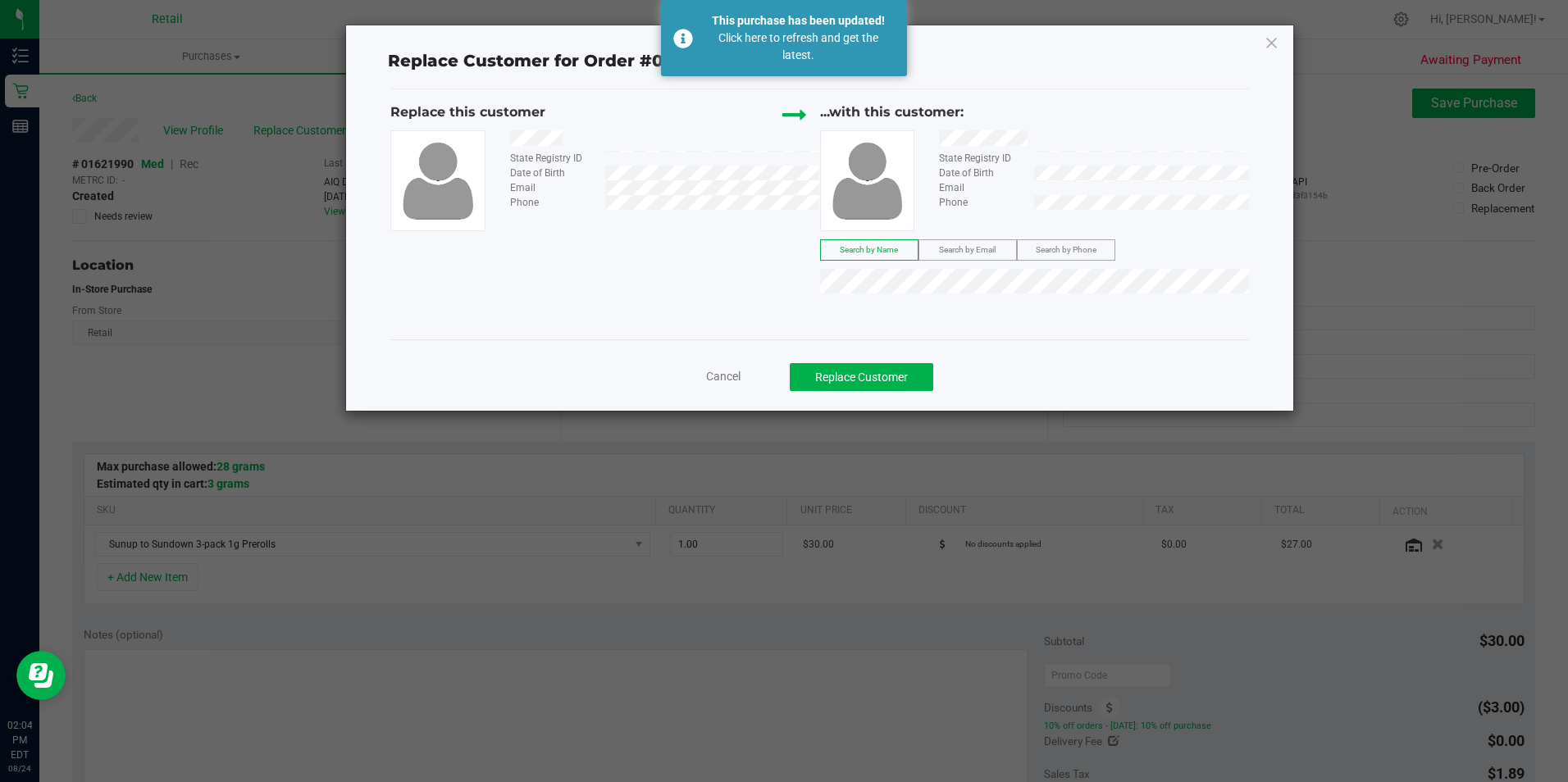
click at [826, 357] on div "Cancel Replace Customer" at bounding box center [819, 372] width 857 height 65
click at [829, 365] on button "Replace Customer" at bounding box center [861, 377] width 143 height 28
click at [836, 384] on button "Replace Customer" at bounding box center [861, 377] width 143 height 28
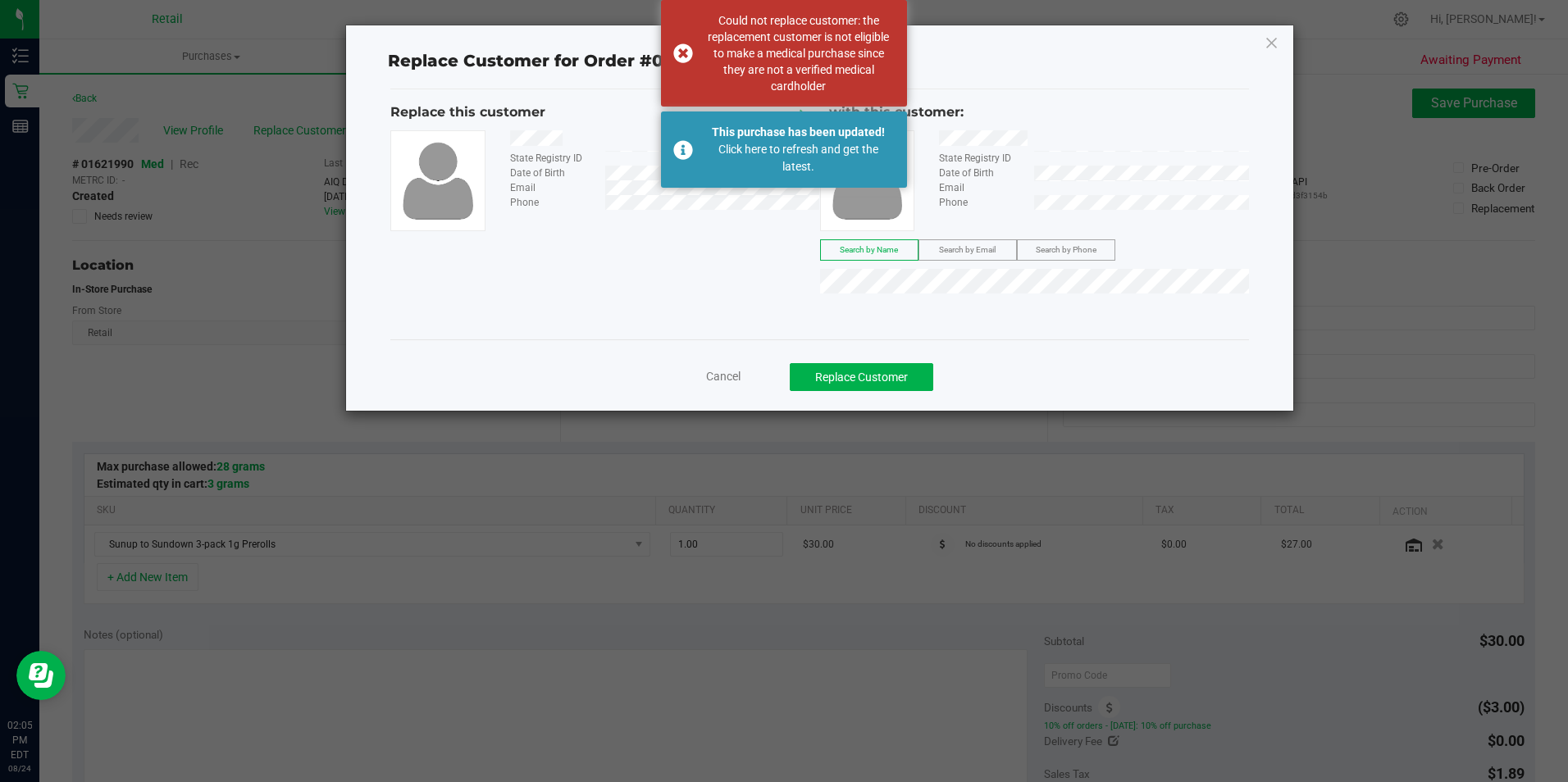
click at [642, 294] on div "Replace this customer State Registry ID Date of Birth Email Phone ...with this …" at bounding box center [819, 201] width 857 height 198
click at [728, 369] on div "Cancel Replace Customer" at bounding box center [819, 377] width 833 height 28
click at [1273, 41] on icon at bounding box center [1271, 43] width 15 height 26
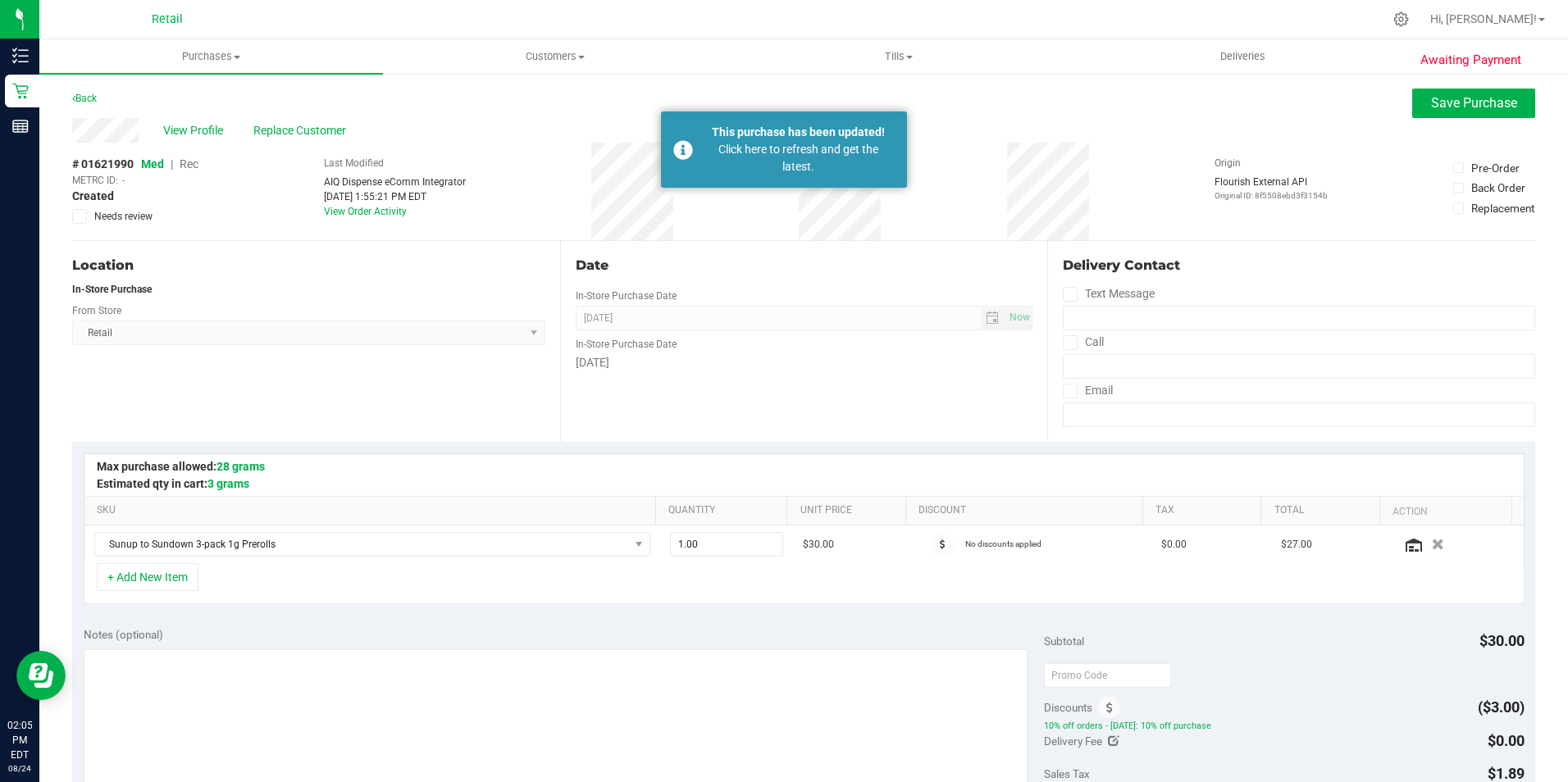
click at [188, 166] on span "Rec" at bounding box center [189, 163] width 19 height 13
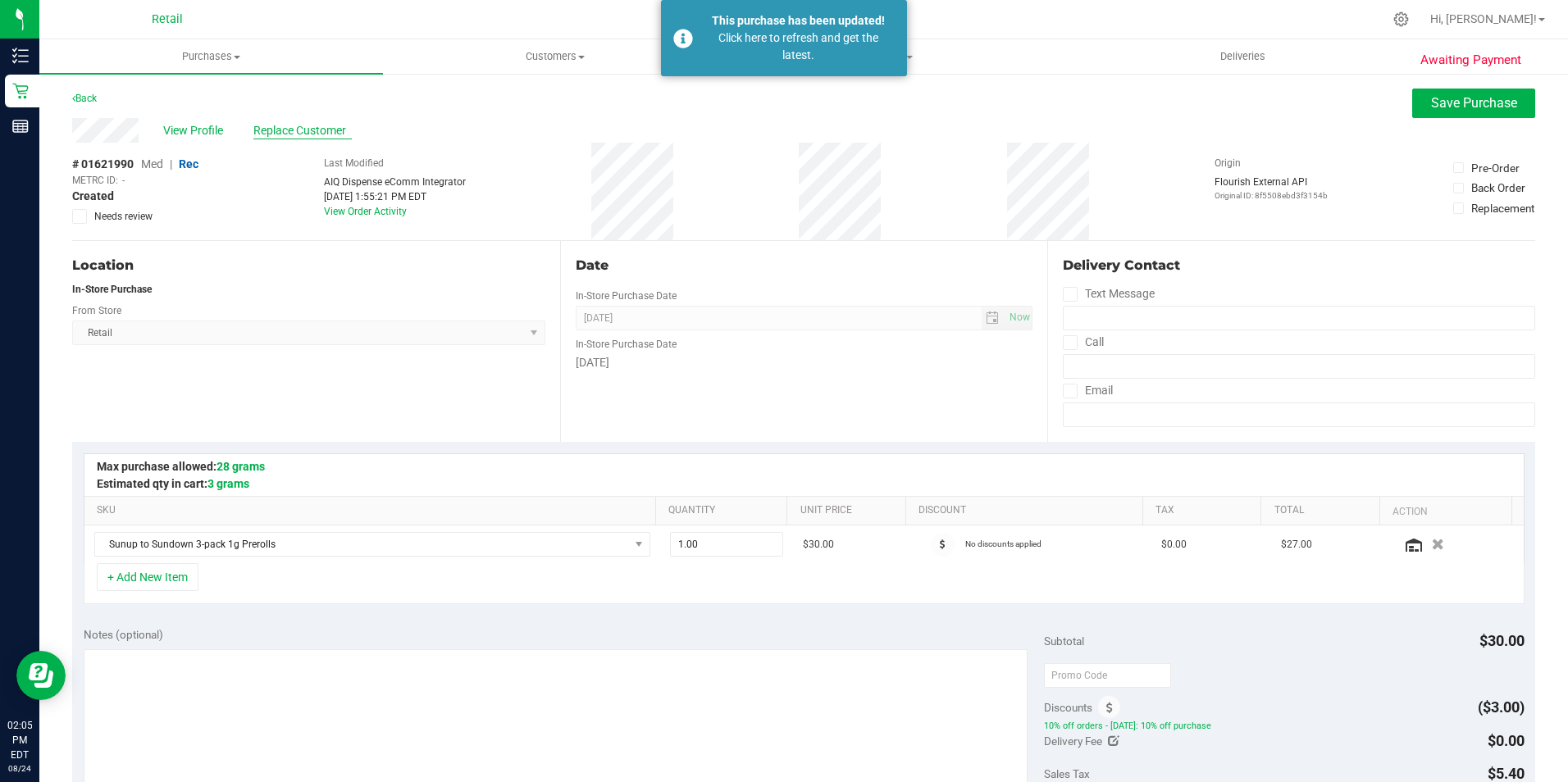
click at [307, 124] on span "Replace Customer" at bounding box center [302, 131] width 99 height 17
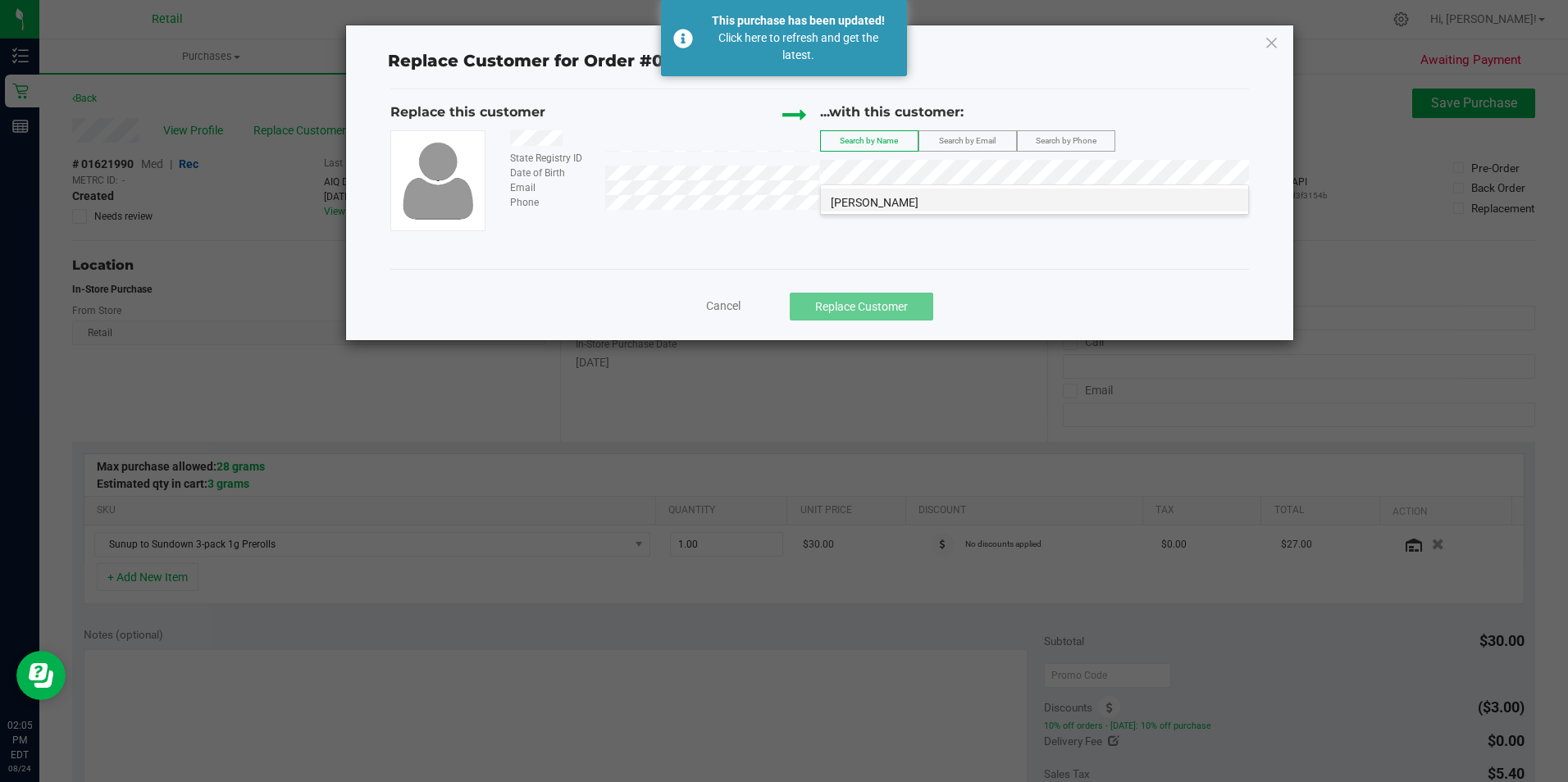
click at [886, 208] on span "Kevin Arnold" at bounding box center [874, 202] width 87 height 13
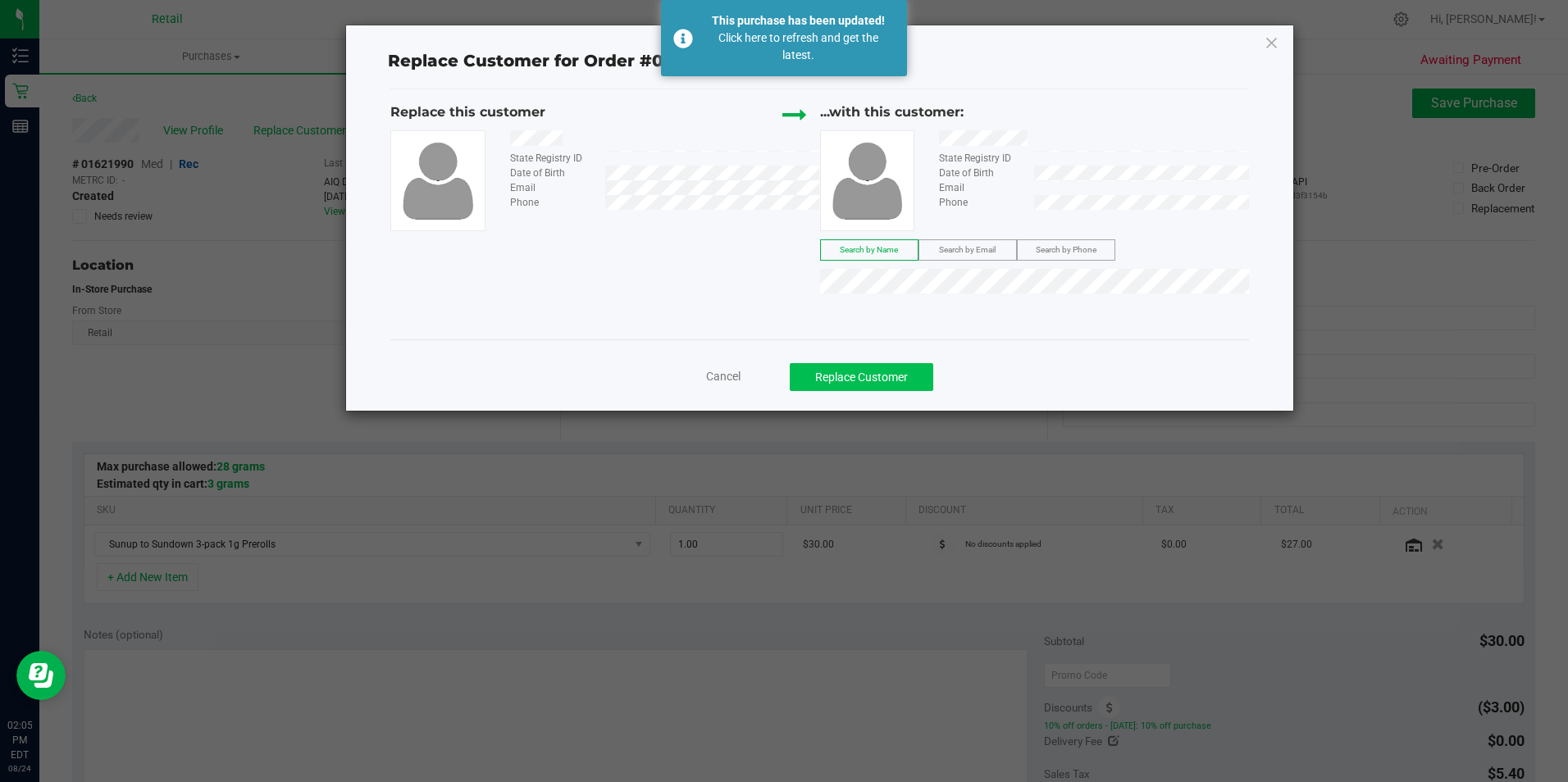
click at [848, 364] on div "Cancel Replace Customer" at bounding box center [819, 372] width 857 height 65
click at [848, 367] on button "Replace Customer" at bounding box center [861, 377] width 143 height 28
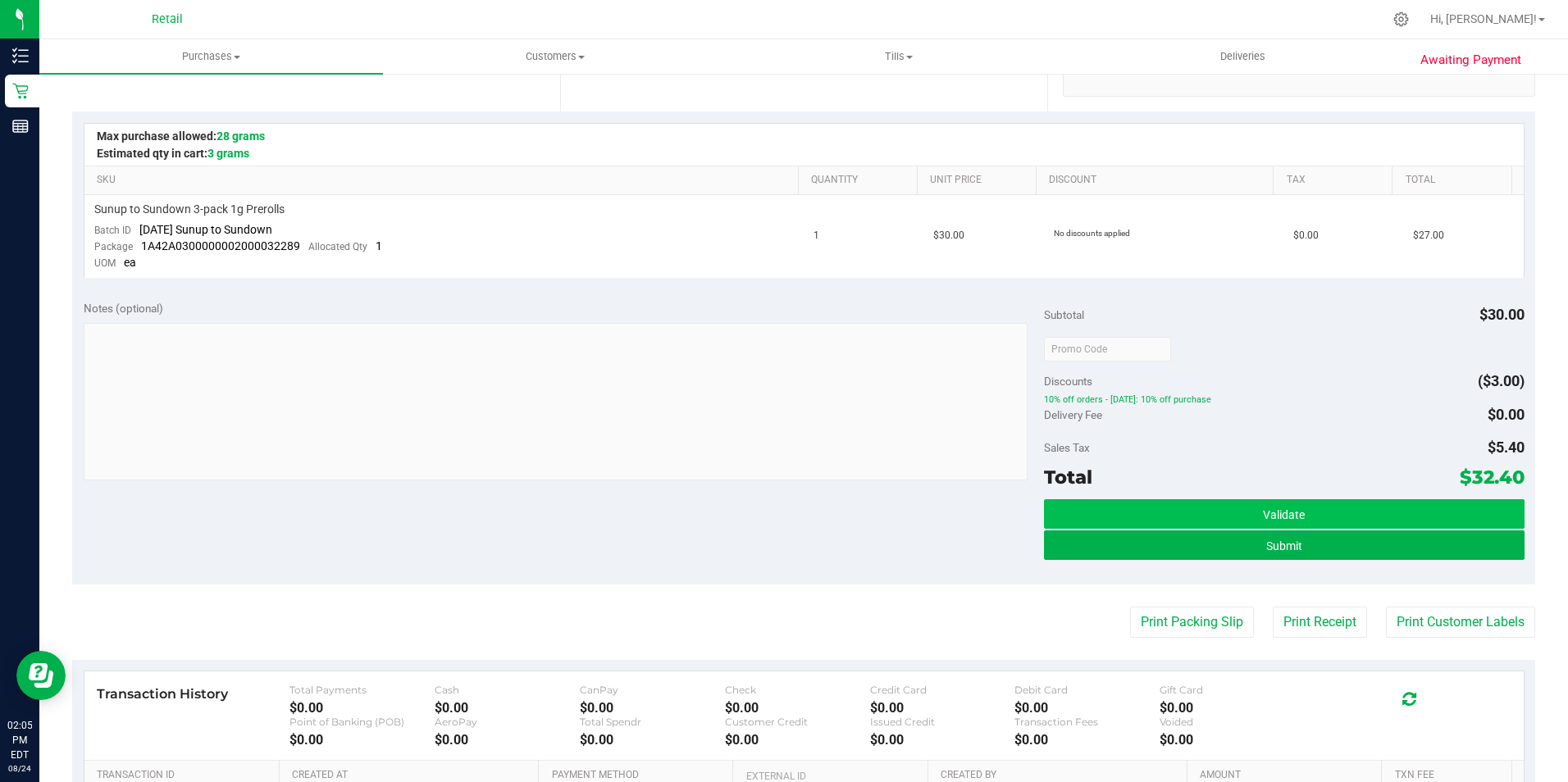
scroll to position [410, 0]
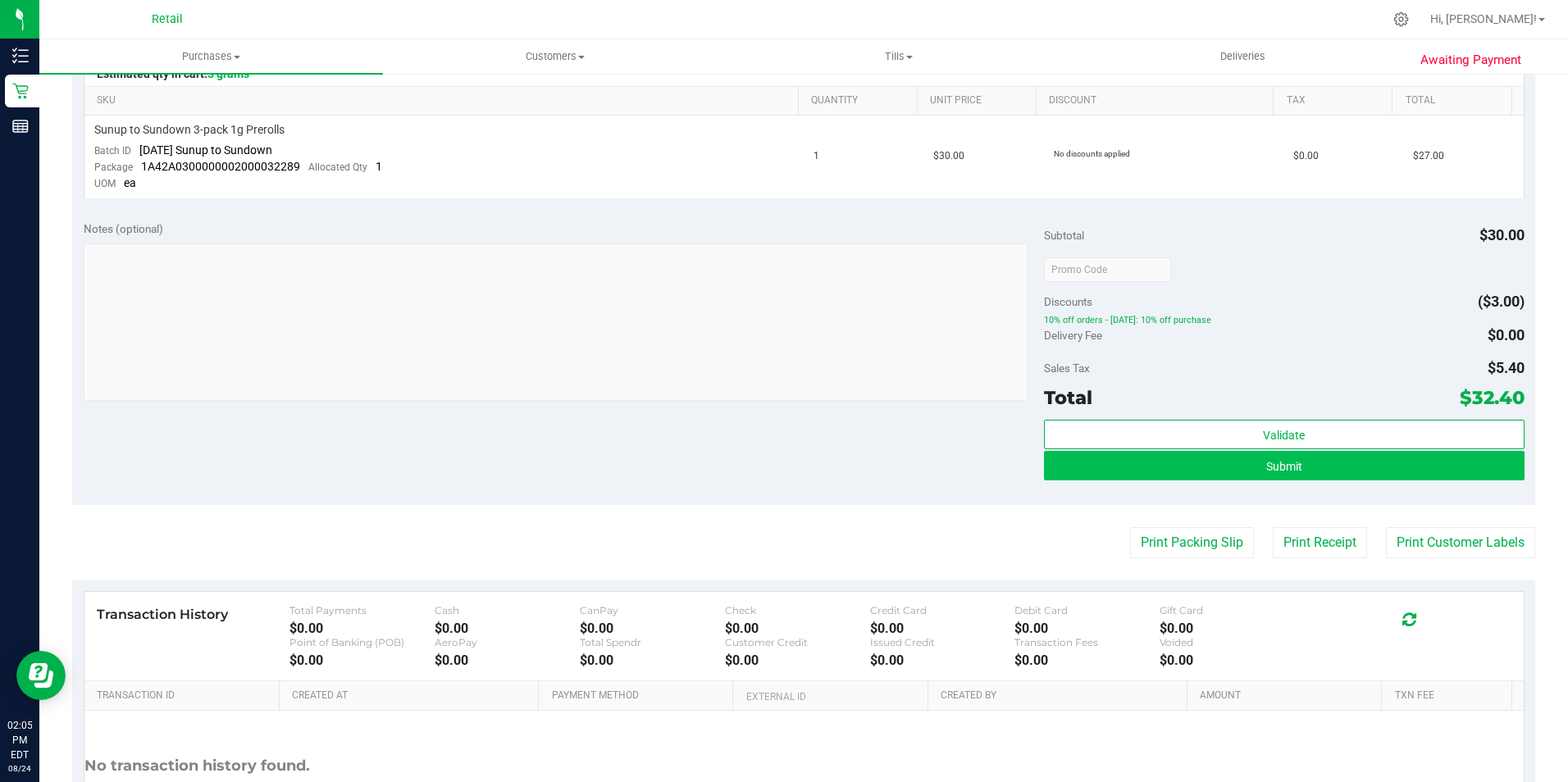
drag, startPoint x: 1241, startPoint y: 484, endPoint x: 1234, endPoint y: 470, distance: 15.7
click at [1236, 475] on div "Validate Submit" at bounding box center [1284, 456] width 480 height 74
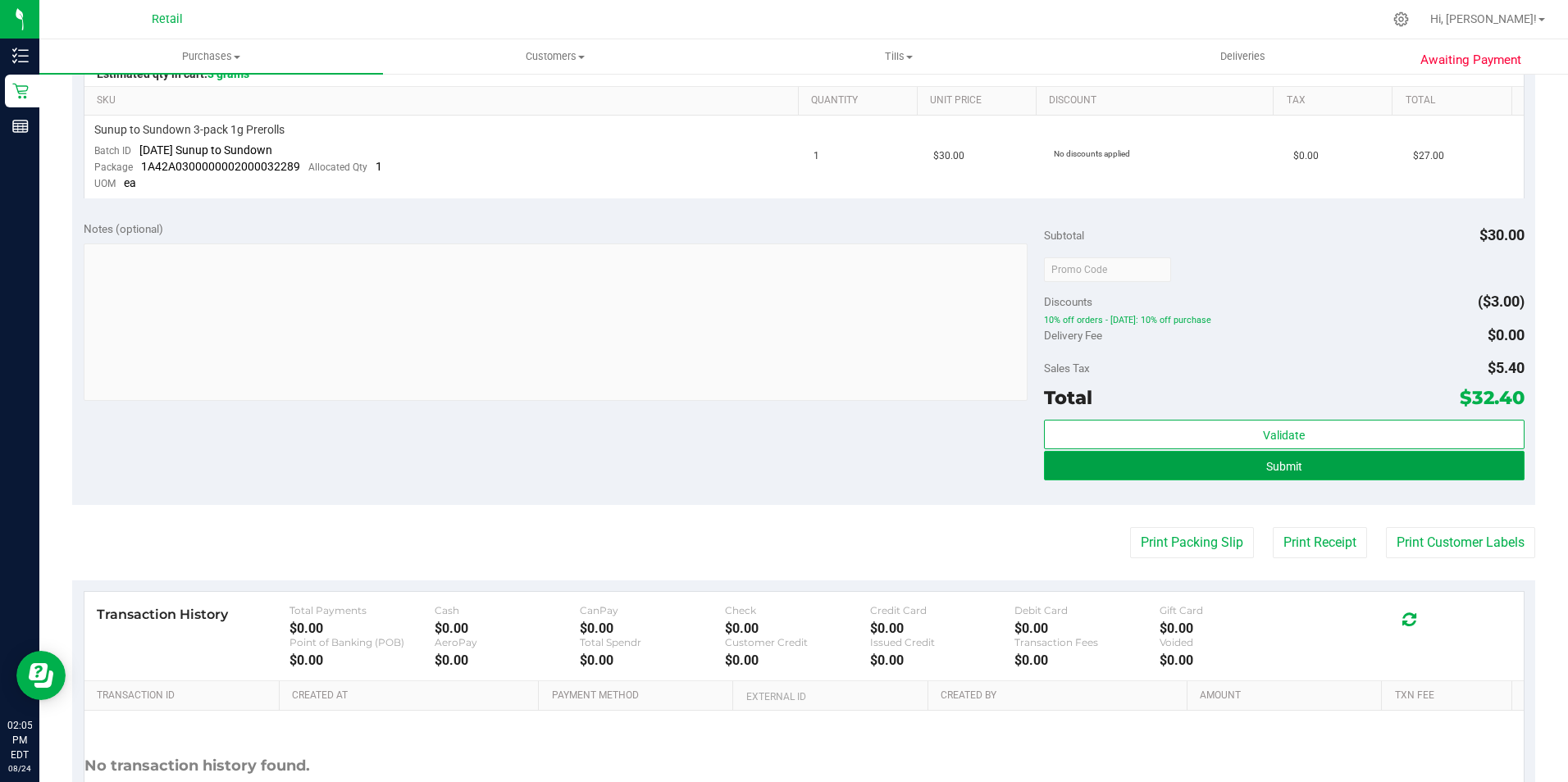
click at [1234, 466] on button "Submit" at bounding box center [1284, 466] width 480 height 30
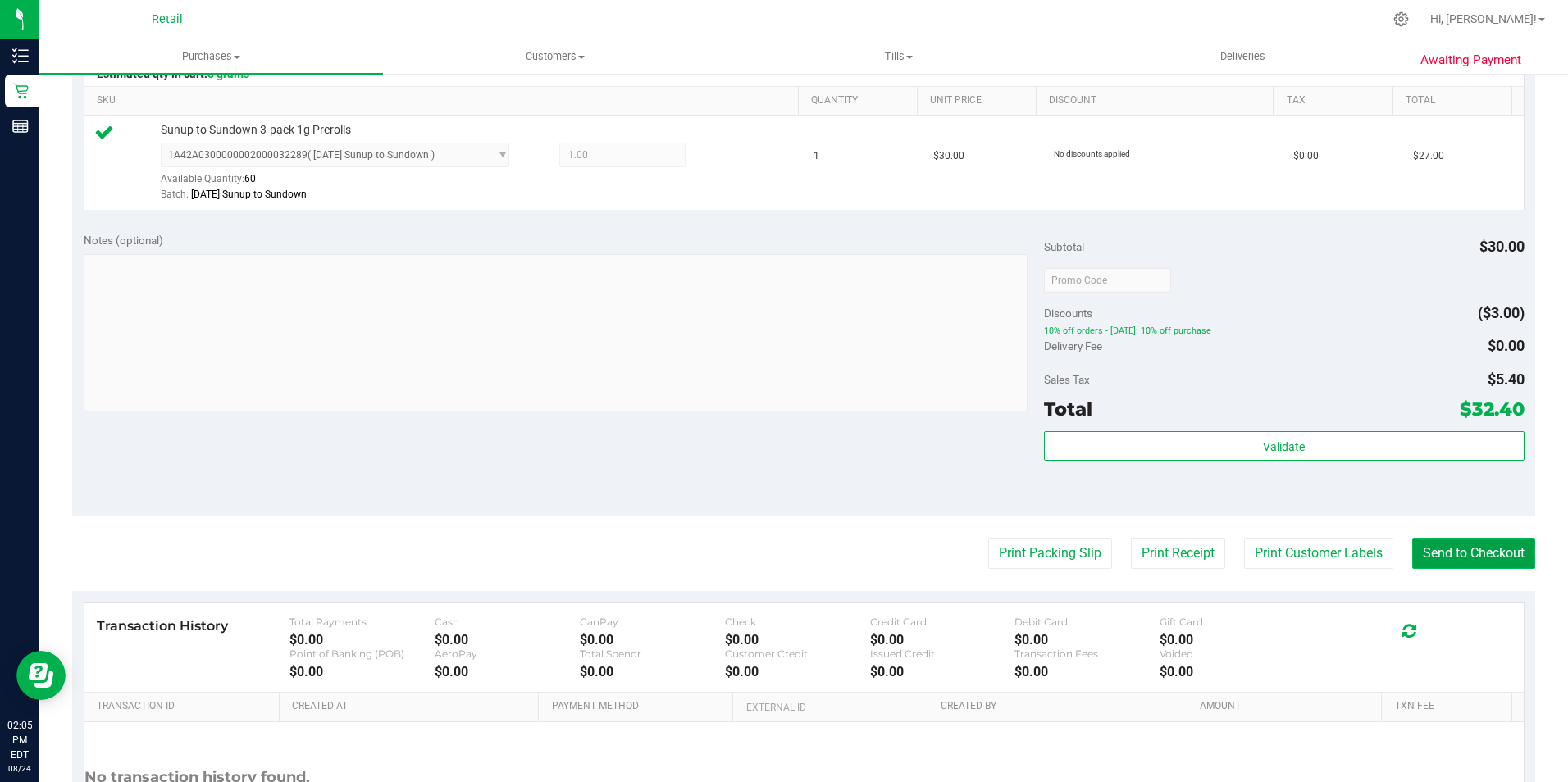
click at [1470, 547] on button "Send to Checkout" at bounding box center [1473, 553] width 123 height 31
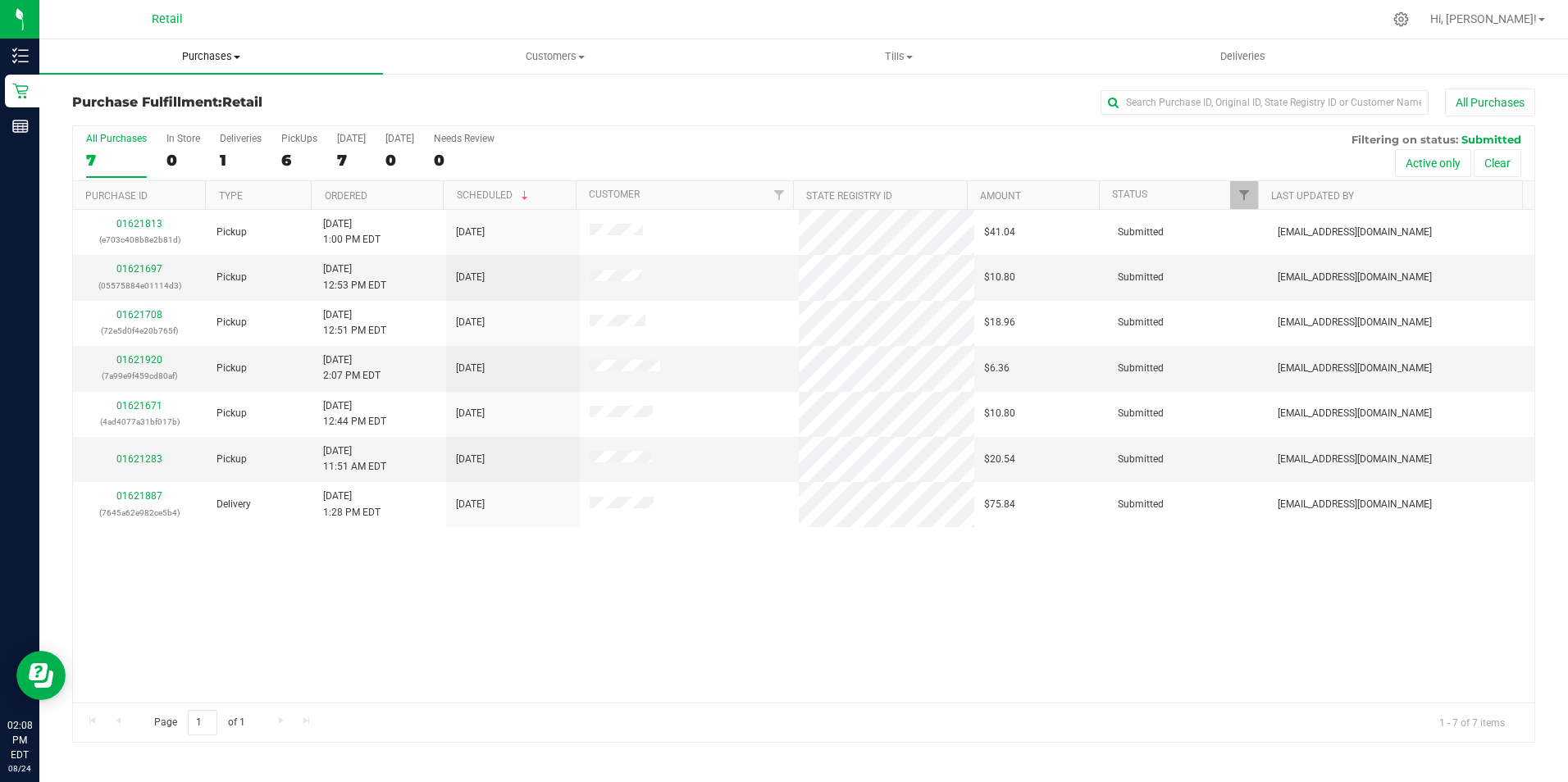
click at [185, 51] on span "Purchases" at bounding box center [211, 56] width 344 height 15
click at [173, 99] on span "Summary of purchases" at bounding box center [123, 99] width 168 height 14
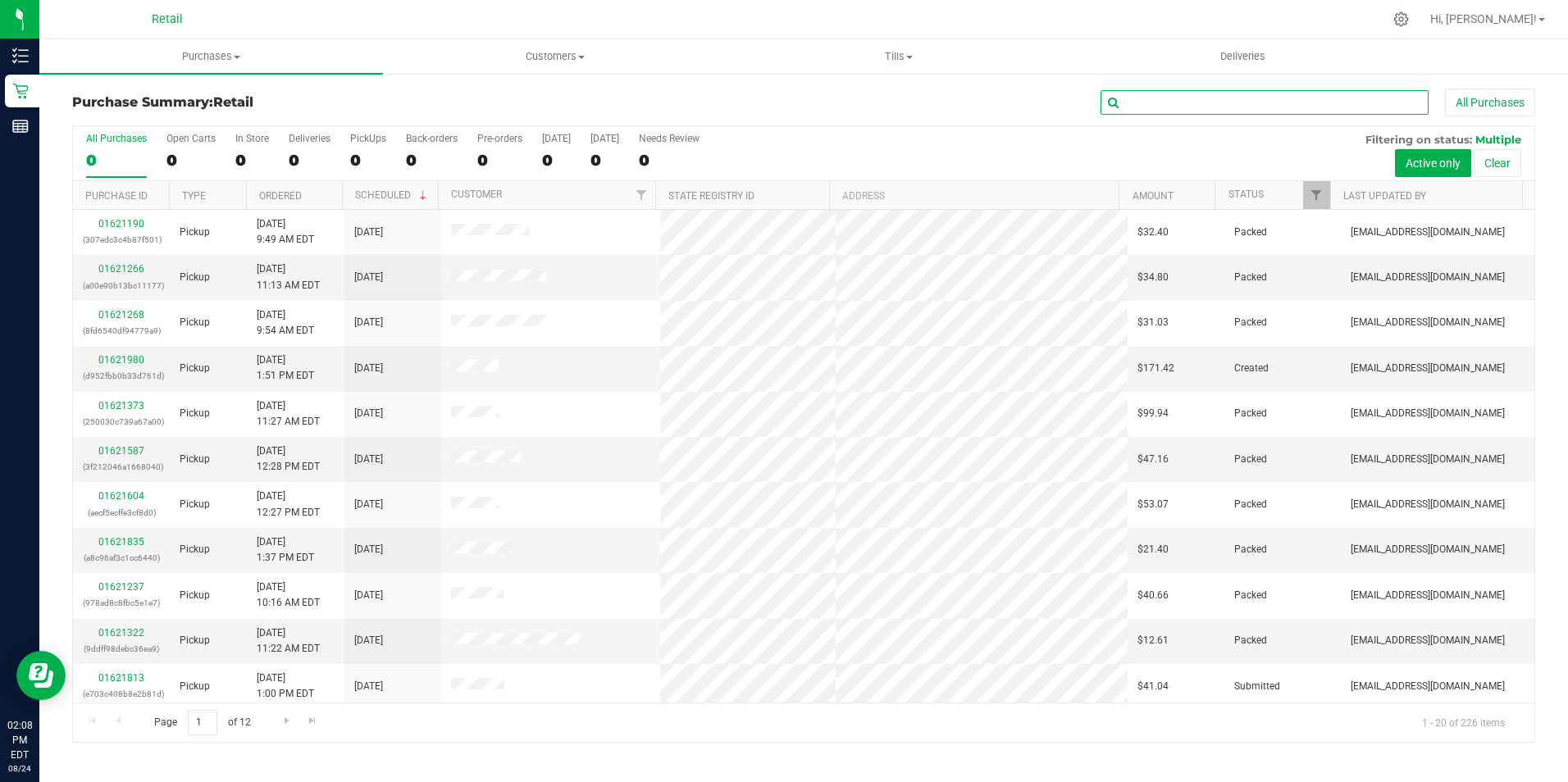
click at [1136, 98] on input "text" at bounding box center [1264, 102] width 328 height 24
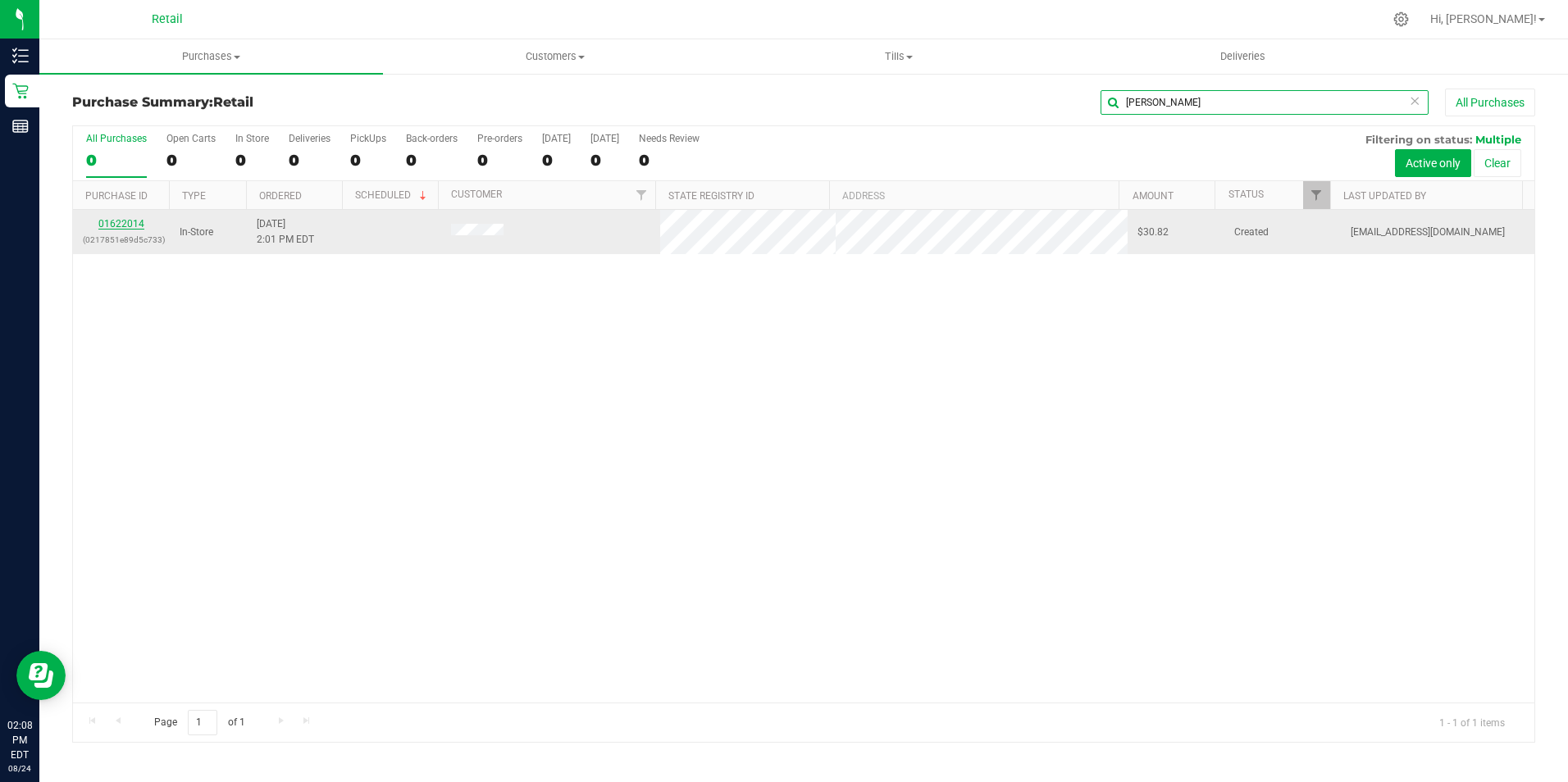
type input "tyler"
click at [132, 225] on link "01622014" at bounding box center [121, 223] width 46 height 11
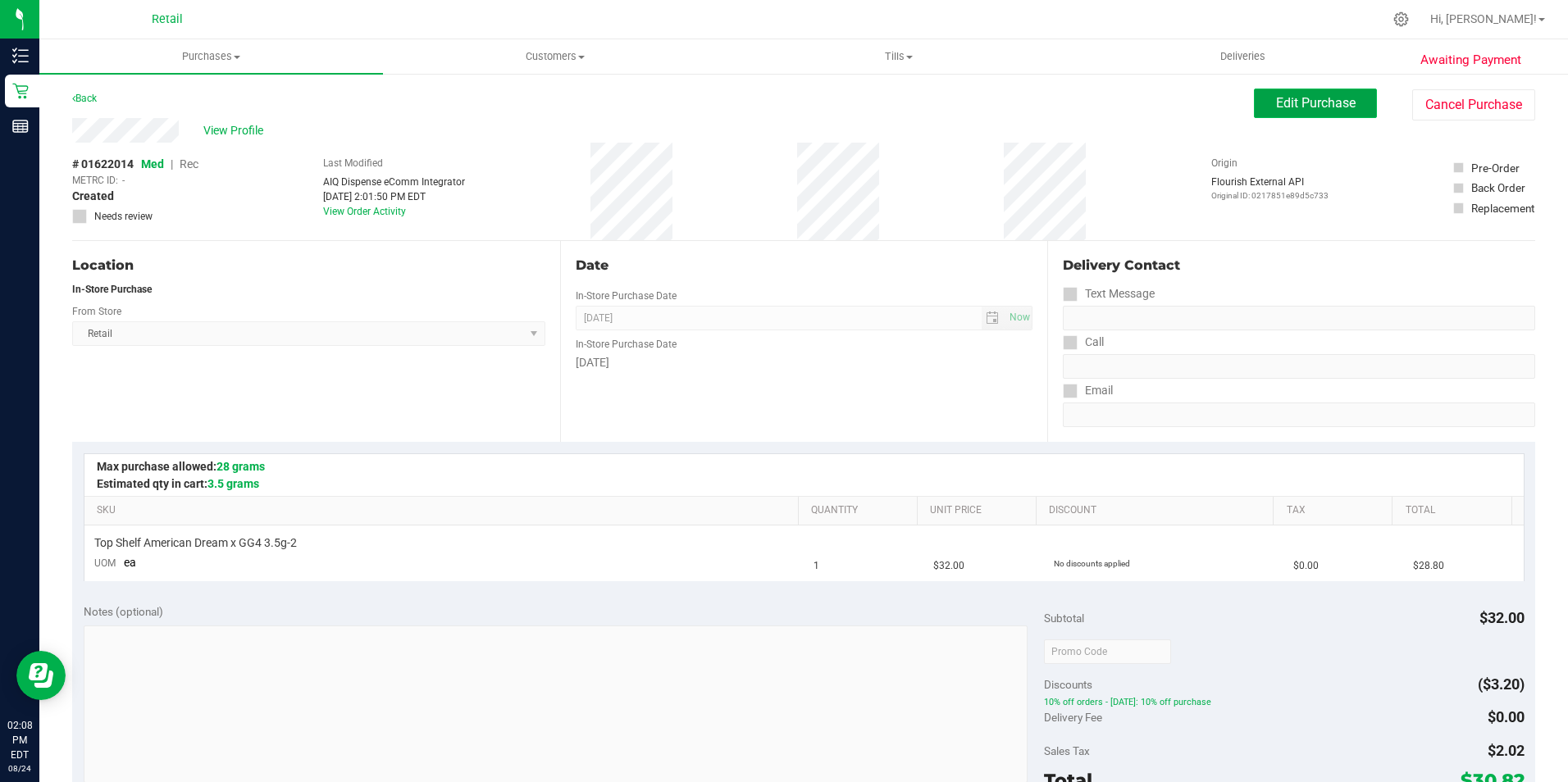
click at [1291, 110] on span "Edit Purchase" at bounding box center [1315, 103] width 79 height 16
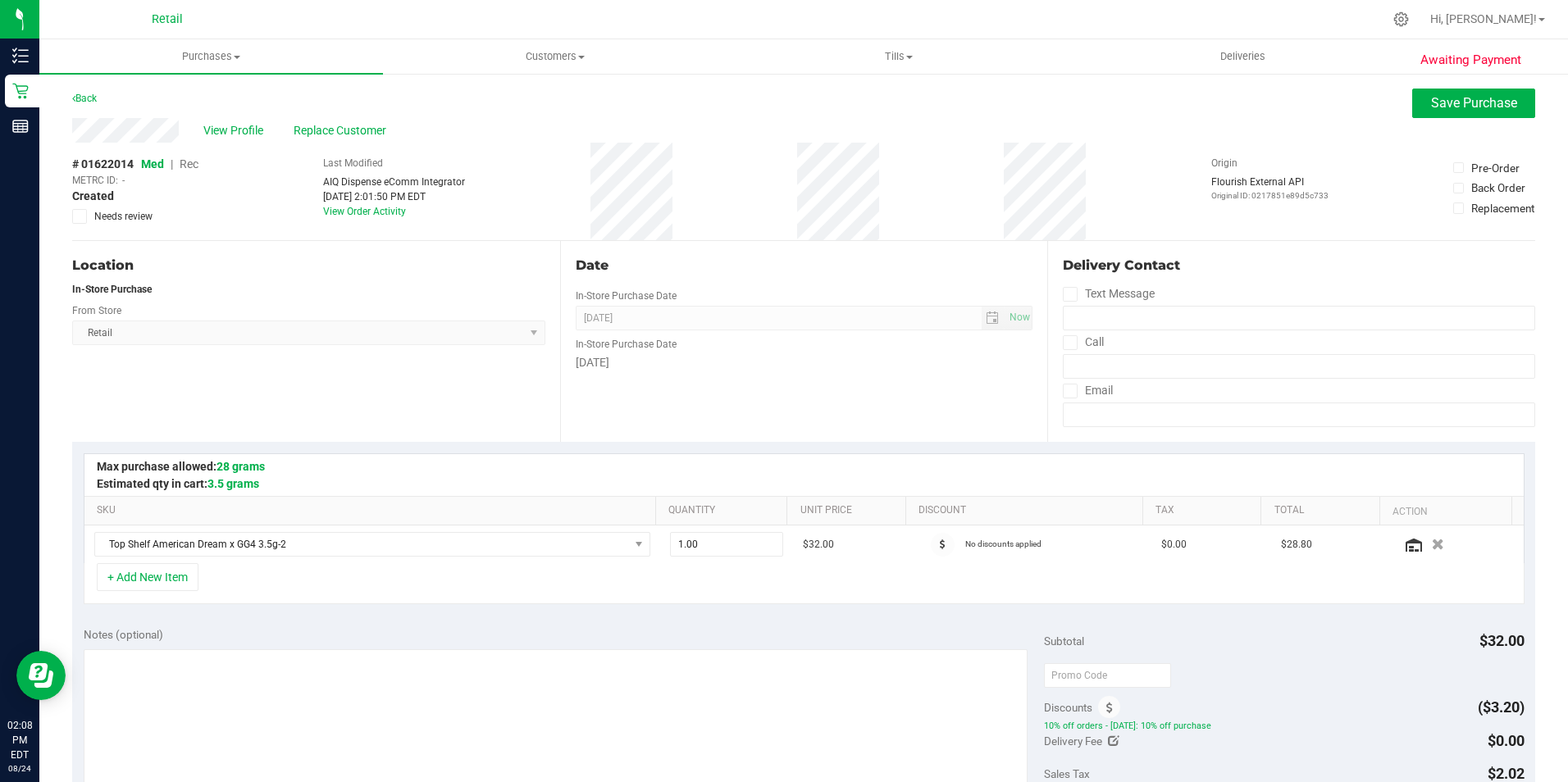
click at [189, 163] on span "Rec" at bounding box center [189, 163] width 19 height 13
click at [1464, 117] on button "Save Purchase" at bounding box center [1473, 103] width 123 height 30
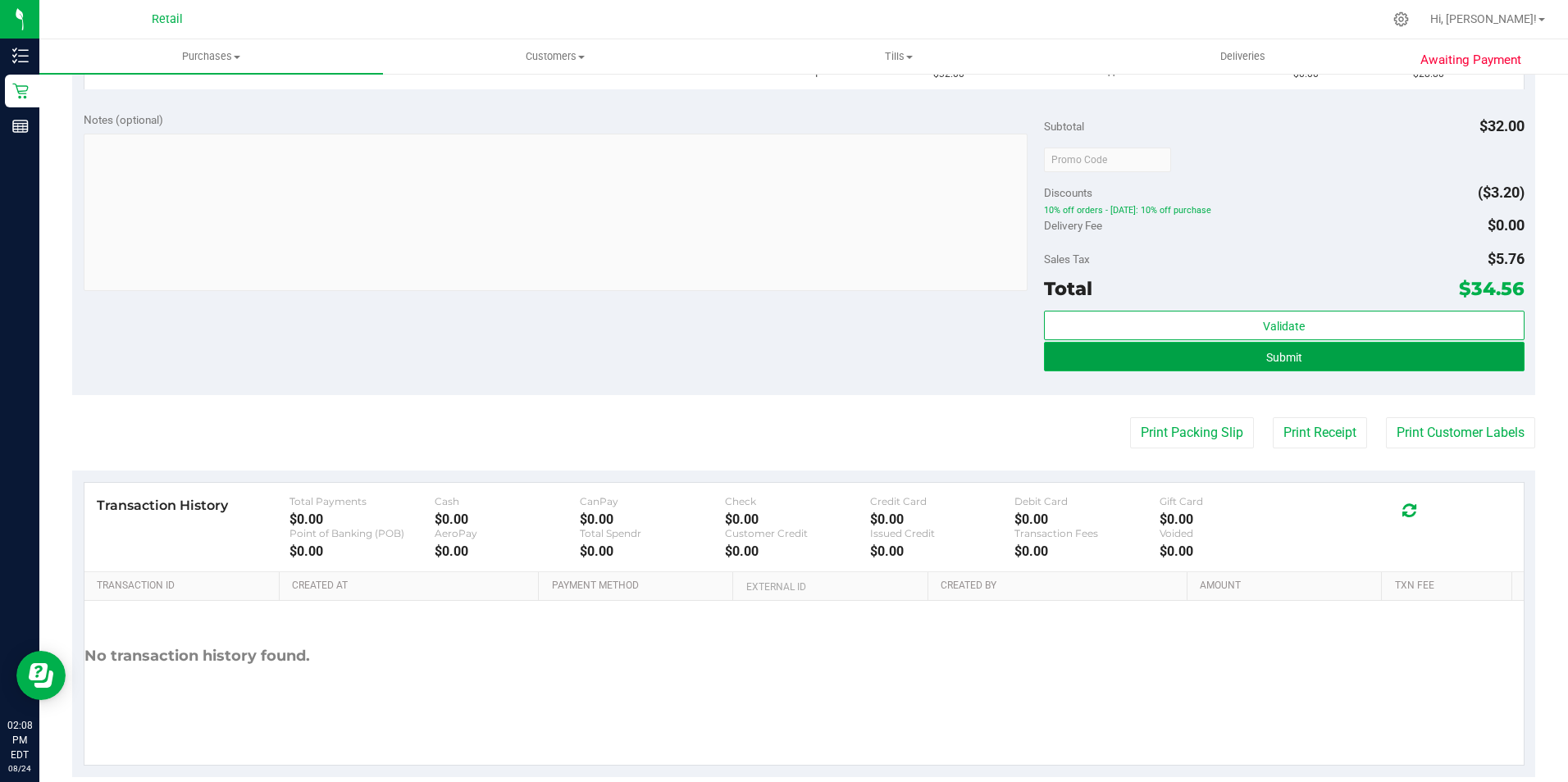
click at [1300, 361] on button "Submit" at bounding box center [1284, 357] width 480 height 30
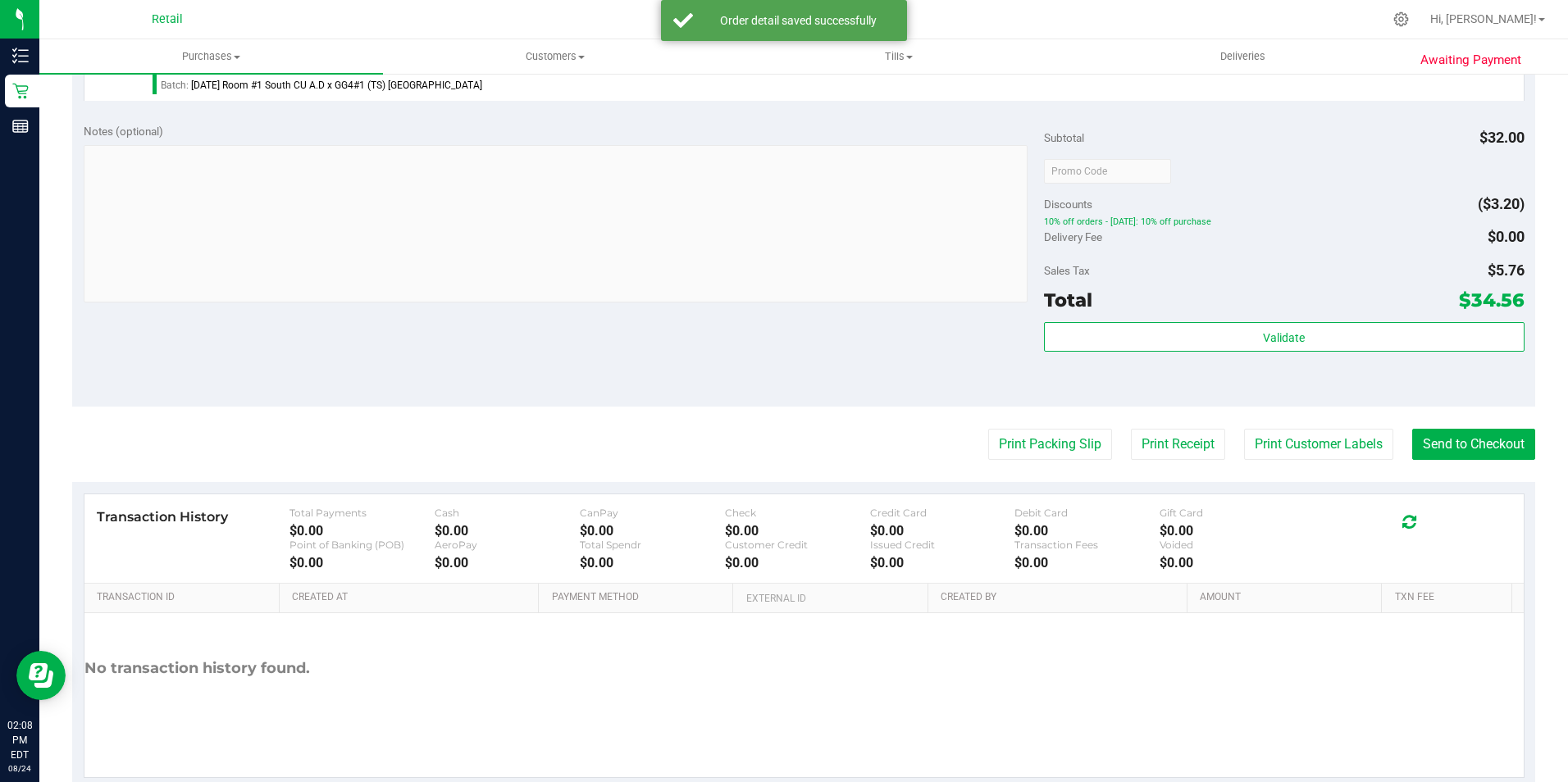
scroll to position [559, 0]
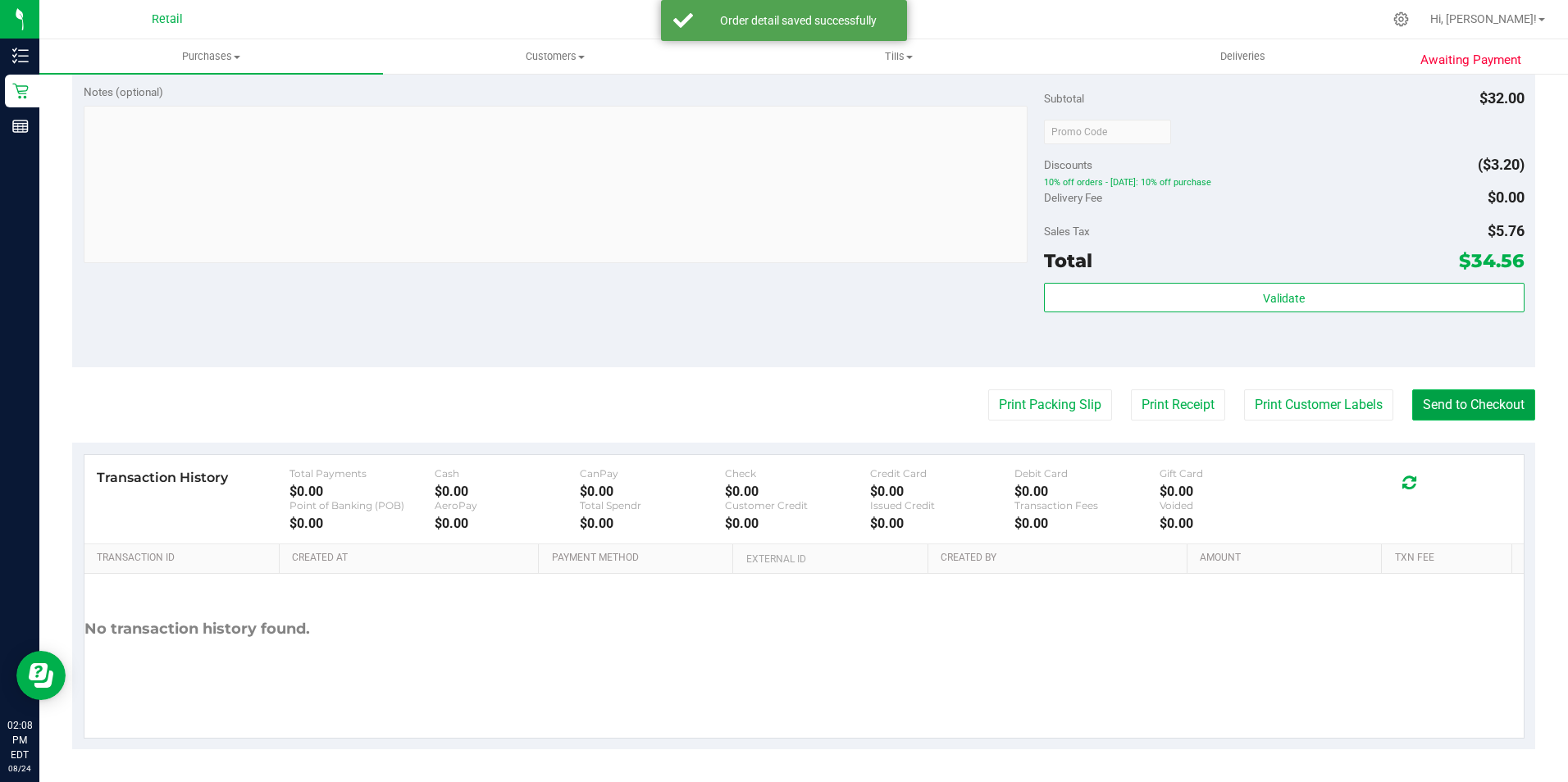
click at [1461, 402] on button "Send to Checkout" at bounding box center [1473, 405] width 123 height 31
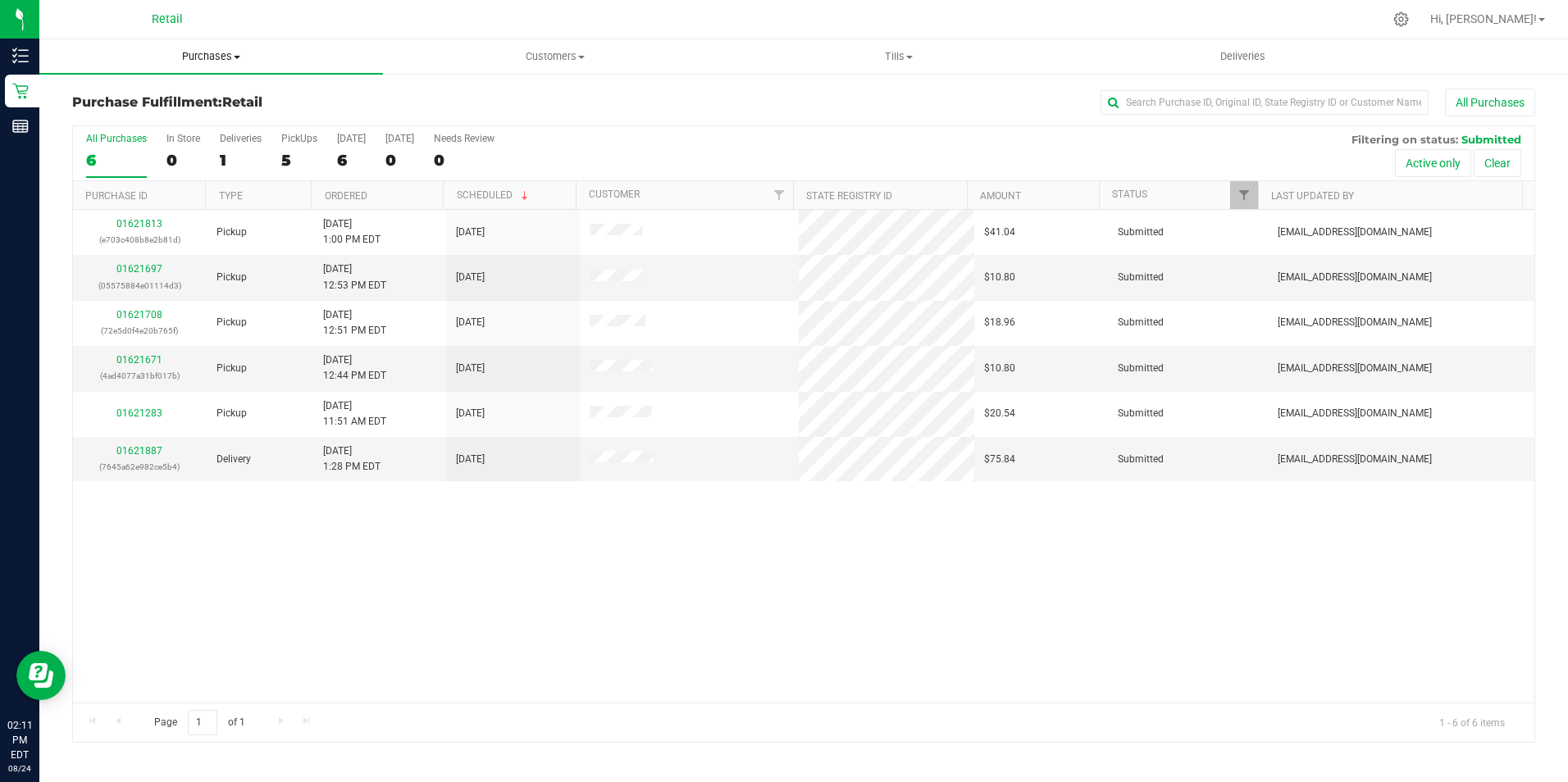
click at [191, 64] on uib-tab-heading "Purchases Summary of purchases Fulfillment All purchases" at bounding box center [211, 56] width 344 height 34
click at [123, 98] on span "Summary of purchases" at bounding box center [123, 99] width 168 height 14
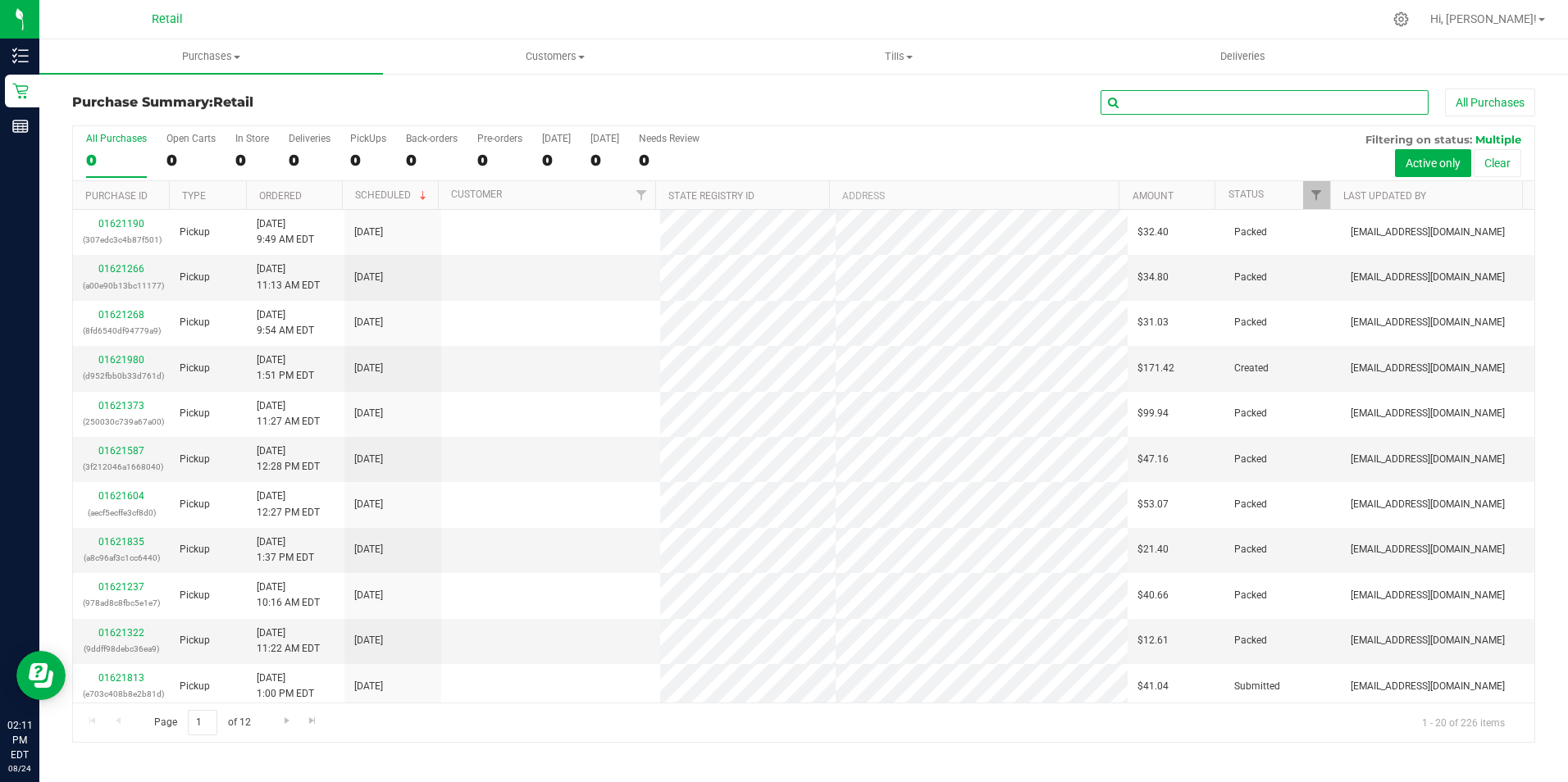
click at [1191, 107] on input "text" at bounding box center [1264, 102] width 328 height 24
click at [1187, 99] on input "text" at bounding box center [1264, 102] width 328 height 24
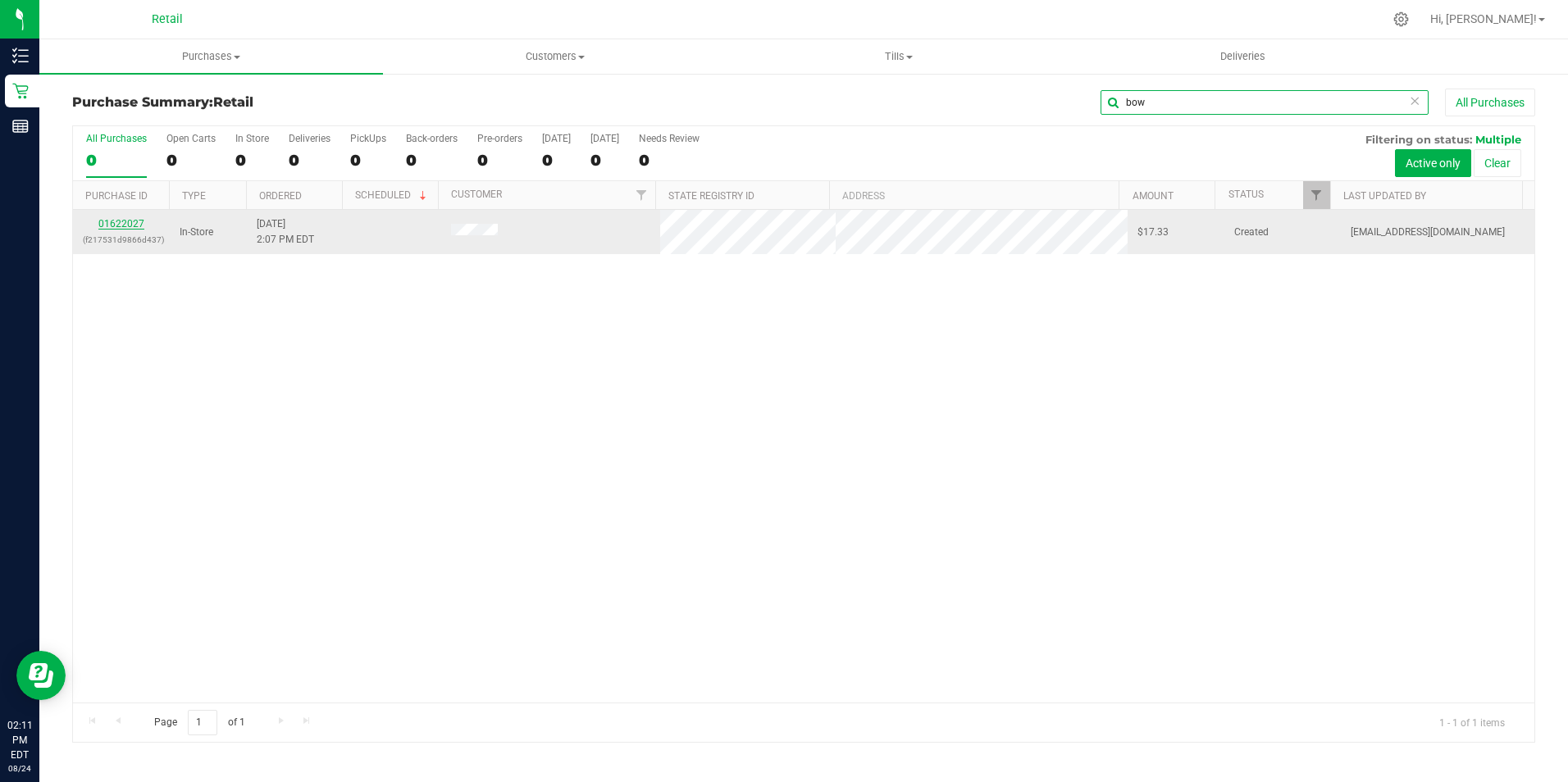
type input "bow"
click at [122, 221] on link "01622027" at bounding box center [121, 223] width 46 height 11
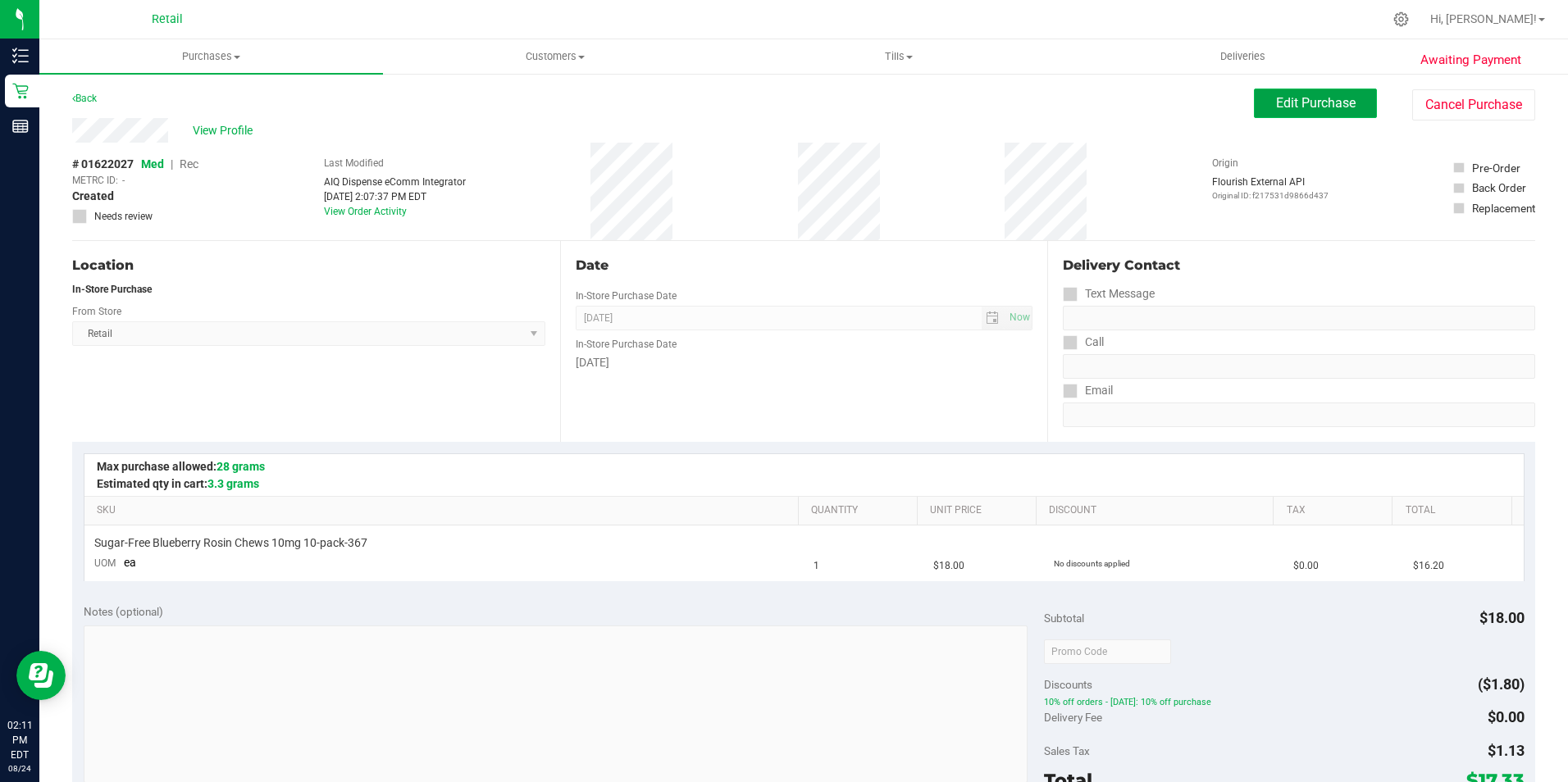
click at [1274, 92] on button "Edit Purchase" at bounding box center [1315, 103] width 123 height 30
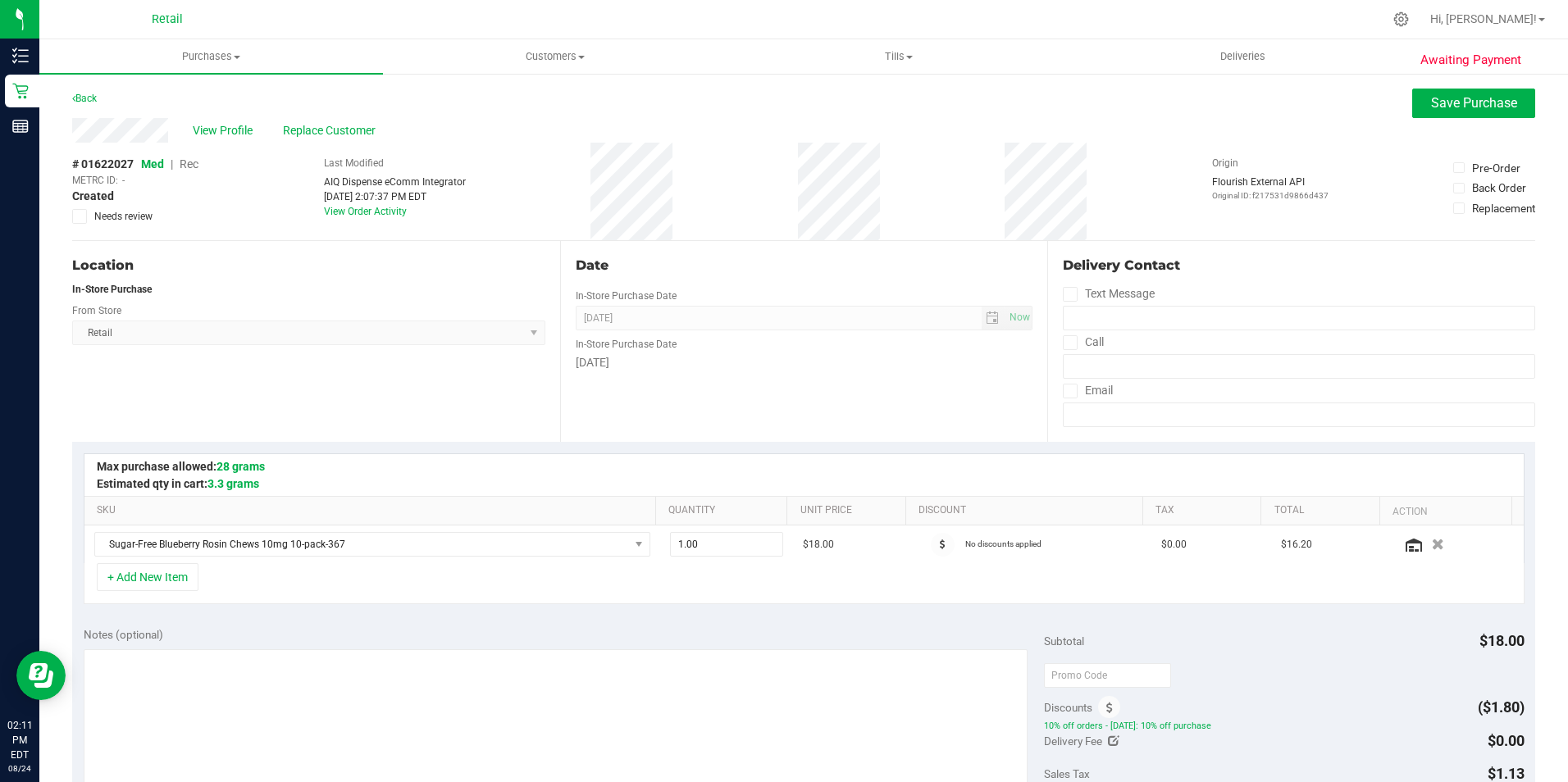
click at [190, 164] on span "Rec" at bounding box center [189, 163] width 19 height 13
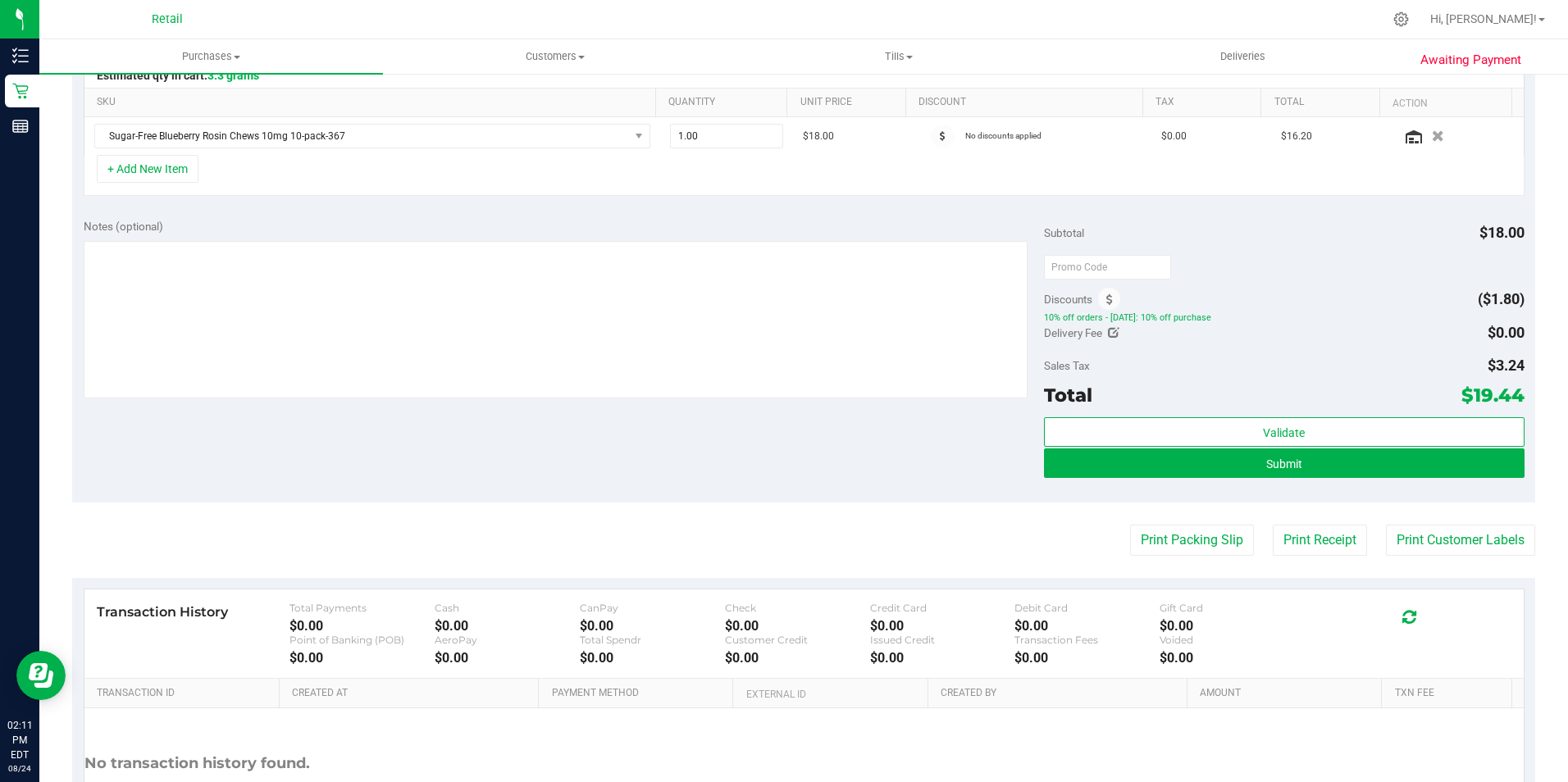
scroll to position [410, 0]
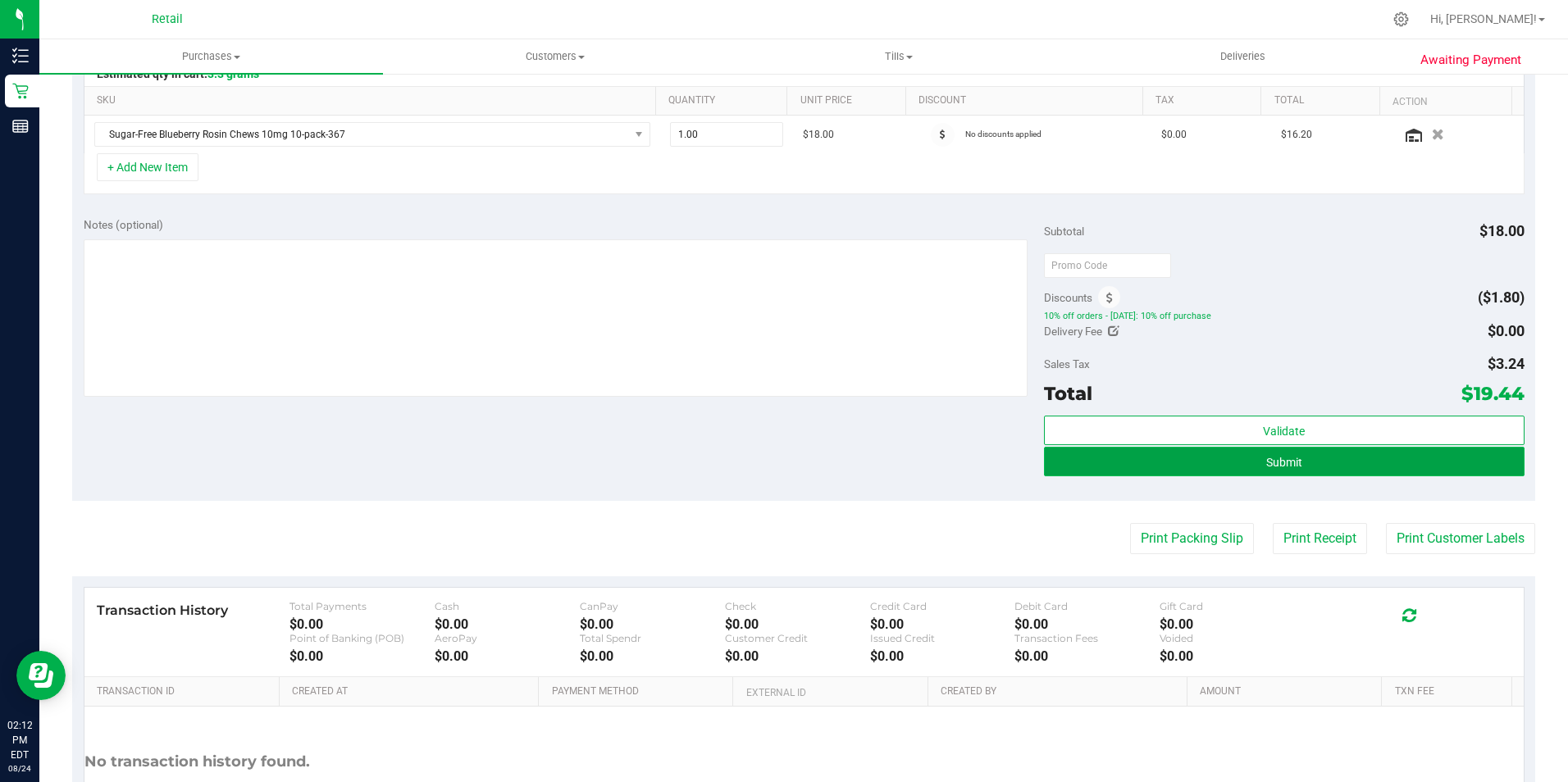
click at [1266, 456] on span "Submit" at bounding box center [1283, 462] width 36 height 13
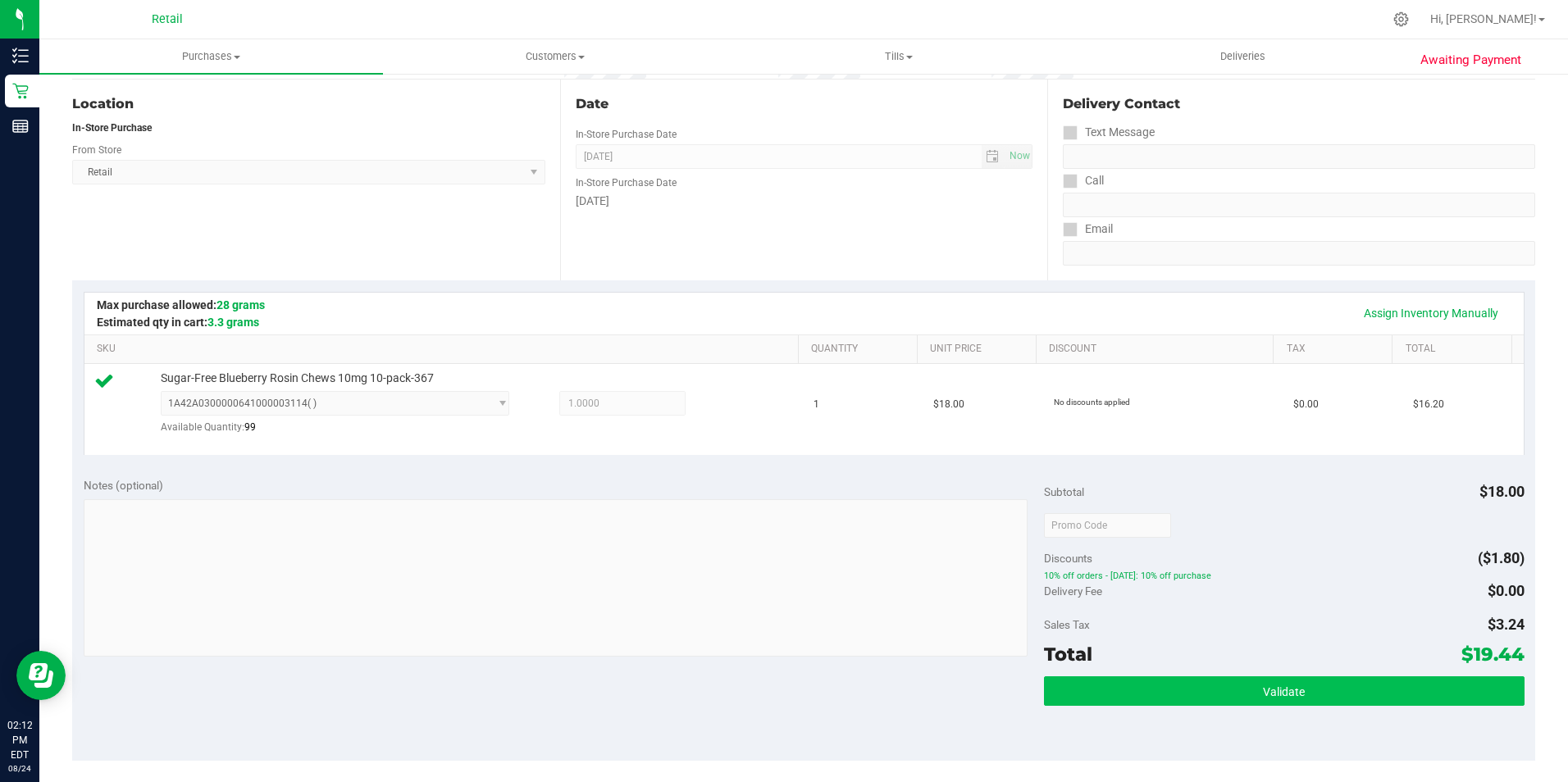
scroll to position [328, 0]
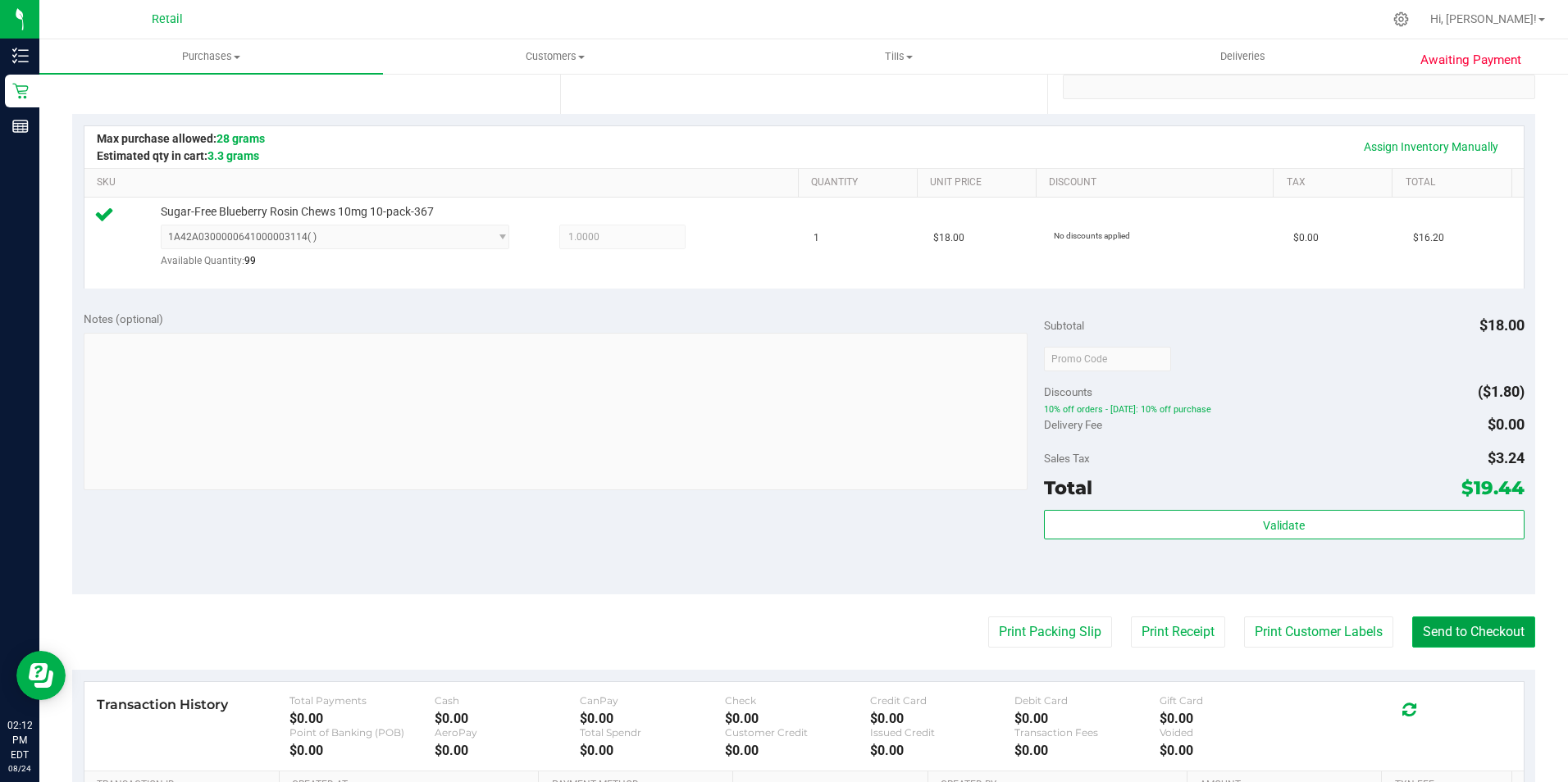
click at [1432, 628] on button "Send to Checkout" at bounding box center [1473, 632] width 123 height 31
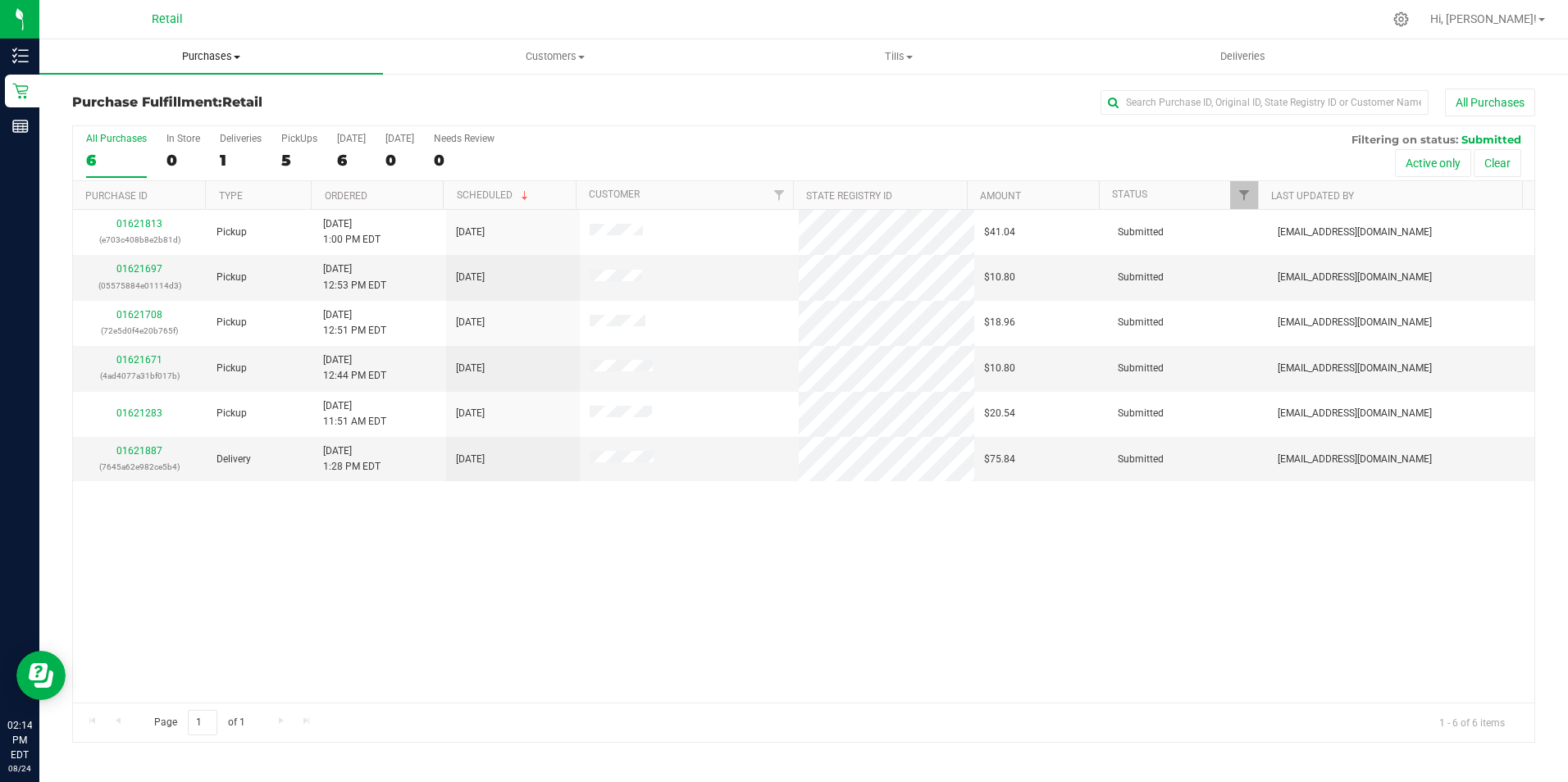
click at [185, 55] on span "Purchases" at bounding box center [211, 56] width 344 height 15
click at [168, 93] on span "Summary of purchases" at bounding box center [123, 99] width 168 height 14
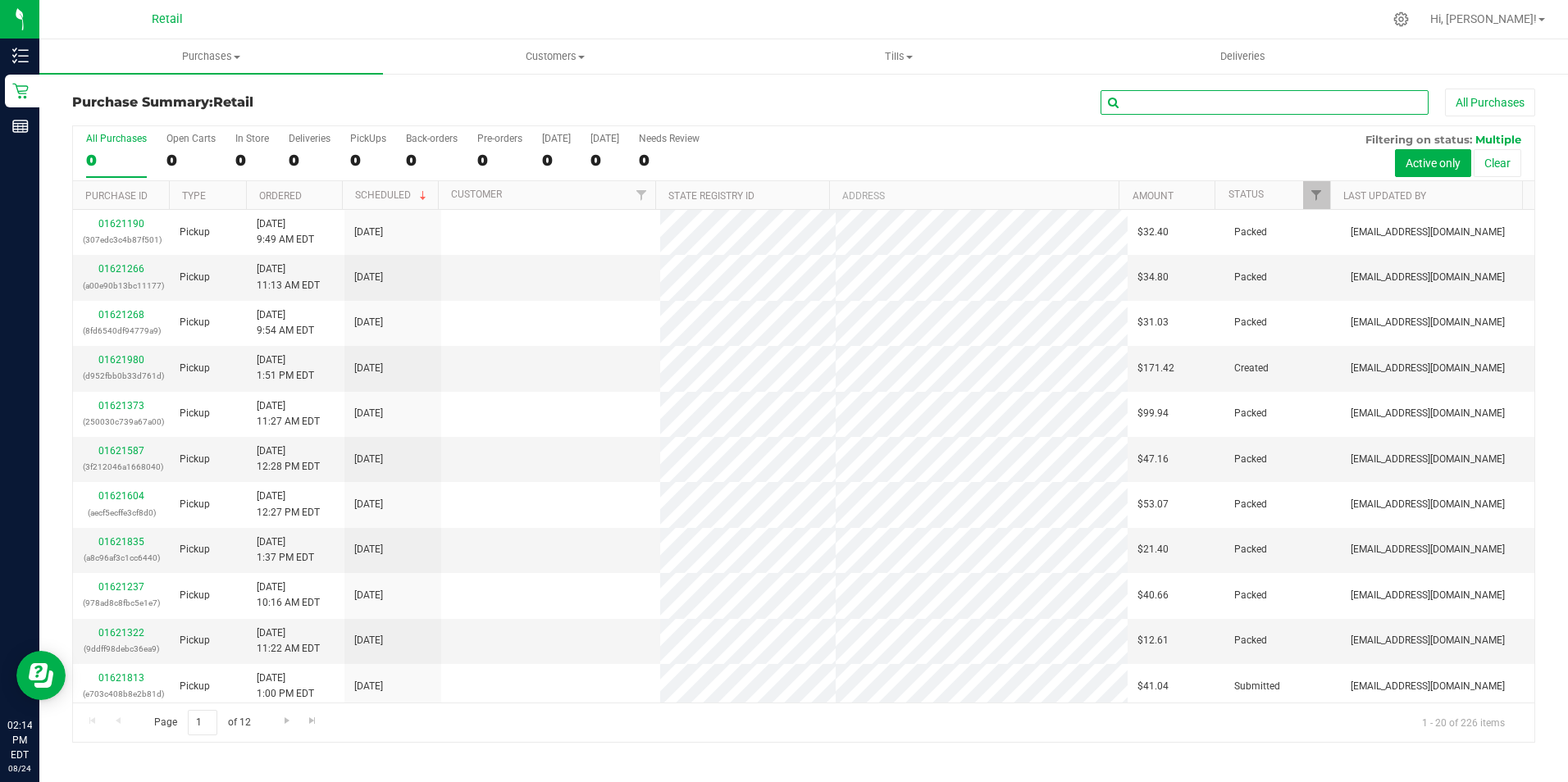
click at [1216, 110] on input "text" at bounding box center [1264, 102] width 328 height 24
type input "jennifer"
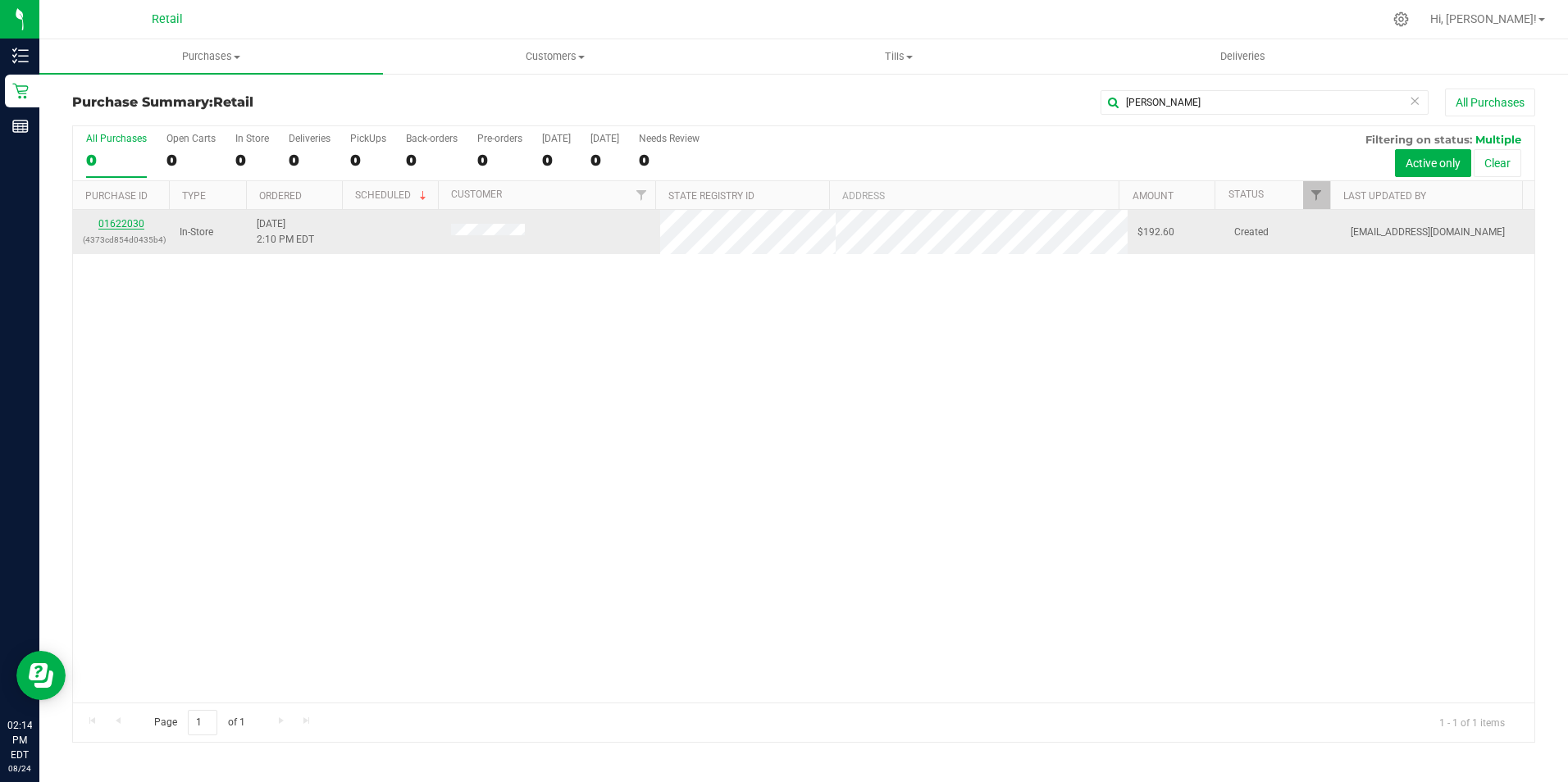
click at [123, 221] on link "01622030" at bounding box center [121, 223] width 46 height 11
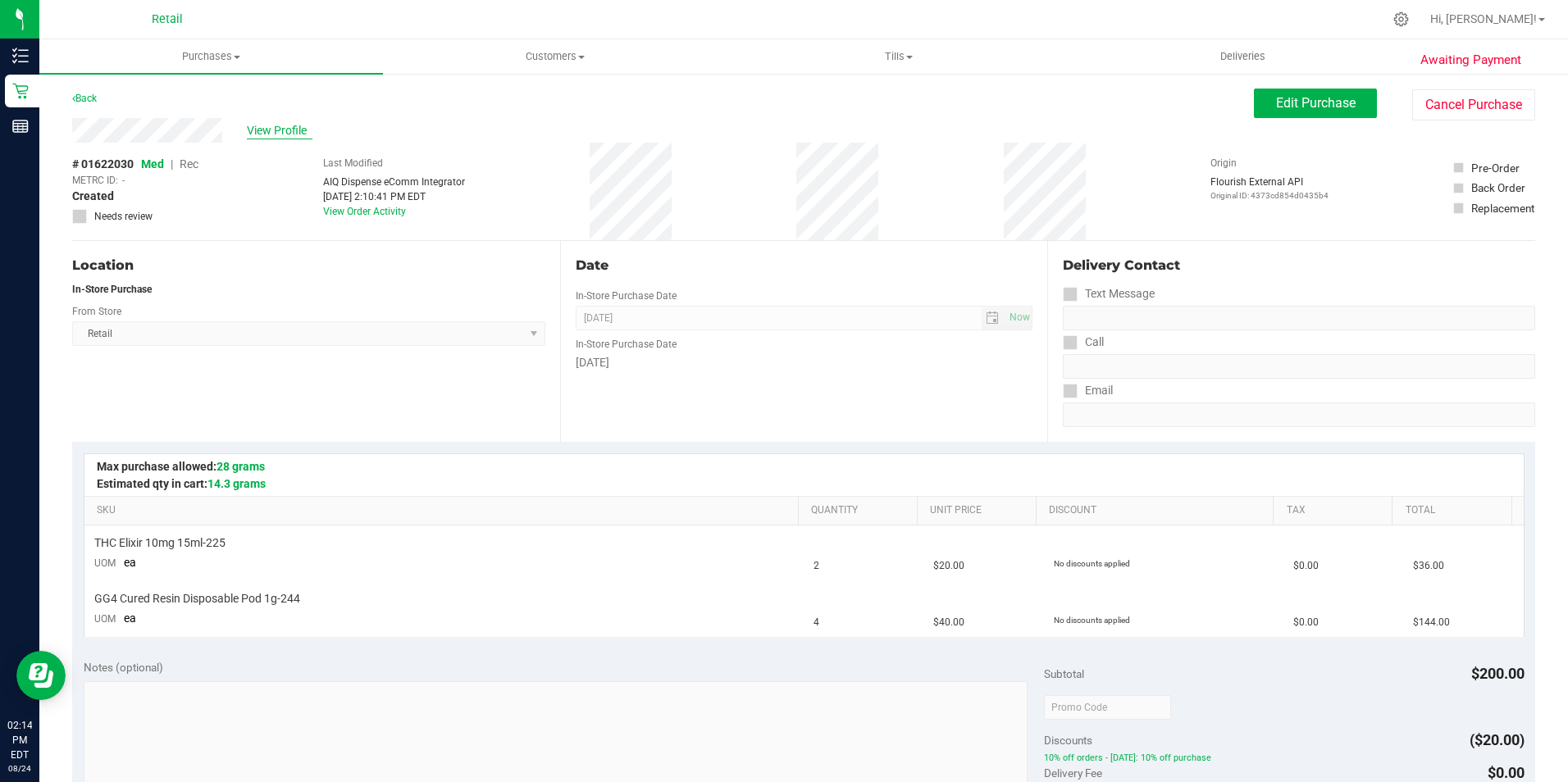
click at [296, 131] on span "View Profile" at bounding box center [279, 131] width 65 height 17
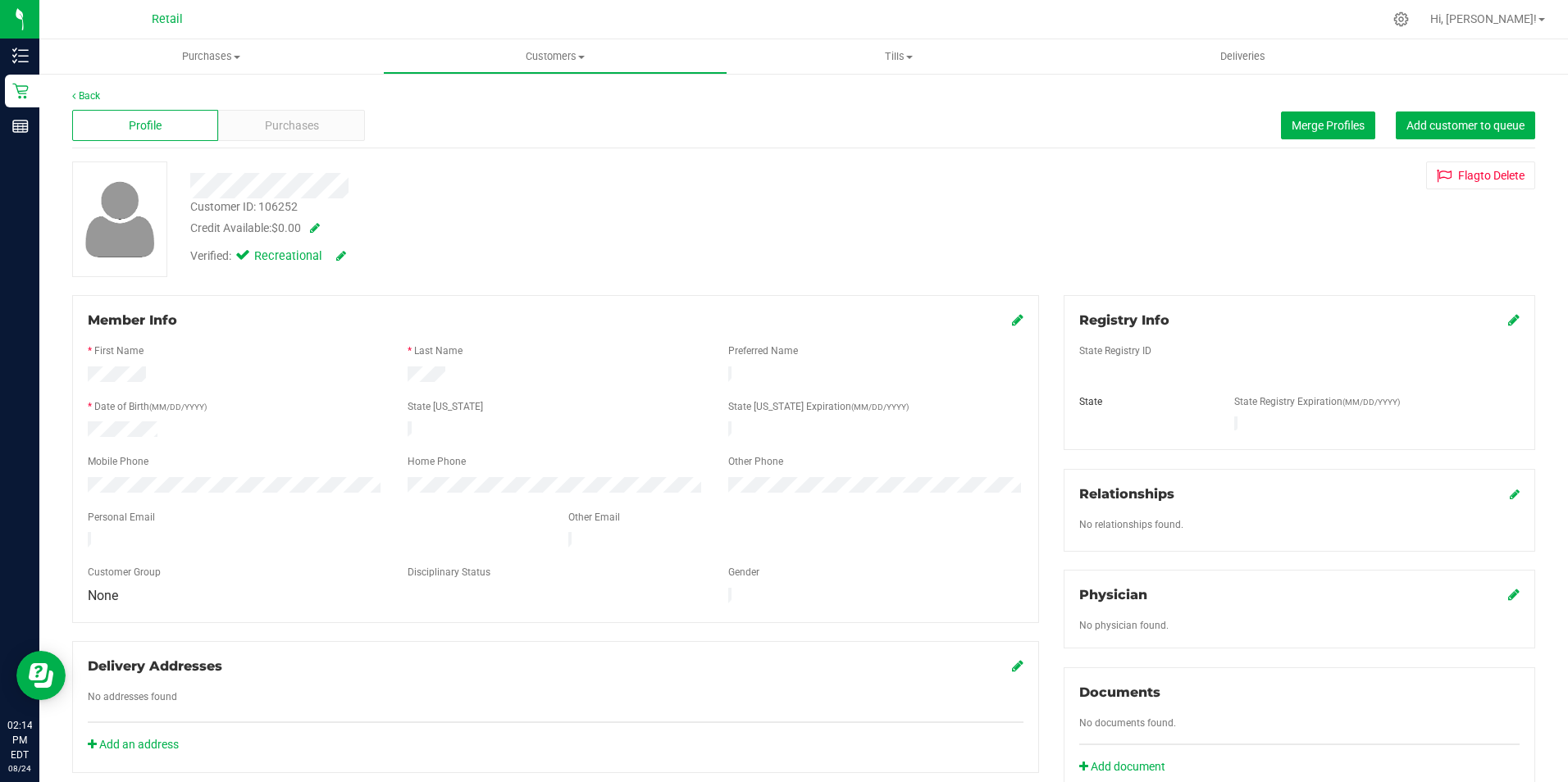
click at [293, 130] on span "Purchases" at bounding box center [292, 126] width 54 height 17
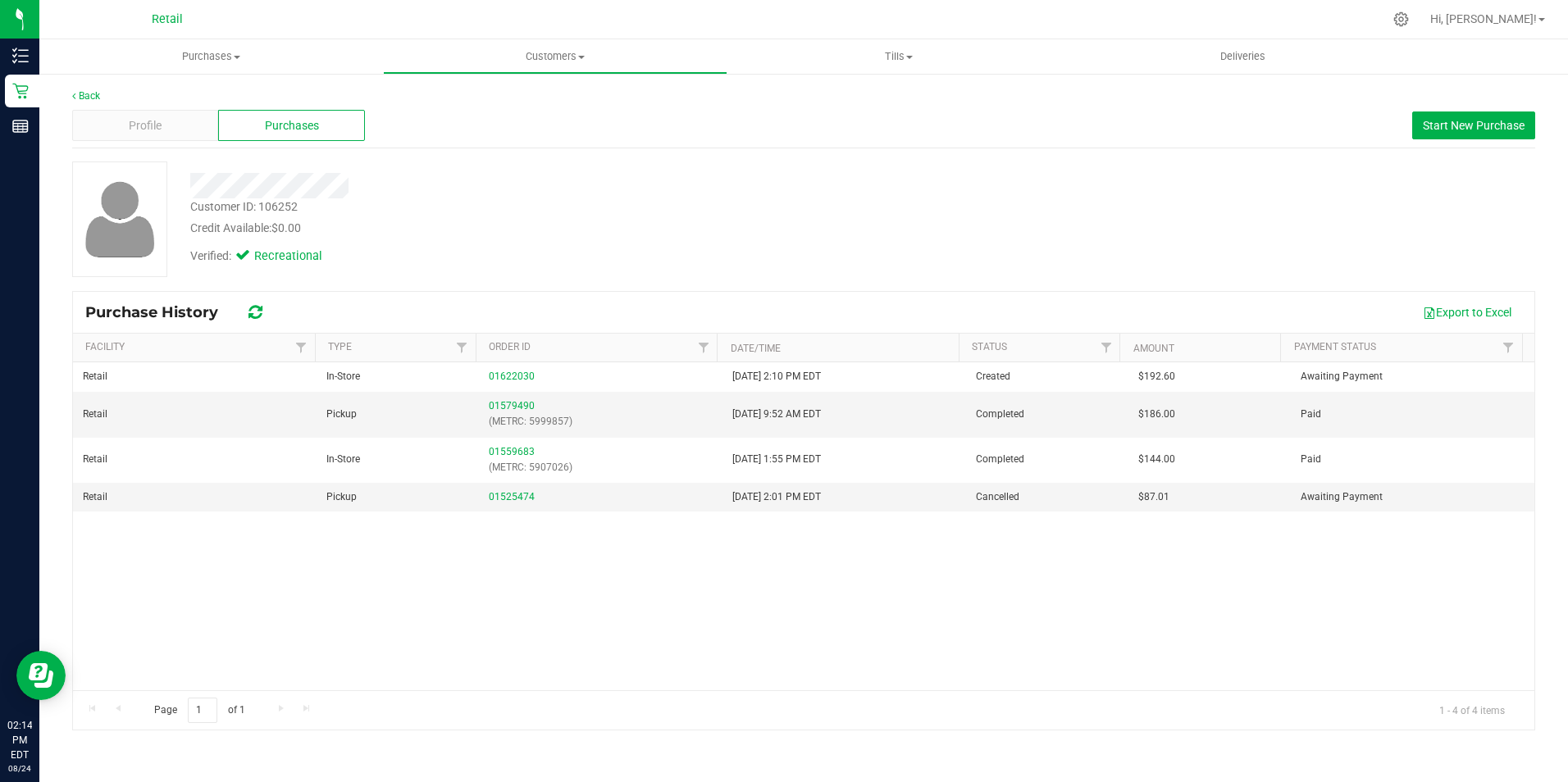
click at [76, 88] on div "Back" at bounding box center [803, 95] width 1462 height 15
click at [87, 92] on link "Back" at bounding box center [86, 95] width 28 height 11
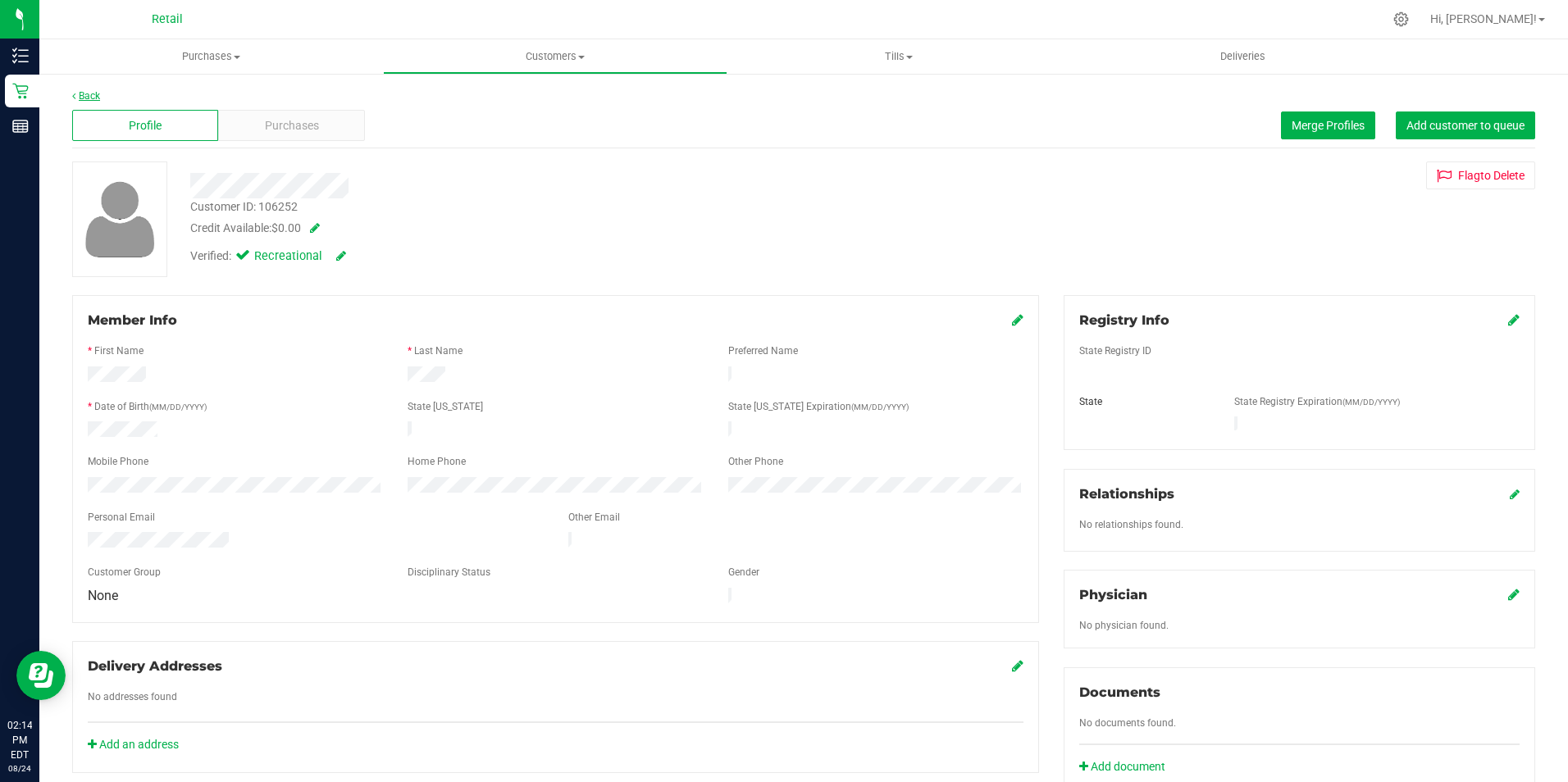
click at [86, 95] on link "Back" at bounding box center [86, 95] width 28 height 11
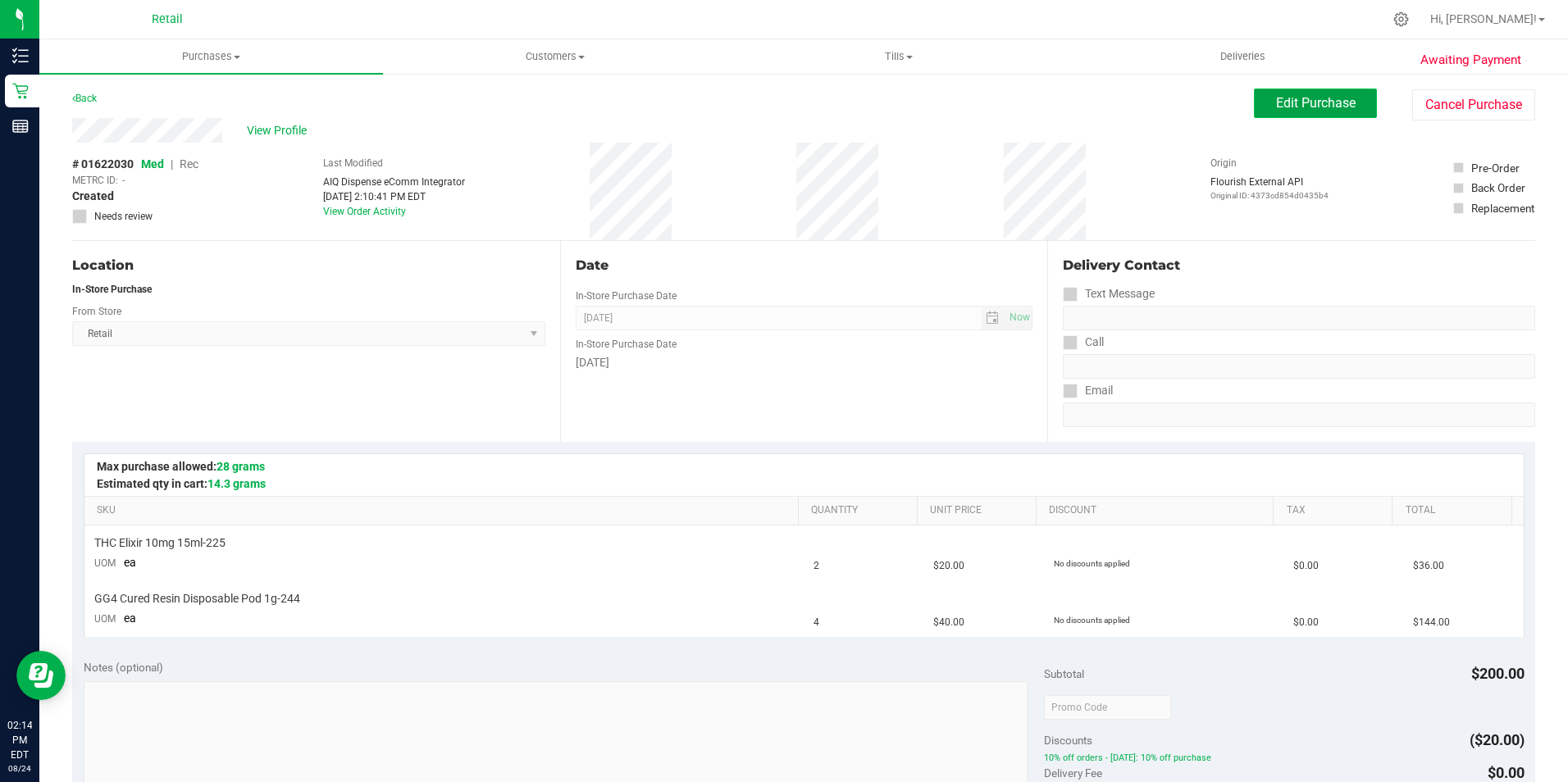
click at [1314, 110] on span "Edit Purchase" at bounding box center [1315, 103] width 79 height 16
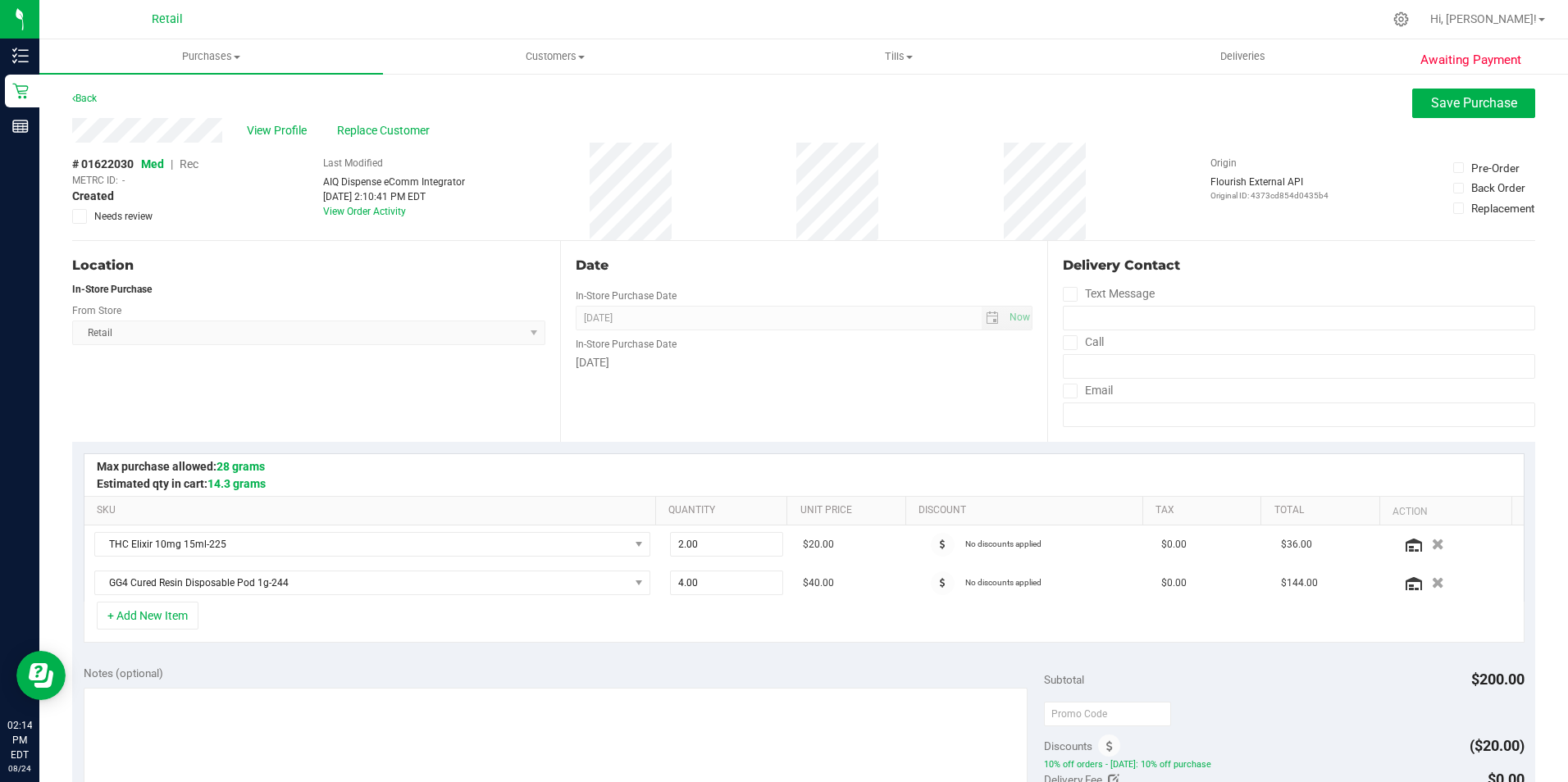
click at [183, 156] on div "# 01622030 Med | Rec METRC ID: - Created Needs review" at bounding box center [135, 189] width 127 height 68
click at [187, 161] on span "Rec" at bounding box center [189, 163] width 19 height 13
click at [187, 167] on span "Rec" at bounding box center [189, 163] width 20 height 13
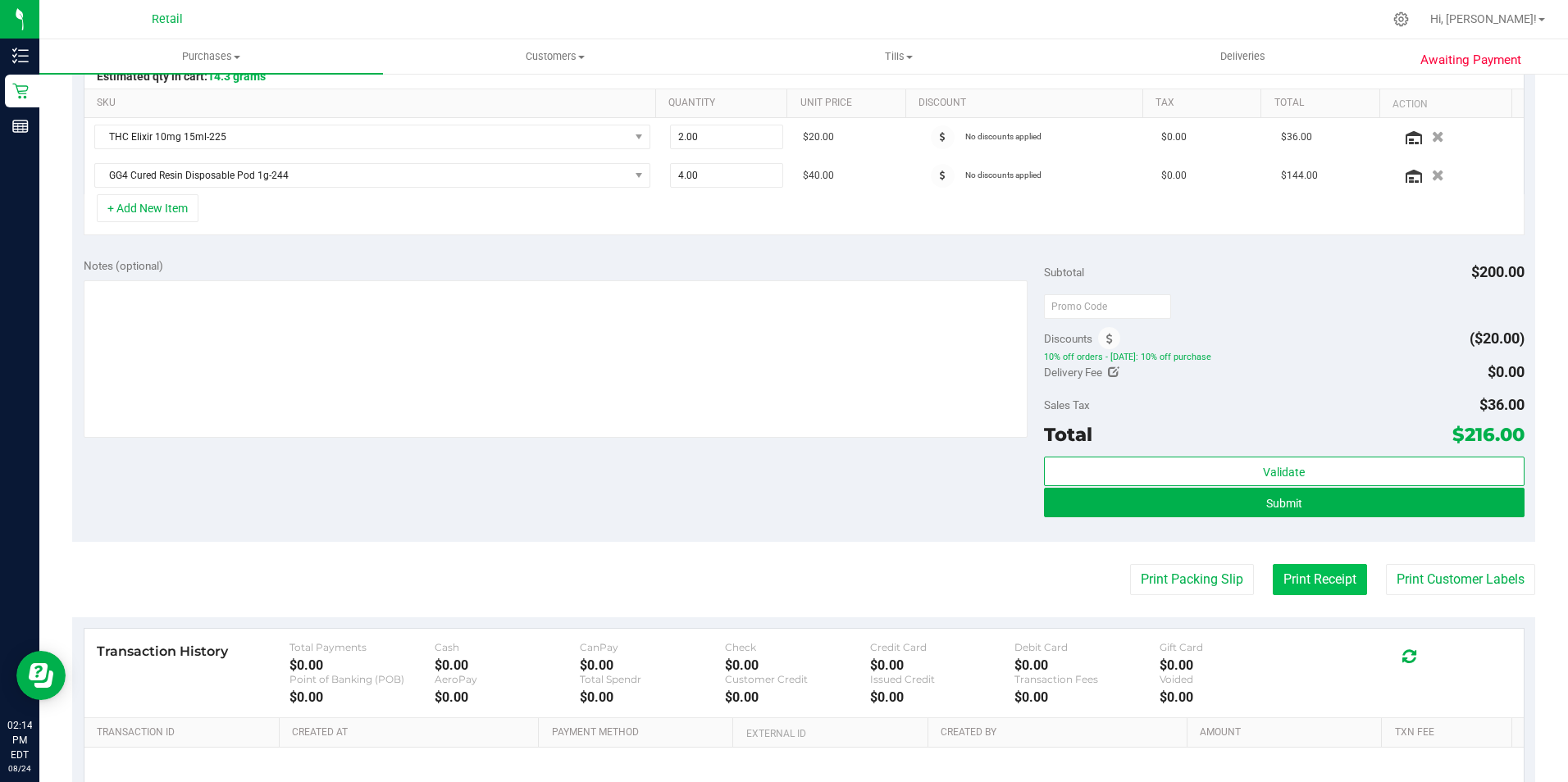
scroll to position [410, 0]
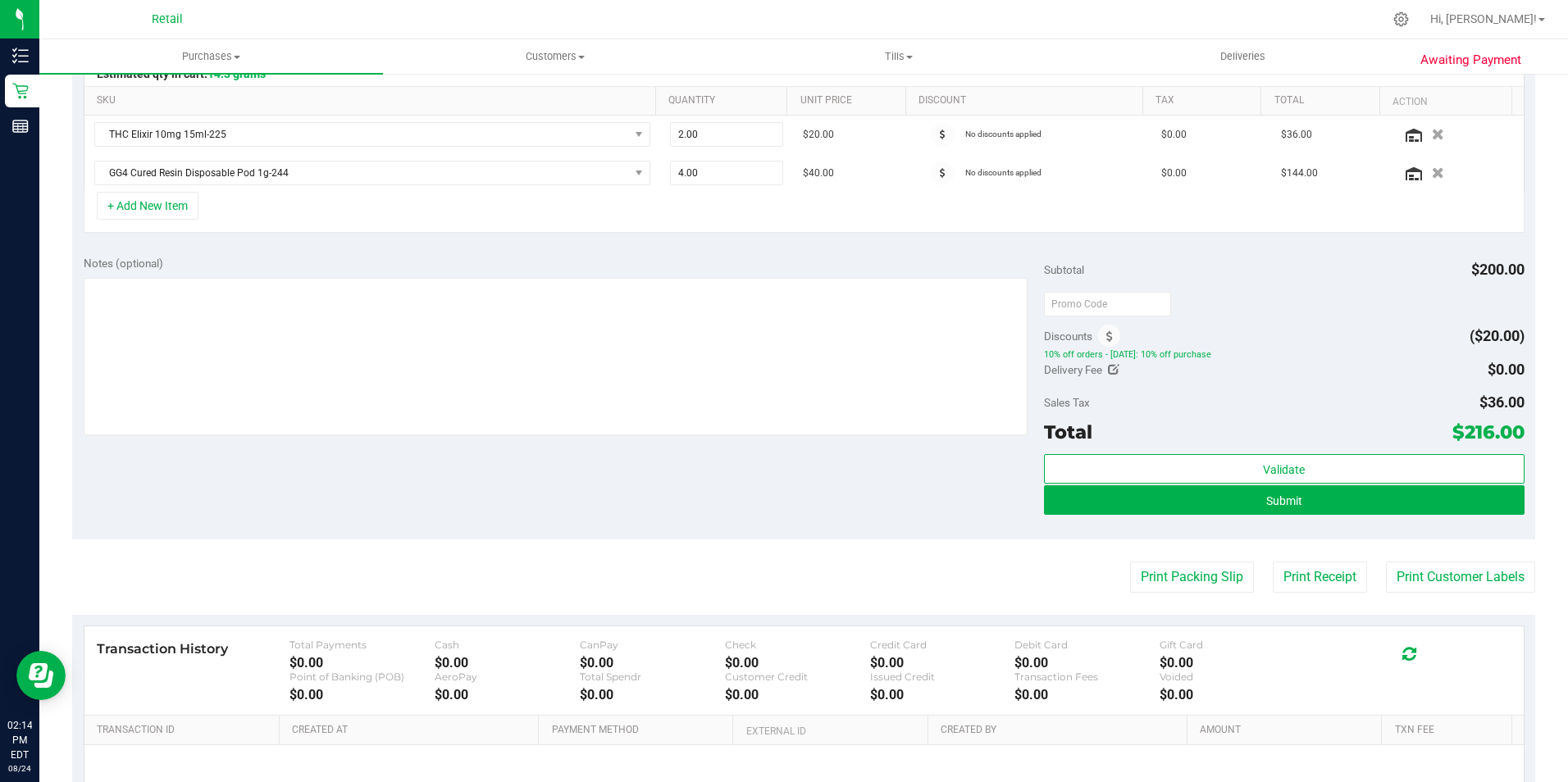
click at [1255, 515] on div "Submit" at bounding box center [1284, 501] width 480 height 31
click at [1252, 505] on button "Submit" at bounding box center [1284, 500] width 480 height 30
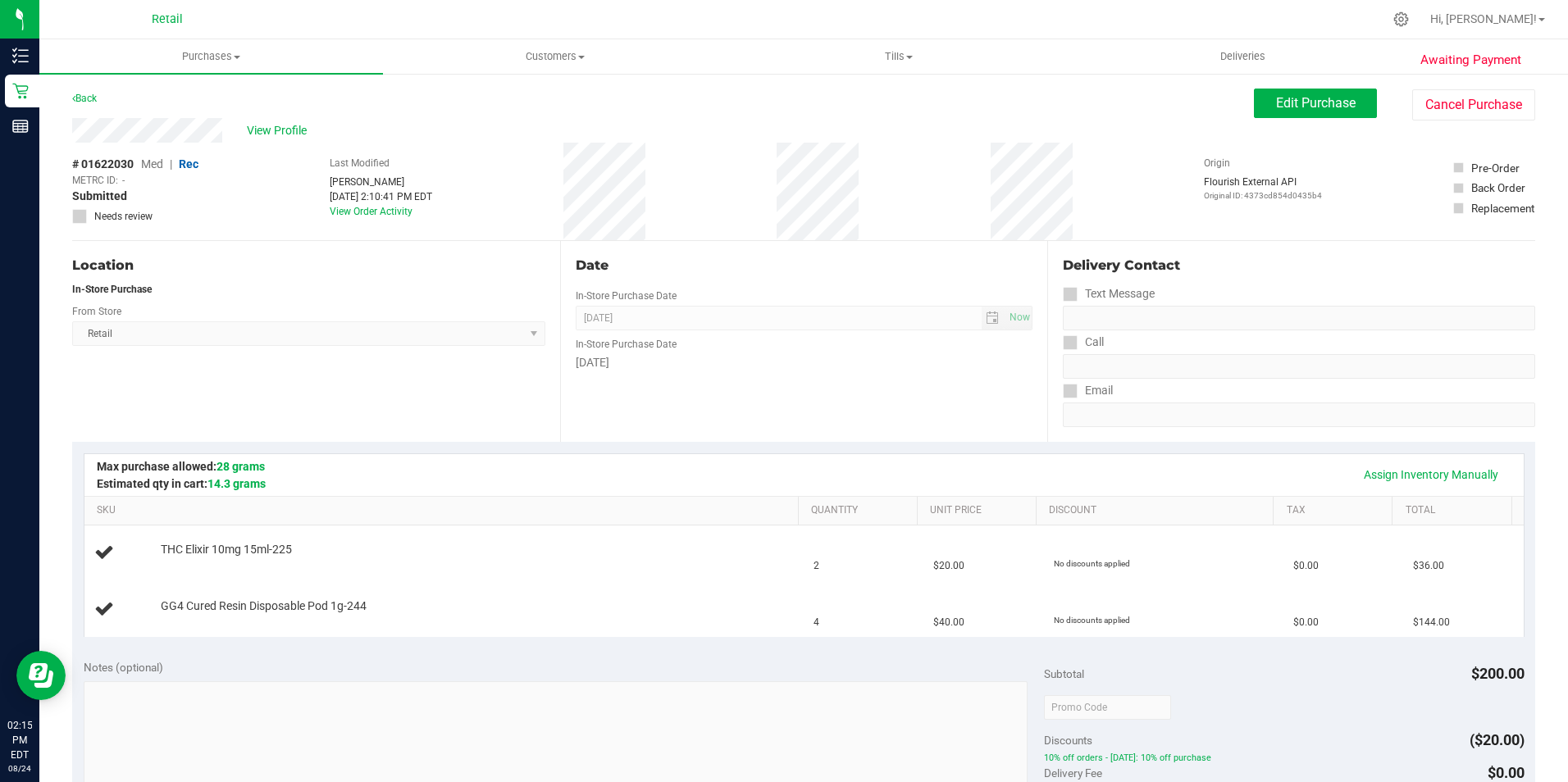
click at [381, 400] on div "Location In-Store Purchase From Store Retail Select Store Retail" at bounding box center [316, 341] width 488 height 201
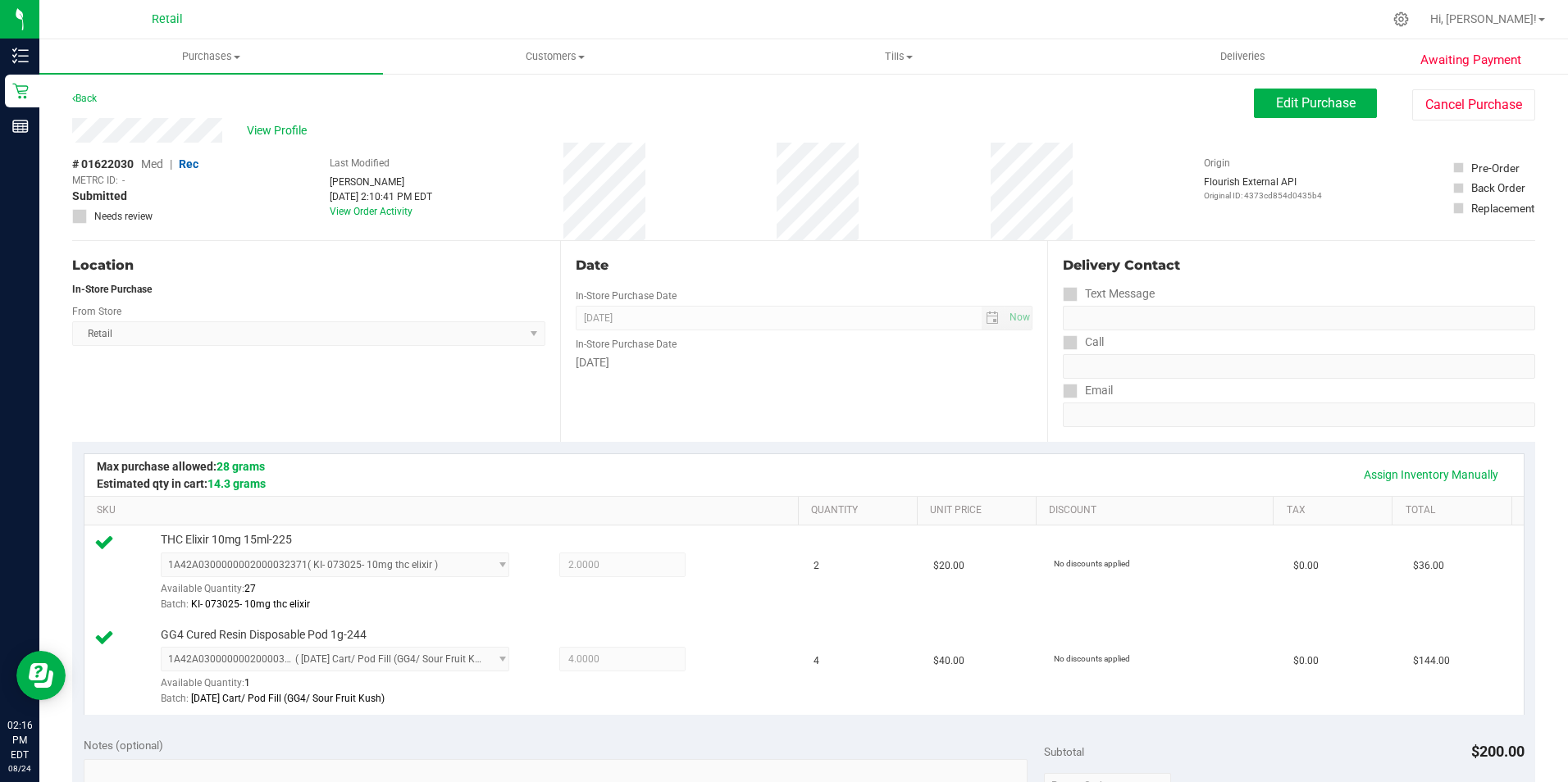
scroll to position [410, 0]
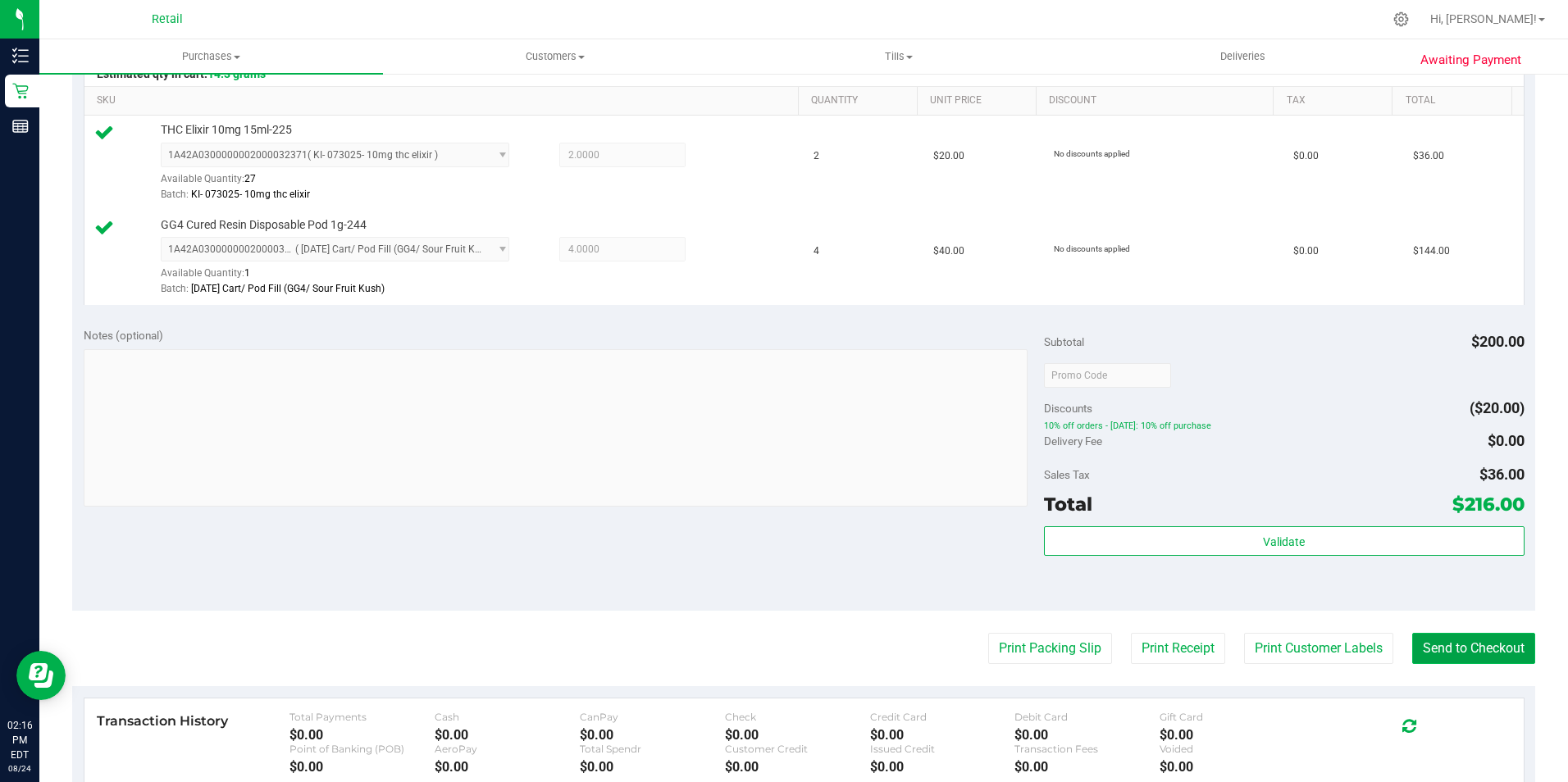
click at [1461, 634] on button "Send to Checkout" at bounding box center [1473, 648] width 123 height 31
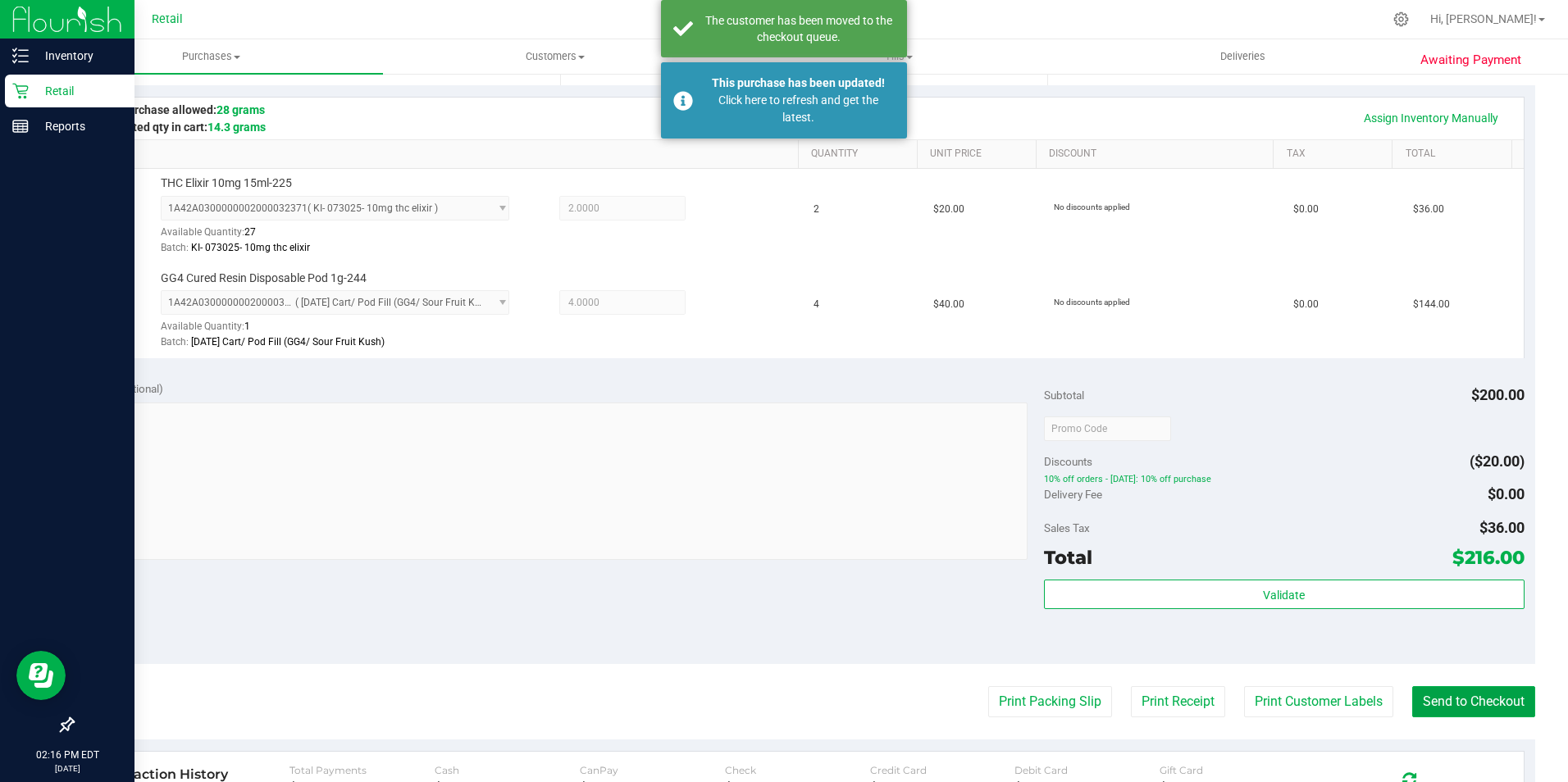
scroll to position [328, 0]
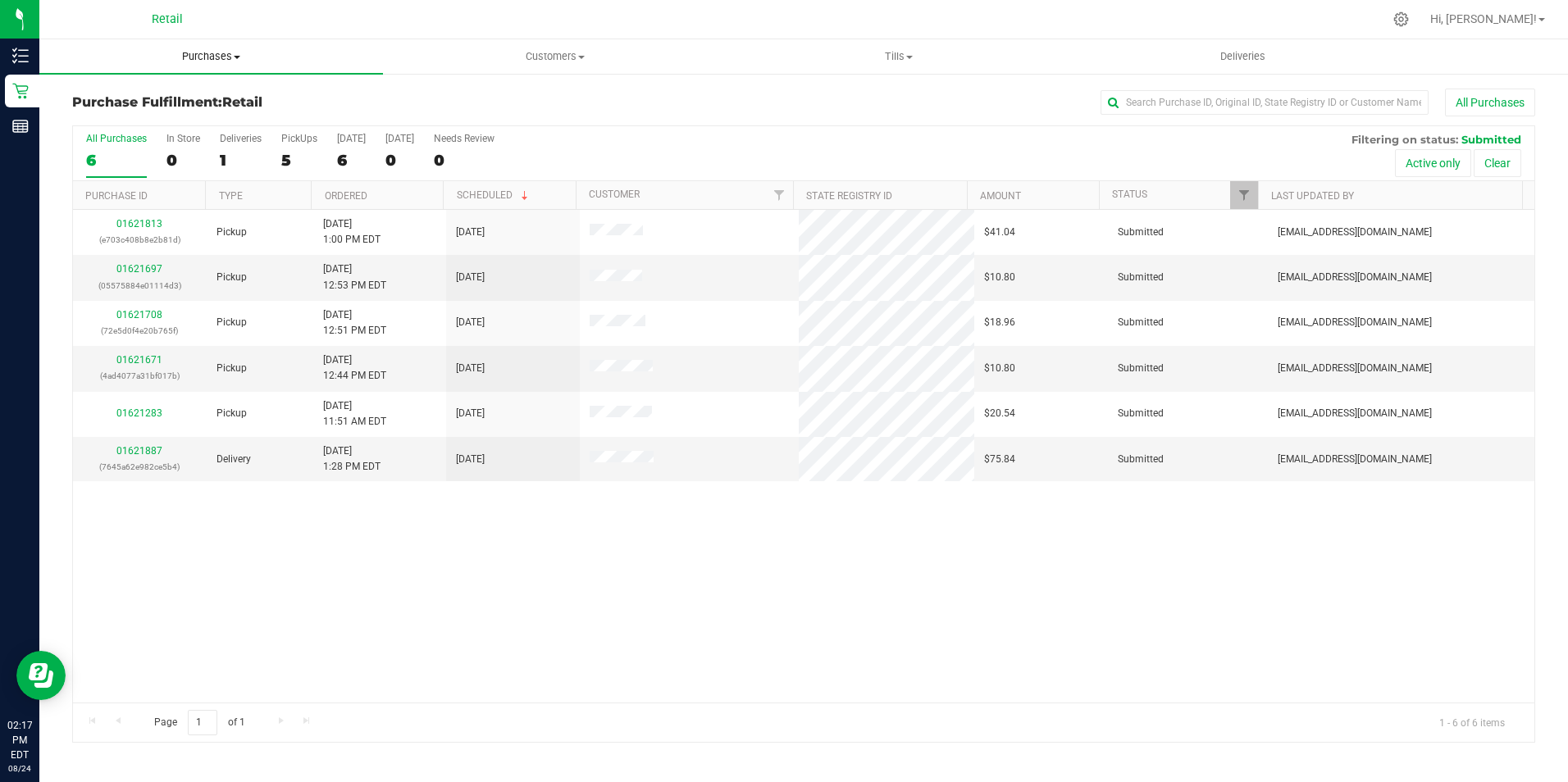
click at [192, 54] on span "Purchases" at bounding box center [211, 56] width 344 height 15
click at [133, 101] on span "Summary of purchases" at bounding box center [123, 99] width 168 height 14
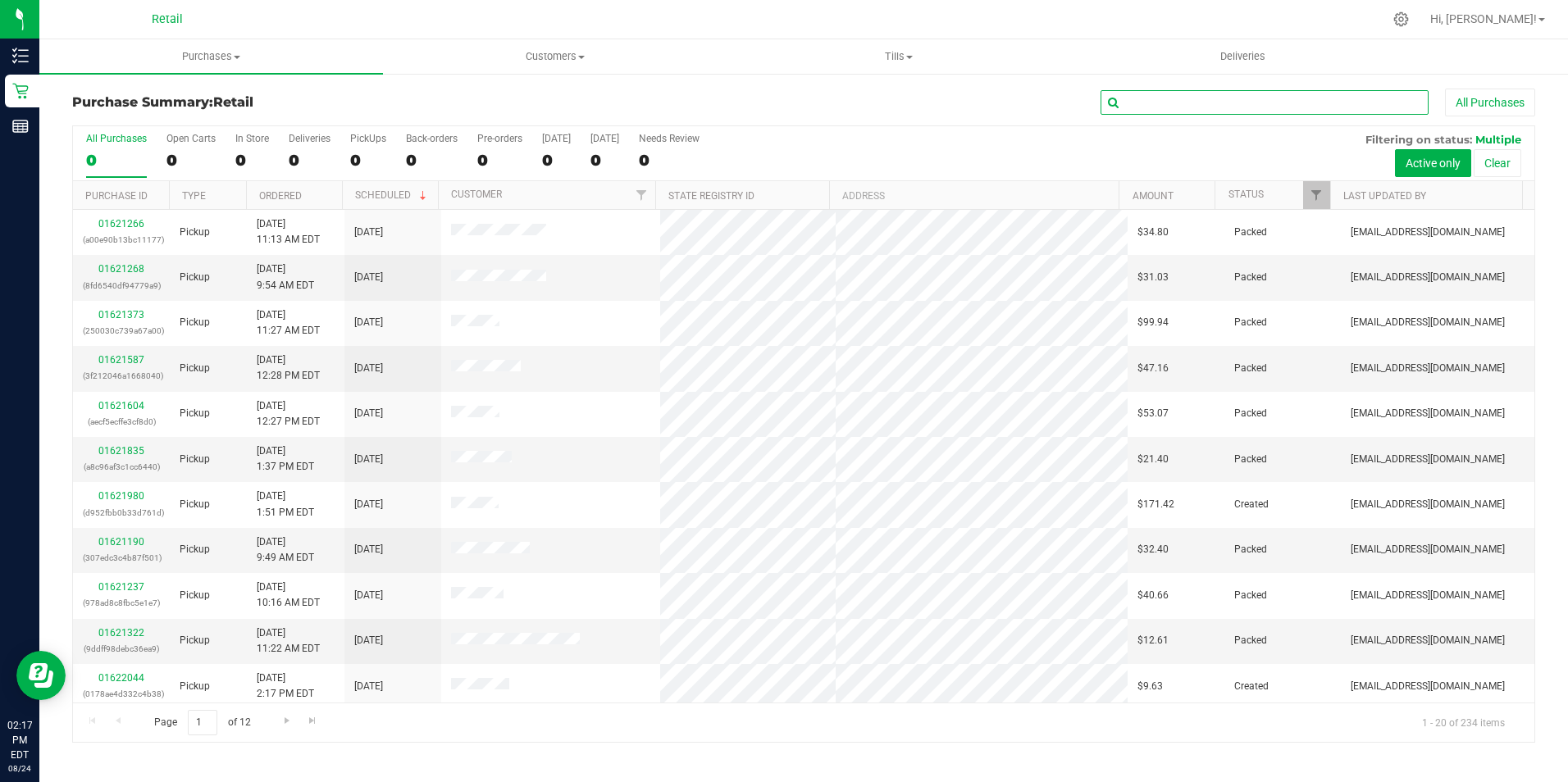
click at [1228, 91] on input "text" at bounding box center [1264, 102] width 328 height 24
click at [1227, 109] on input "text" at bounding box center [1264, 102] width 328 height 24
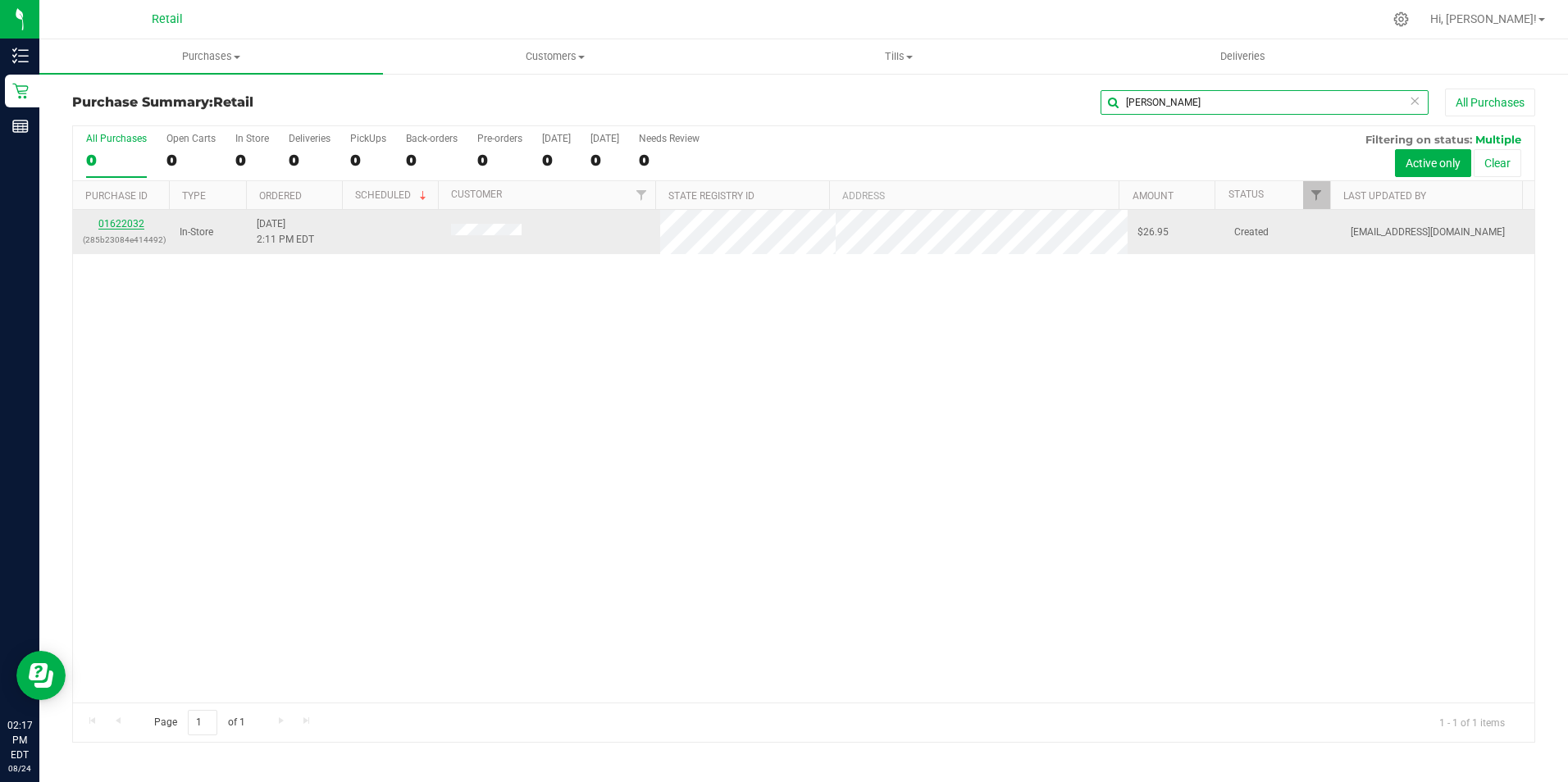
type input "nancy"
click at [134, 224] on link "01622032" at bounding box center [121, 223] width 46 height 11
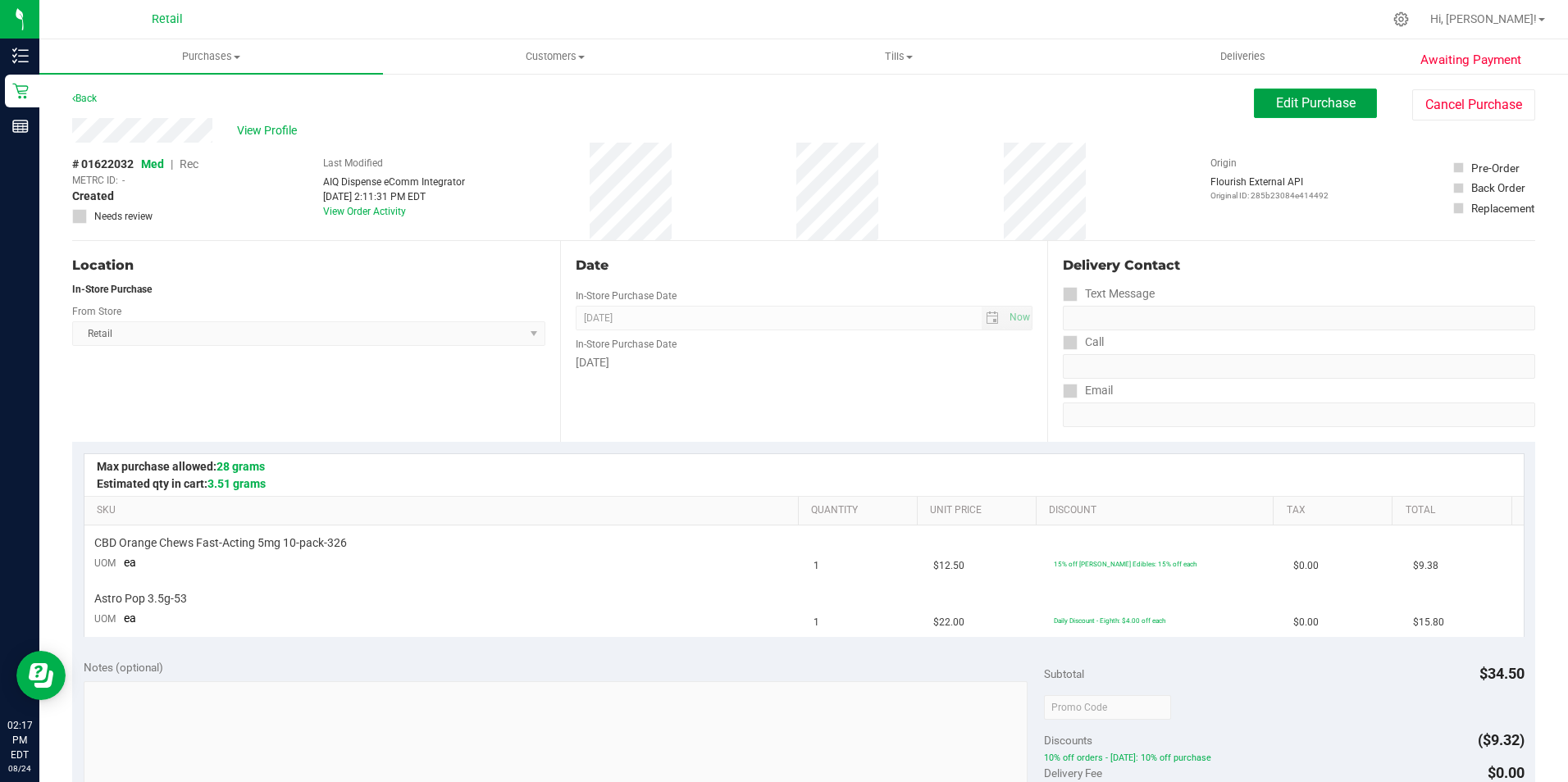
click at [1260, 106] on button "Edit Purchase" at bounding box center [1315, 103] width 123 height 30
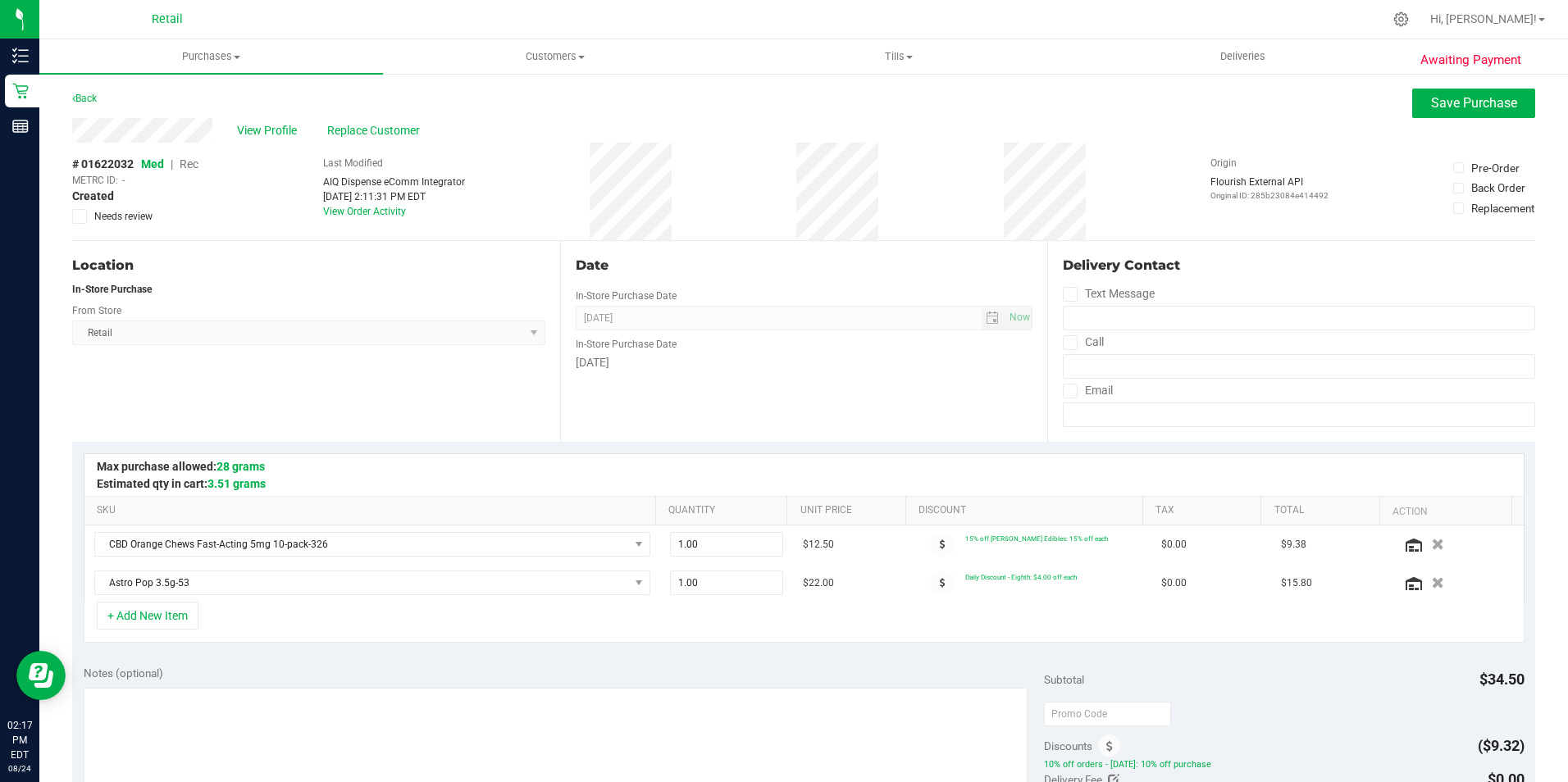
click at [180, 166] on span "Med | Rec" at bounding box center [170, 163] width 58 height 13
click at [192, 169] on span "Rec" at bounding box center [189, 163] width 19 height 13
click at [1417, 99] on button "Save Purchase" at bounding box center [1473, 103] width 123 height 30
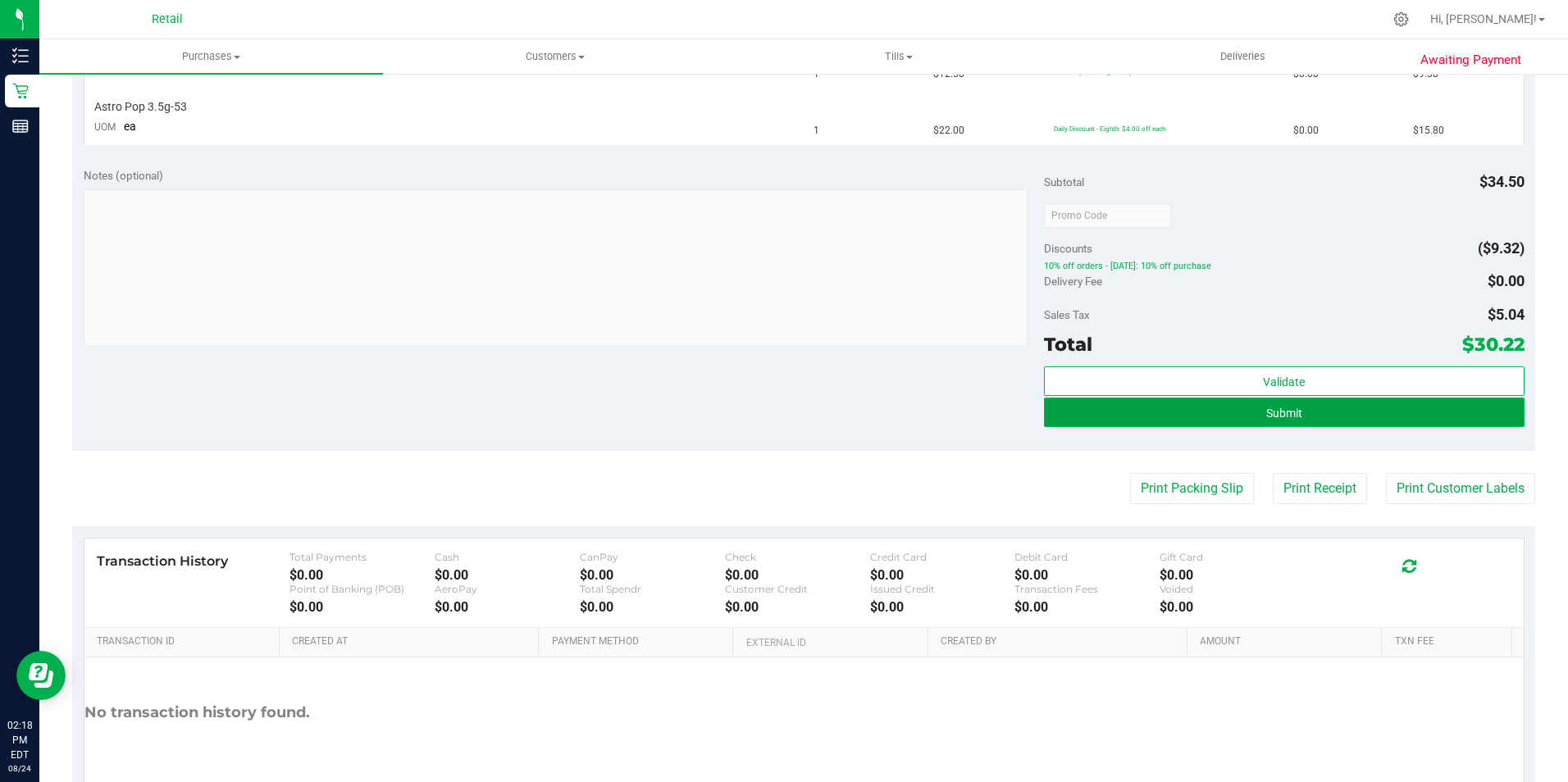
click at [1277, 422] on button "Submit" at bounding box center [1284, 412] width 480 height 30
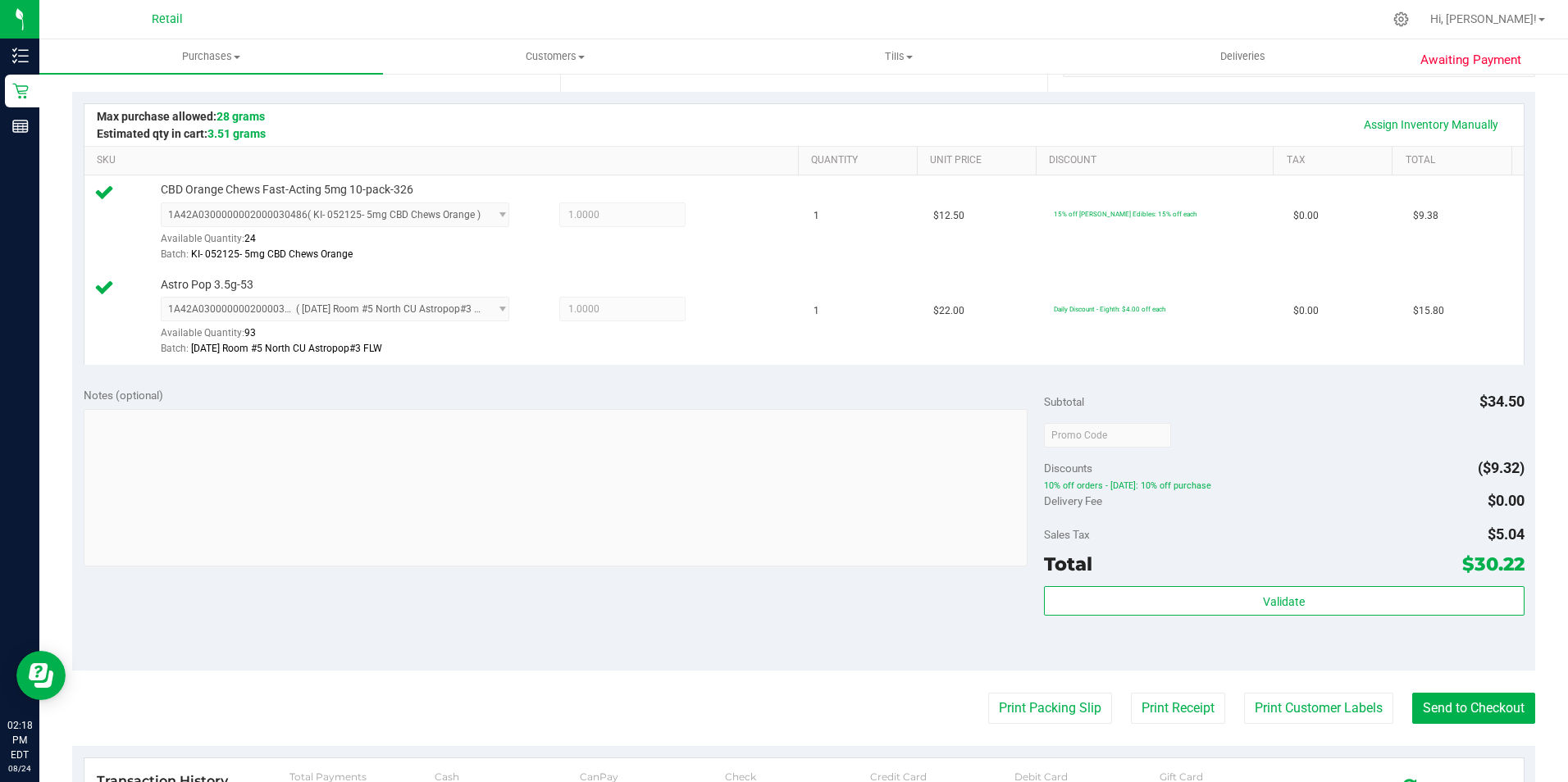
scroll to position [491, 0]
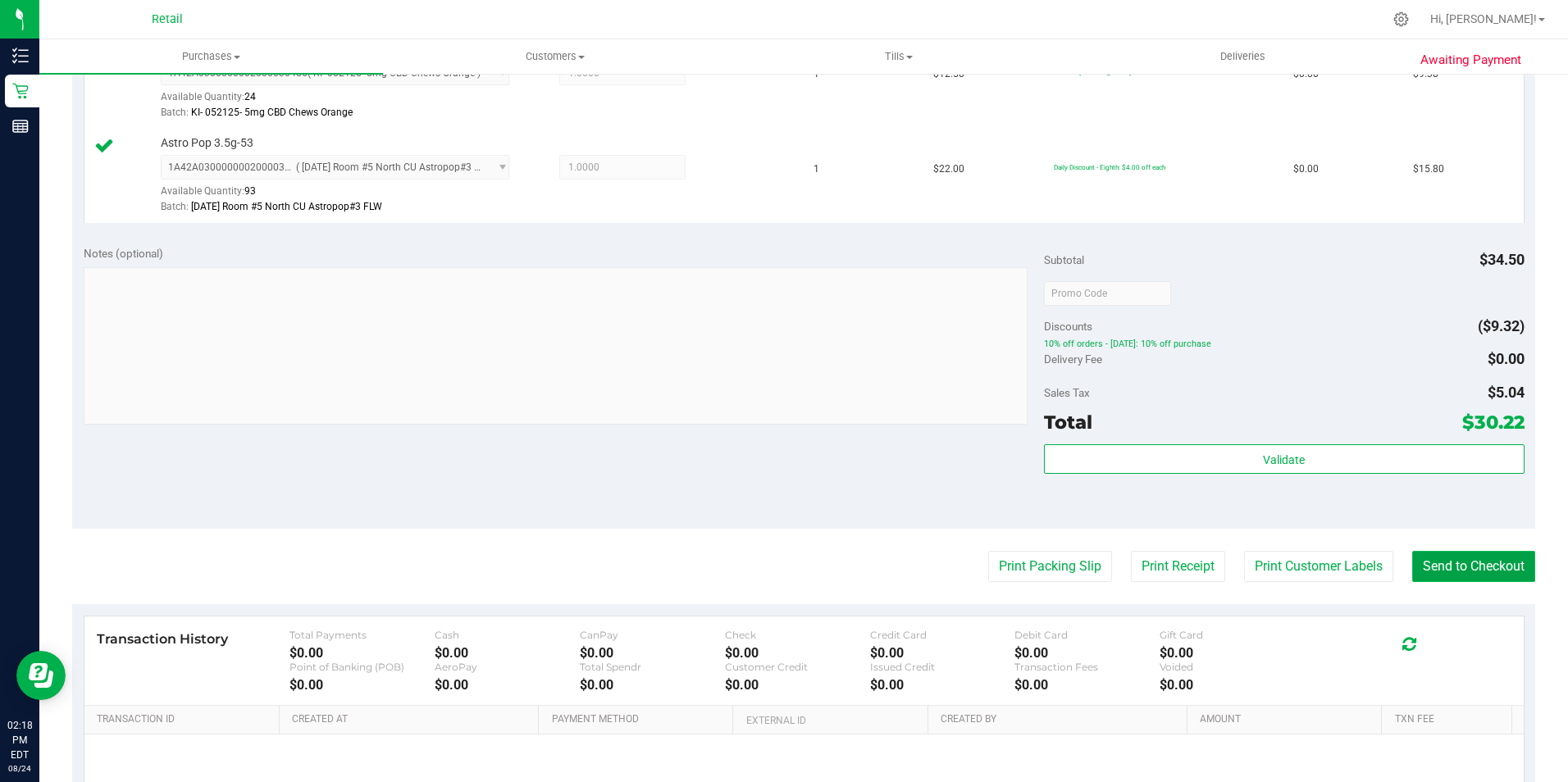
click at [1490, 577] on button "Send to Checkout" at bounding box center [1473, 566] width 123 height 31
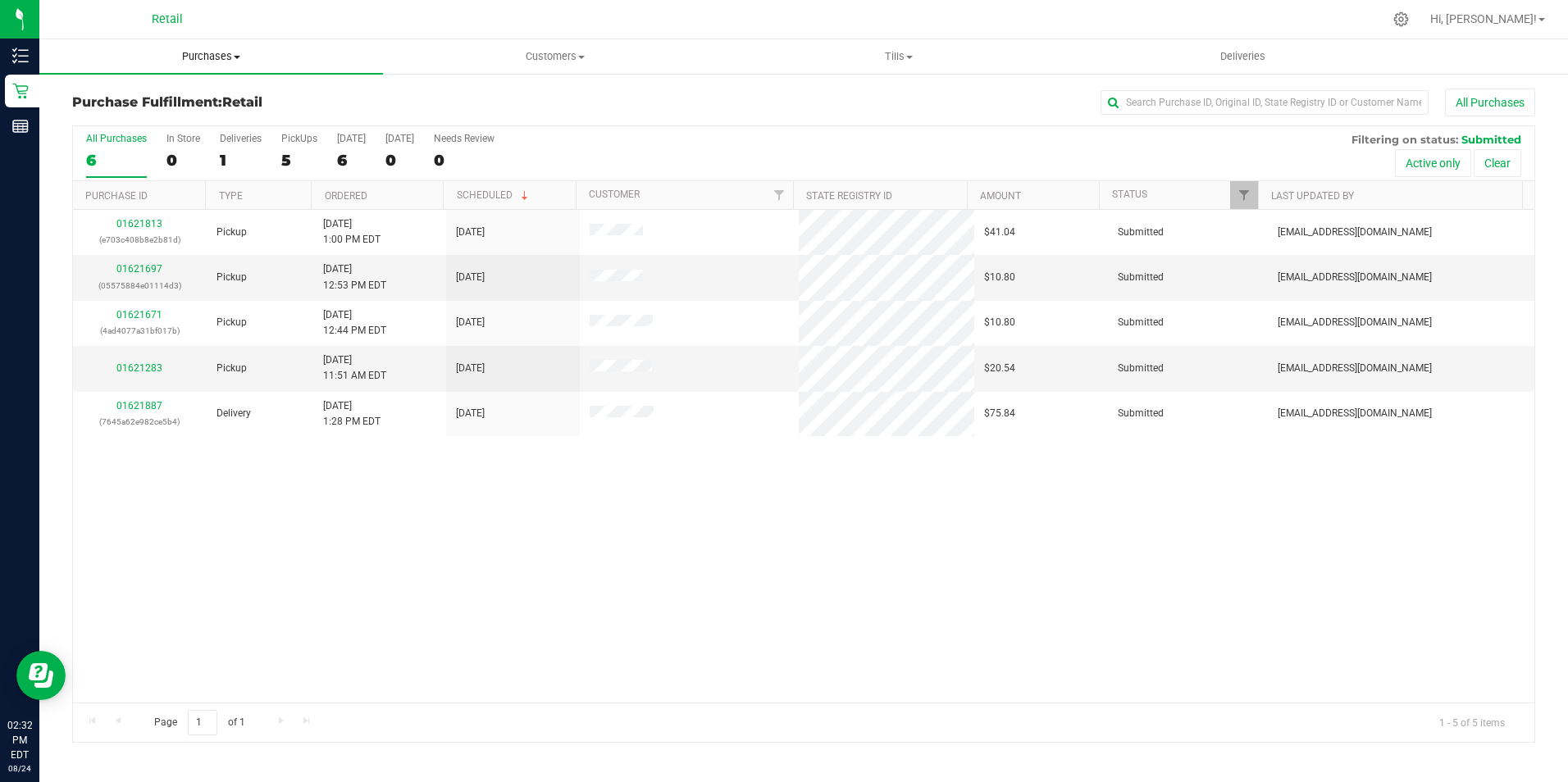
click at [215, 58] on span "Purchases" at bounding box center [211, 56] width 344 height 15
click at [138, 100] on span "Summary of purchases" at bounding box center [123, 99] width 168 height 14
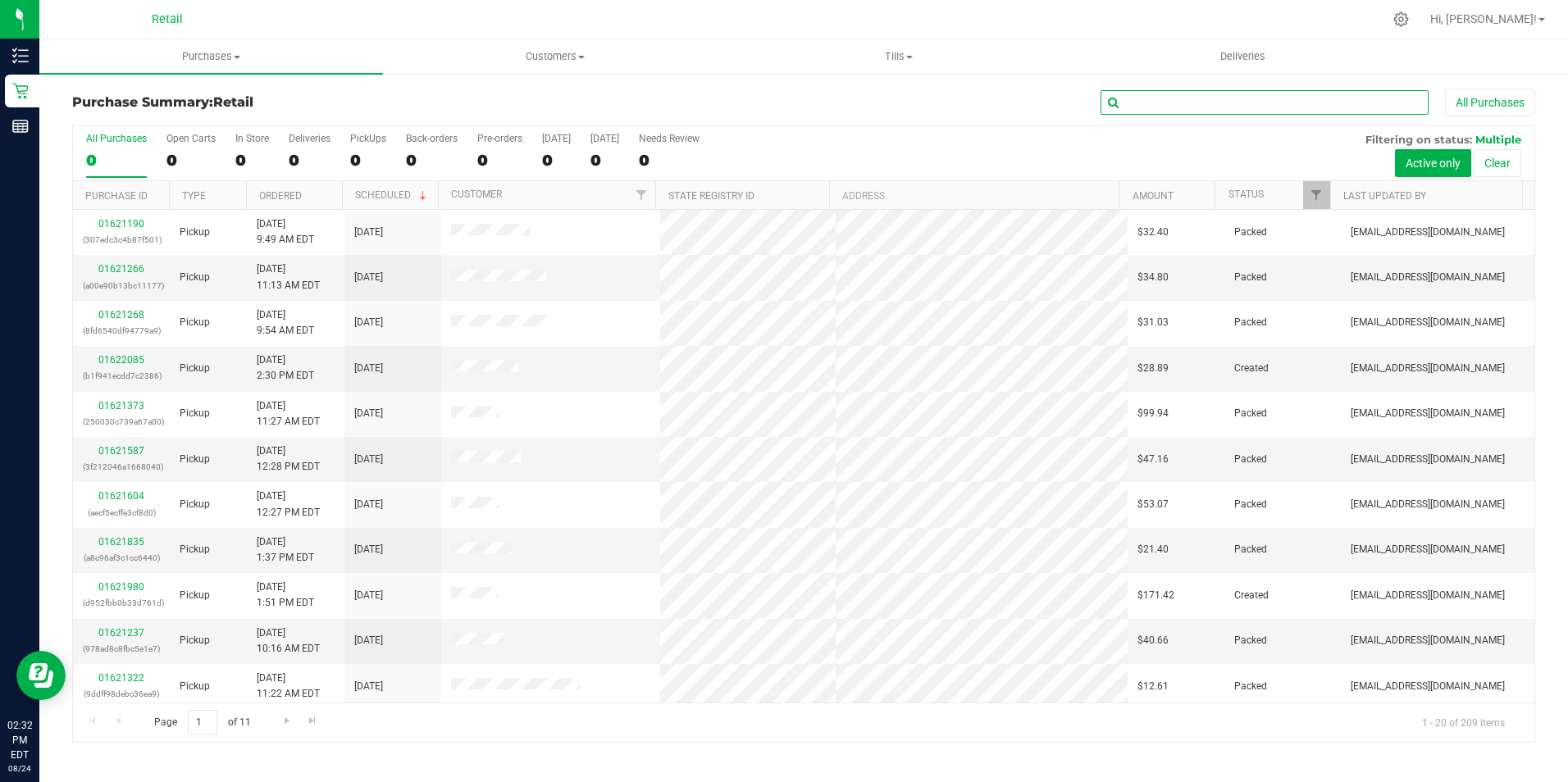
click at [1135, 99] on input "text" at bounding box center [1264, 102] width 328 height 24
type input "jenna"
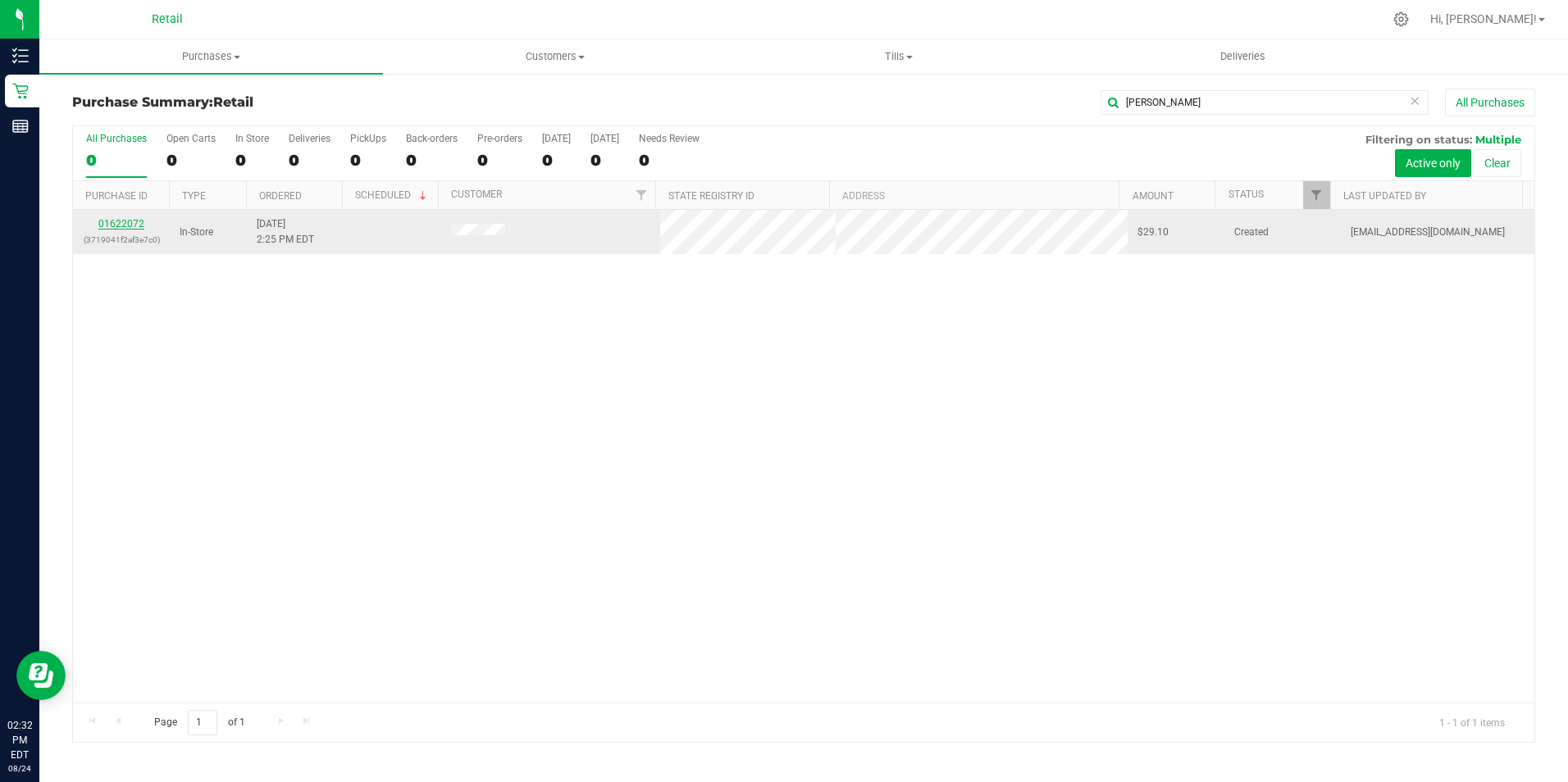
click at [124, 222] on link "01622072" at bounding box center [121, 223] width 46 height 11
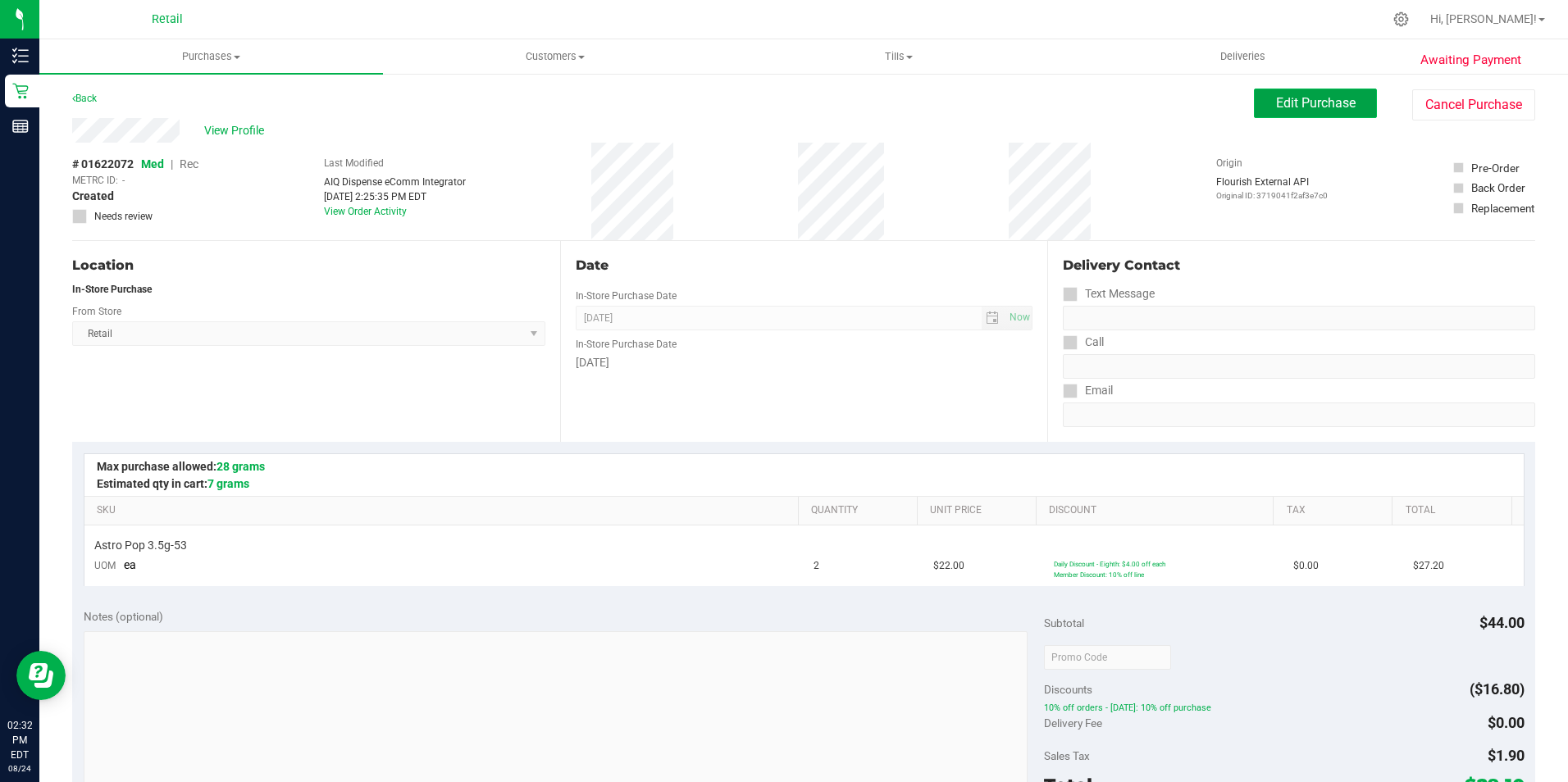
click at [1308, 109] on span "Edit Purchase" at bounding box center [1315, 103] width 79 height 16
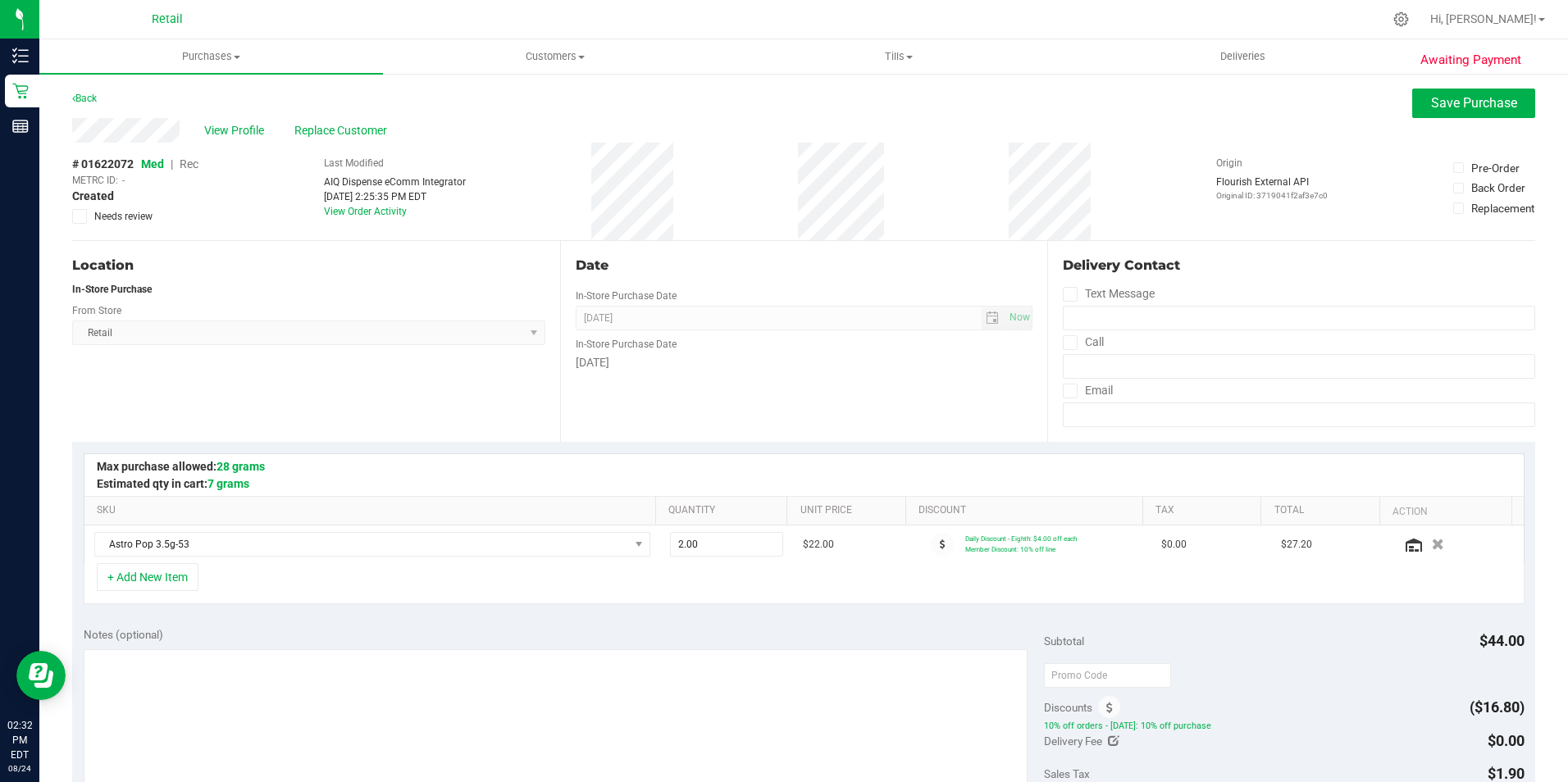
click at [193, 168] on span "Rec" at bounding box center [189, 163] width 19 height 13
click at [192, 166] on span "Rec" at bounding box center [189, 163] width 20 height 13
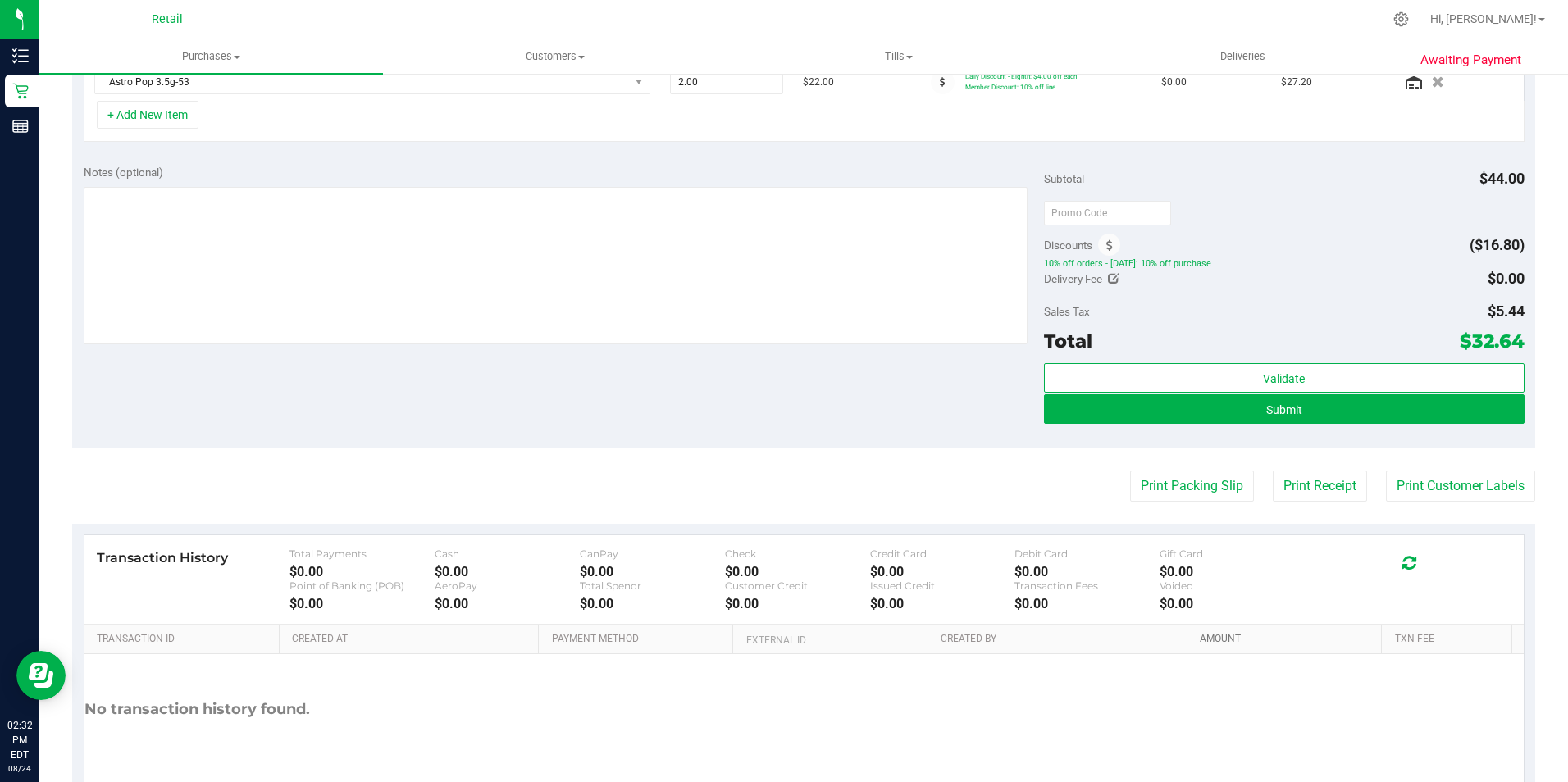
scroll to position [544, 0]
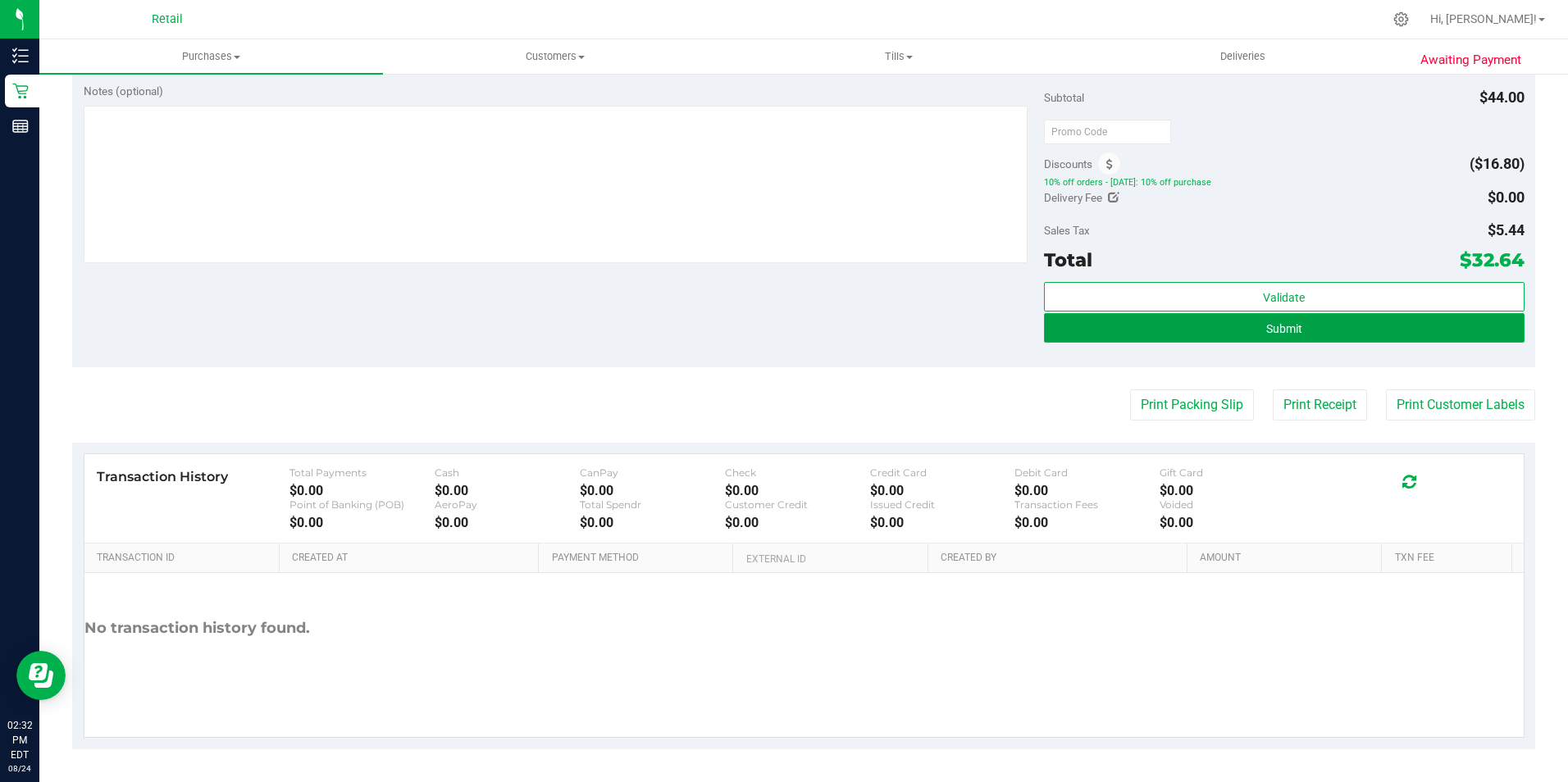
click at [1272, 331] on span "Submit" at bounding box center [1283, 328] width 36 height 13
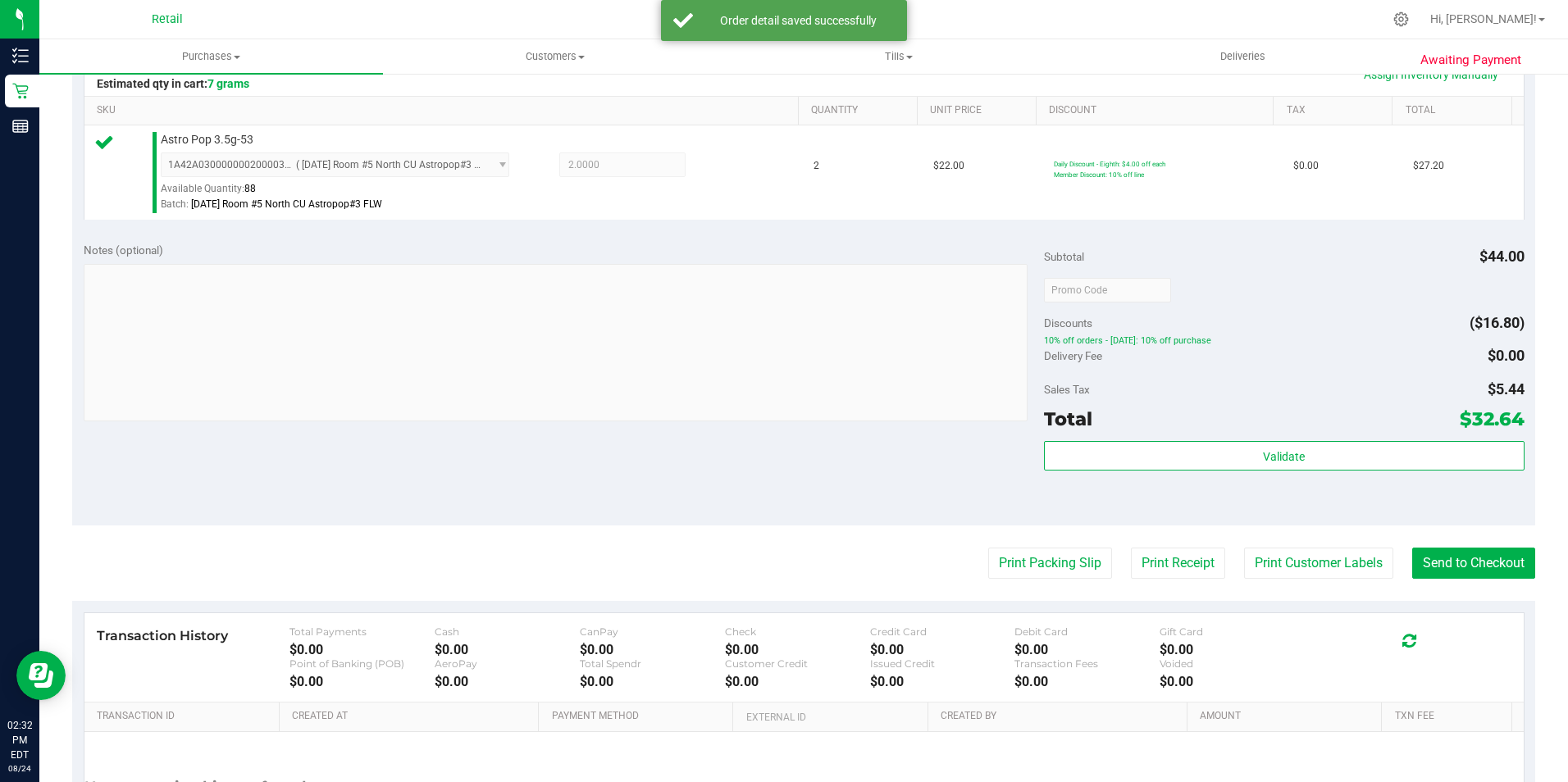
scroll to position [410, 0]
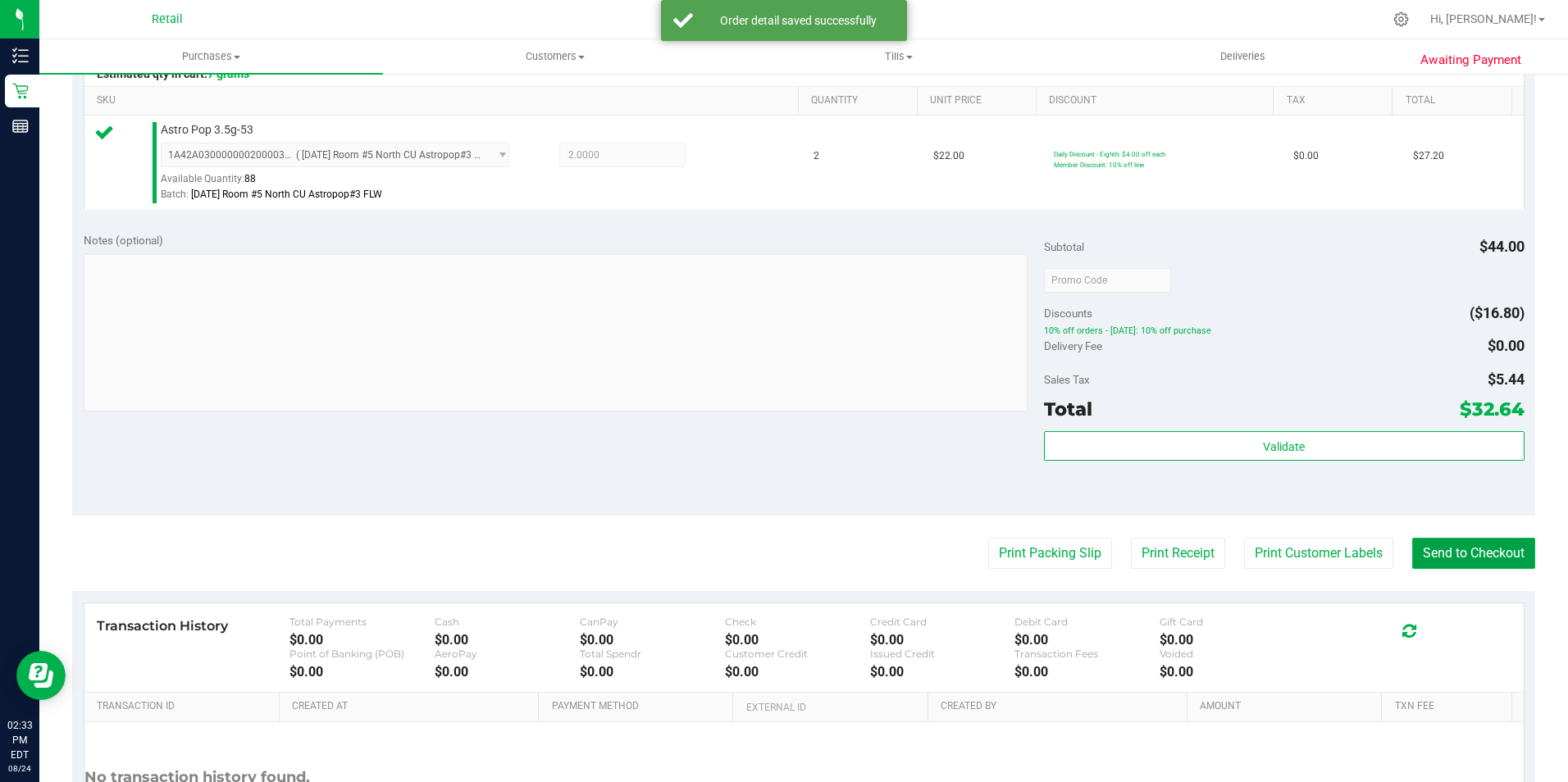
click at [1435, 557] on button "Send to Checkout" at bounding box center [1473, 553] width 123 height 31
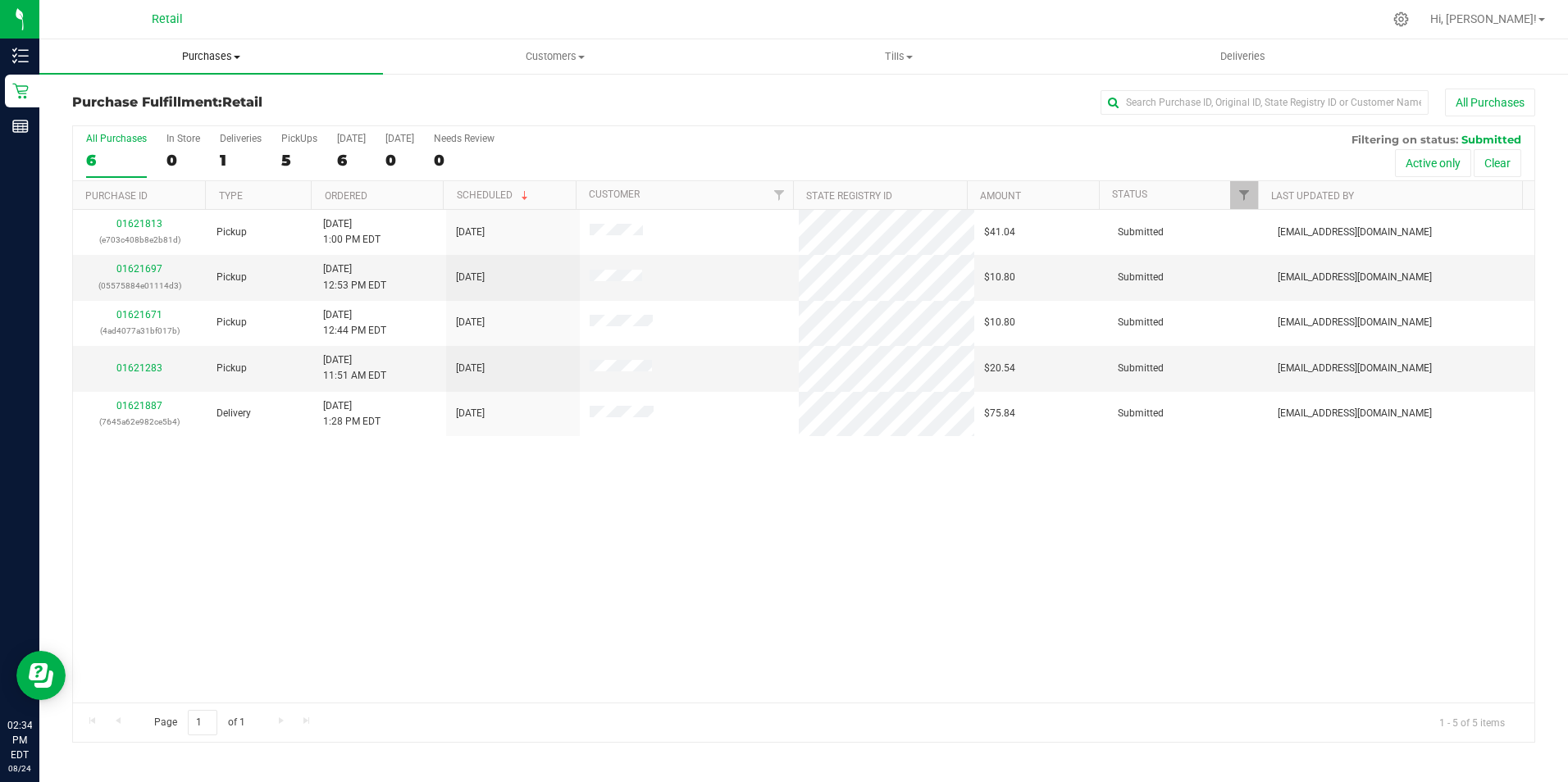
click at [182, 58] on span "Purchases" at bounding box center [211, 56] width 344 height 15
click at [162, 93] on span "Summary of purchases" at bounding box center [123, 99] width 168 height 14
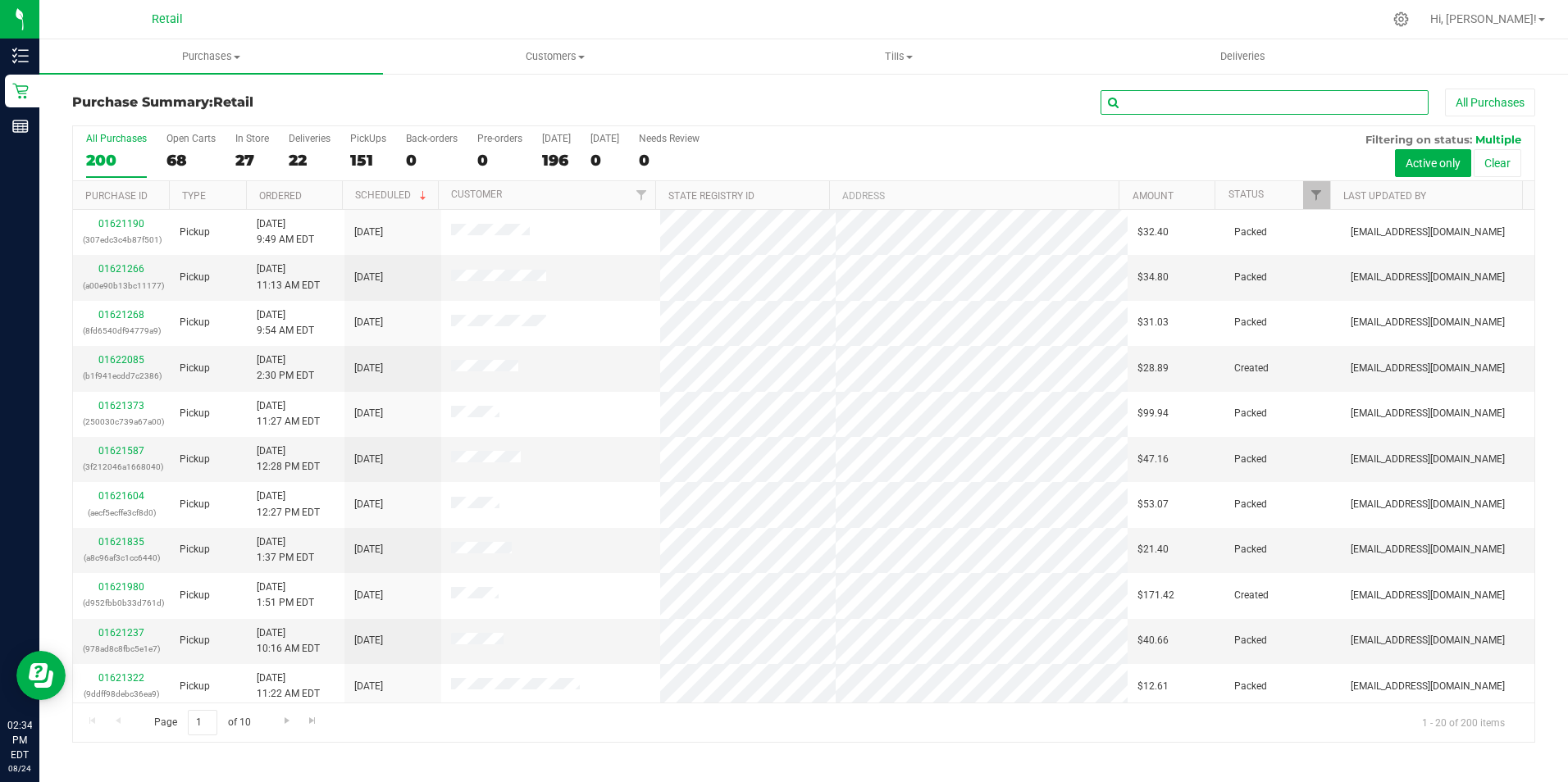
click at [1179, 102] on input "text" at bounding box center [1264, 102] width 328 height 24
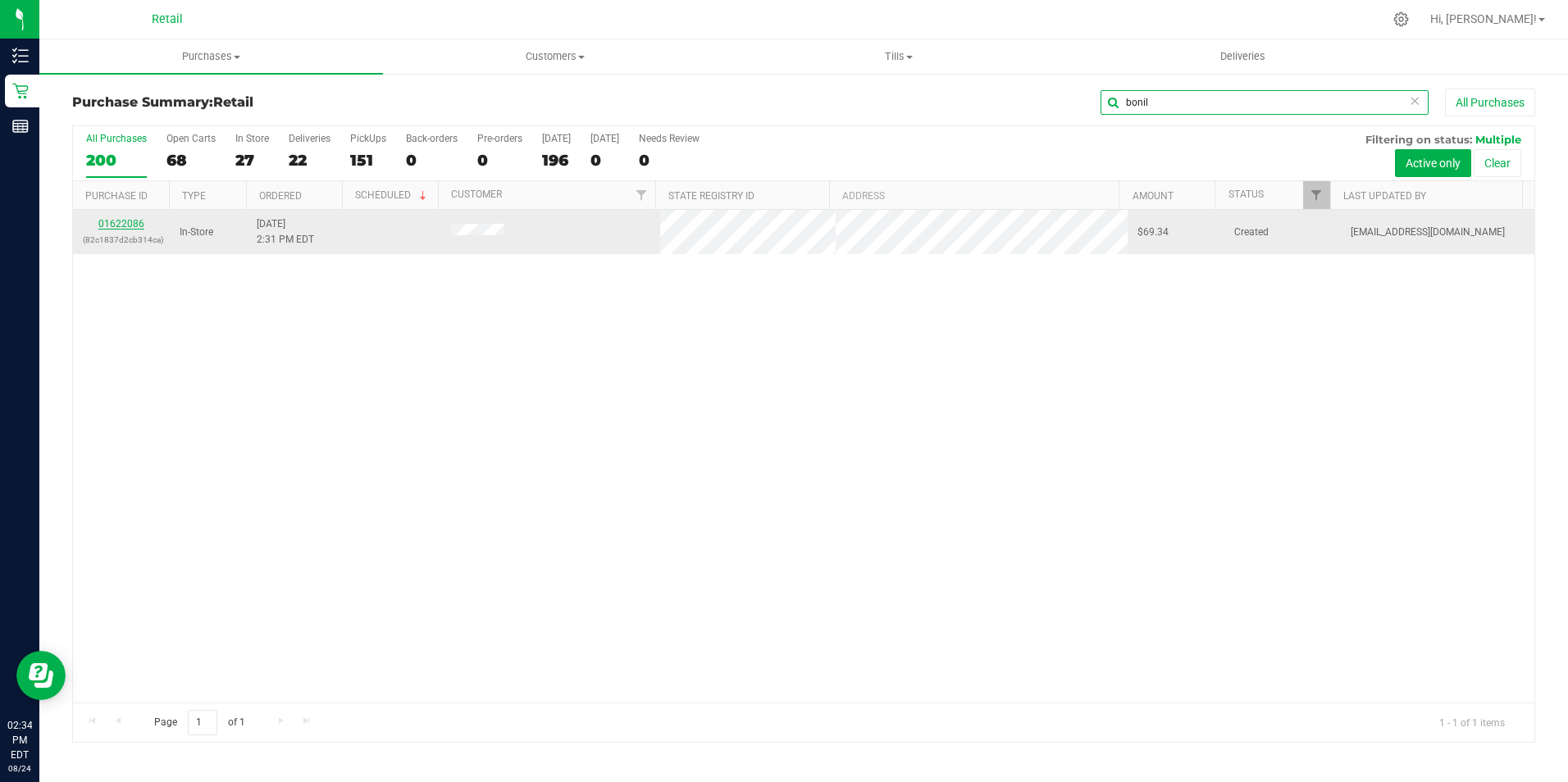
type input "bonil"
click at [109, 219] on link "01622086" at bounding box center [121, 223] width 46 height 11
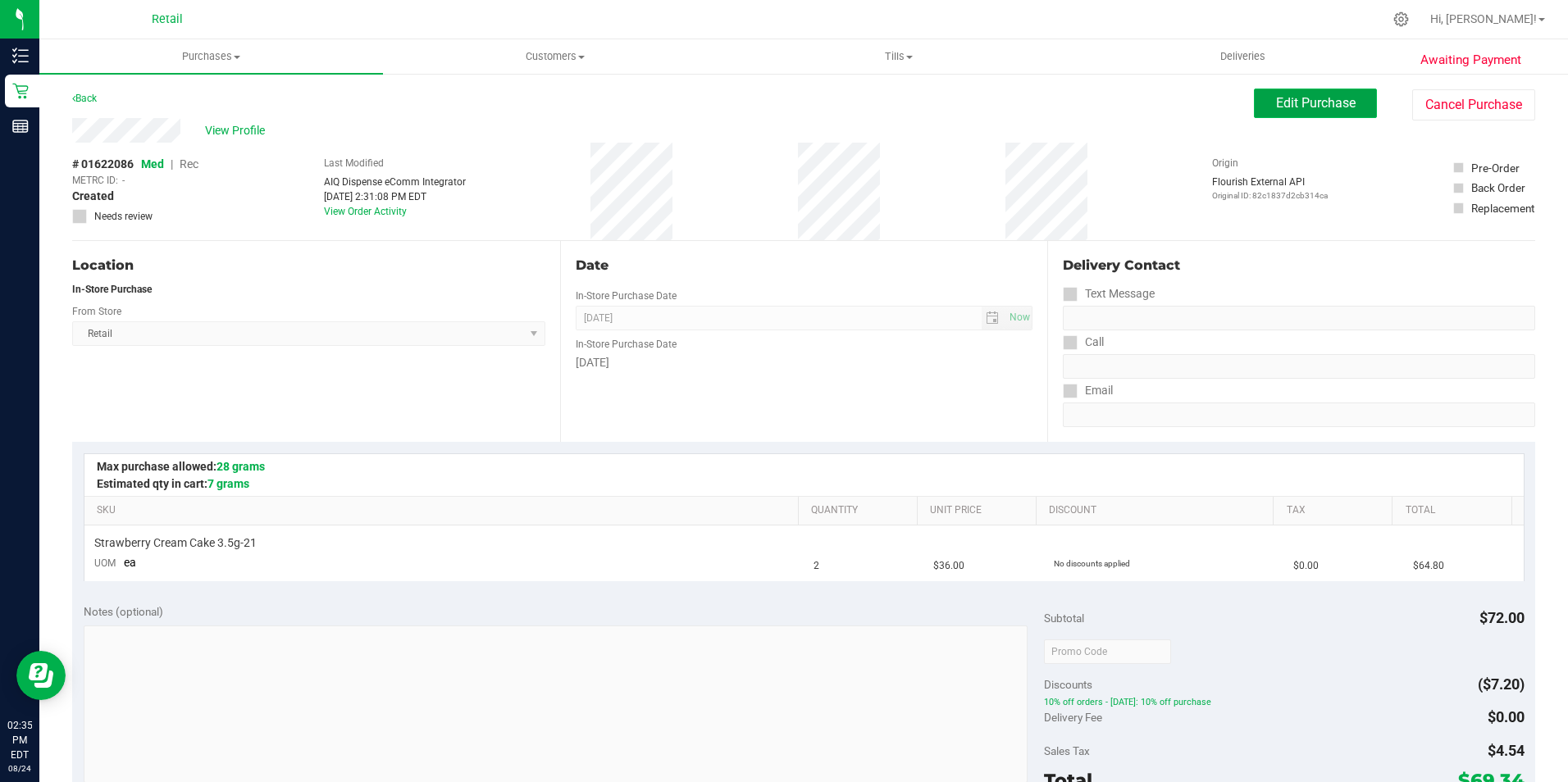
click at [1322, 102] on span "Edit Purchase" at bounding box center [1315, 103] width 79 height 16
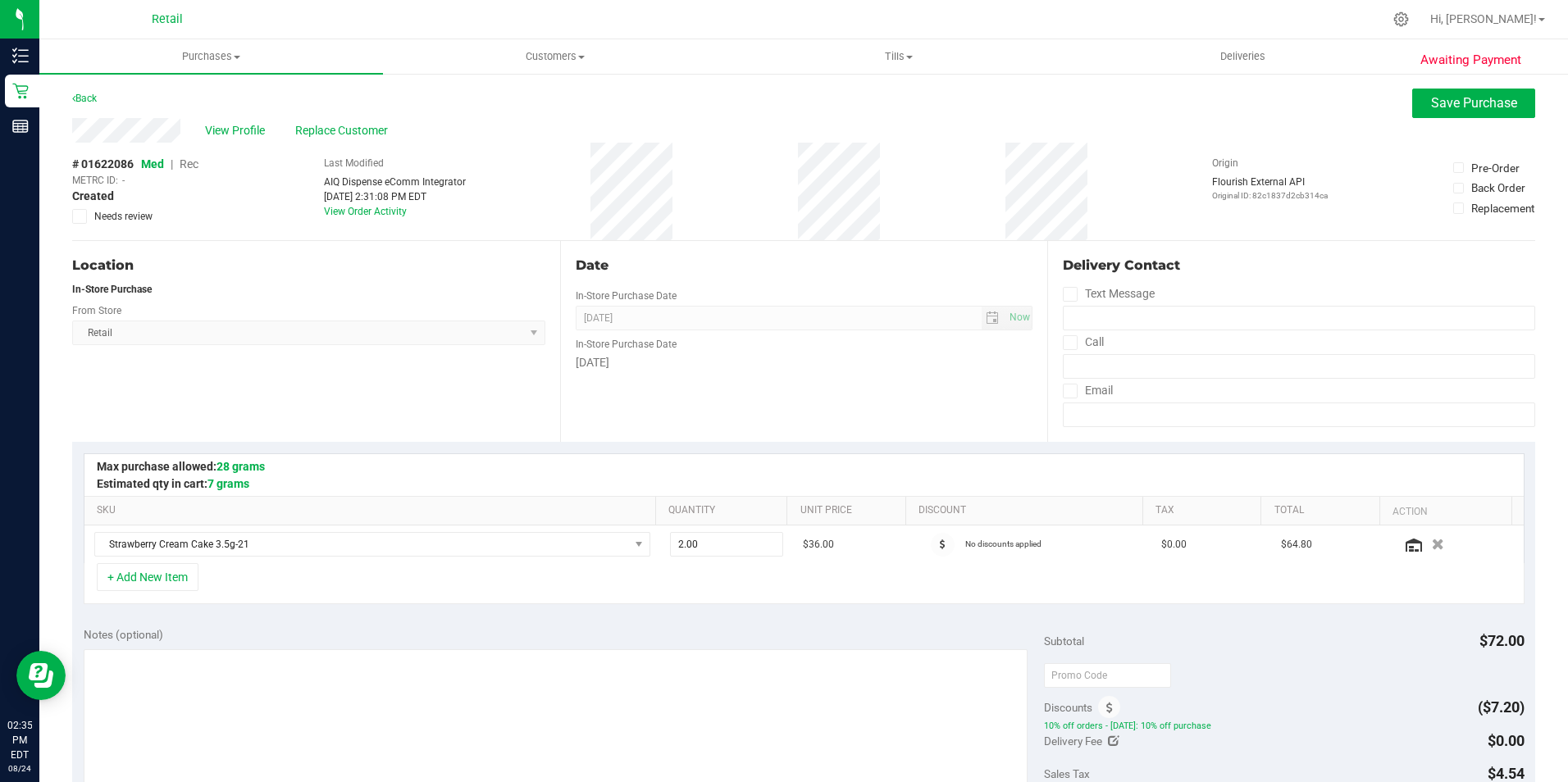
click at [192, 165] on span "Rec" at bounding box center [189, 163] width 19 height 13
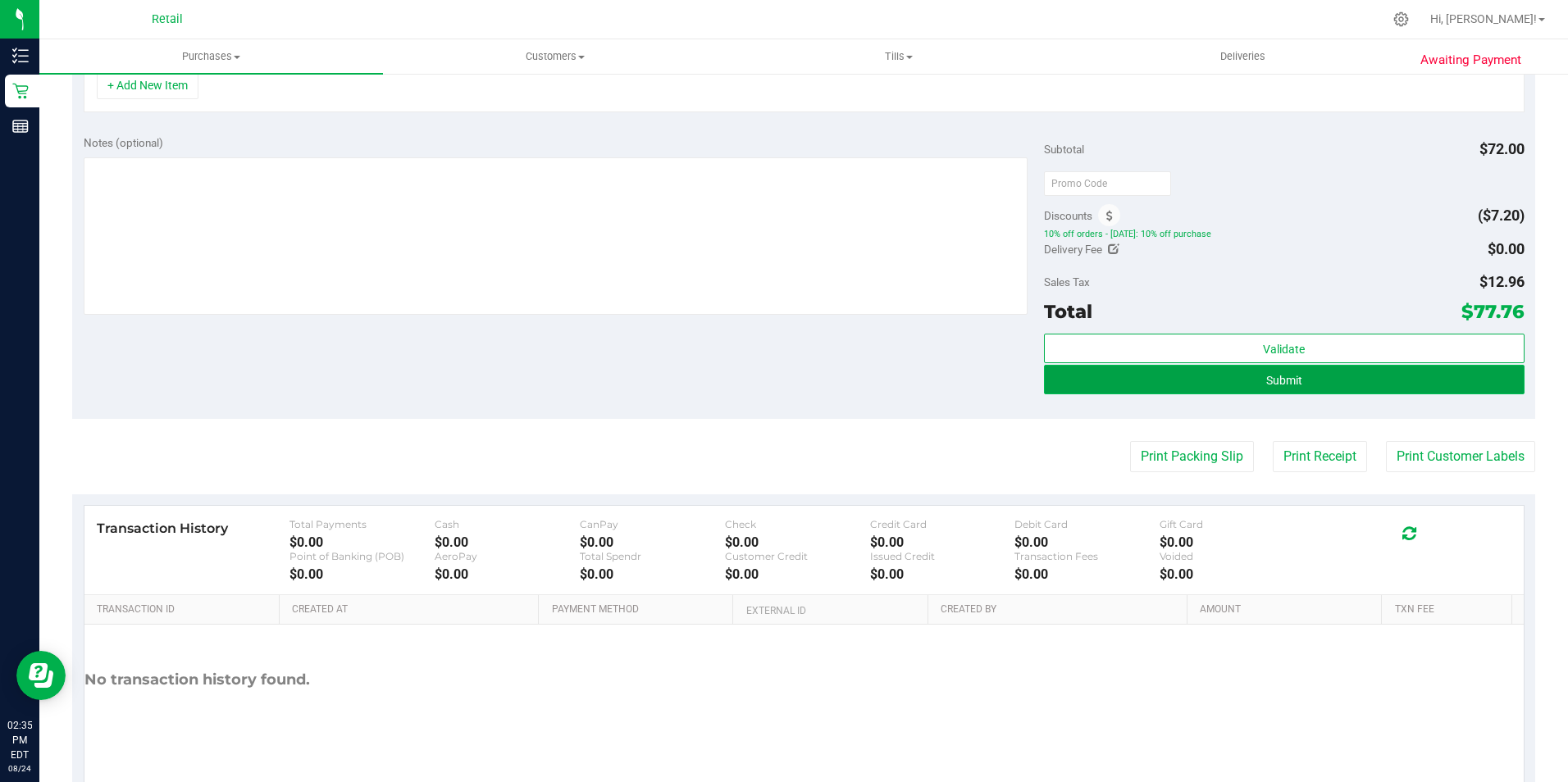
click at [1218, 365] on button "Submit" at bounding box center [1284, 380] width 480 height 30
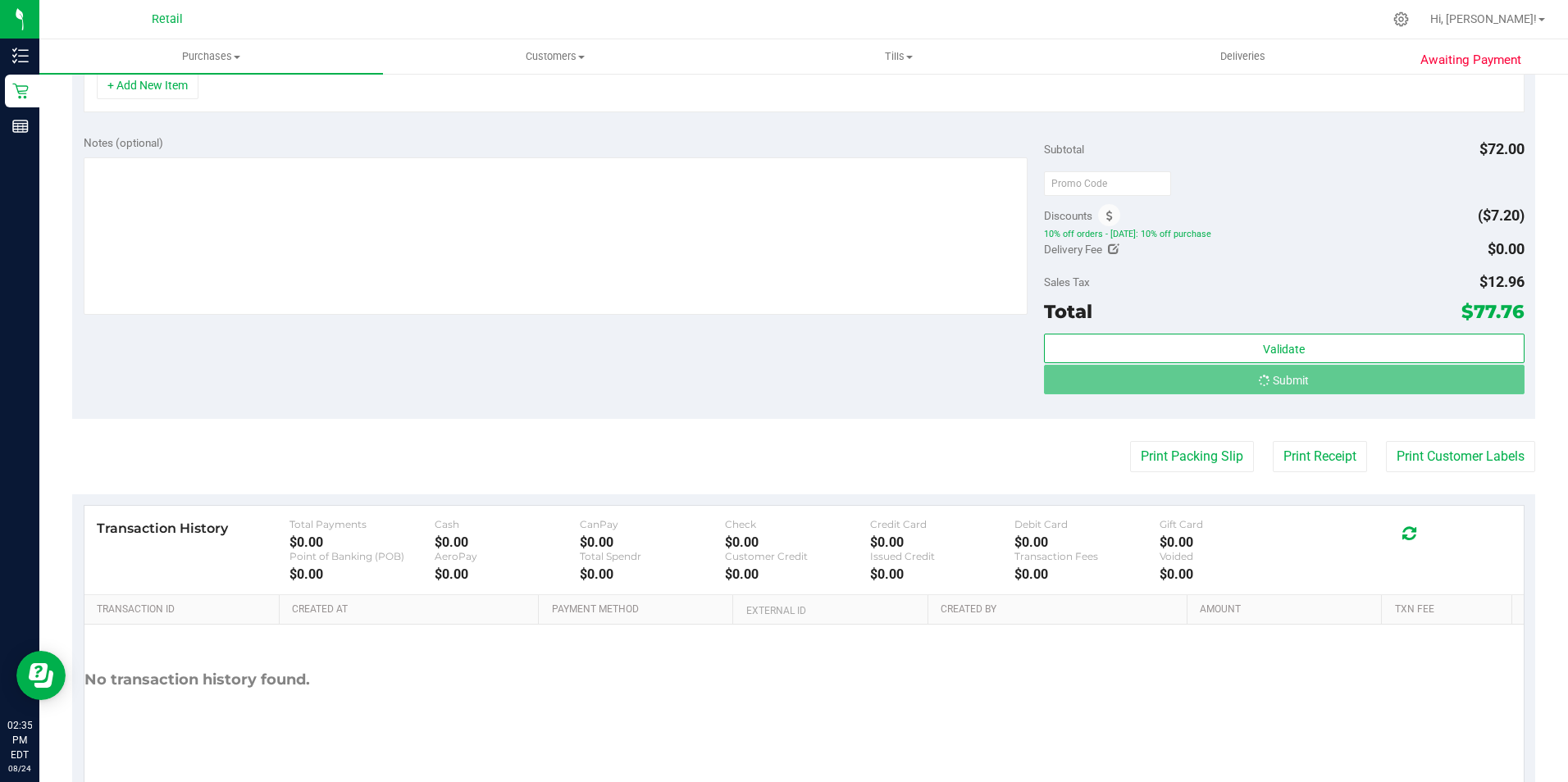
scroll to position [466, 0]
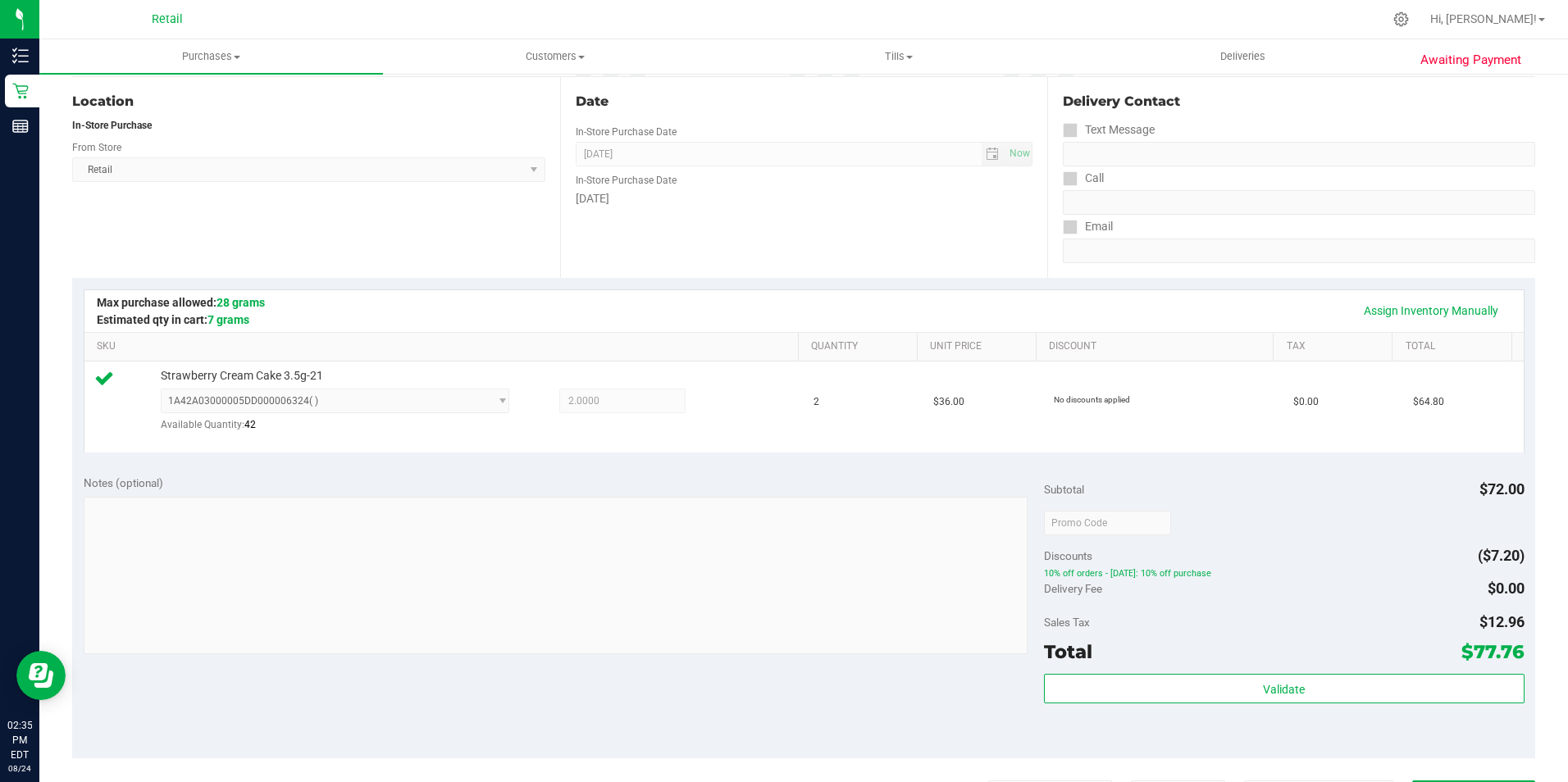
scroll to position [491, 0]
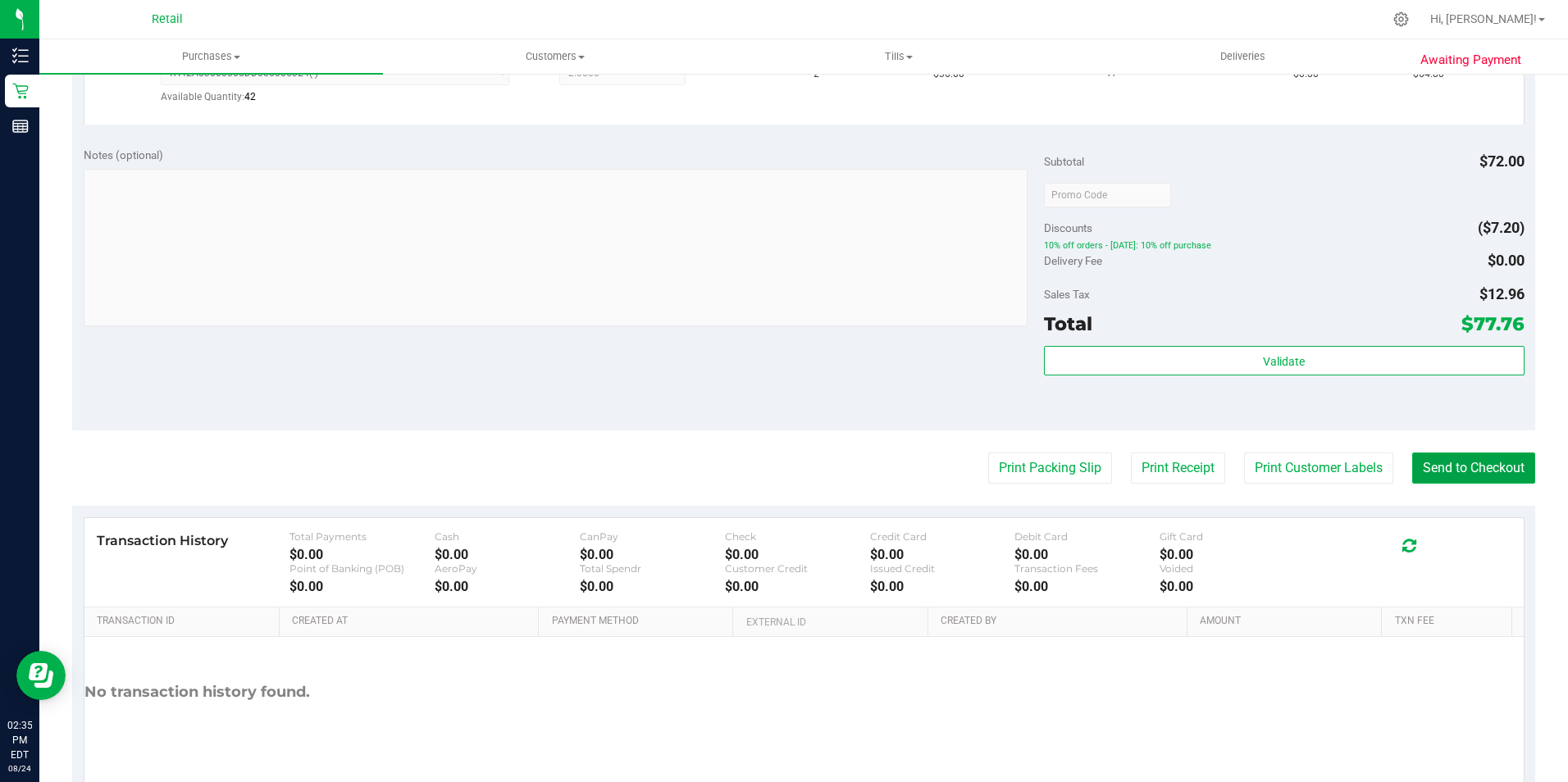
drag, startPoint x: 1469, startPoint y: 471, endPoint x: 841, endPoint y: 303, distance: 650.1
click at [1448, 468] on button "Send to Checkout" at bounding box center [1473, 468] width 123 height 31
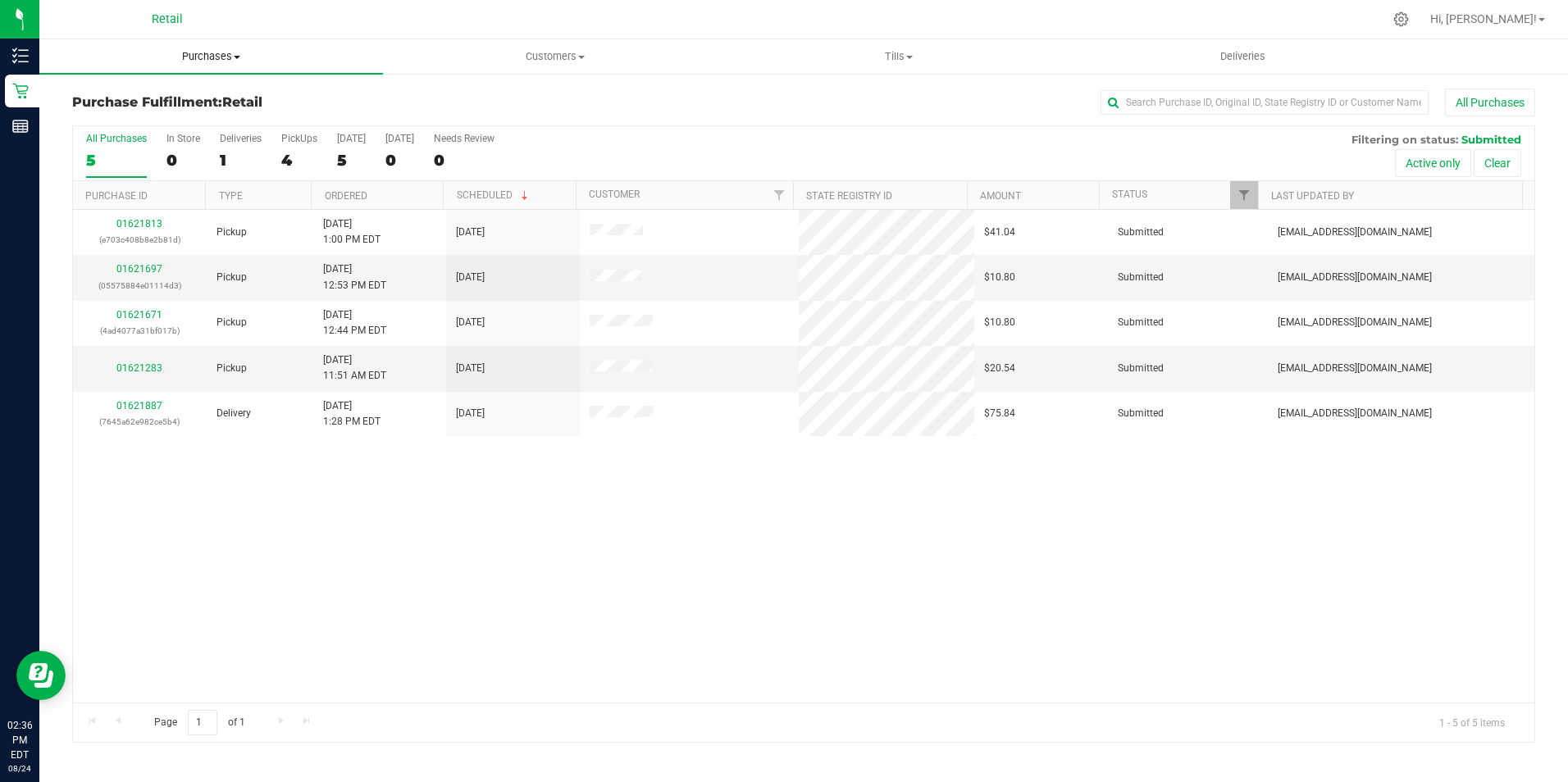
click at [196, 60] on span "Purchases" at bounding box center [211, 56] width 344 height 15
click at [131, 92] on span "Summary of purchases" at bounding box center [123, 99] width 168 height 14
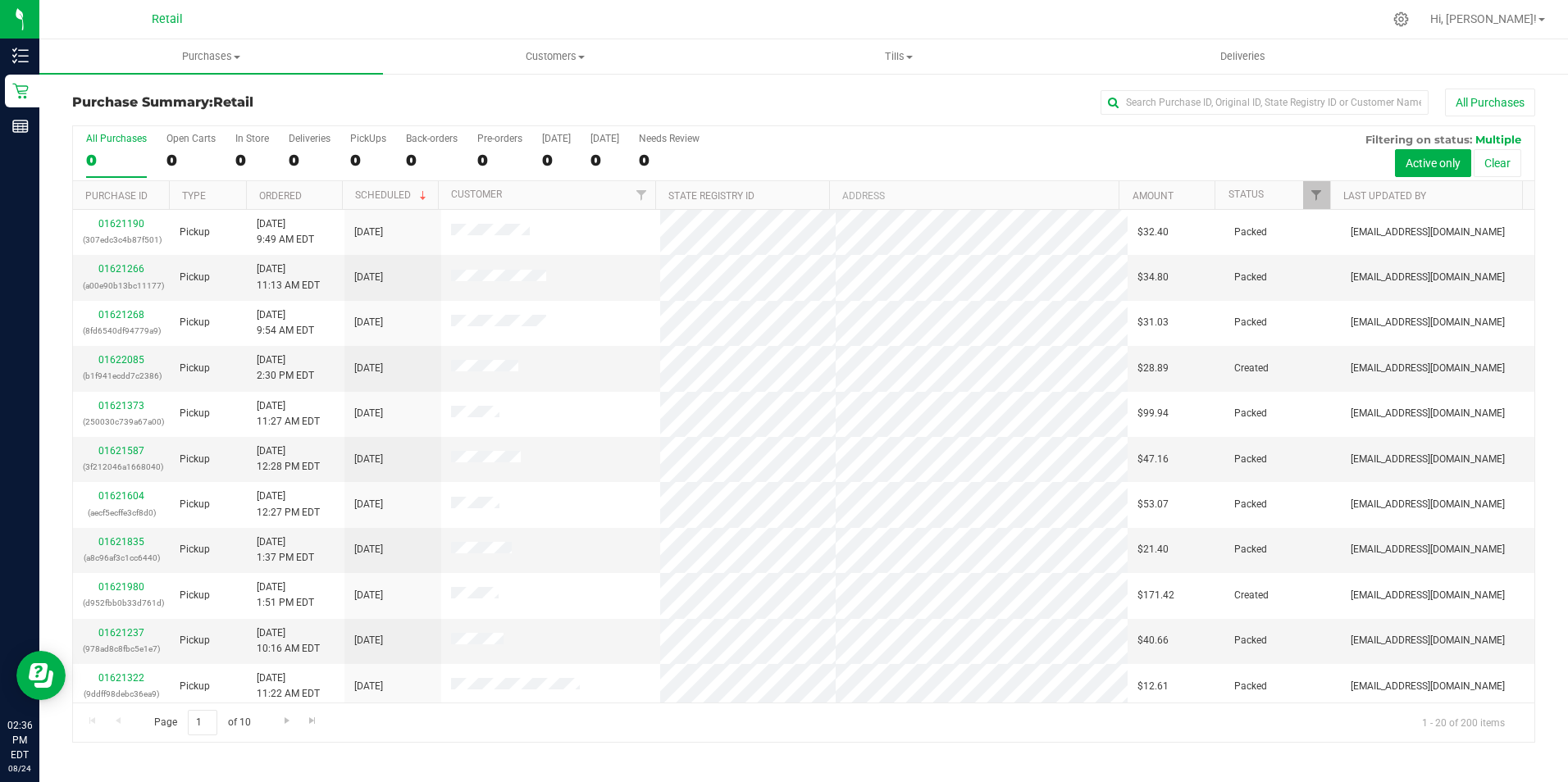
click at [1160, 115] on div "All Purchases" at bounding box center [1047, 102] width 975 height 28
click at [1160, 108] on input "text" at bounding box center [1264, 102] width 328 height 24
type input "james"
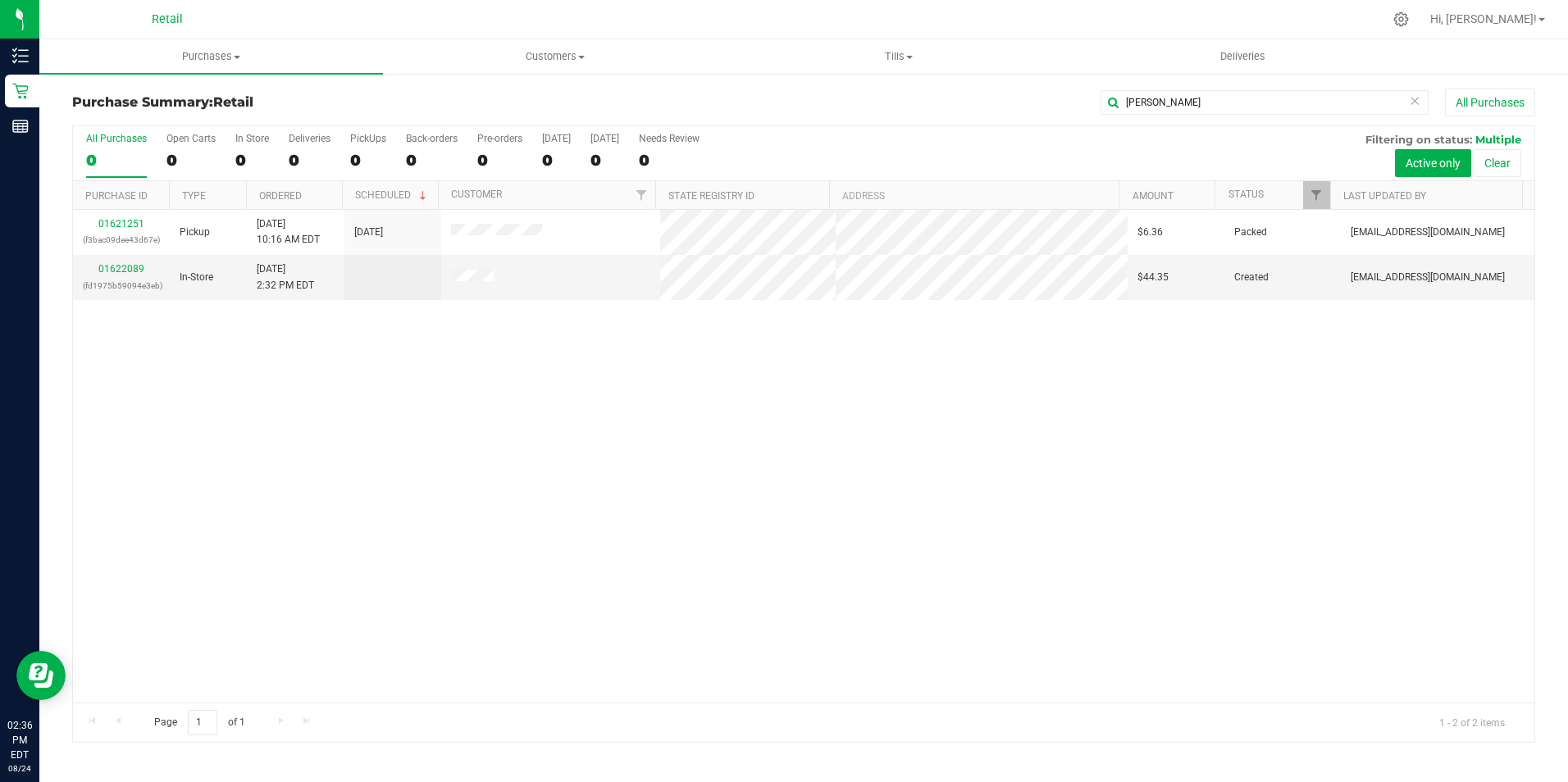
drag, startPoint x: 116, startPoint y: 225, endPoint x: 100, endPoint y: 320, distance: 96.3
click at [100, 330] on div "01621251 (f3bac09dee43d67e) Pickup 8/24/2025 10:16 AM EDT 8/24/2025 $6.36 Packe…" at bounding box center [804, 456] width 1461 height 492
click at [107, 275] on div "01622089 (fd1975b59094e3eb)" at bounding box center [121, 278] width 77 height 31
click at [113, 272] on div "01622089 (fd1975b59094e3eb)" at bounding box center [121, 278] width 77 height 31
click at [114, 271] on link "01622089" at bounding box center [121, 268] width 46 height 11
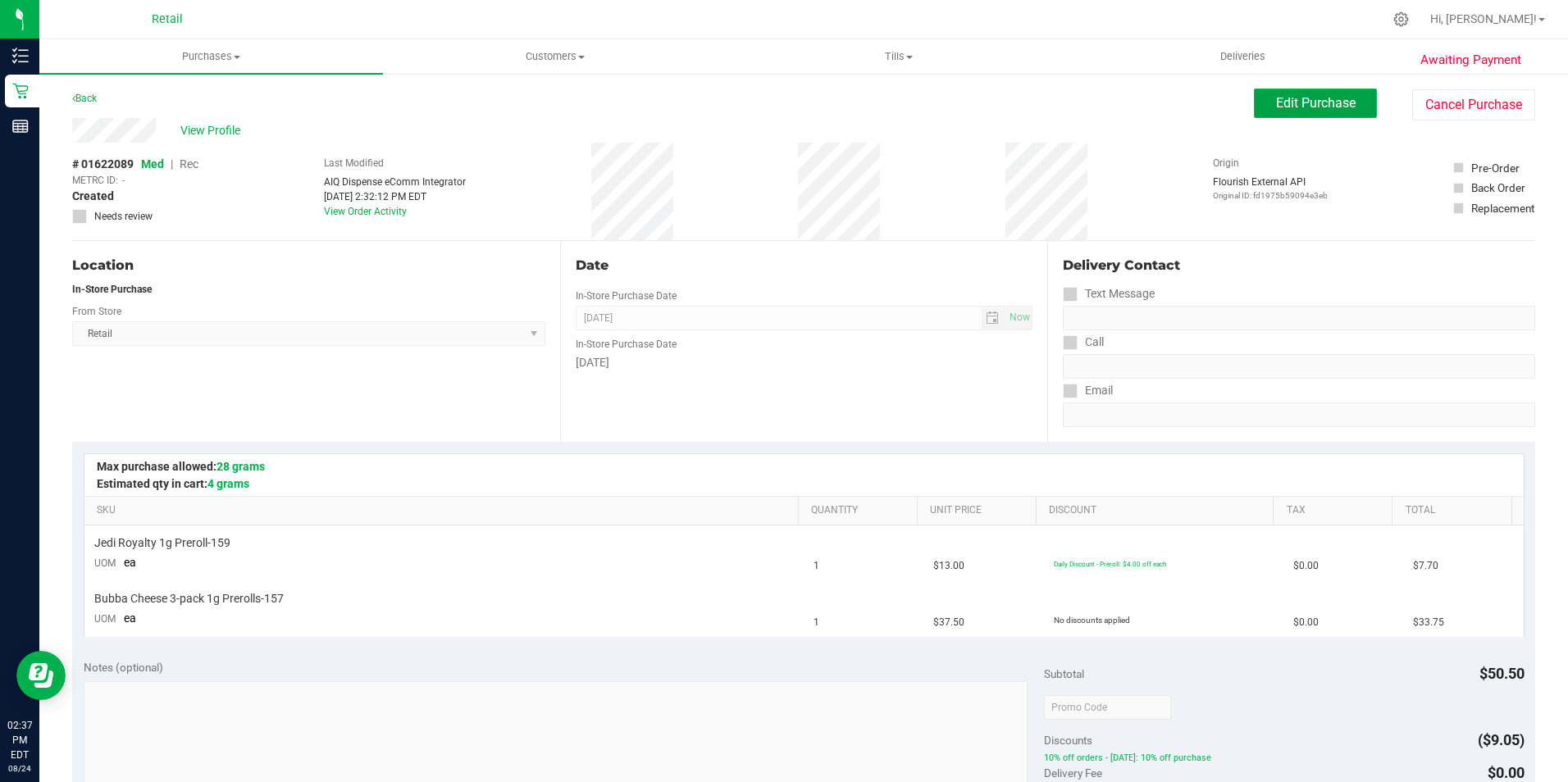
click at [1255, 99] on button "Edit Purchase" at bounding box center [1315, 103] width 123 height 30
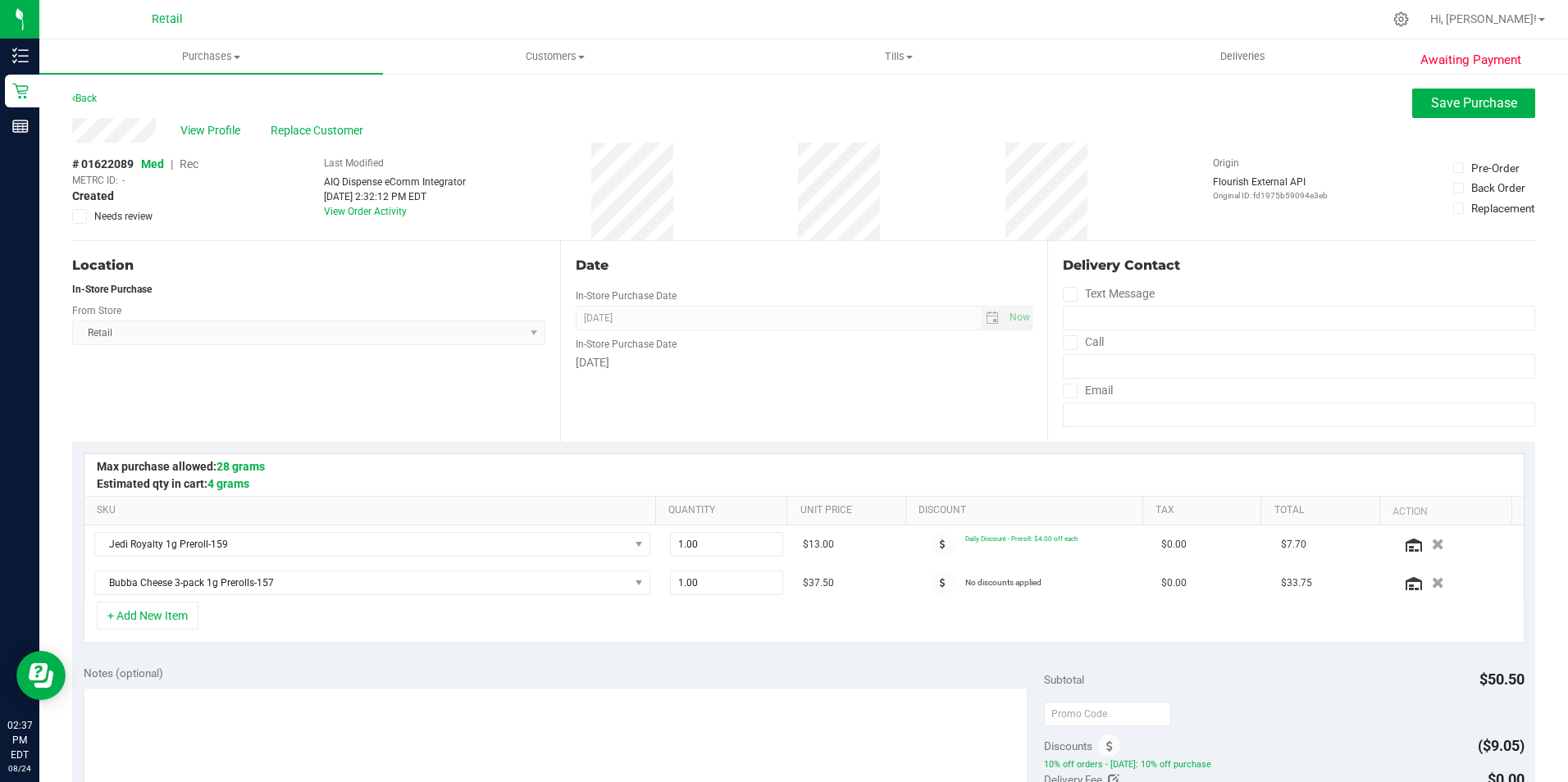
click at [182, 163] on span "Rec" at bounding box center [189, 163] width 19 height 13
click at [183, 167] on span "Rec" at bounding box center [189, 163] width 19 height 13
click at [186, 161] on span "Rec" at bounding box center [189, 163] width 20 height 13
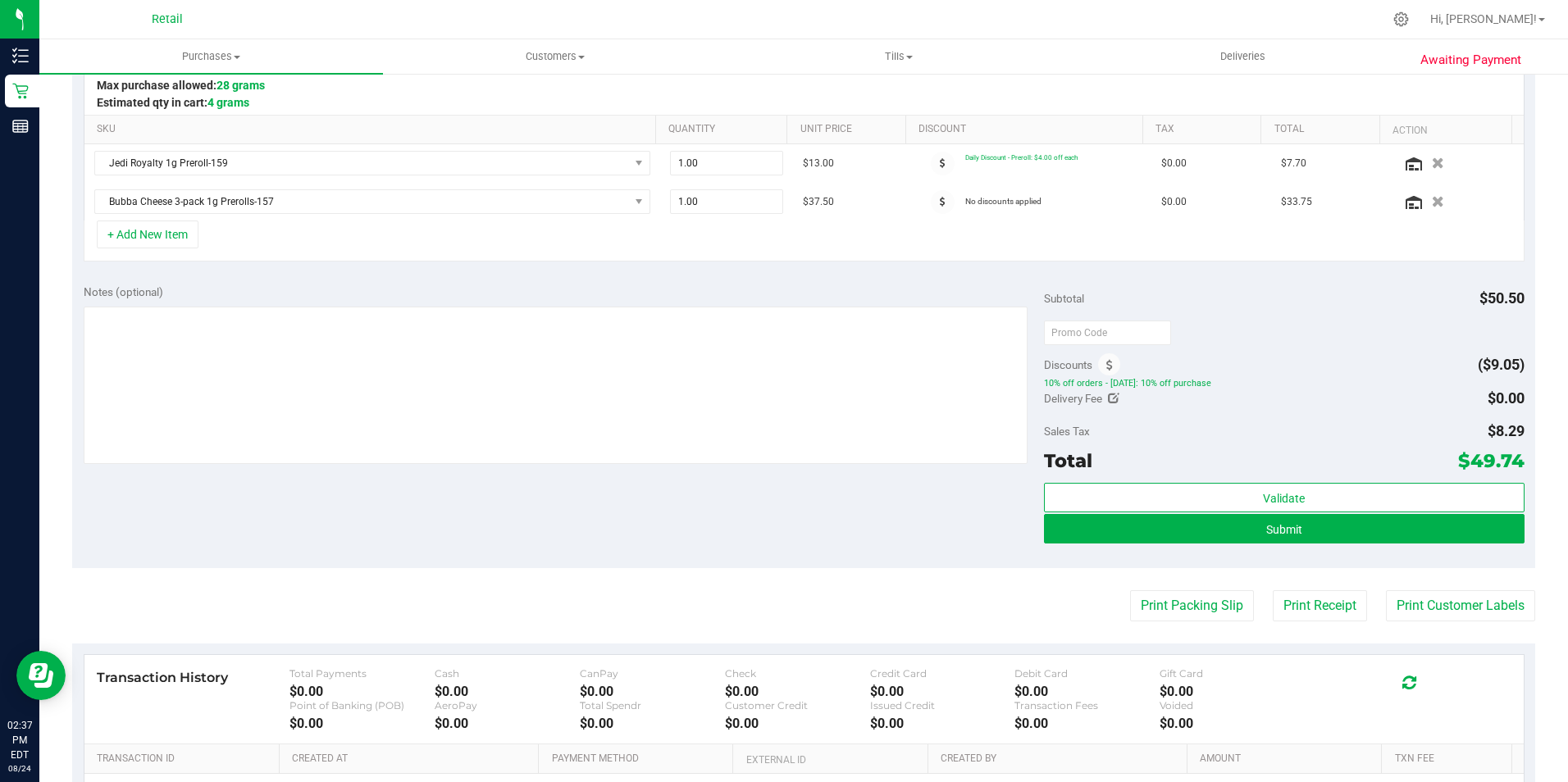
scroll to position [410, 0]
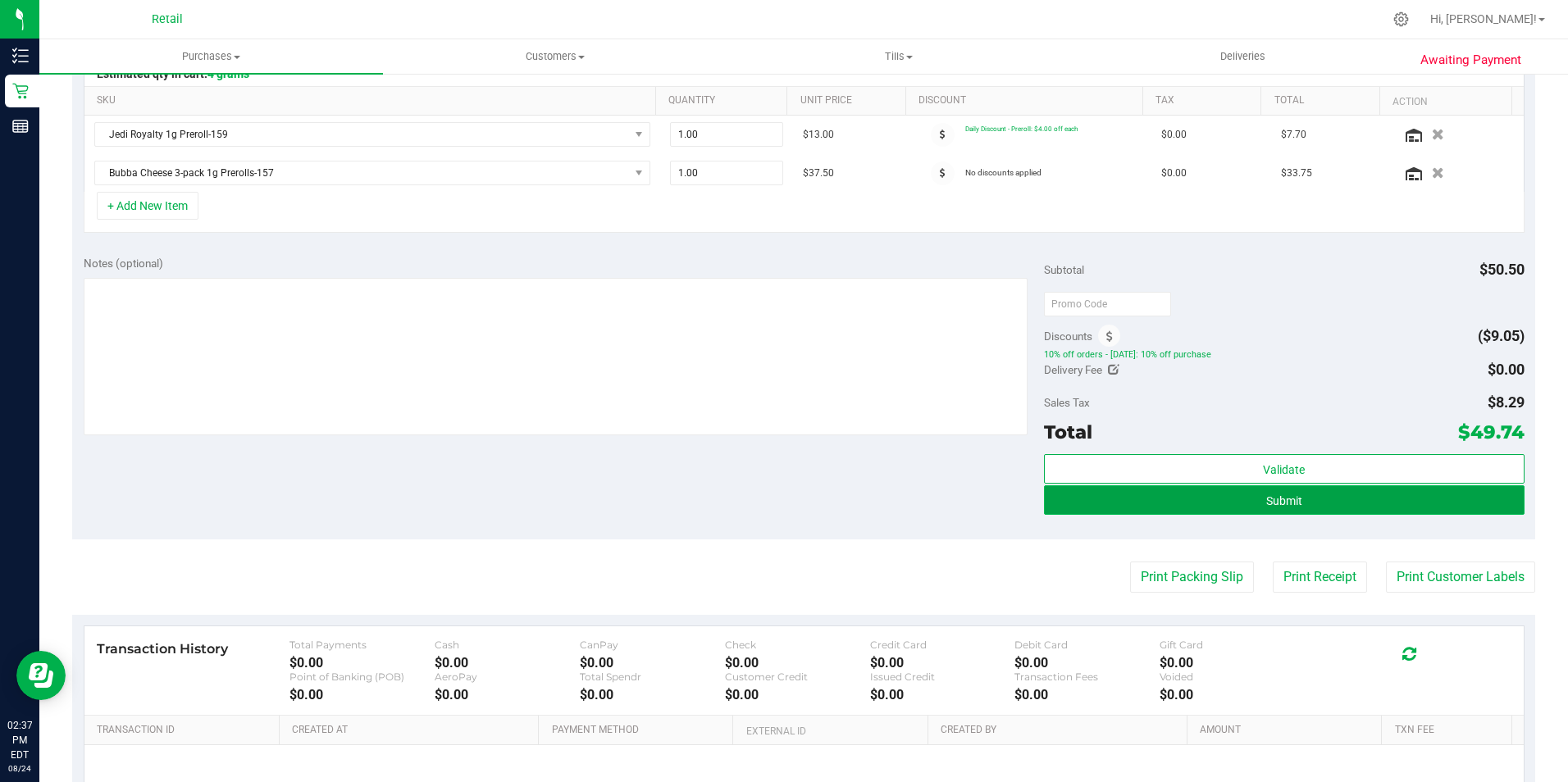
click at [1295, 495] on button "Submit" at bounding box center [1284, 500] width 480 height 30
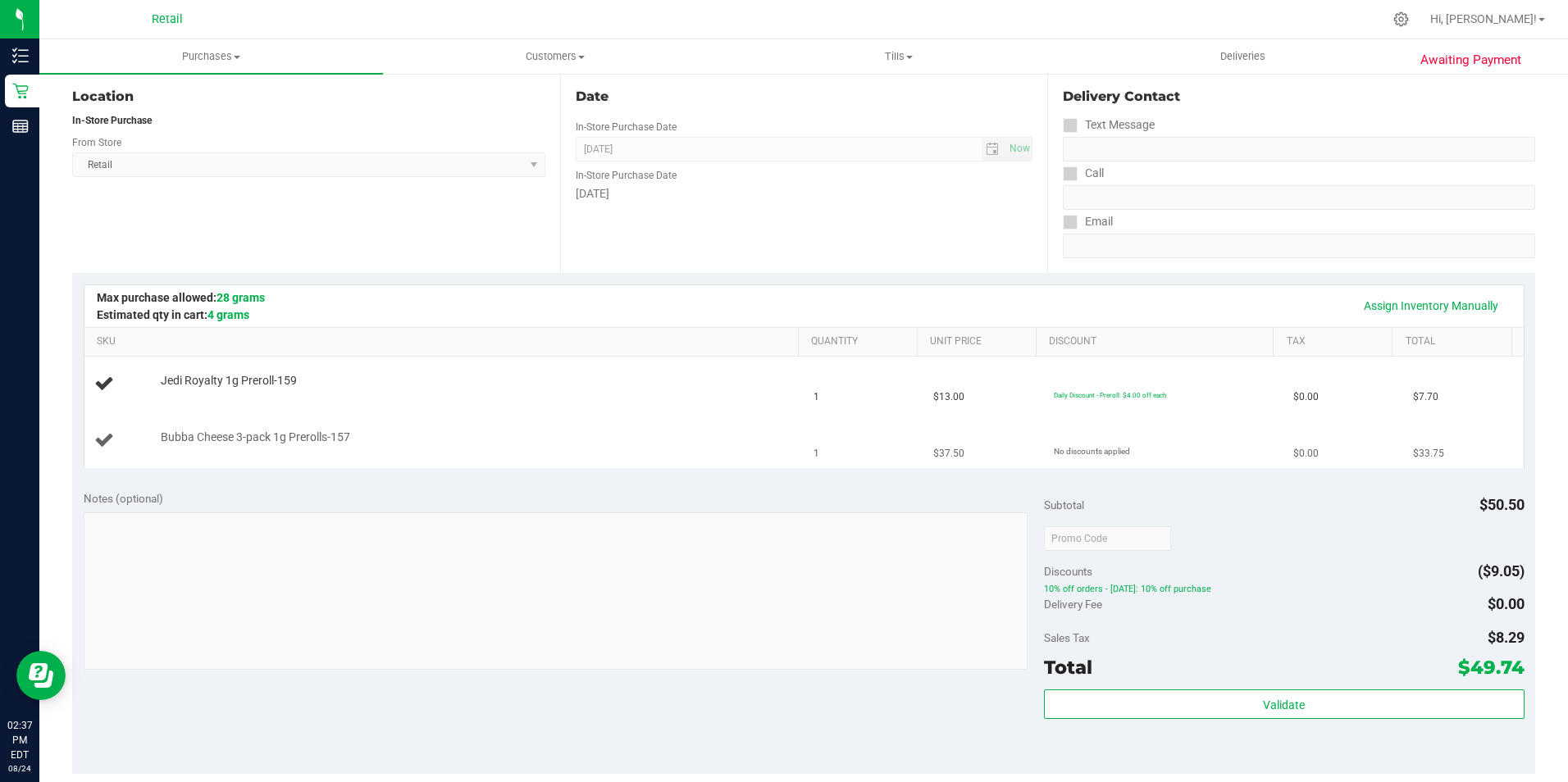
drag, startPoint x: 405, startPoint y: 467, endPoint x: 616, endPoint y: 377, distance: 229.4
click at [478, 437] on tbody "Jedi Royalty 1g Preroll-159 1 $13.00 Daily Discount - Preroll: $4.00 off each $…" at bounding box center [804, 408] width 1439 height 111
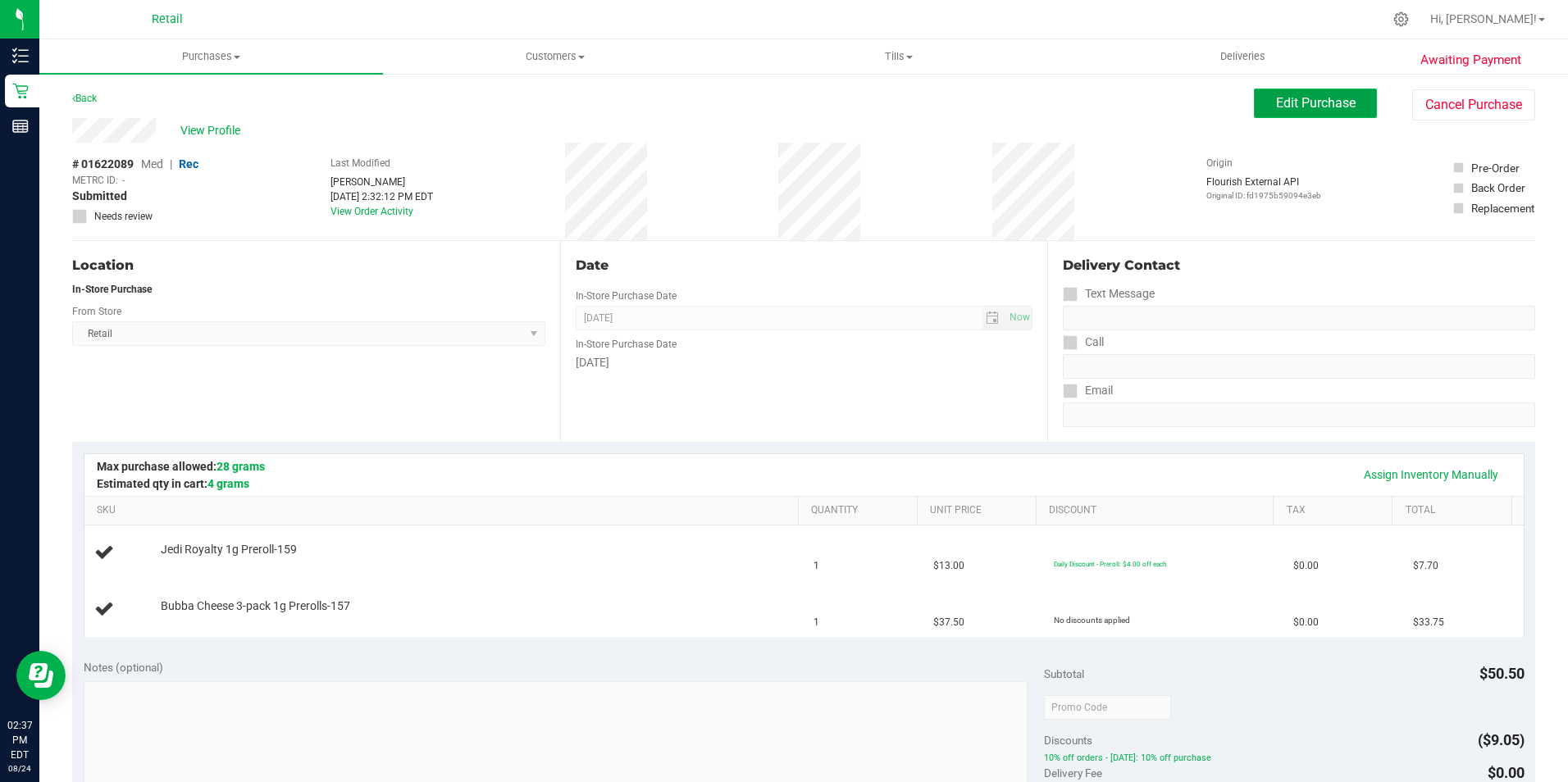
click at [1282, 99] on span "Edit Purchase" at bounding box center [1315, 103] width 79 height 16
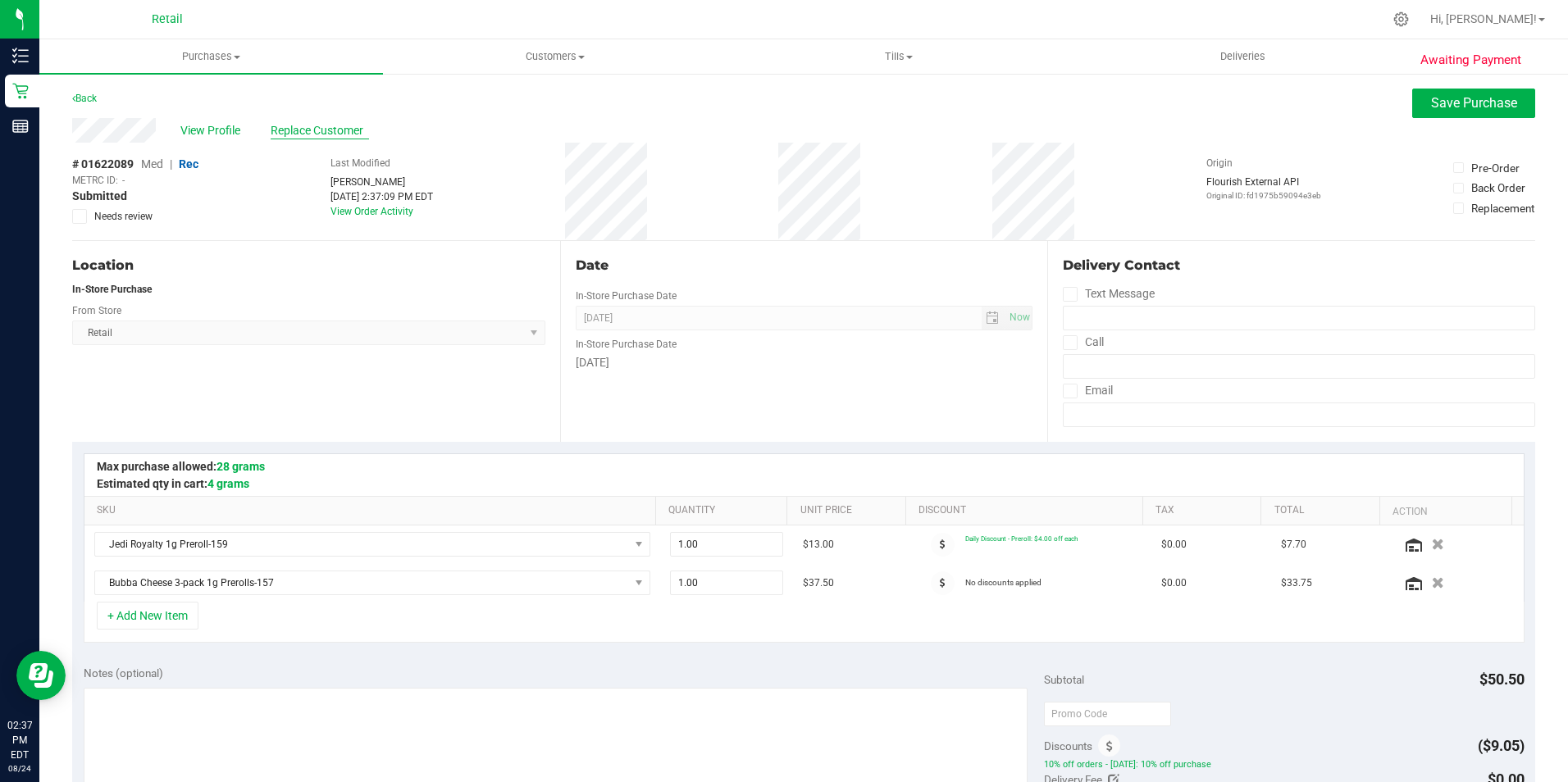
click at [350, 129] on span "Replace Customer" at bounding box center [320, 131] width 99 height 17
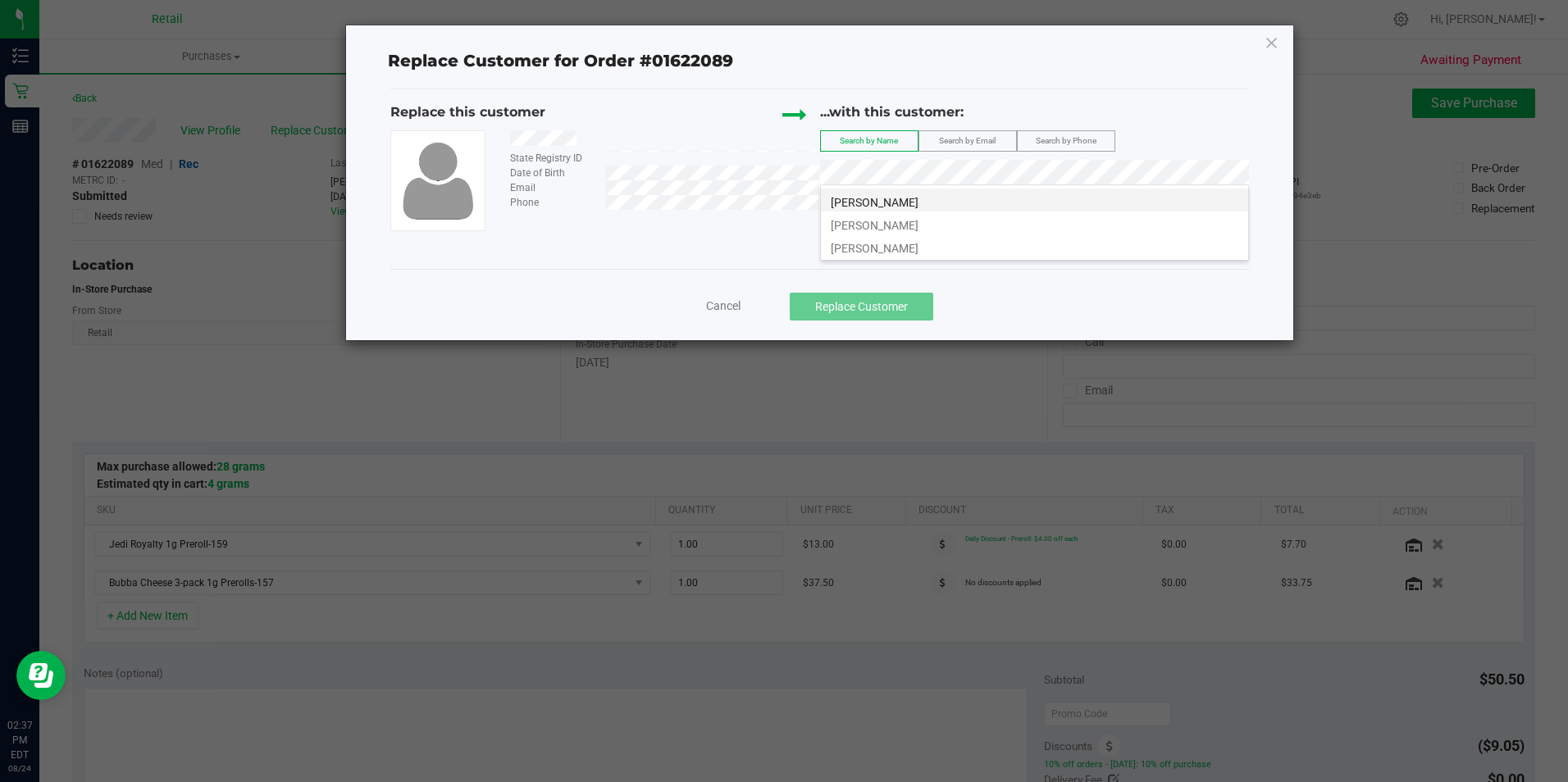
click at [926, 196] on li "James Fitzgerald" at bounding box center [1034, 200] width 427 height 23
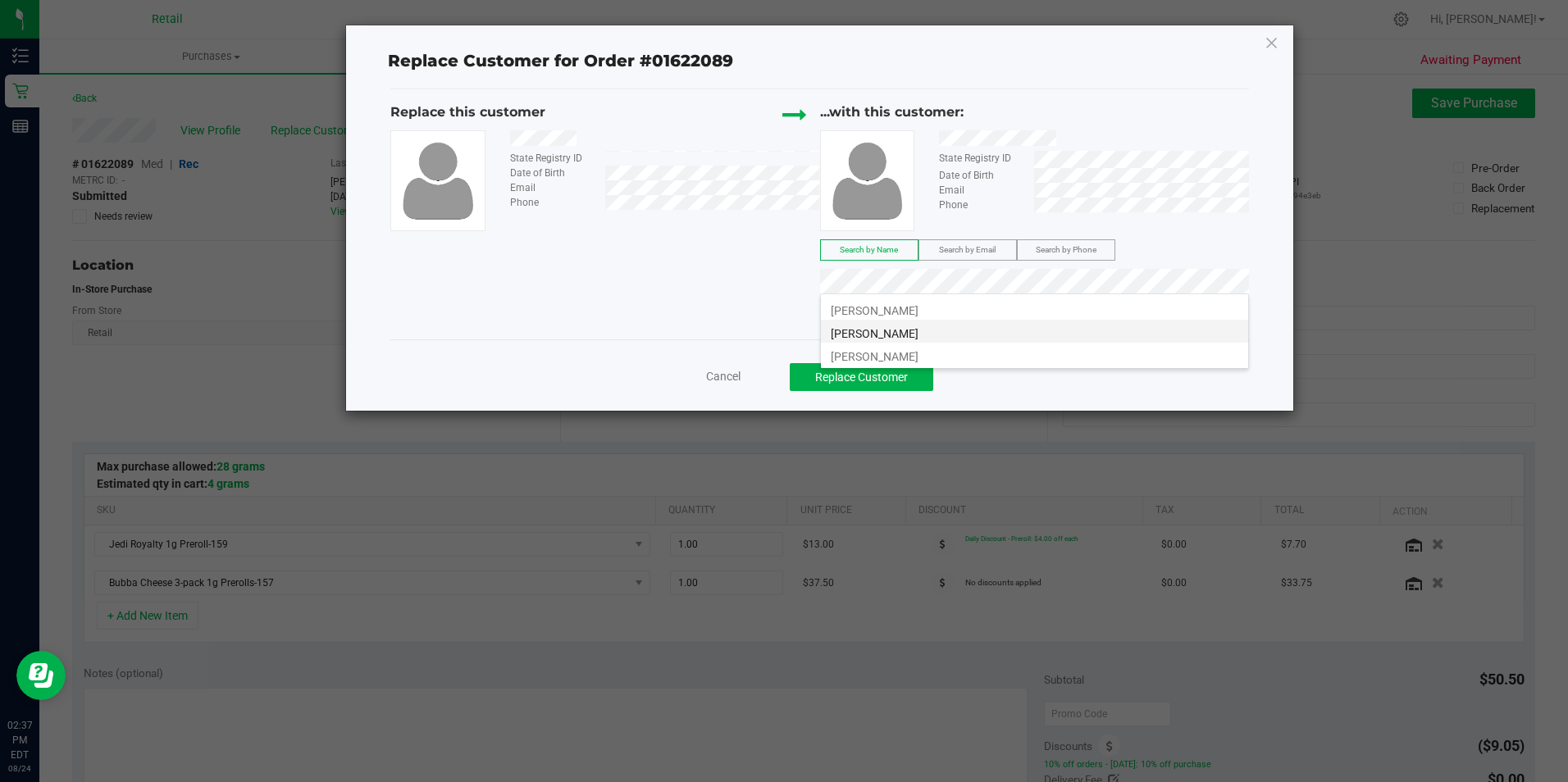
click at [957, 329] on li "James Fitzgerald Jr." at bounding box center [1034, 331] width 427 height 23
click at [911, 357] on li "james fitzgerald" at bounding box center [1034, 354] width 427 height 23
drag, startPoint x: 1101, startPoint y: 333, endPoint x: 905, endPoint y: 367, distance: 198.9
click at [1097, 333] on div "Replace this customer State Registry ID Date of Birth Email Phone ...with this …" at bounding box center [819, 214] width 857 height 250
click at [832, 376] on button "Replace Customer" at bounding box center [861, 377] width 143 height 28
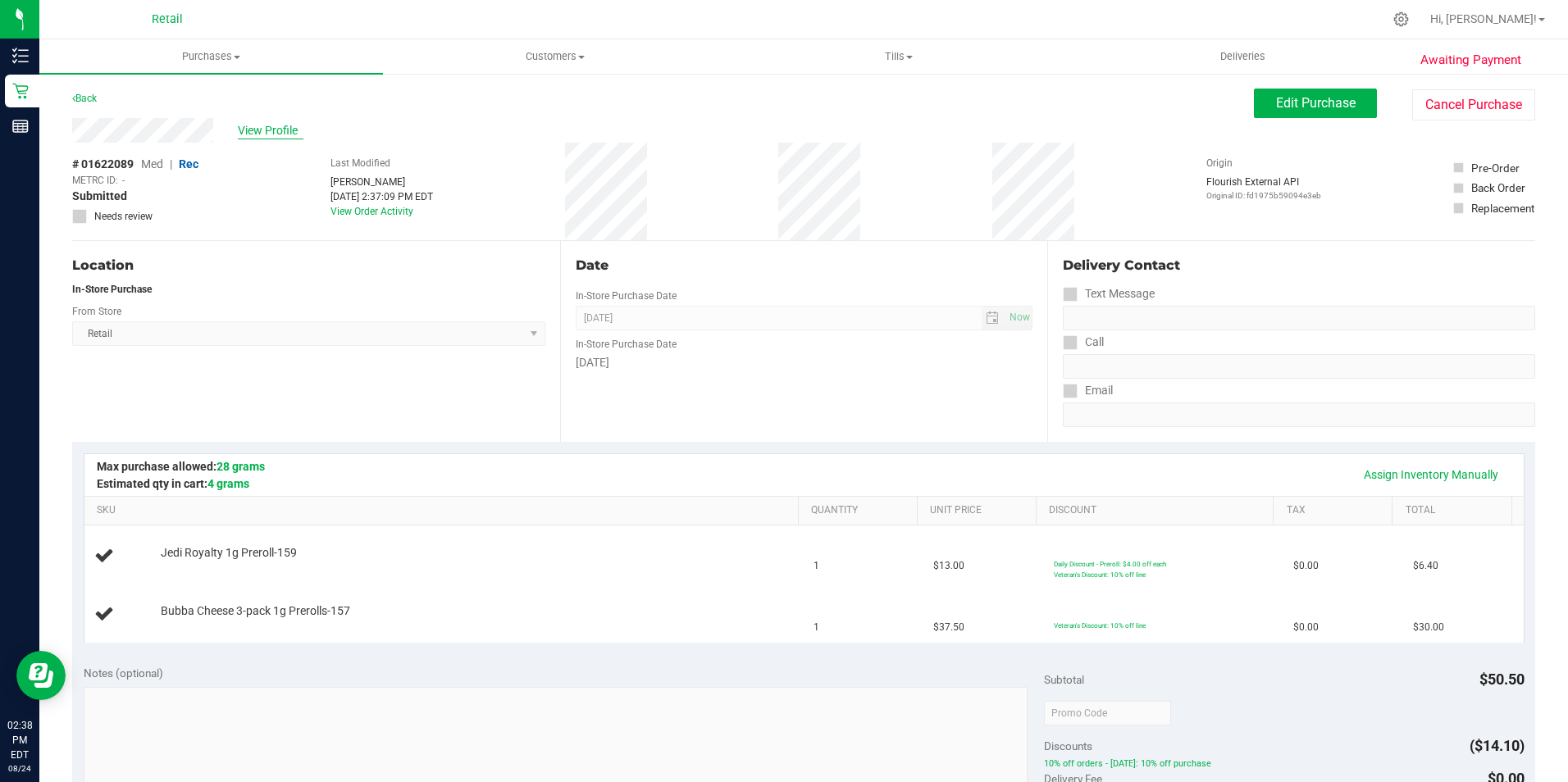
click at [265, 127] on span "View Profile" at bounding box center [270, 131] width 65 height 17
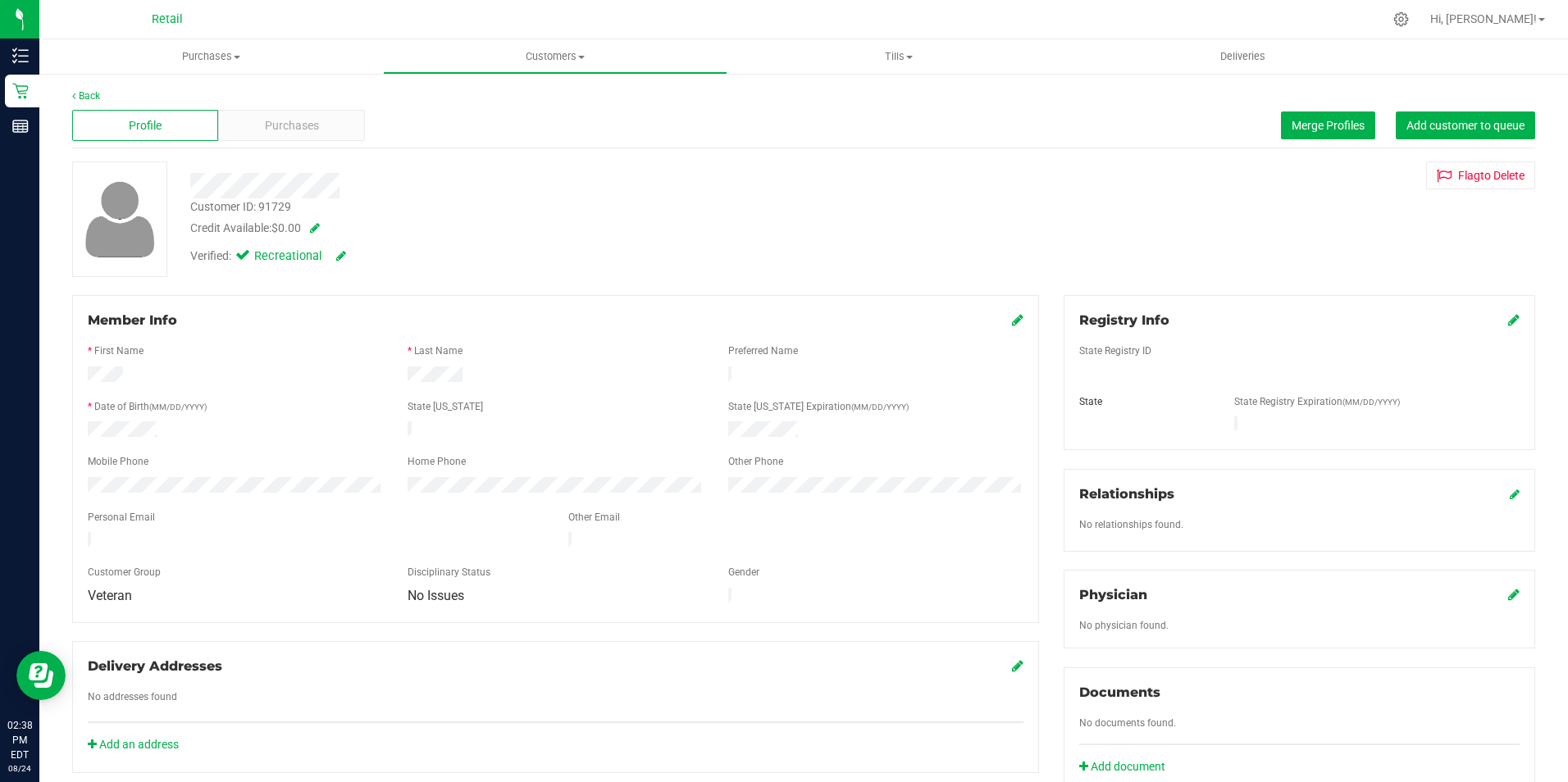
click at [1012, 322] on icon at bounding box center [1017, 319] width 11 height 13
click at [1008, 321] on icon at bounding box center [1015, 321] width 15 height 13
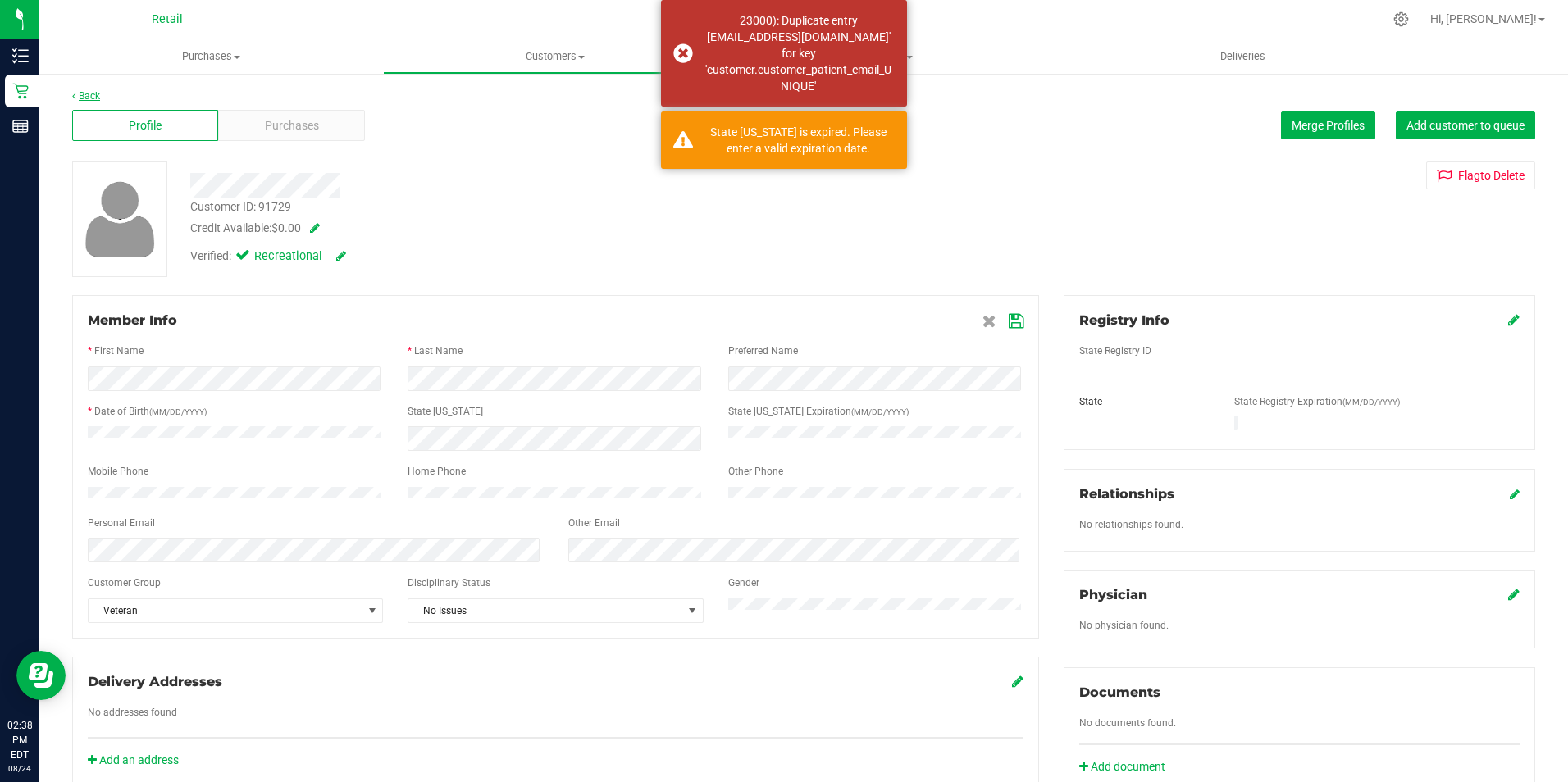
click at [82, 97] on link "Back" at bounding box center [86, 95] width 28 height 11
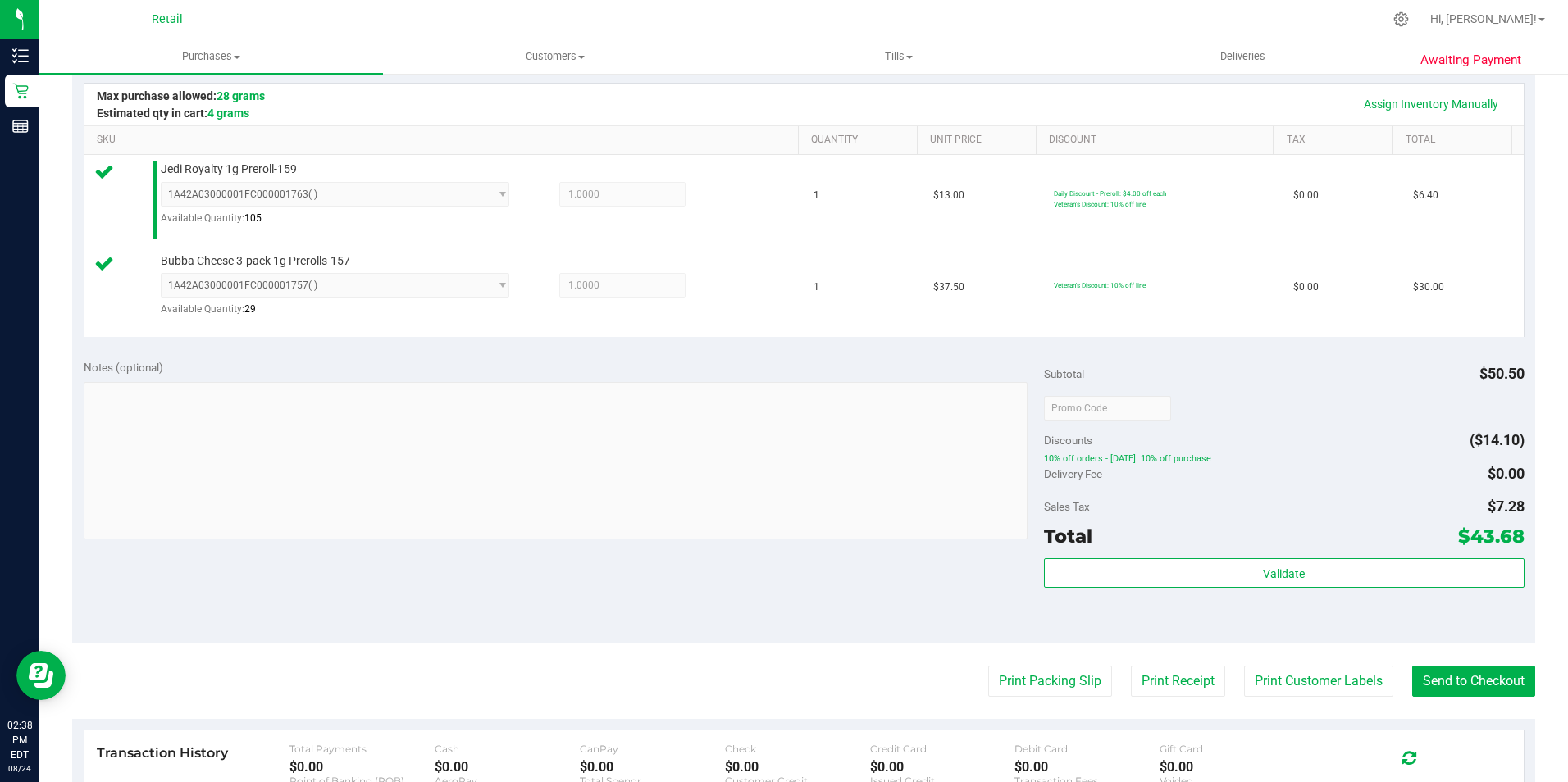
scroll to position [410, 0]
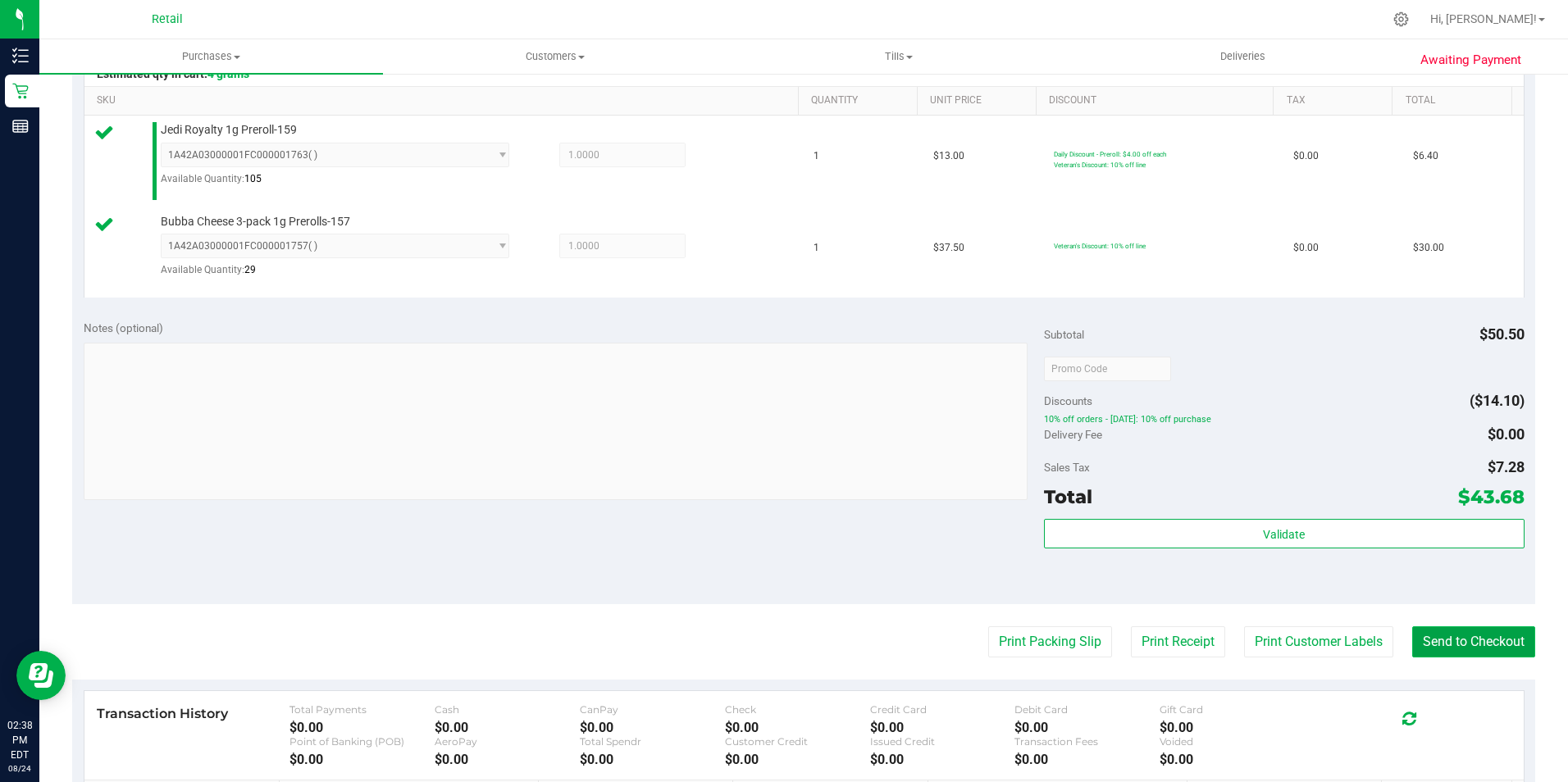
click at [1424, 634] on button "Send to Checkout" at bounding box center [1473, 642] width 123 height 31
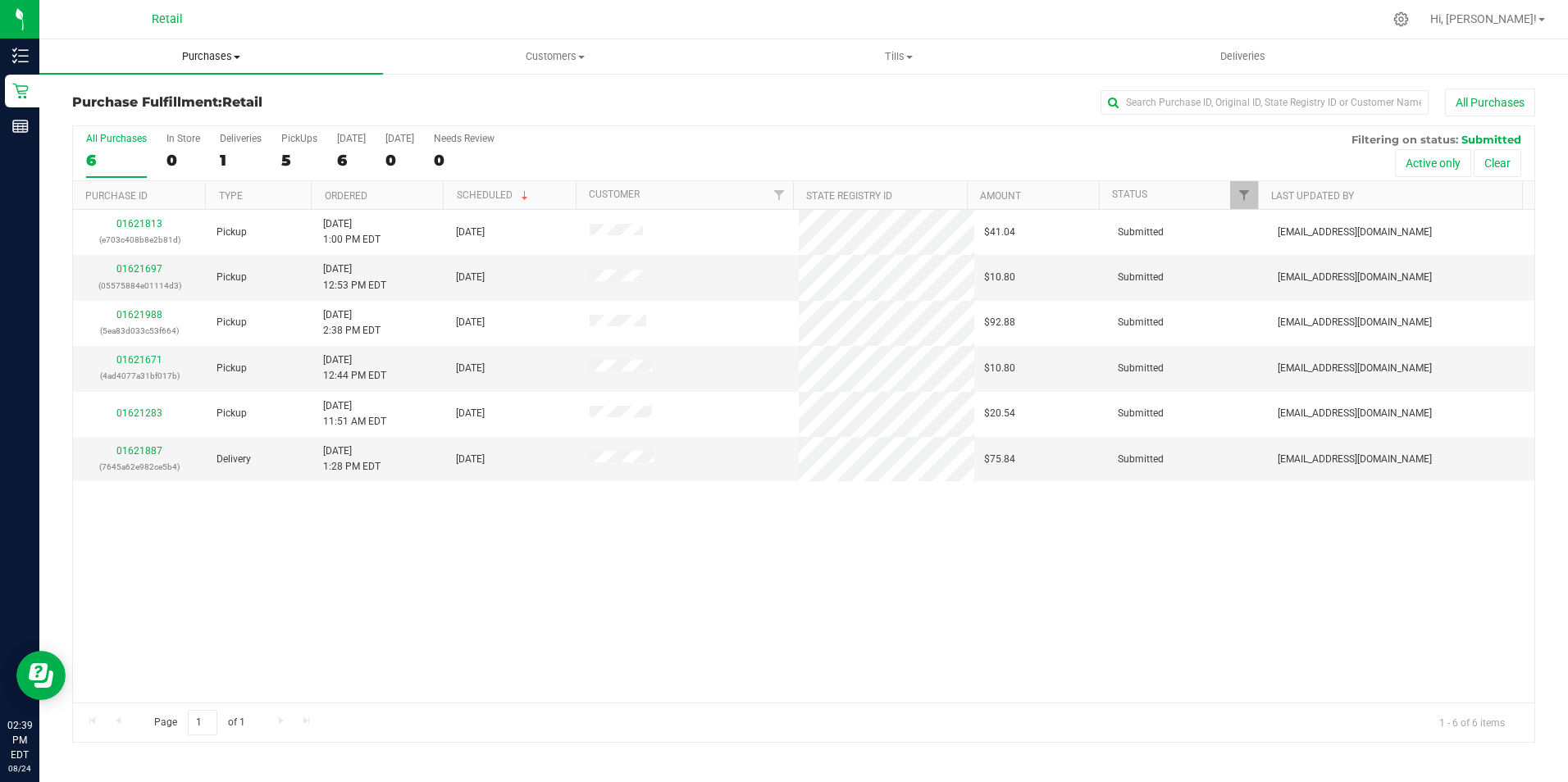
click at [209, 48] on uib-tab-heading "Purchases Summary of purchases Fulfillment All purchases" at bounding box center [211, 56] width 344 height 34
click at [196, 94] on span "Summary of purchases" at bounding box center [123, 99] width 168 height 14
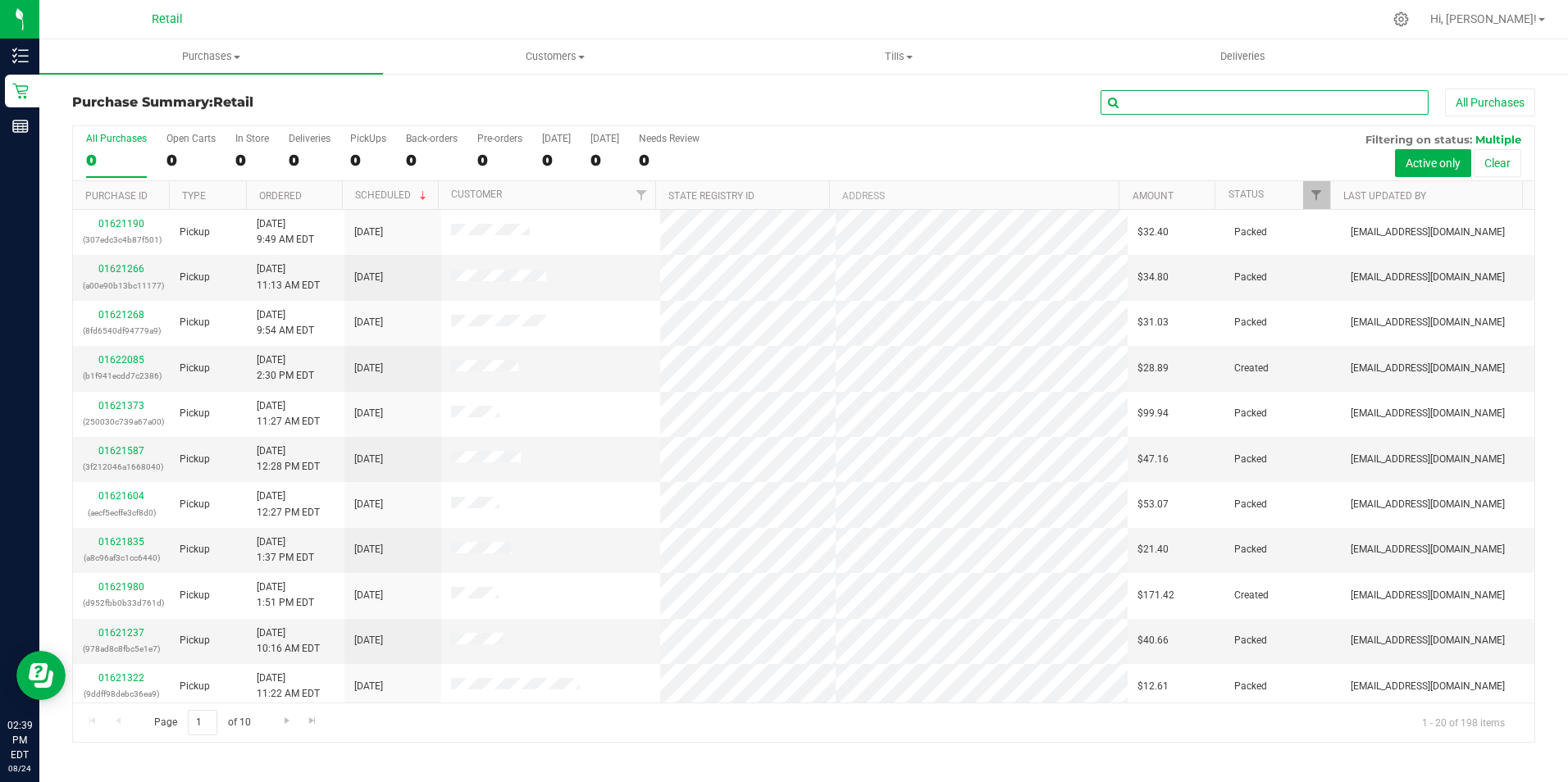
click at [1294, 100] on input "text" at bounding box center [1264, 102] width 328 height 24
type input "princess"
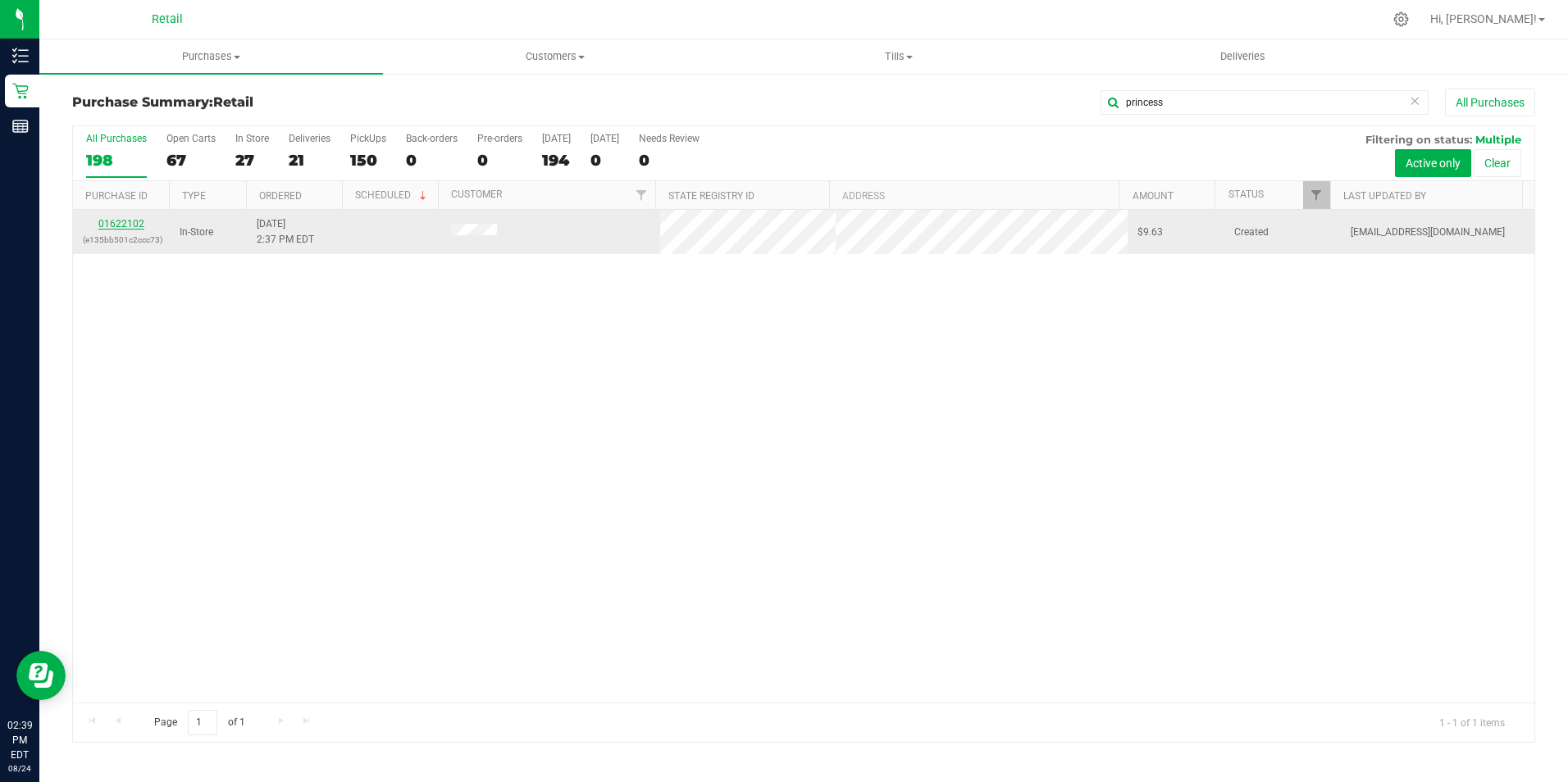
click at [126, 226] on link "01622102" at bounding box center [121, 223] width 46 height 11
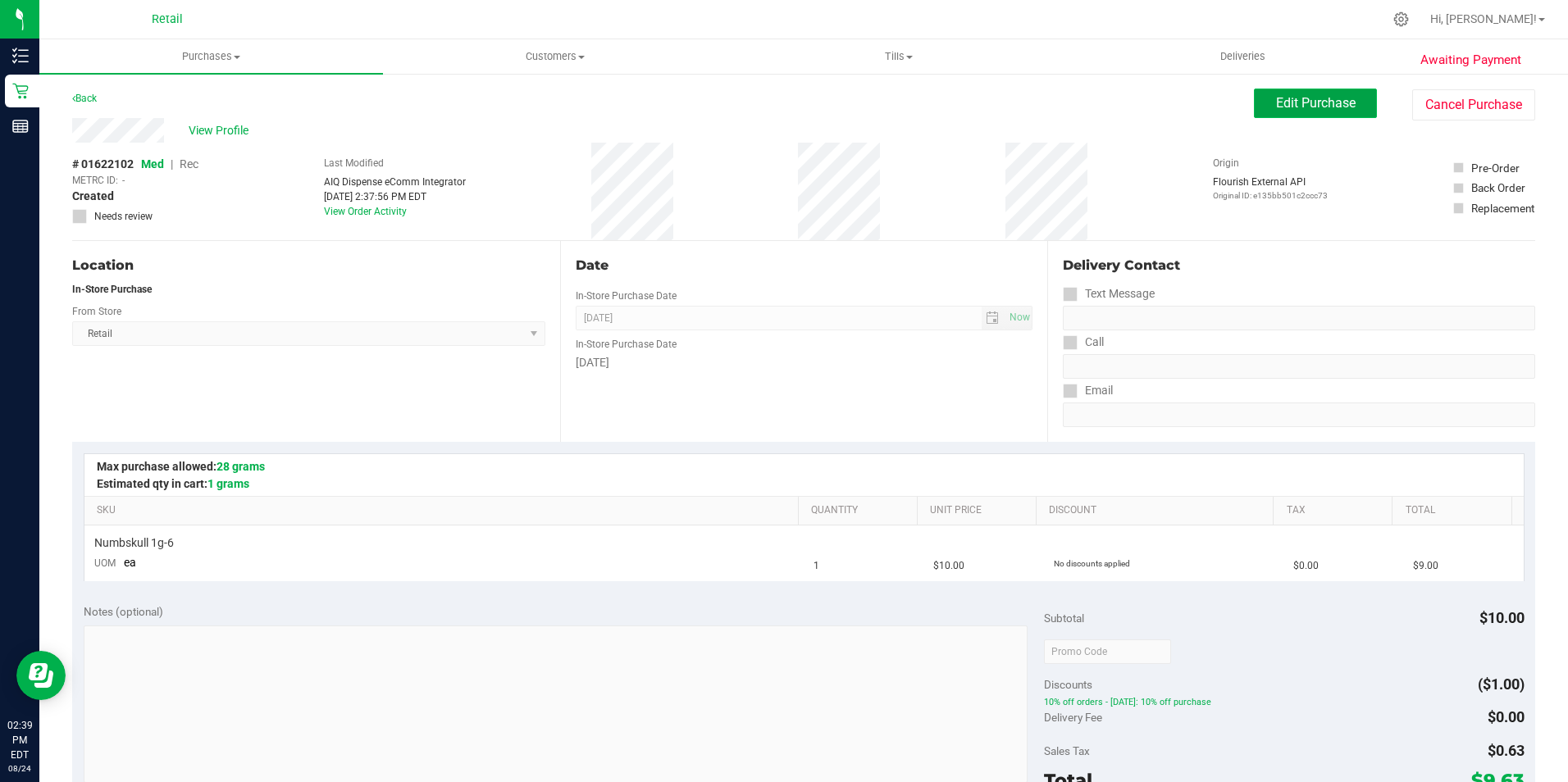
drag, startPoint x: 1298, startPoint y: 112, endPoint x: 1275, endPoint y: 103, distance: 24.7
click at [1297, 112] on button "Edit Purchase" at bounding box center [1315, 103] width 123 height 30
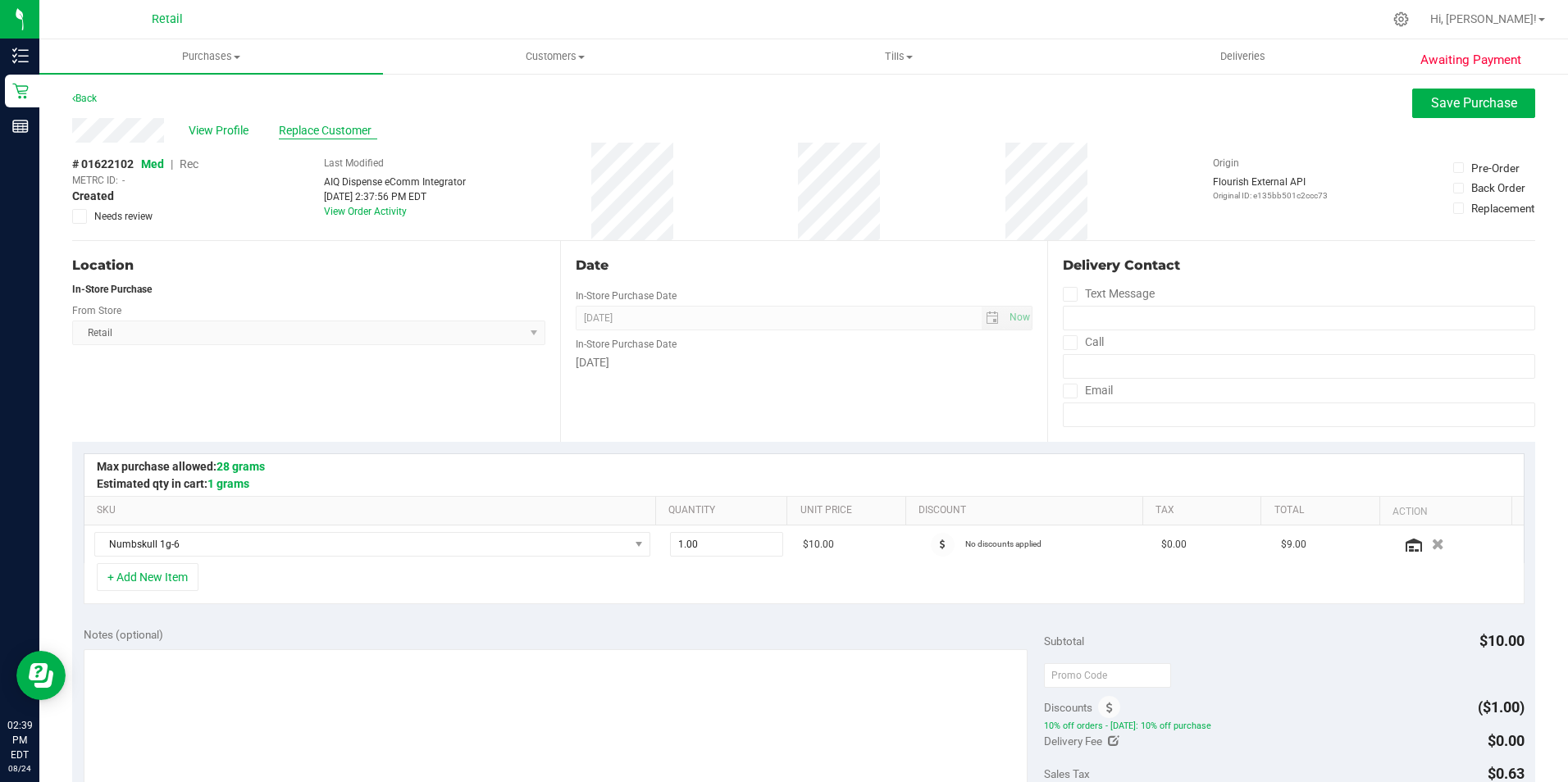
click at [309, 131] on span "Replace Customer" at bounding box center [327, 131] width 99 height 17
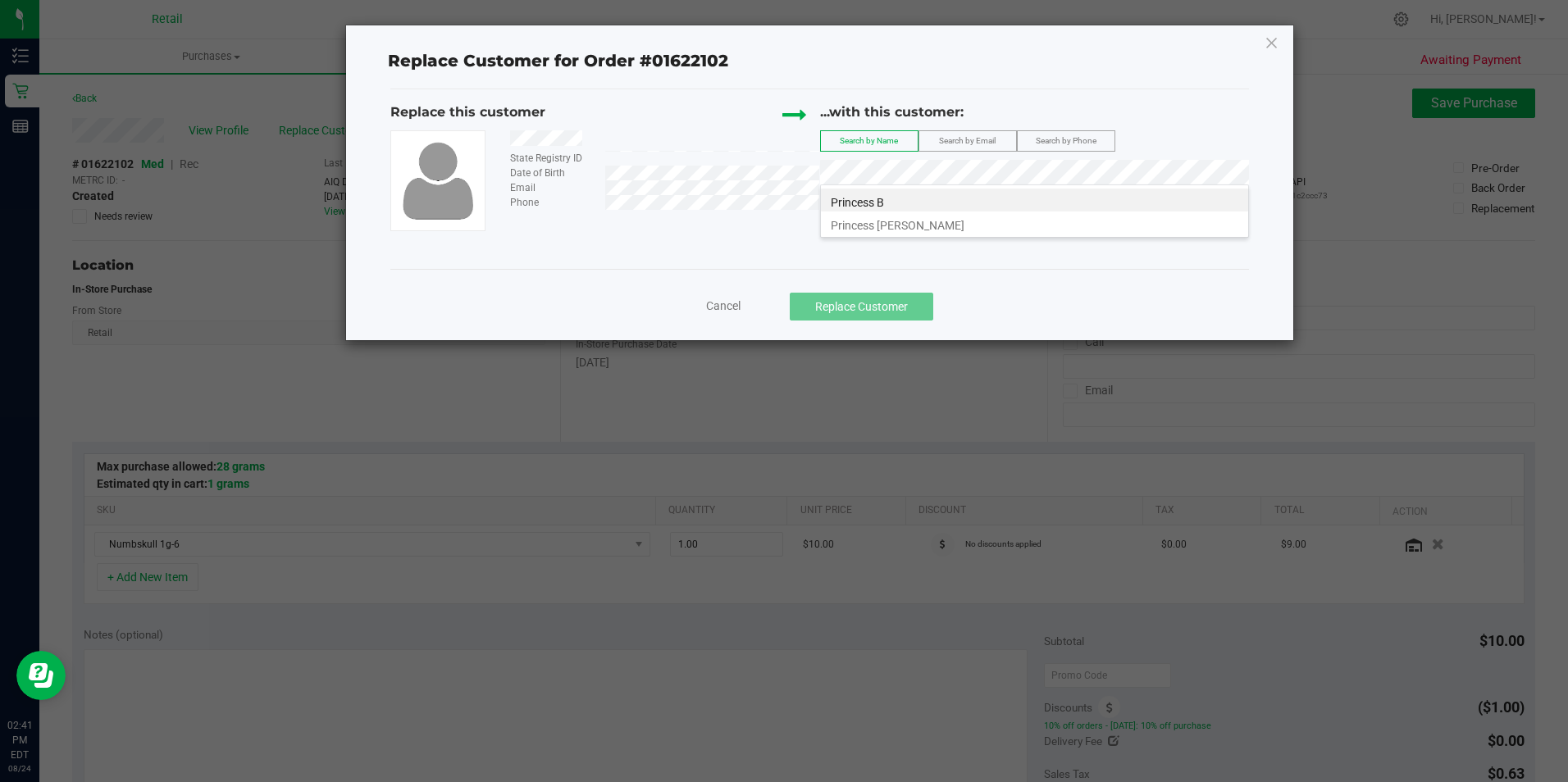
click at [718, 307] on div "Replace Customer for Order #01622102 Replace this customer State Registry ID Da…" at bounding box center [819, 182] width 946 height 315
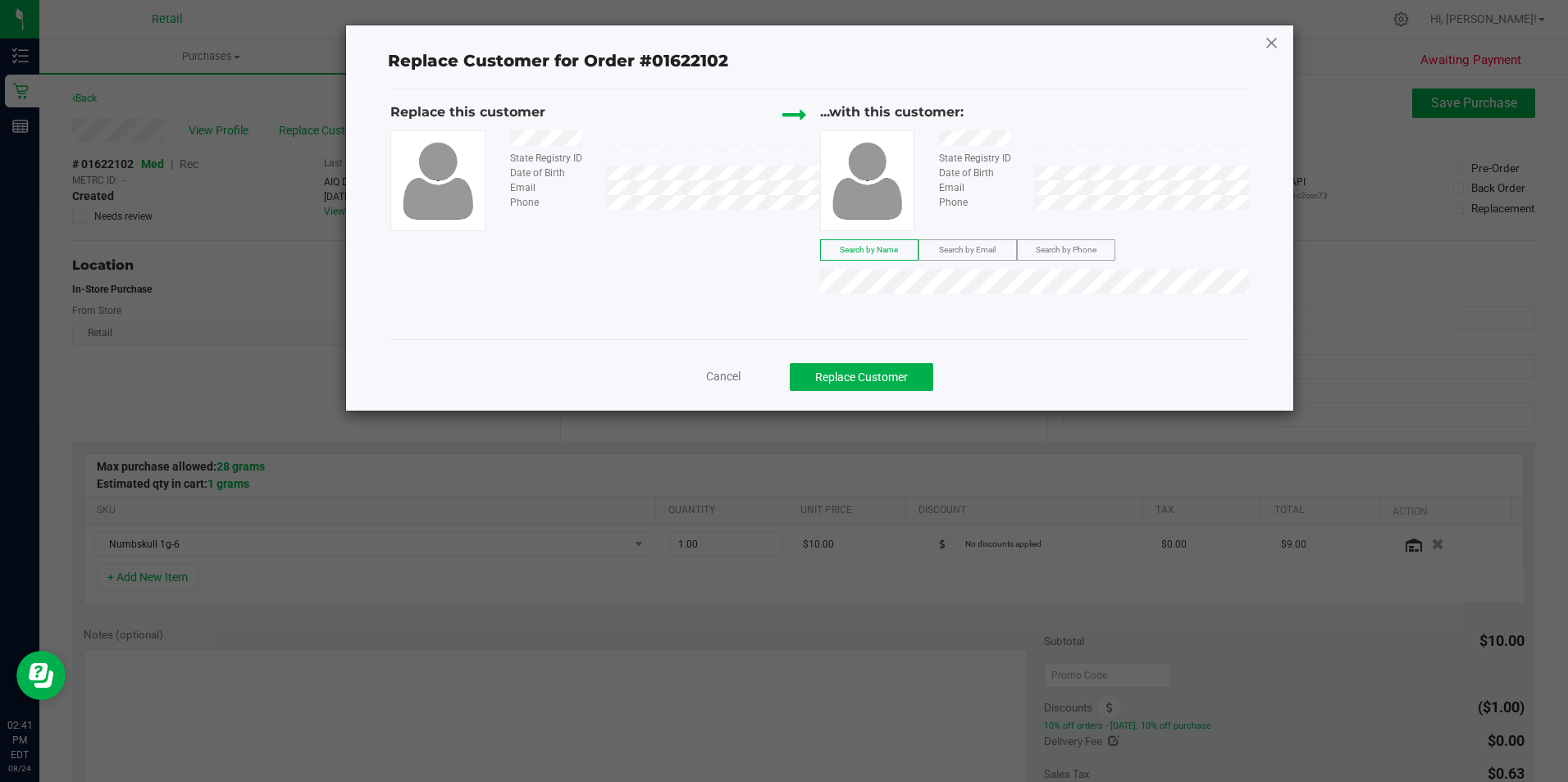
click at [1274, 46] on icon at bounding box center [1271, 43] width 15 height 26
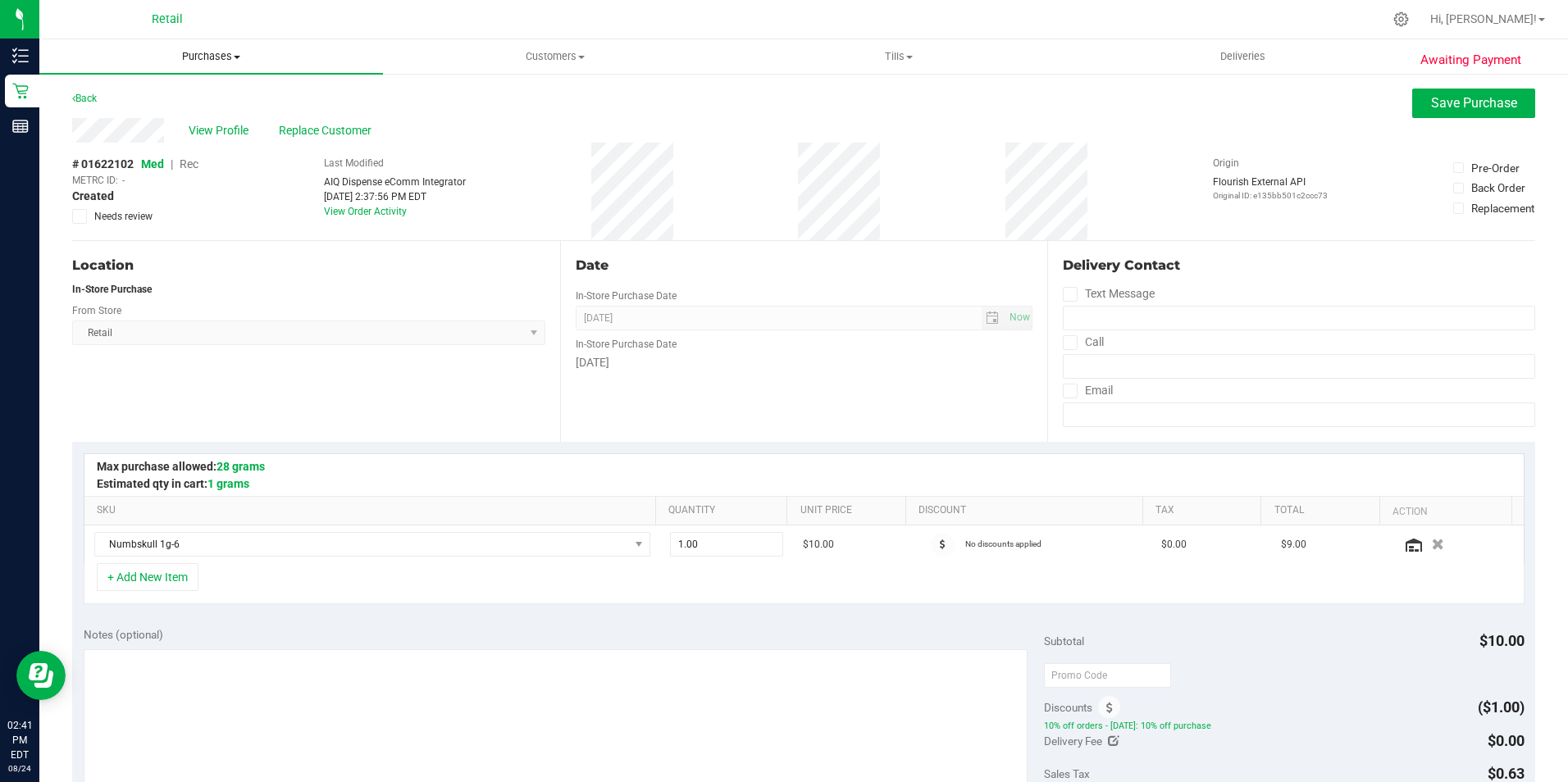
click at [230, 51] on span "Purchases" at bounding box center [211, 56] width 344 height 15
click at [192, 100] on span "Summary of purchases" at bounding box center [123, 99] width 168 height 14
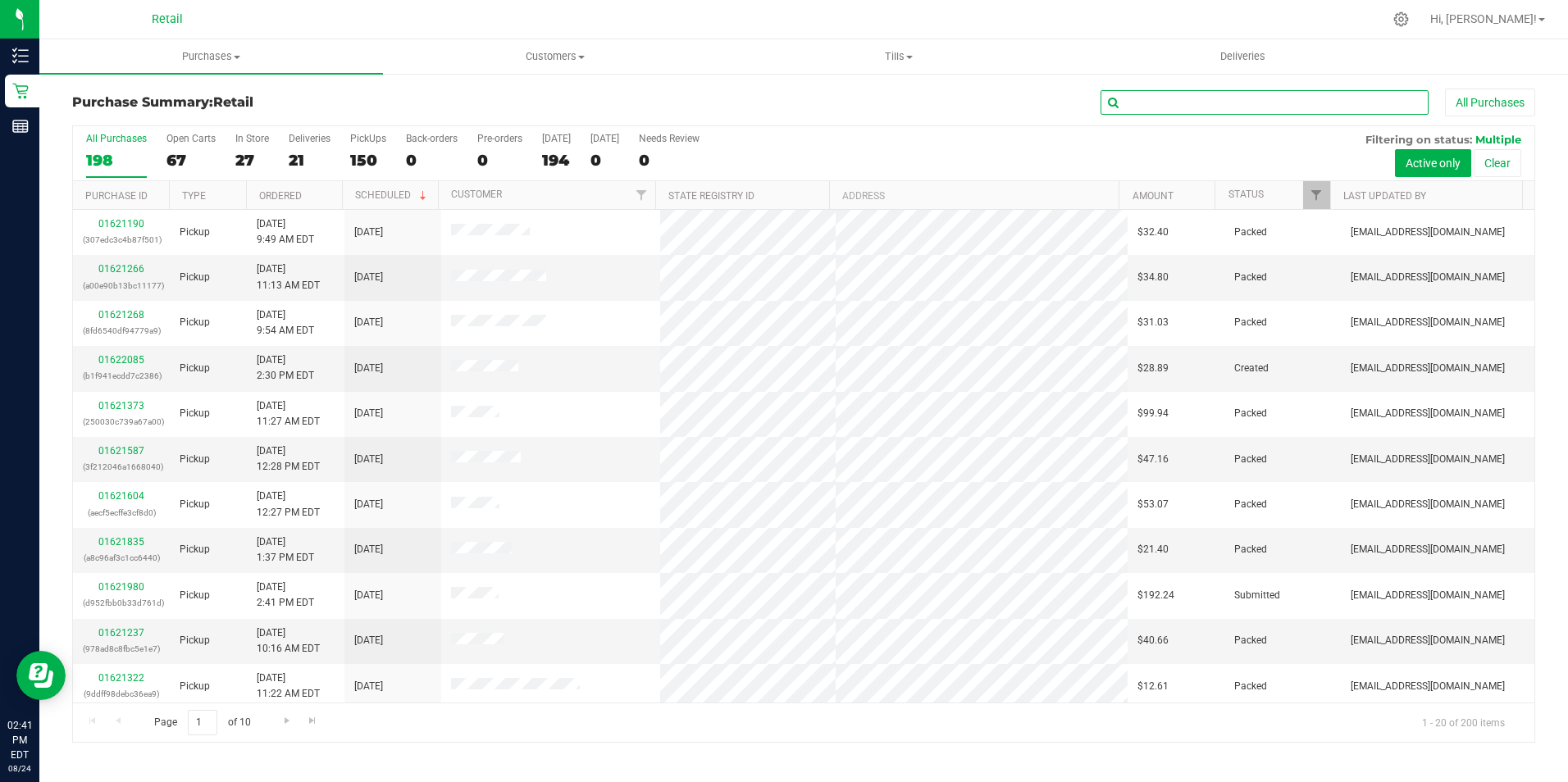
click at [1223, 106] on input "text" at bounding box center [1264, 102] width 328 height 24
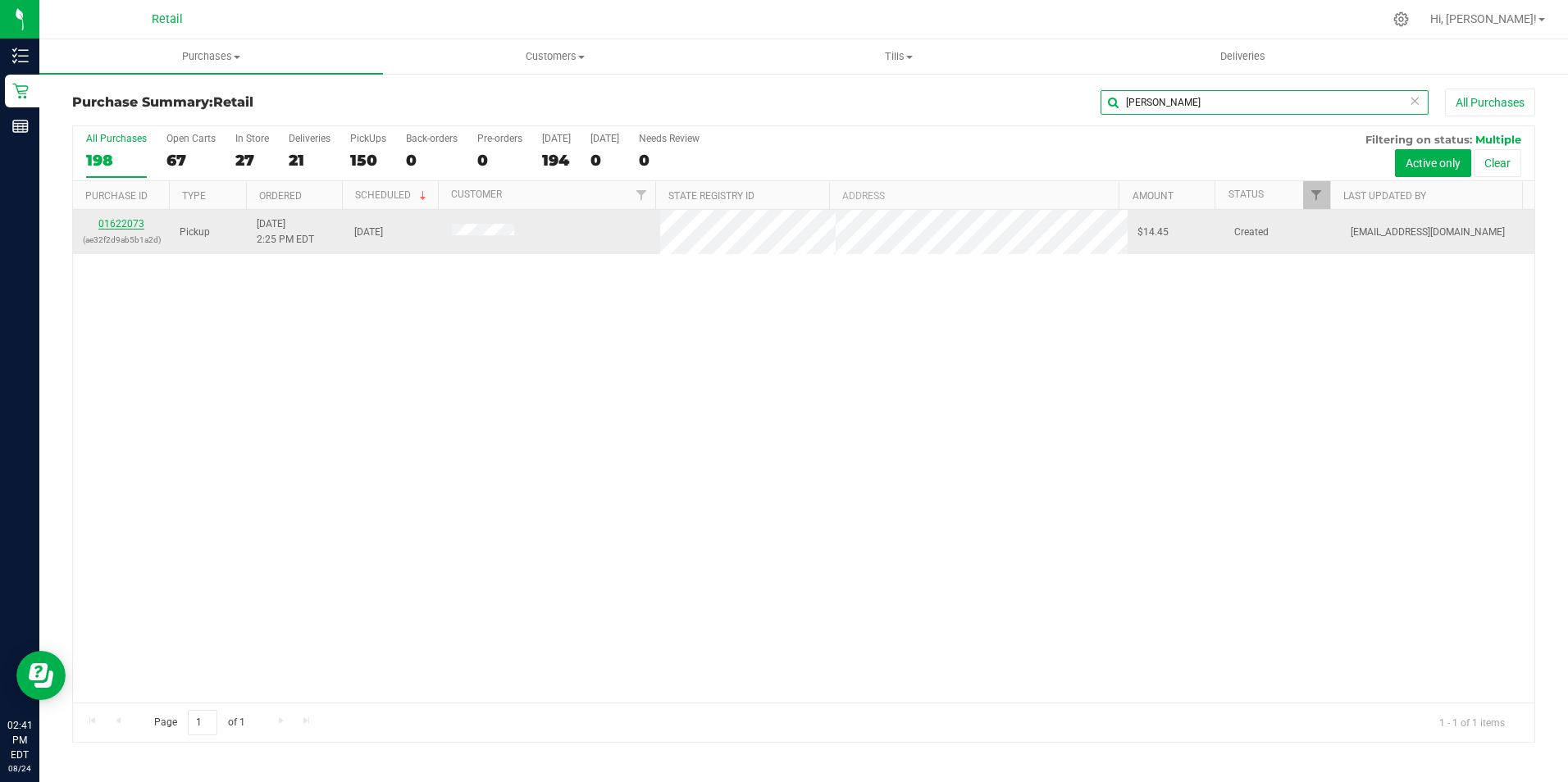
type input "[PERSON_NAME]"
click at [111, 223] on link "01622073" at bounding box center [121, 223] width 46 height 11
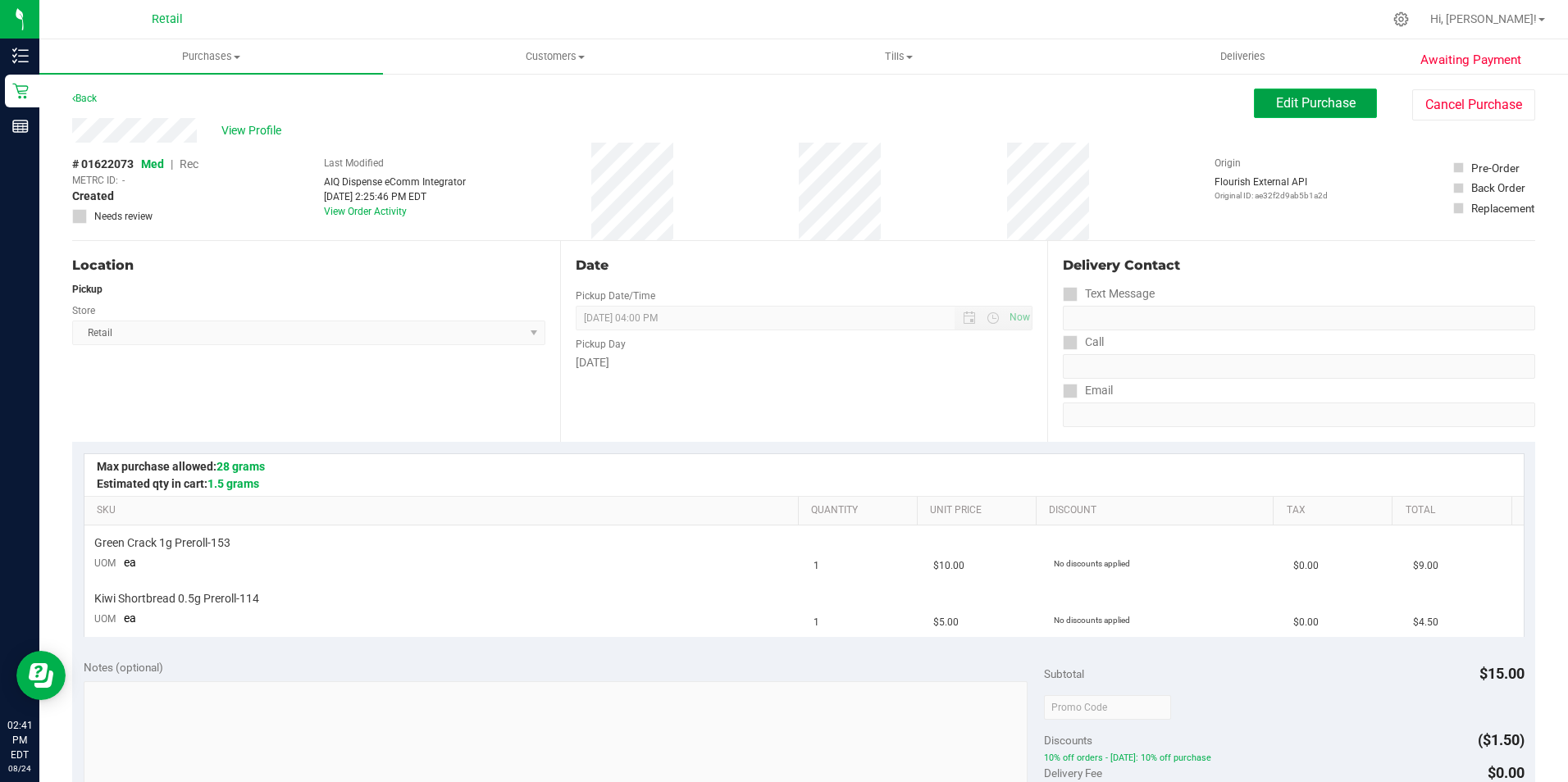
click at [1254, 115] on button "Edit Purchase" at bounding box center [1315, 103] width 123 height 30
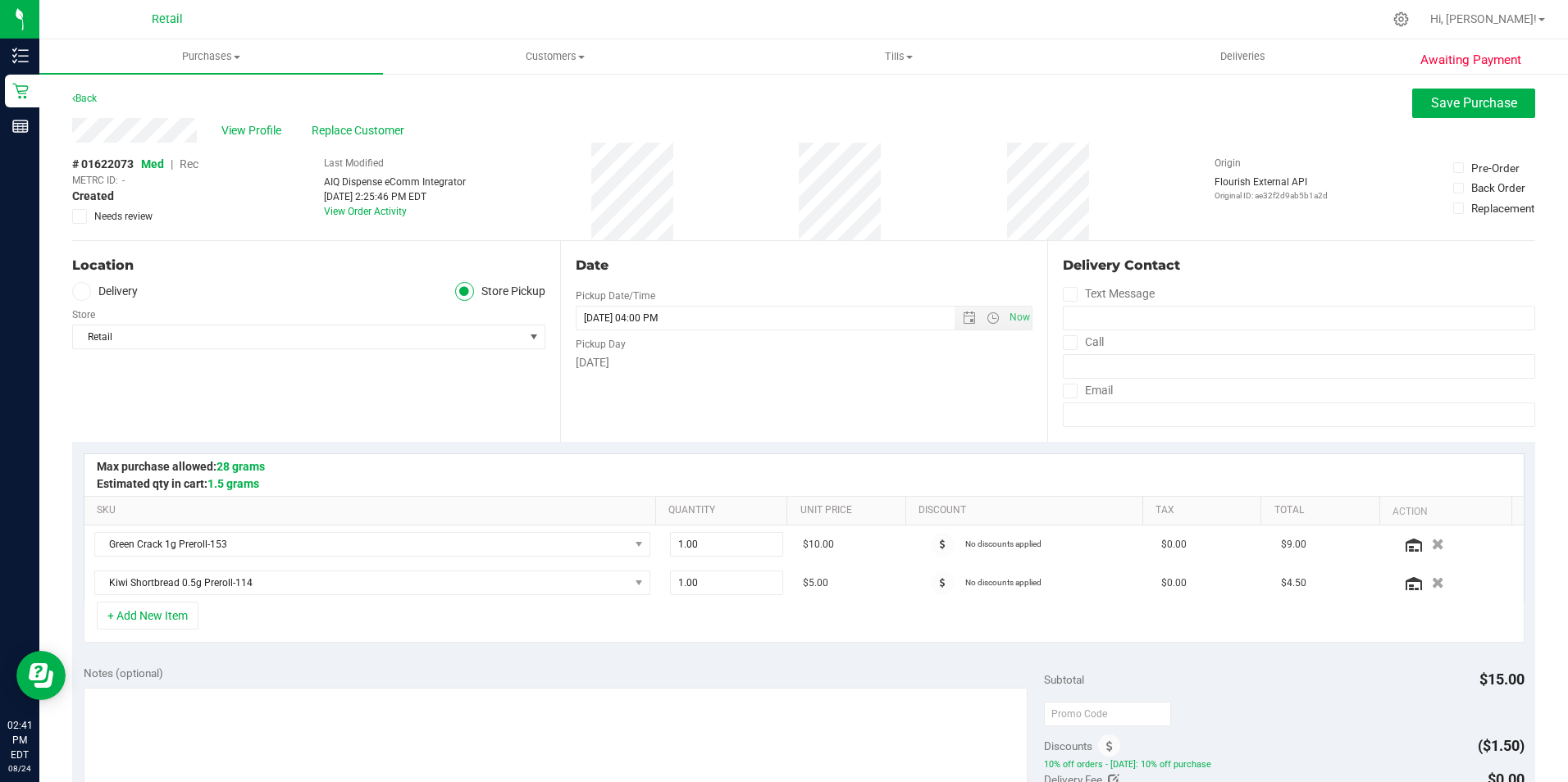
click at [191, 167] on span "Rec" at bounding box center [189, 163] width 19 height 13
click at [1448, 100] on span "Save Purchase" at bounding box center [1474, 103] width 86 height 16
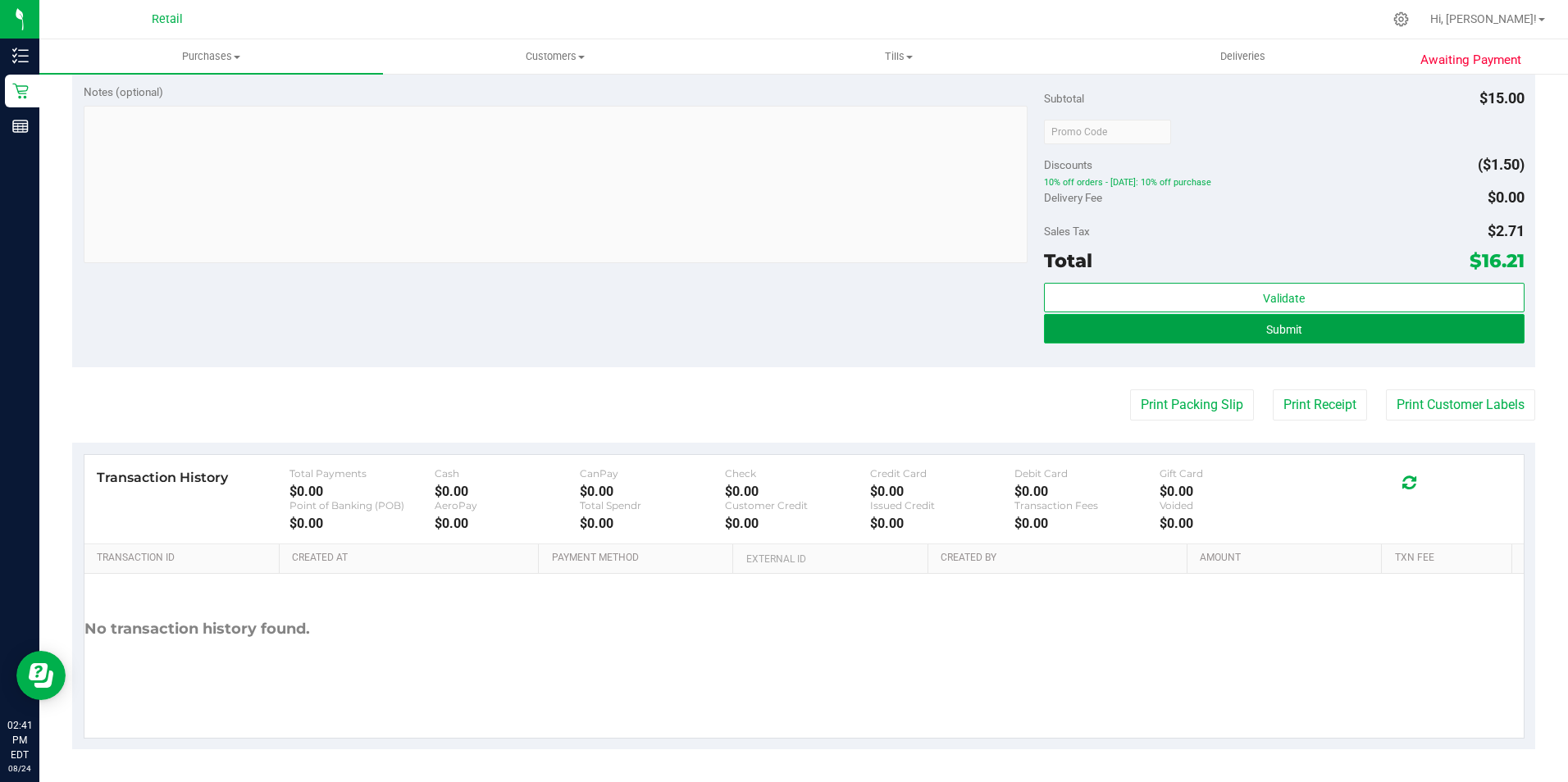
click at [1160, 330] on button "Submit" at bounding box center [1284, 329] width 480 height 30
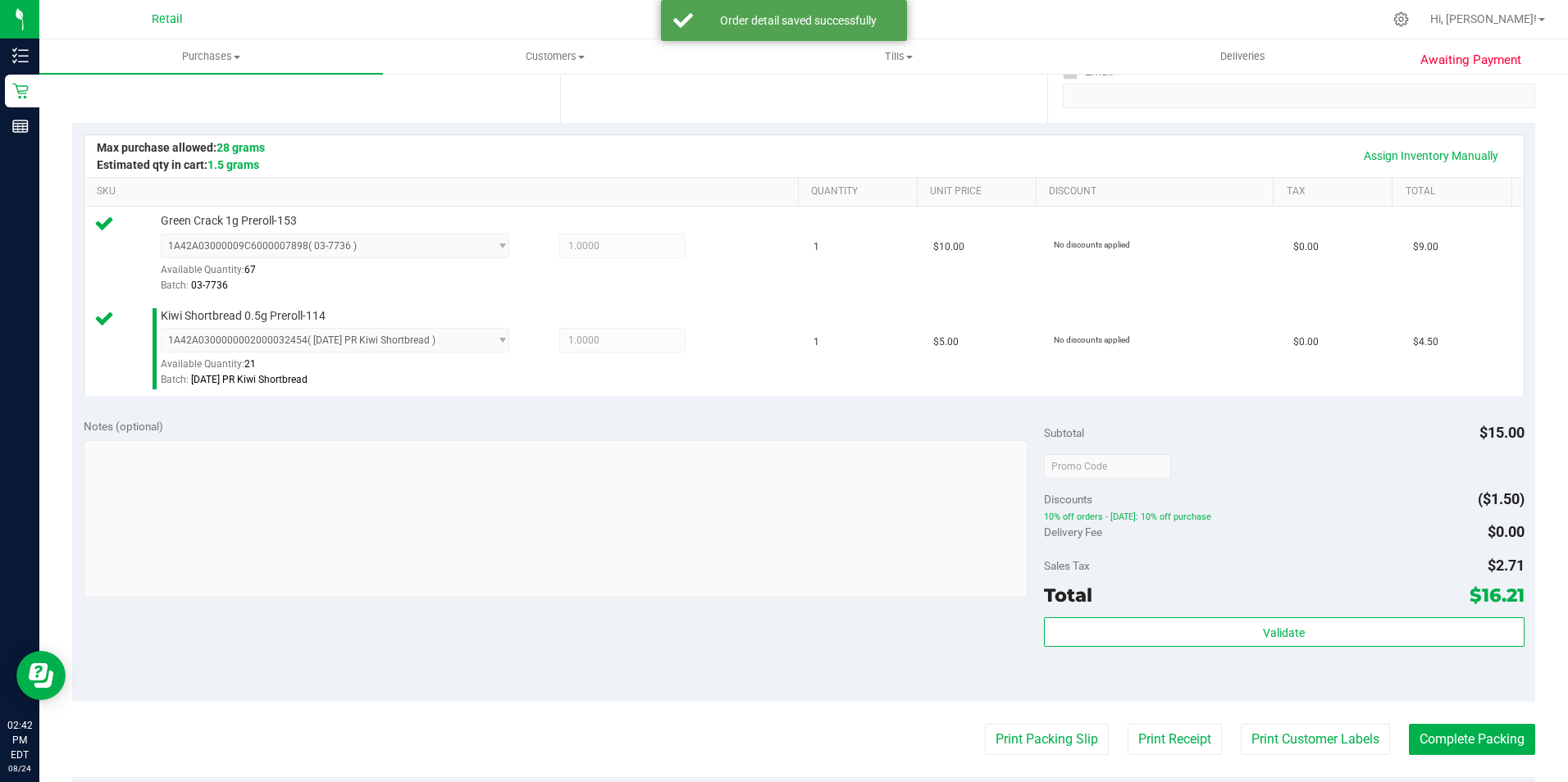
scroll to position [328, 0]
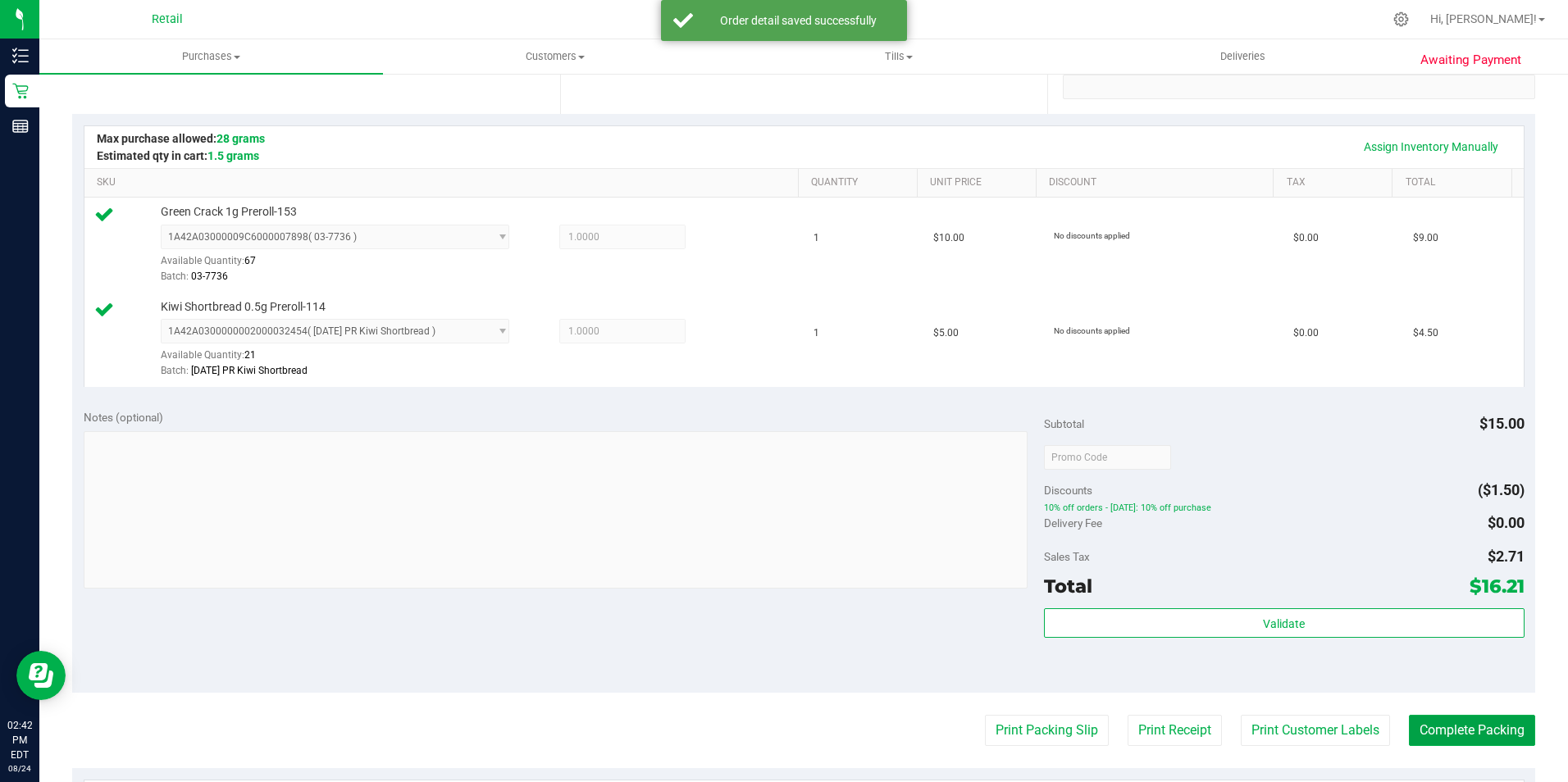
drag, startPoint x: 1415, startPoint y: 719, endPoint x: 303, endPoint y: 20, distance: 1313.4
click at [1393, 707] on purchase-details "Back Edit Purchase Cancel Purchase View Profile # 01622073 Med | Rec METRC ID: …" at bounding box center [803, 417] width 1462 height 1314
click at [1436, 742] on button "Complete Packing" at bounding box center [1471, 731] width 127 height 31
